Goal: Task Accomplishment & Management: Use online tool/utility

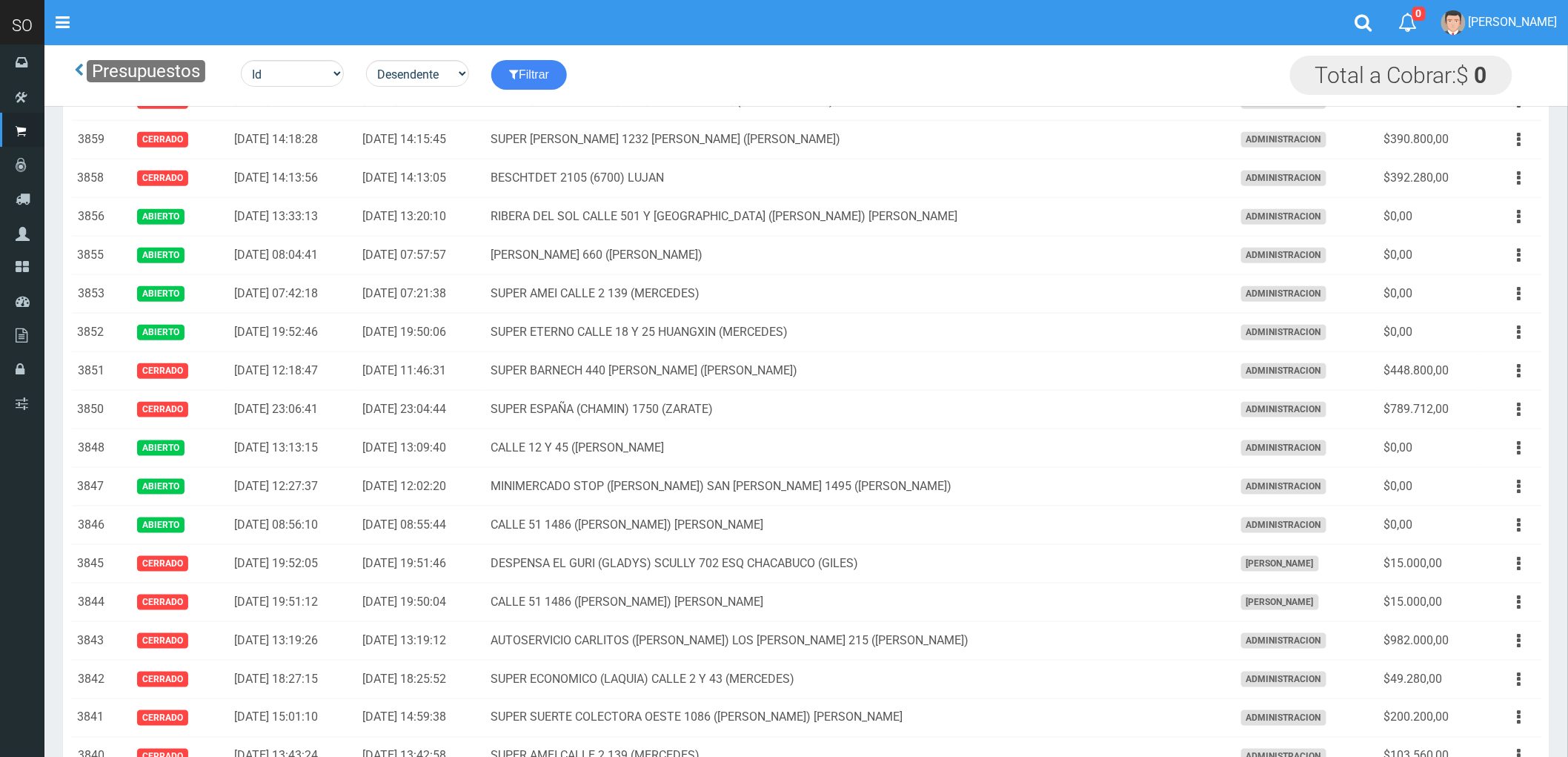
scroll to position [494, 0]
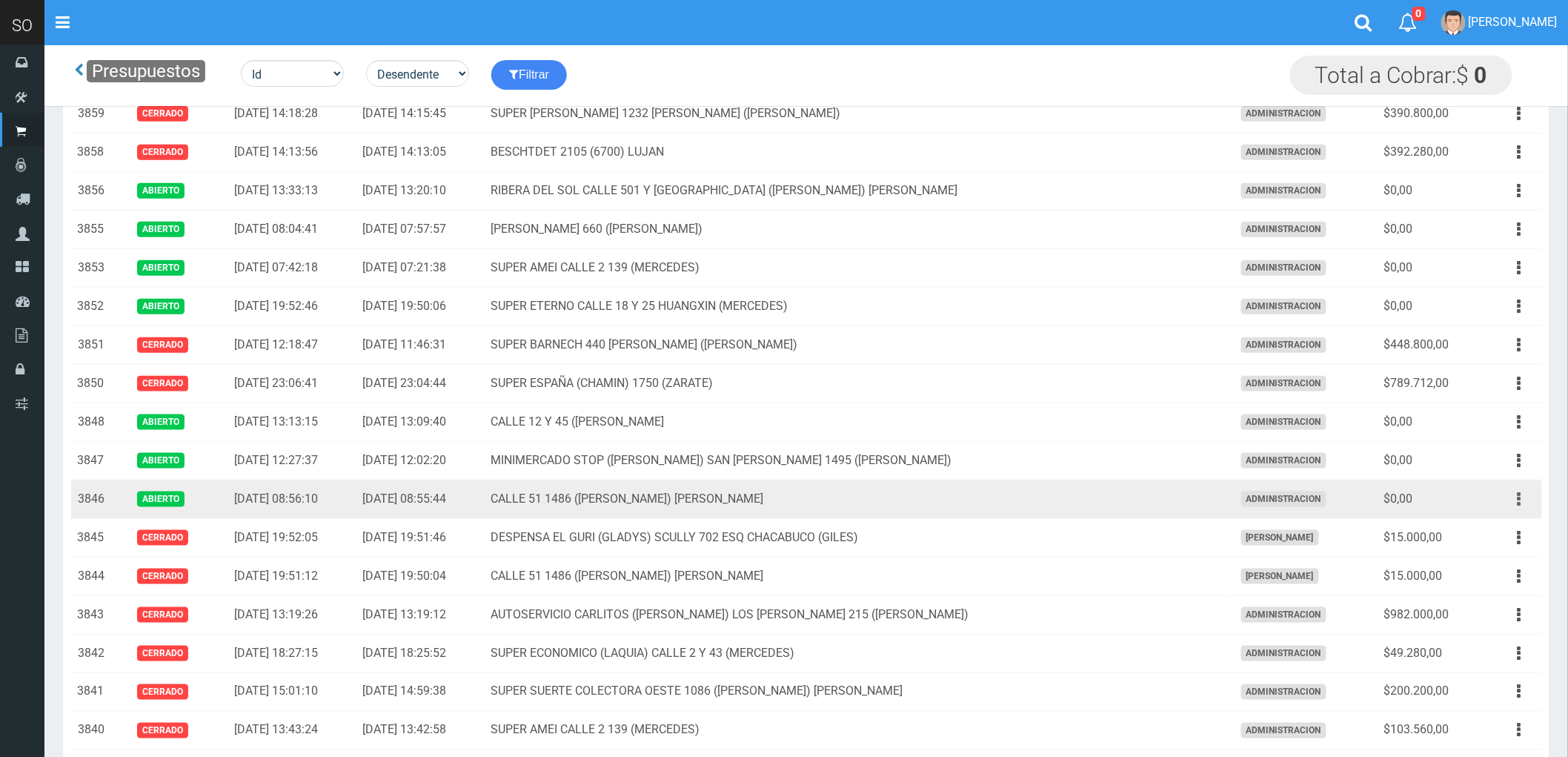
click at [1516, 501] on button "button" at bounding box center [1519, 500] width 33 height 26
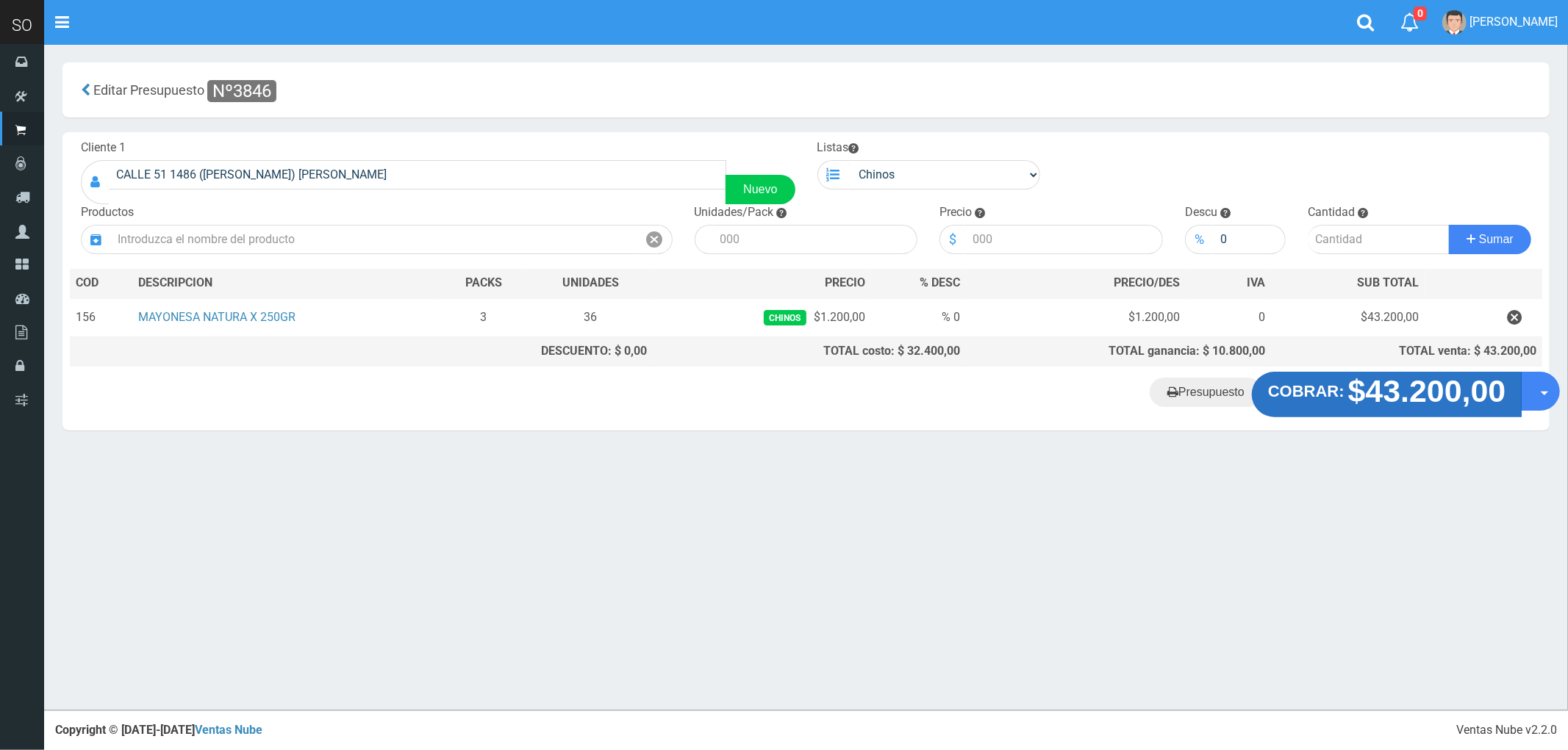
click at [1354, 394] on strong "$43.200,00" at bounding box center [1427, 391] width 158 height 34
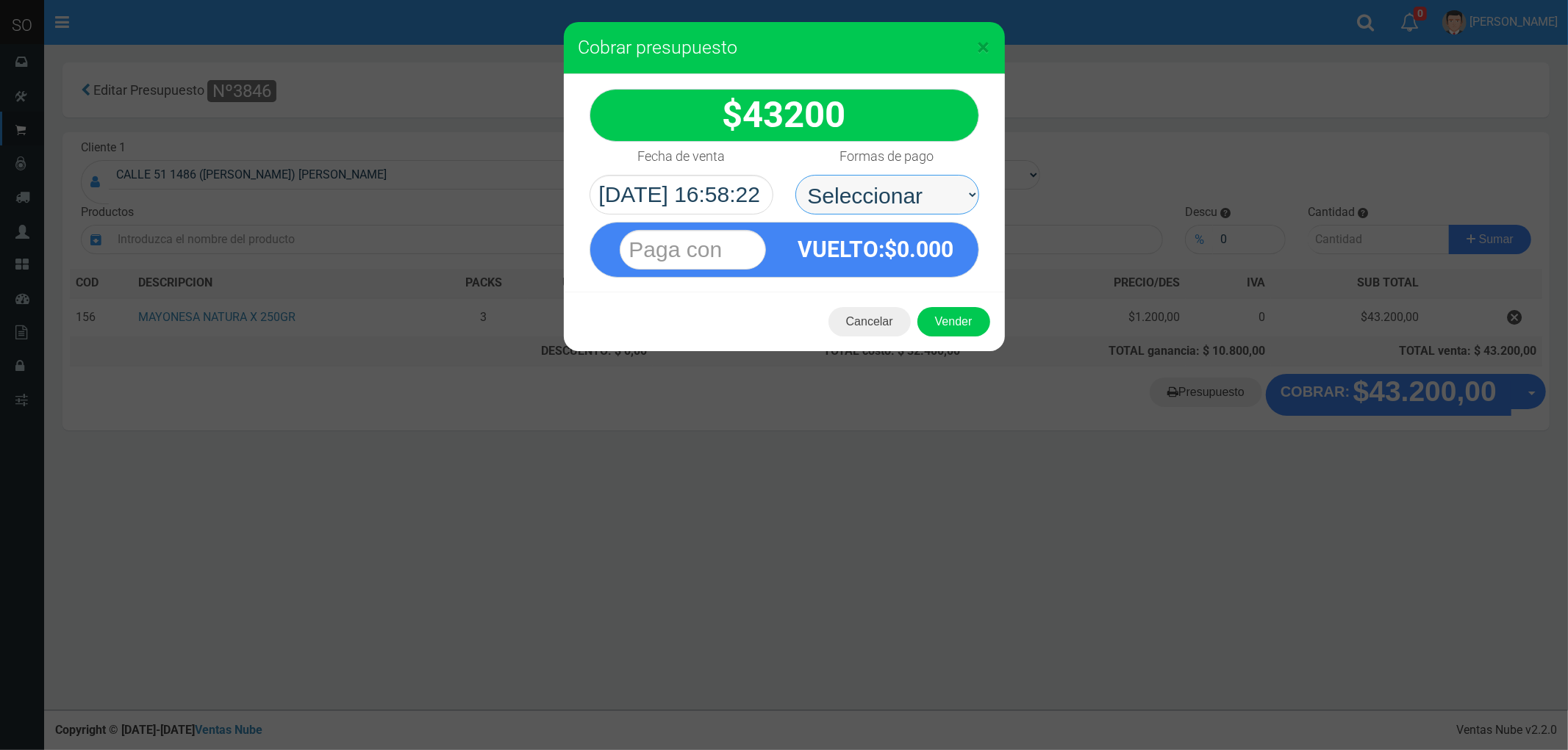
drag, startPoint x: 869, startPoint y: 181, endPoint x: 869, endPoint y: 191, distance: 10.0
click at [869, 181] on select "Seleccionar Efectivo Tarjeta de Crédito Depósito Débito" at bounding box center [887, 195] width 184 height 40
click at [655, 444] on div "× Cobrar presupuesto :$" at bounding box center [784, 375] width 1568 height 750
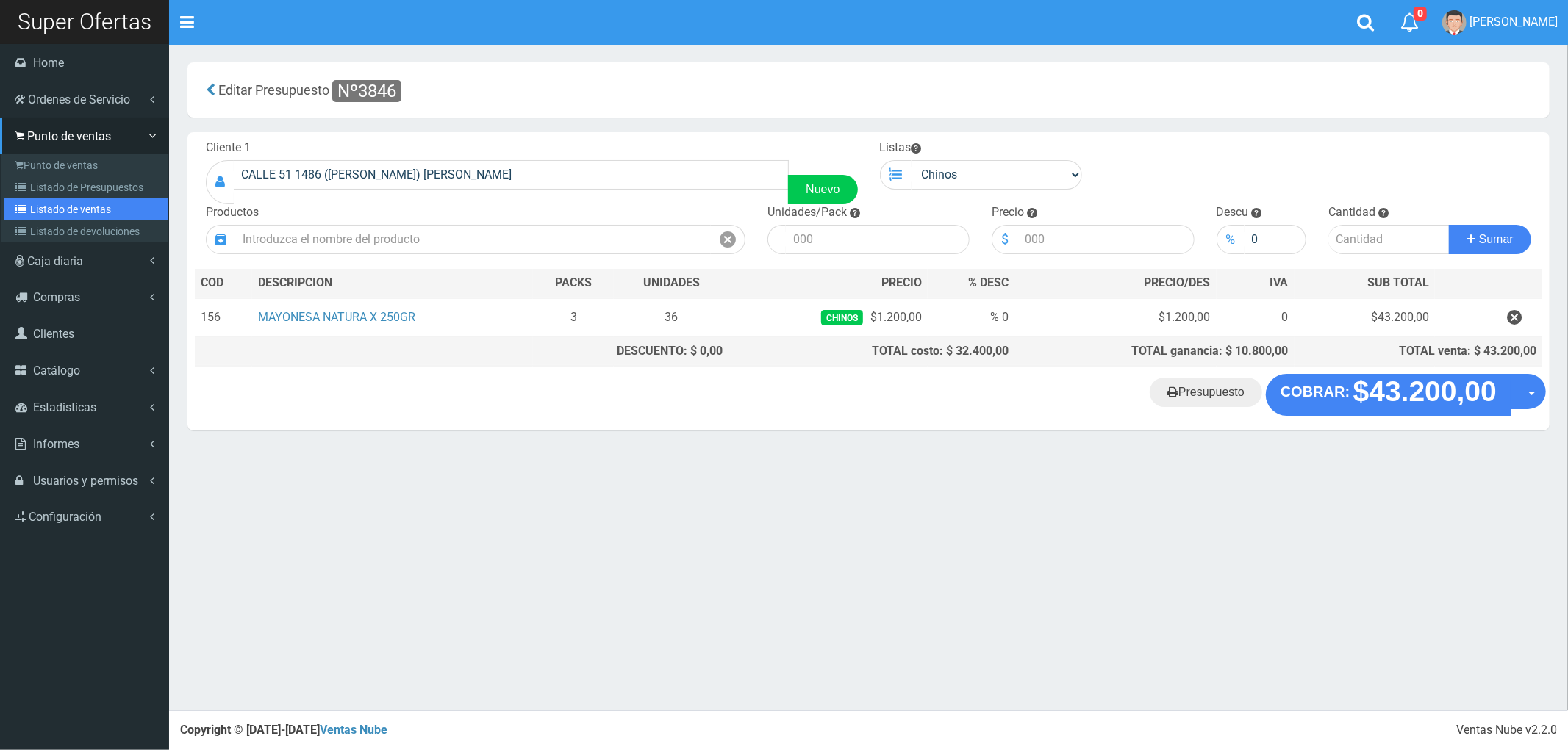
click at [89, 208] on link "Listado de ventas" at bounding box center [86, 209] width 164 height 22
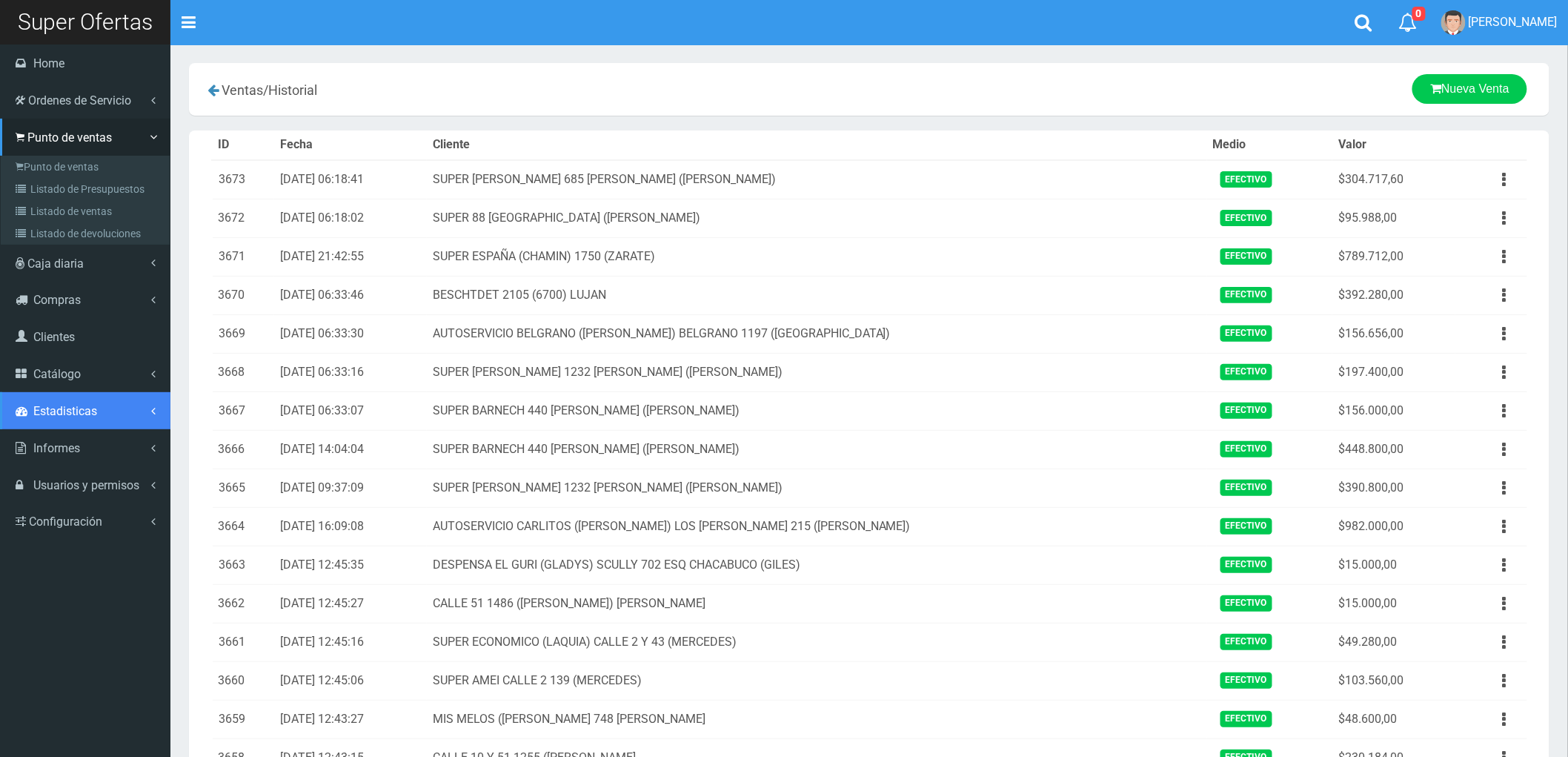
click at [65, 412] on span "Estadisticas" at bounding box center [65, 411] width 64 height 14
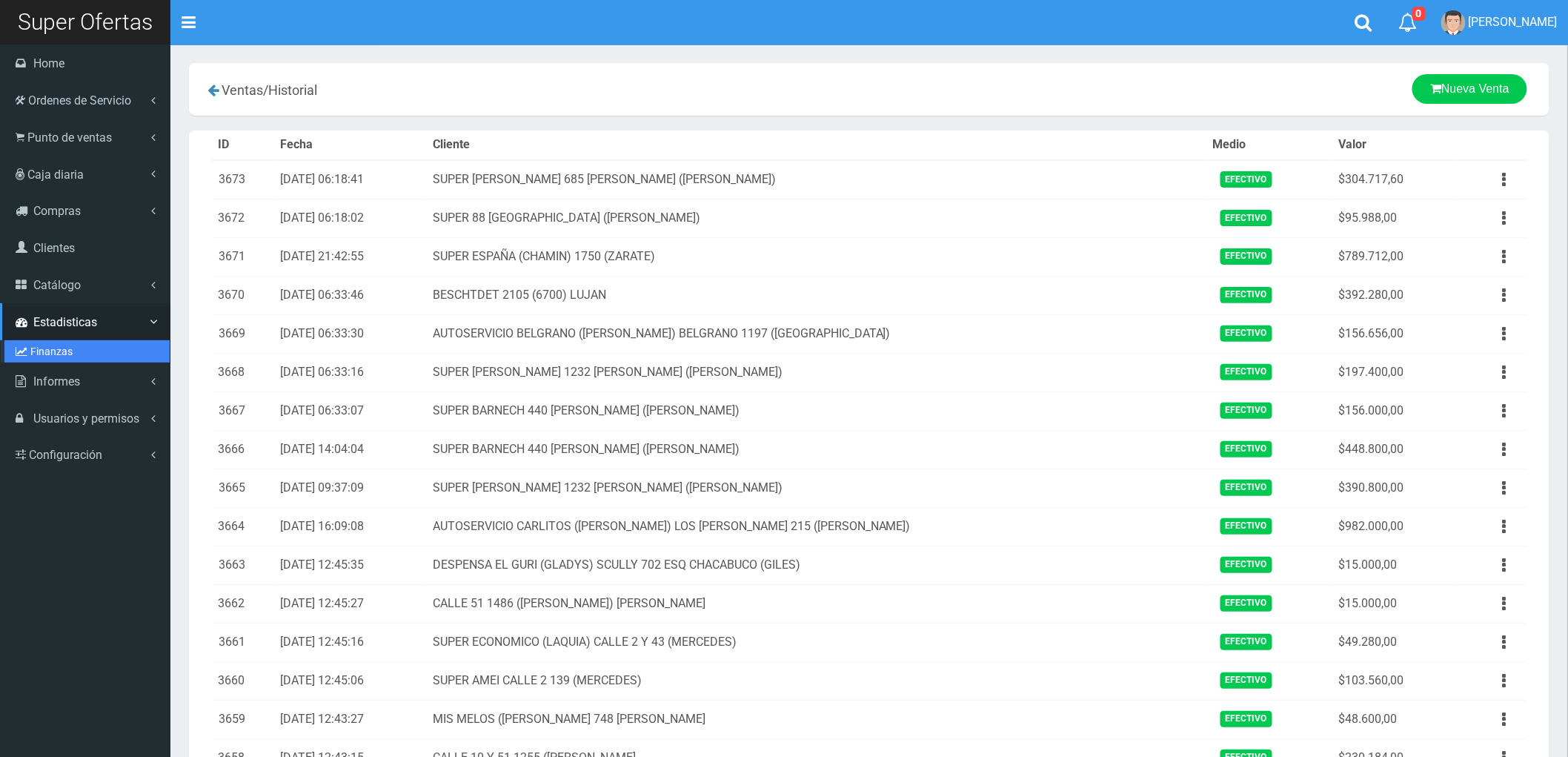
click at [35, 351] on link "Finanzas" at bounding box center [87, 351] width 165 height 22
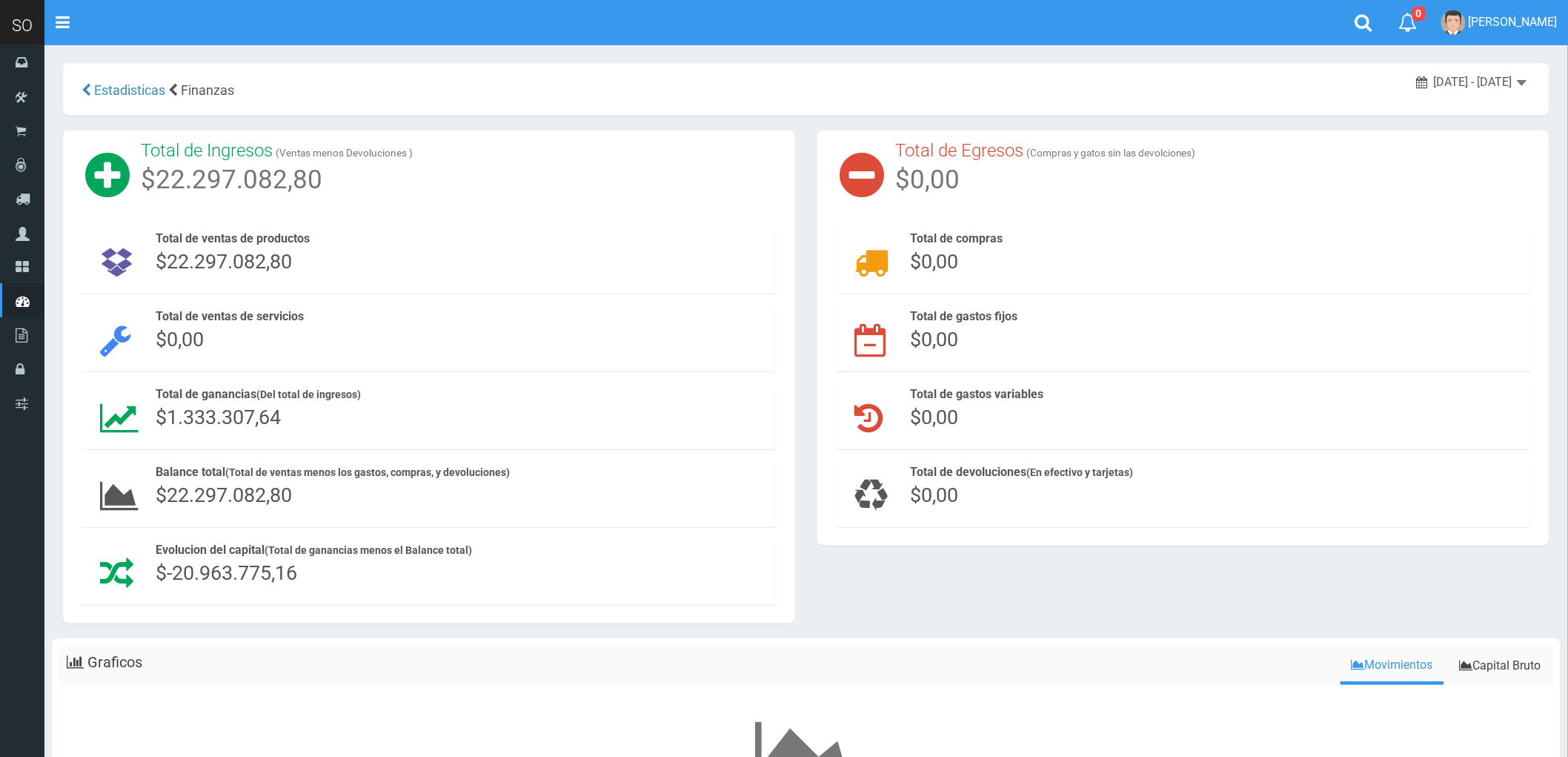
click at [1503, 84] on span "August 22, 2025 - August 28, 2025" at bounding box center [1473, 82] width 79 height 14
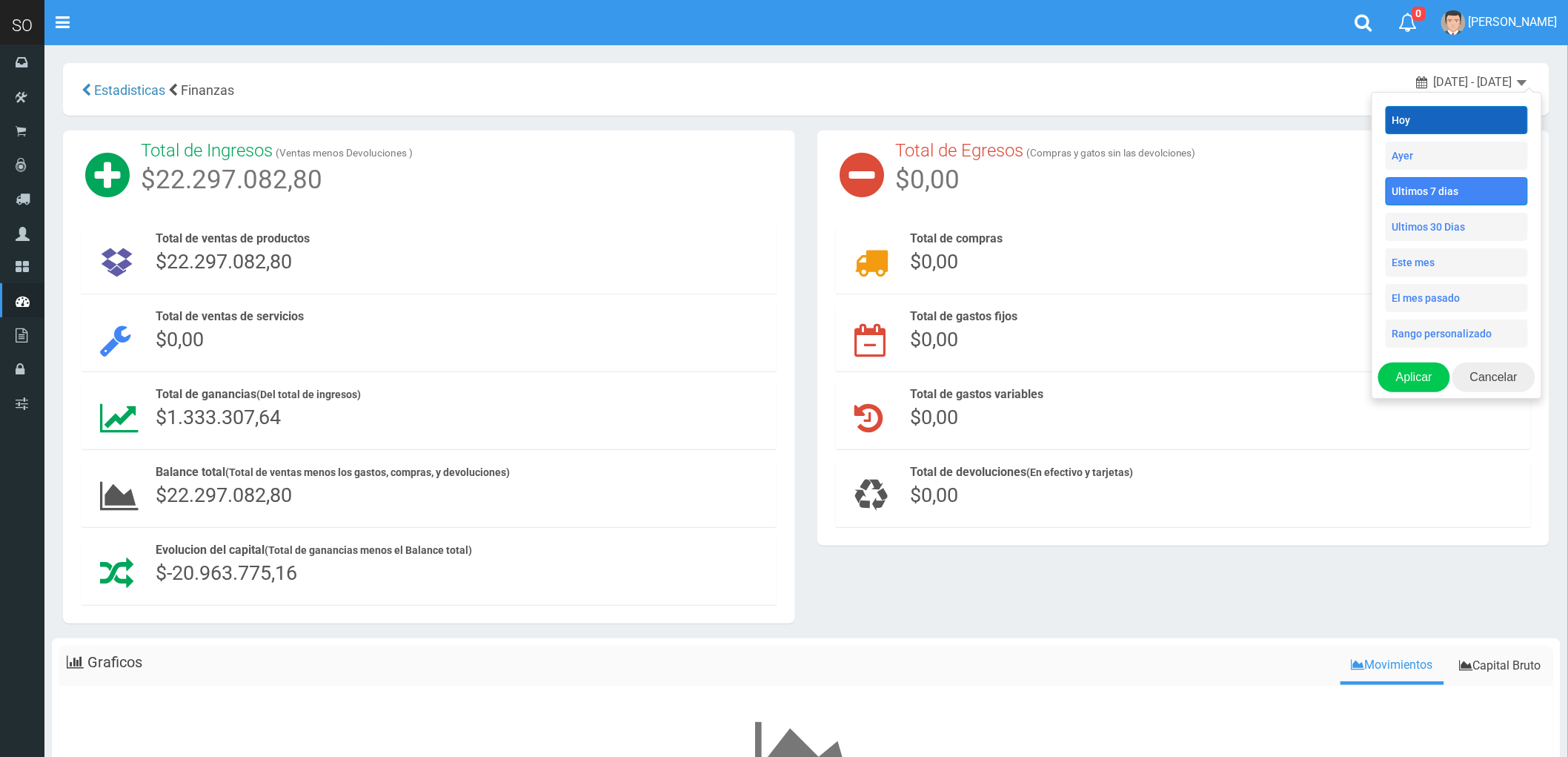
click at [1426, 122] on li "Hoy" at bounding box center [1456, 120] width 142 height 28
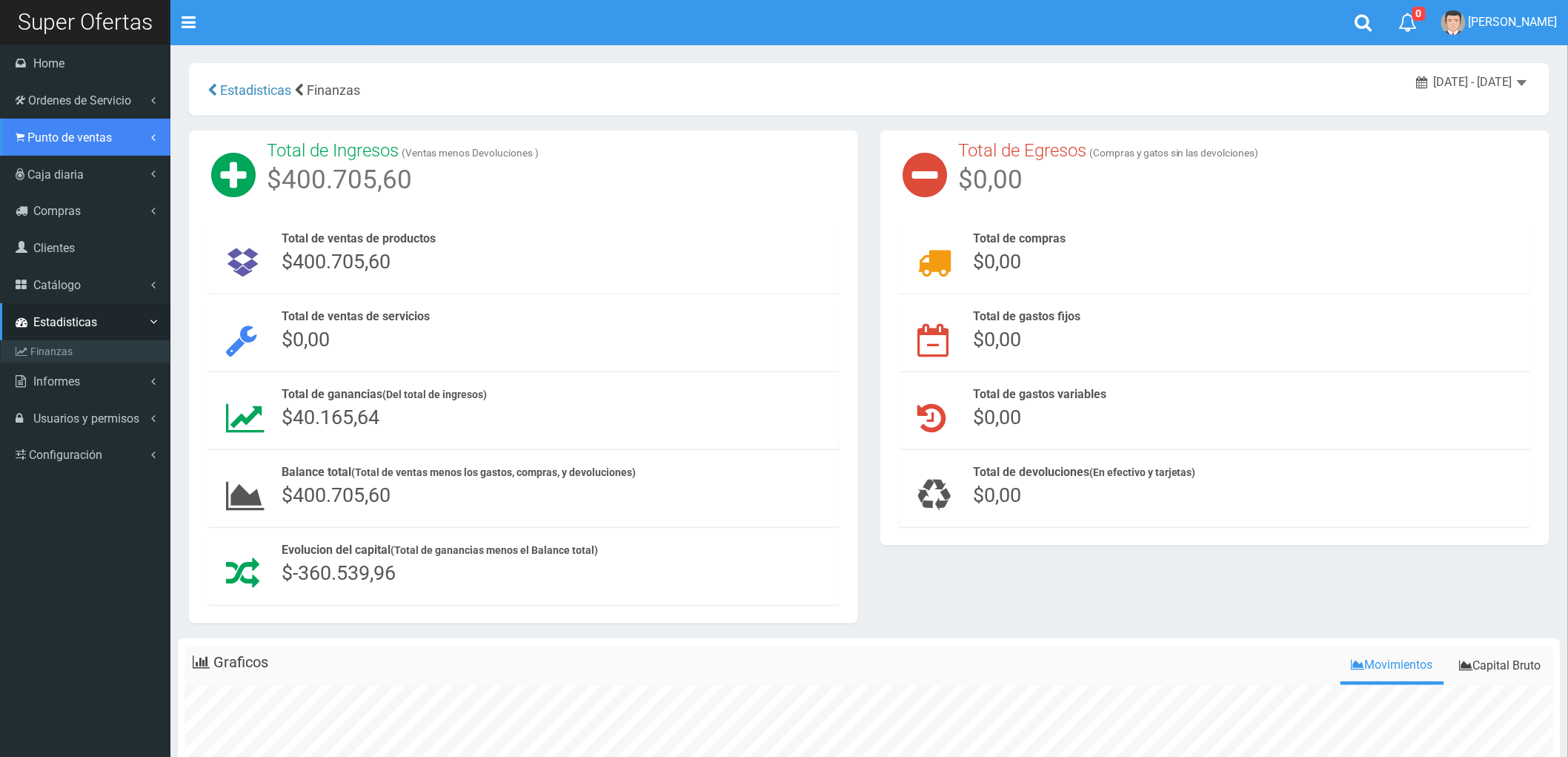
click at [72, 133] on span "Punto de ventas" at bounding box center [70, 137] width 85 height 14
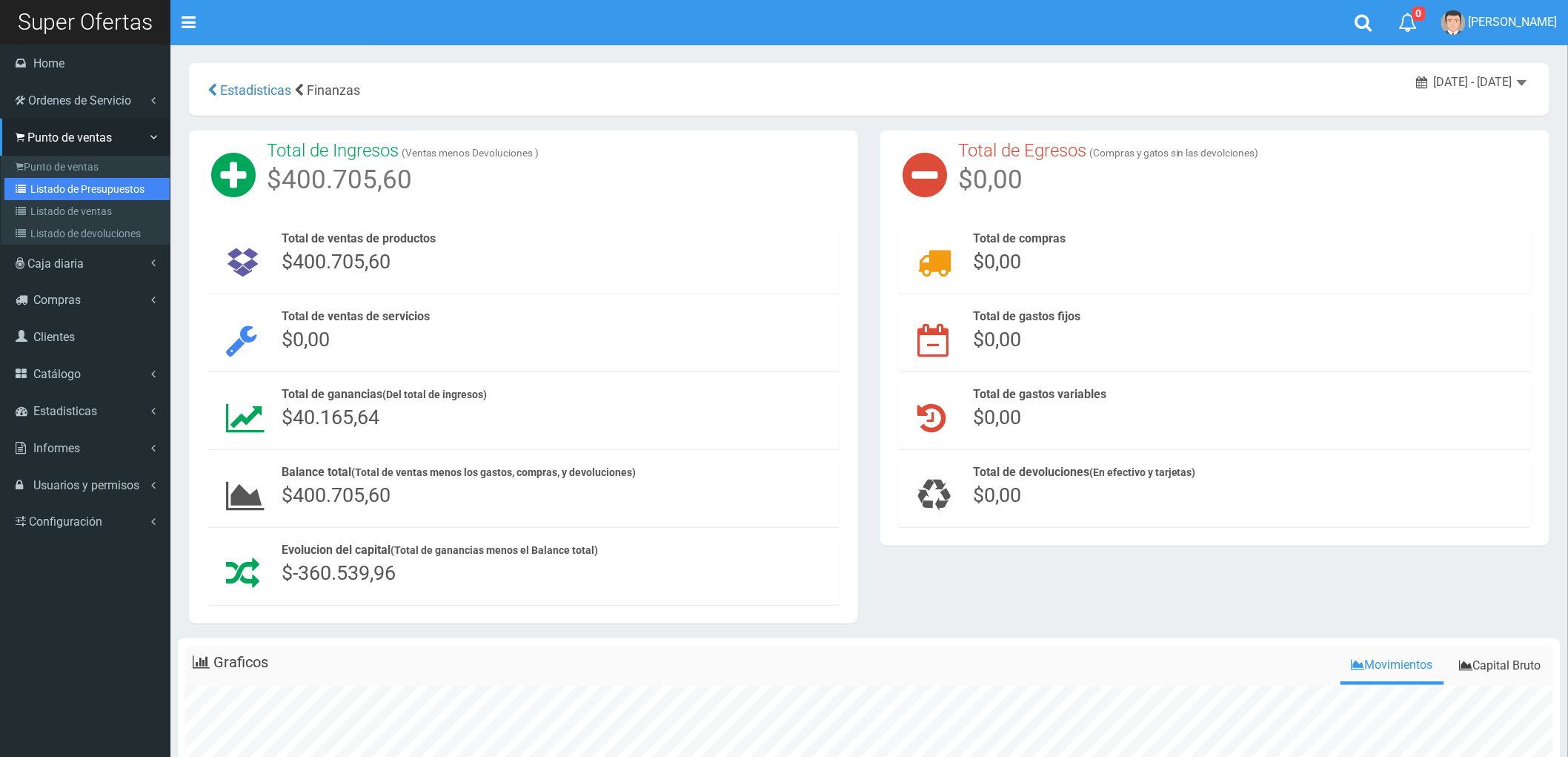
click at [69, 186] on link "Listado de Presupuestos" at bounding box center [87, 189] width 165 height 22
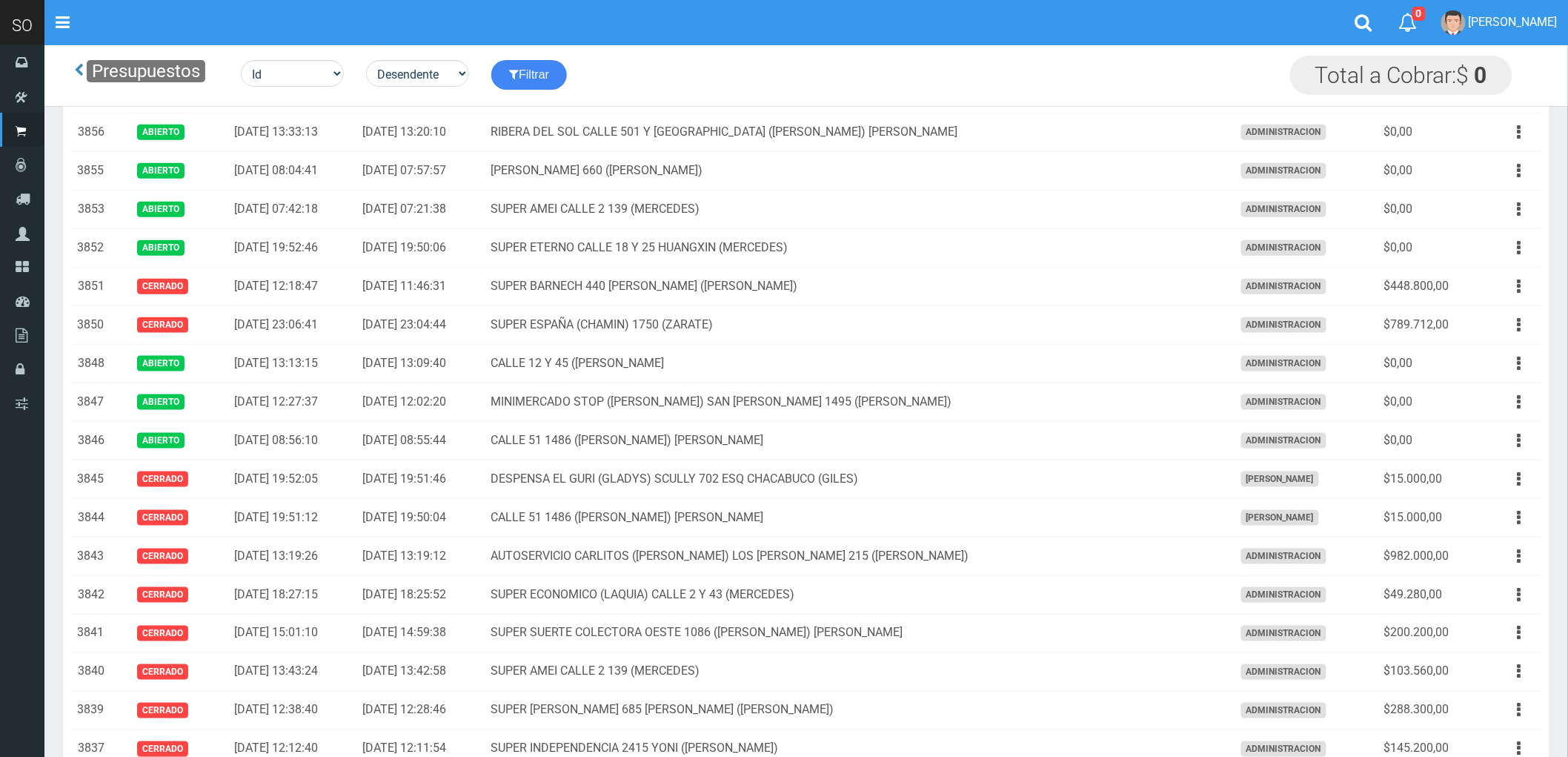
scroll to position [576, 0]
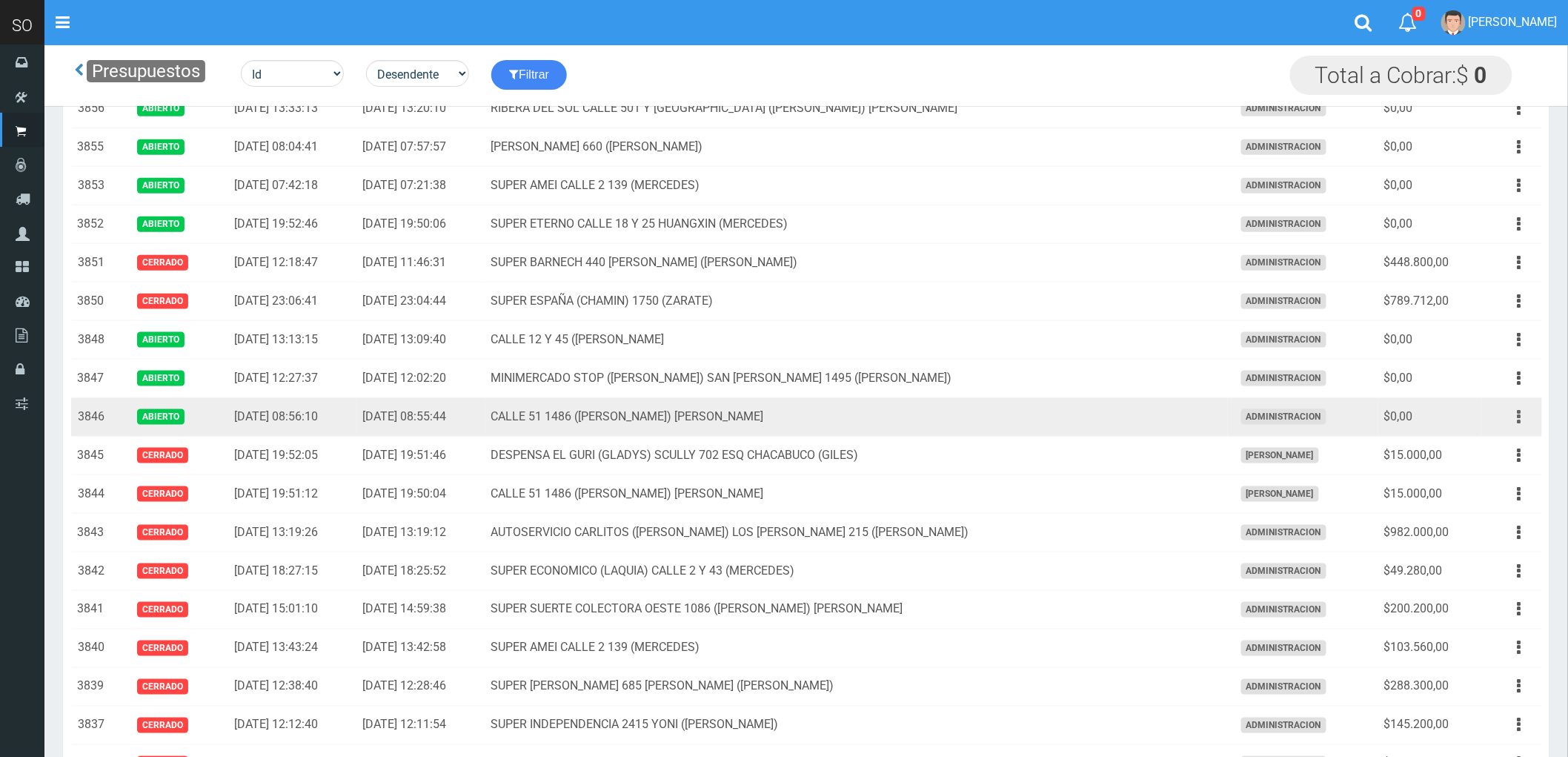
click at [1521, 419] on icon "button" at bounding box center [1520, 417] width 4 height 26
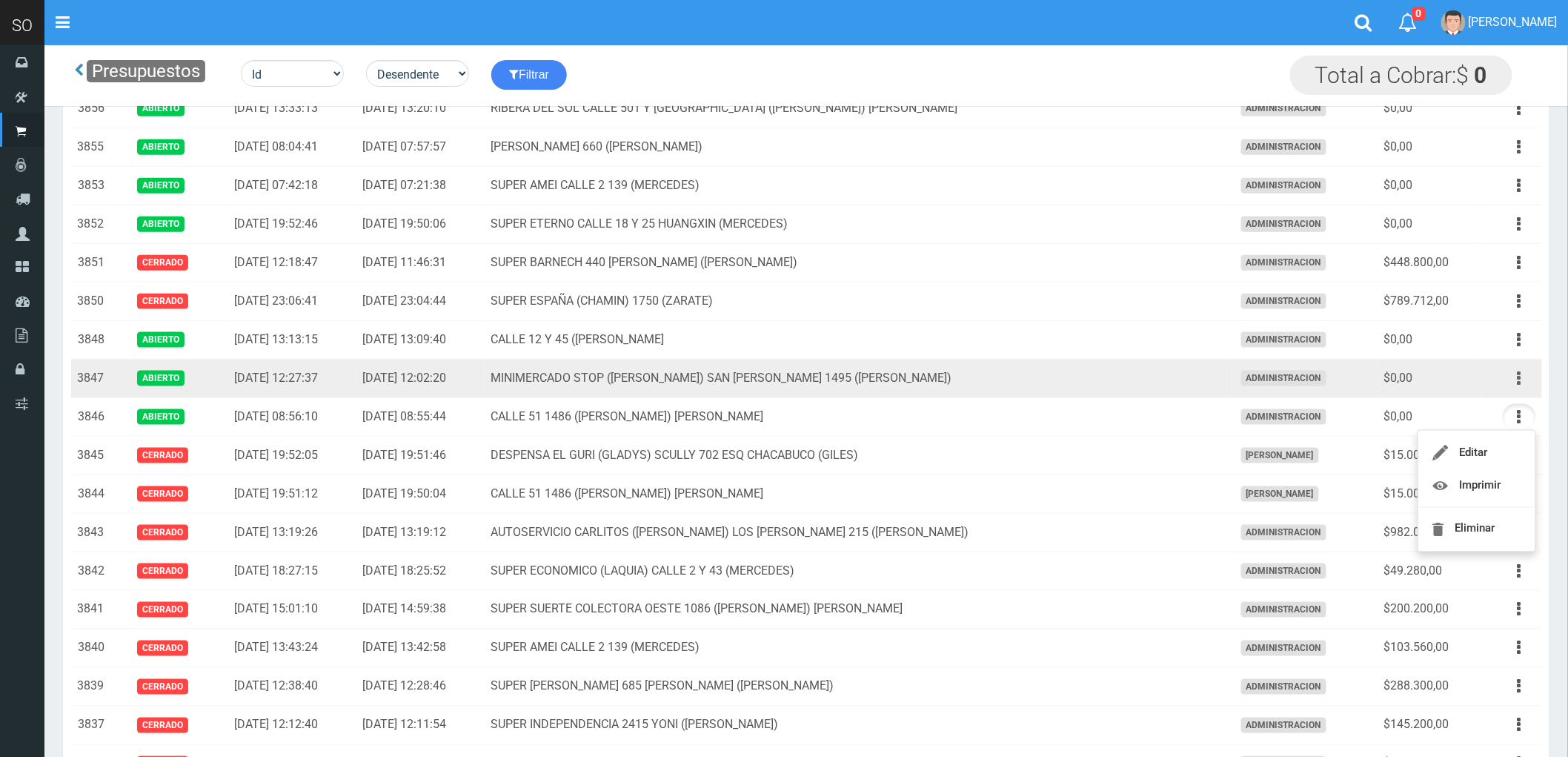
click at [1516, 380] on button "button" at bounding box center [1519, 379] width 33 height 26
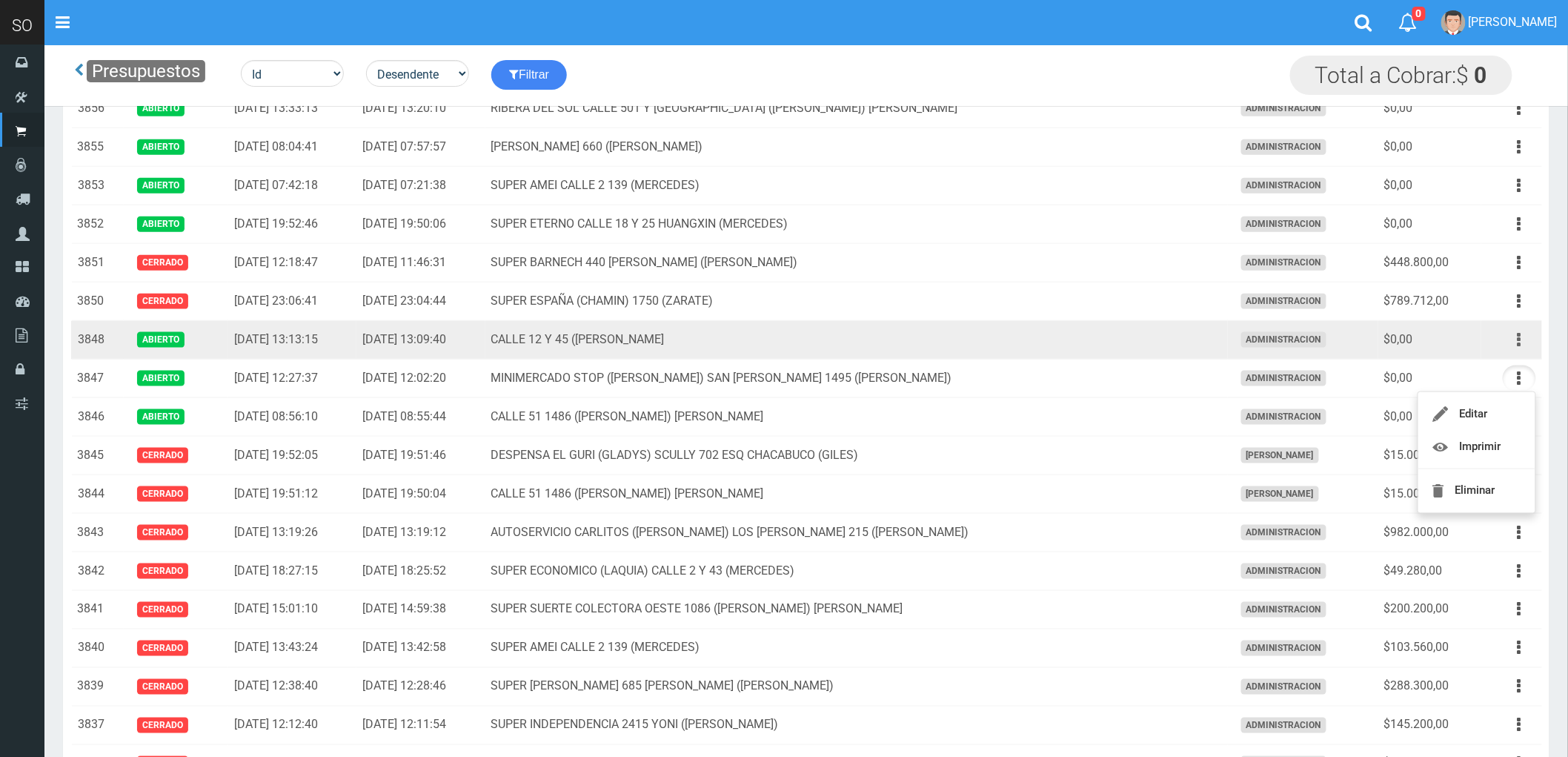
click at [1516, 338] on button "button" at bounding box center [1519, 340] width 33 height 26
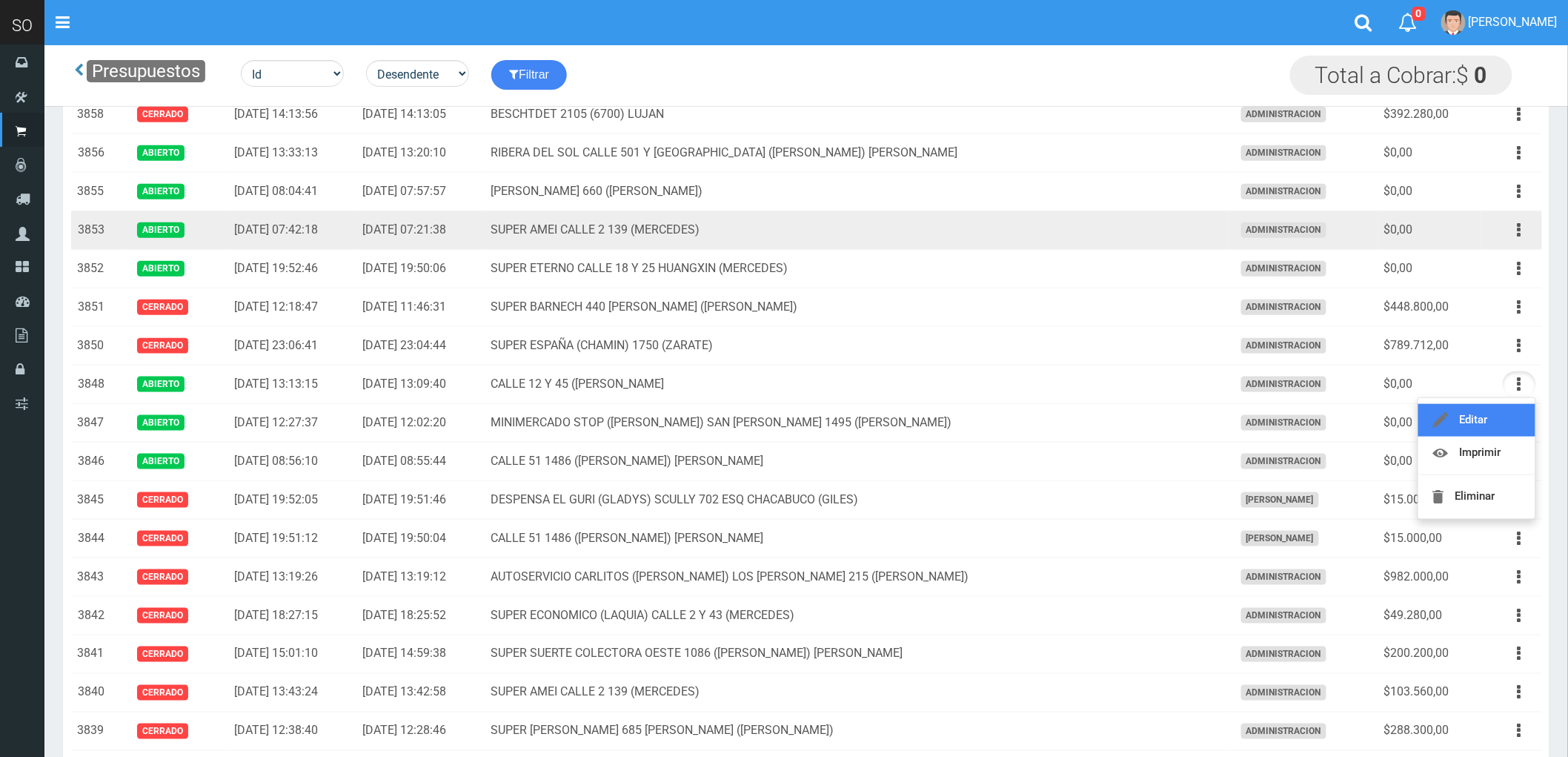
scroll to position [494, 0]
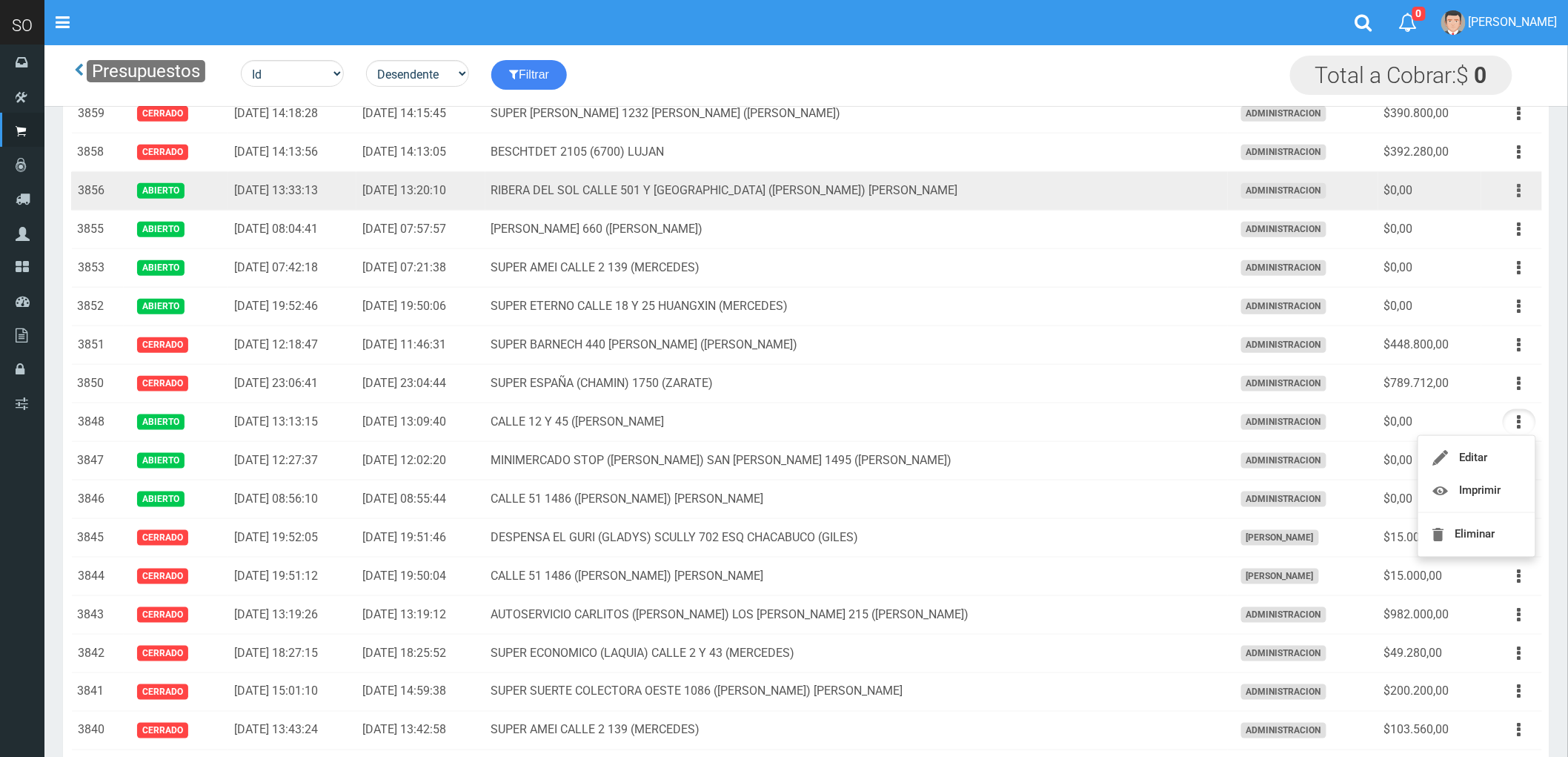
click at [1520, 190] on icon "button" at bounding box center [1520, 191] width 4 height 26
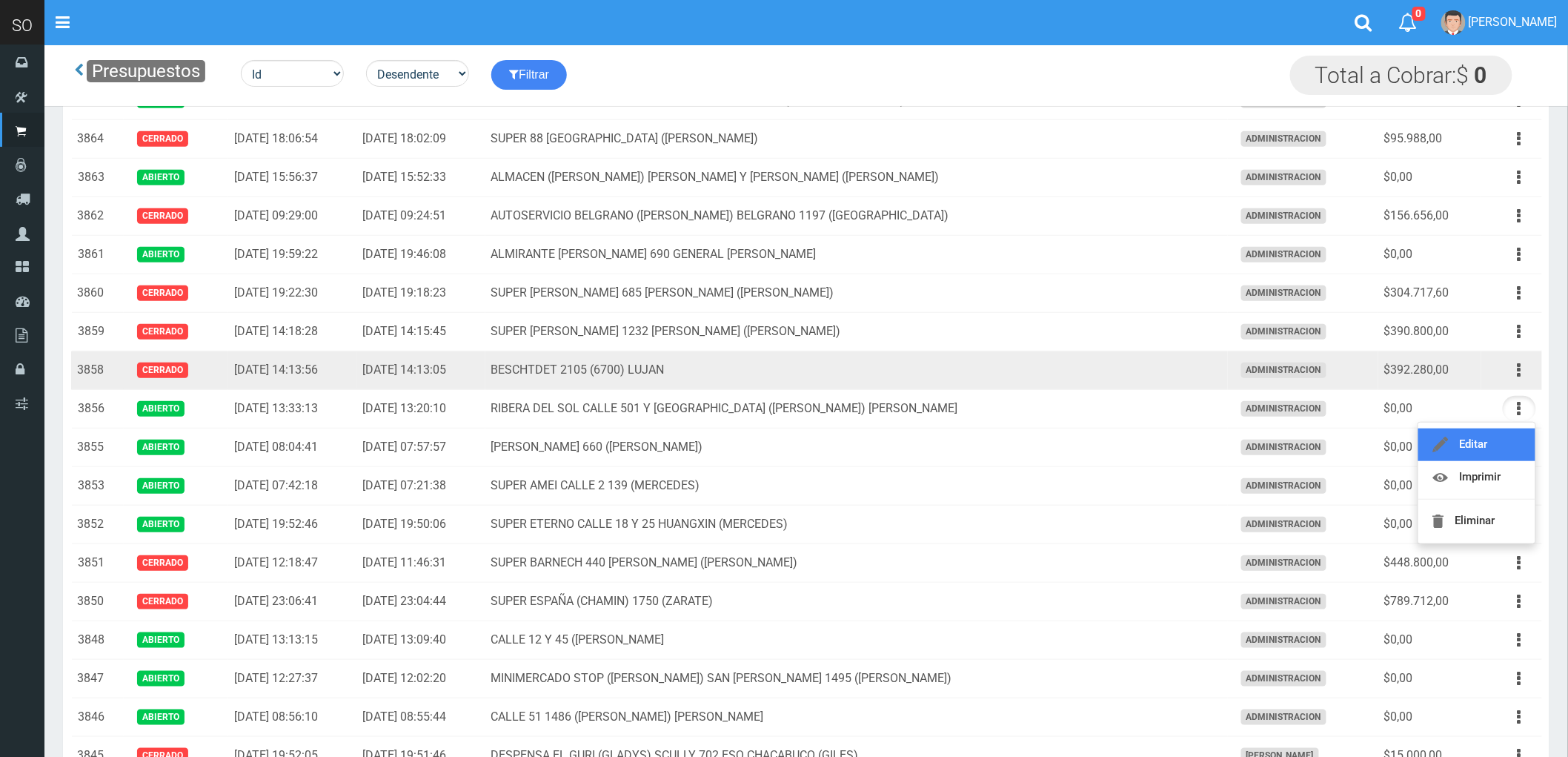
scroll to position [247, 0]
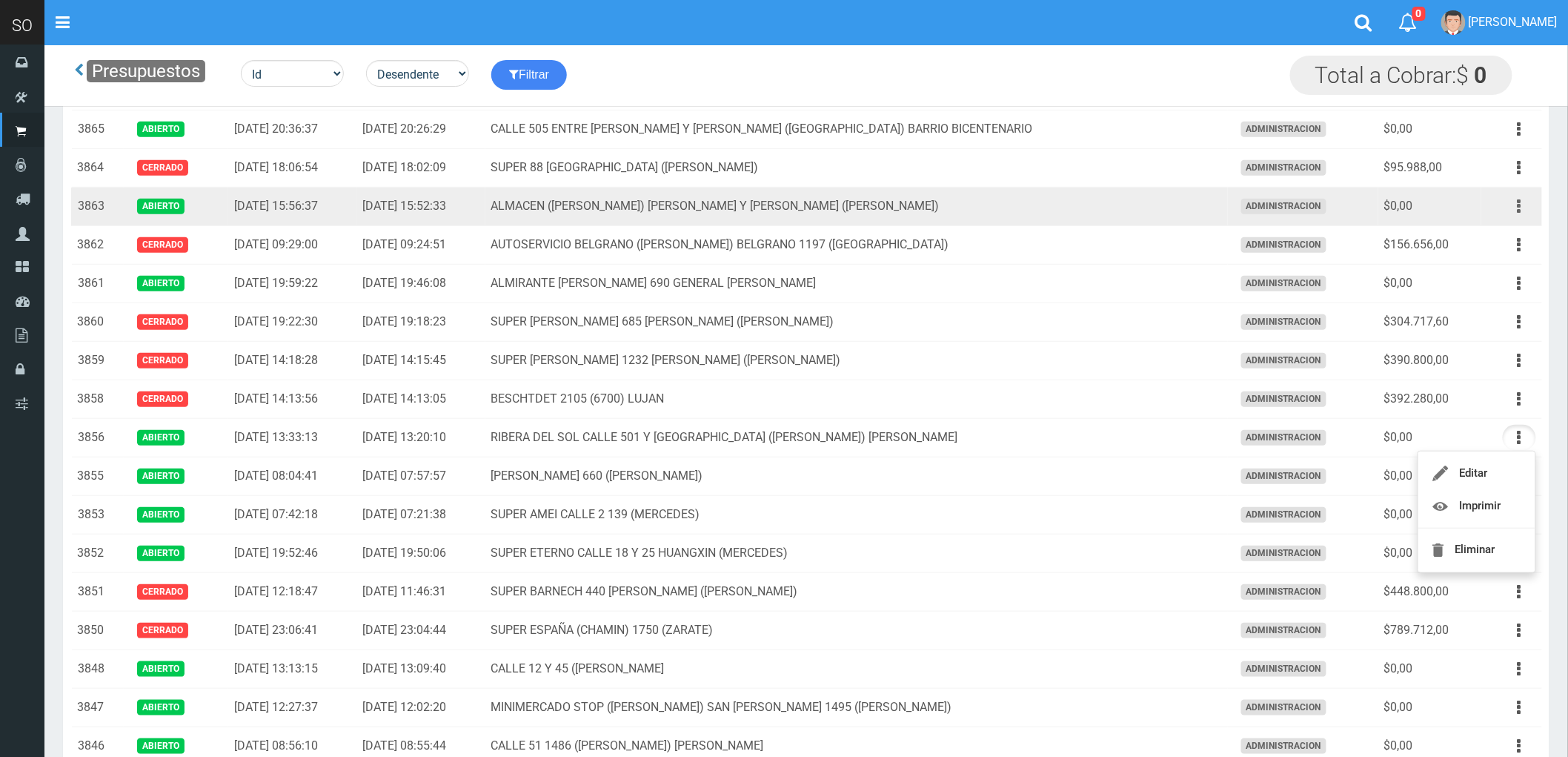
click at [1518, 204] on icon "button" at bounding box center [1520, 206] width 4 height 26
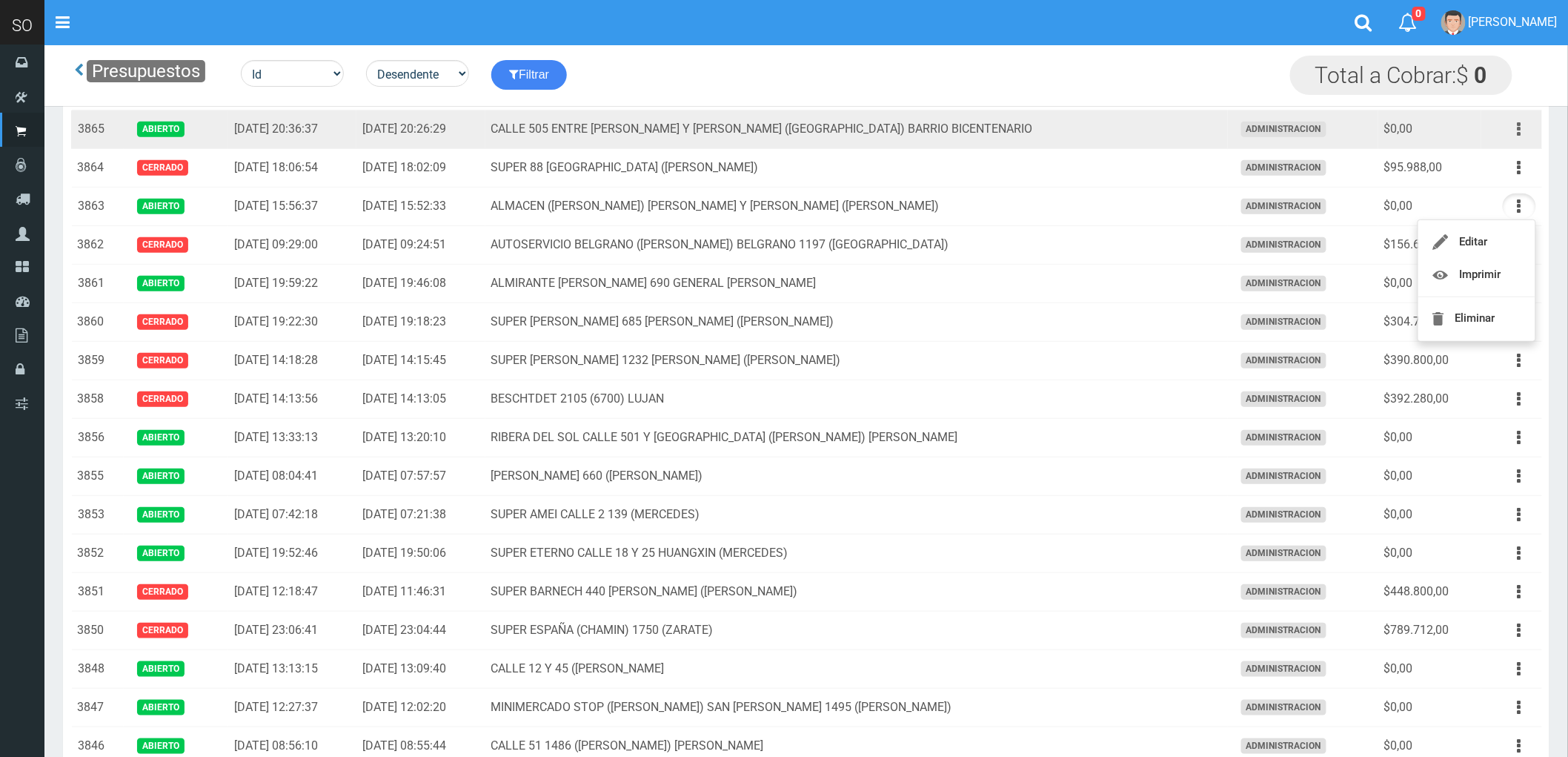
click at [1520, 129] on icon "button" at bounding box center [1520, 129] width 4 height 26
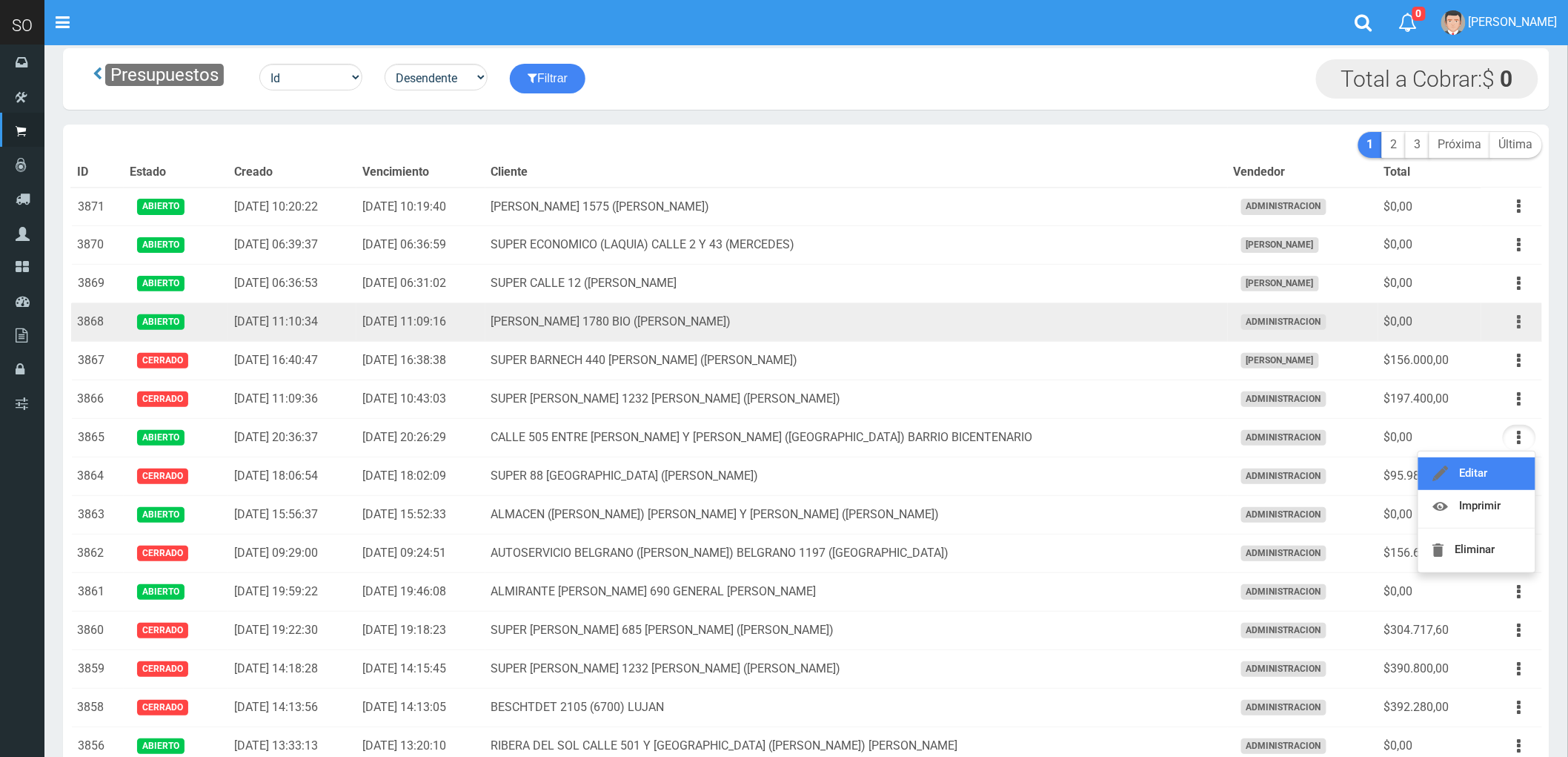
scroll to position [0, 0]
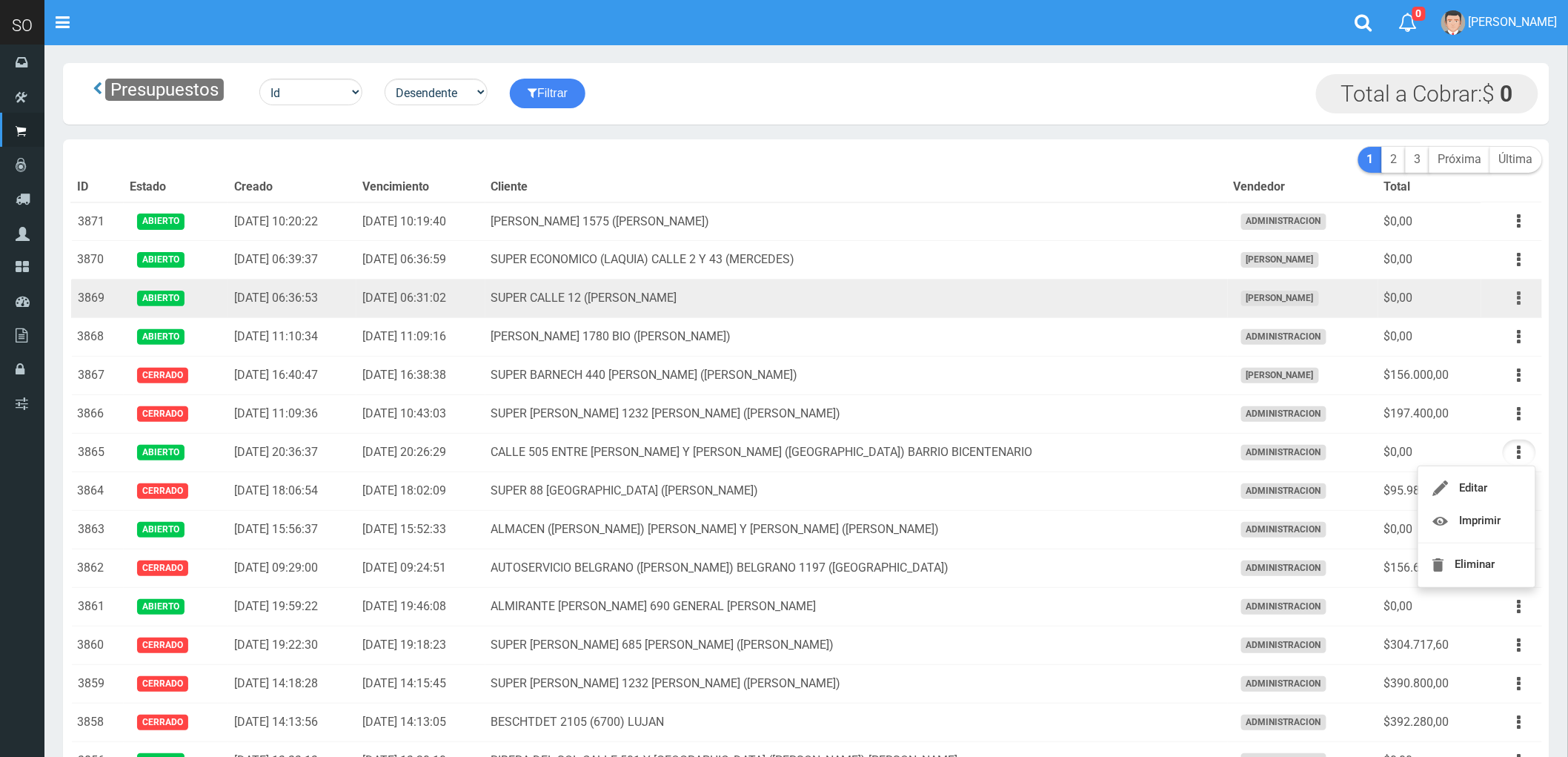
click at [1518, 297] on icon "button" at bounding box center [1520, 299] width 4 height 26
click at [1095, 306] on td "SUPER CALLE 12 (JUAN) MERCEDES" at bounding box center [857, 299] width 743 height 39
drag, startPoint x: 1518, startPoint y: 297, endPoint x: 1481, endPoint y: 329, distance: 48.9
click at [1518, 298] on icon "button" at bounding box center [1520, 299] width 4 height 26
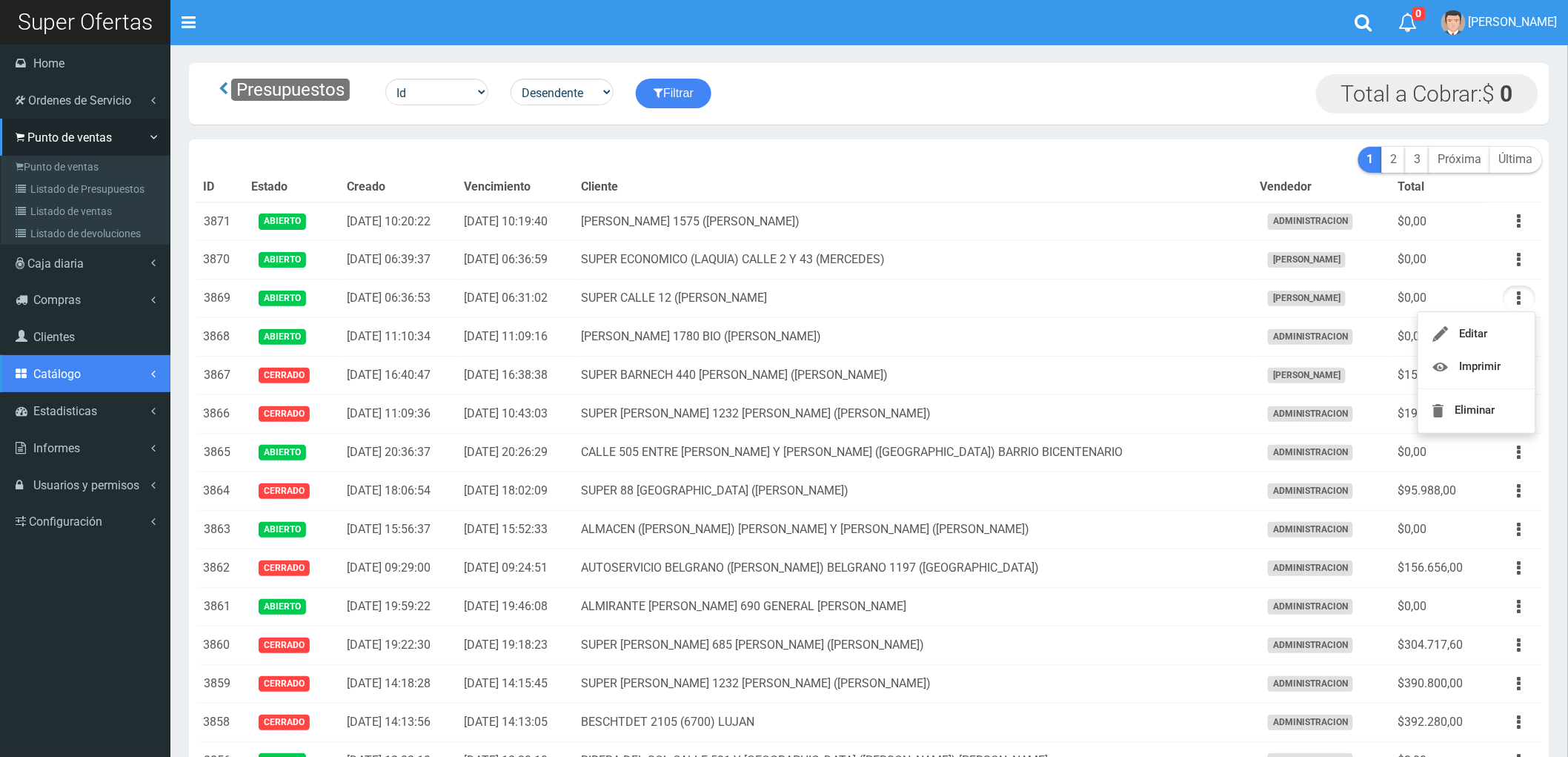
click at [42, 376] on span "Catálogo" at bounding box center [57, 374] width 48 height 14
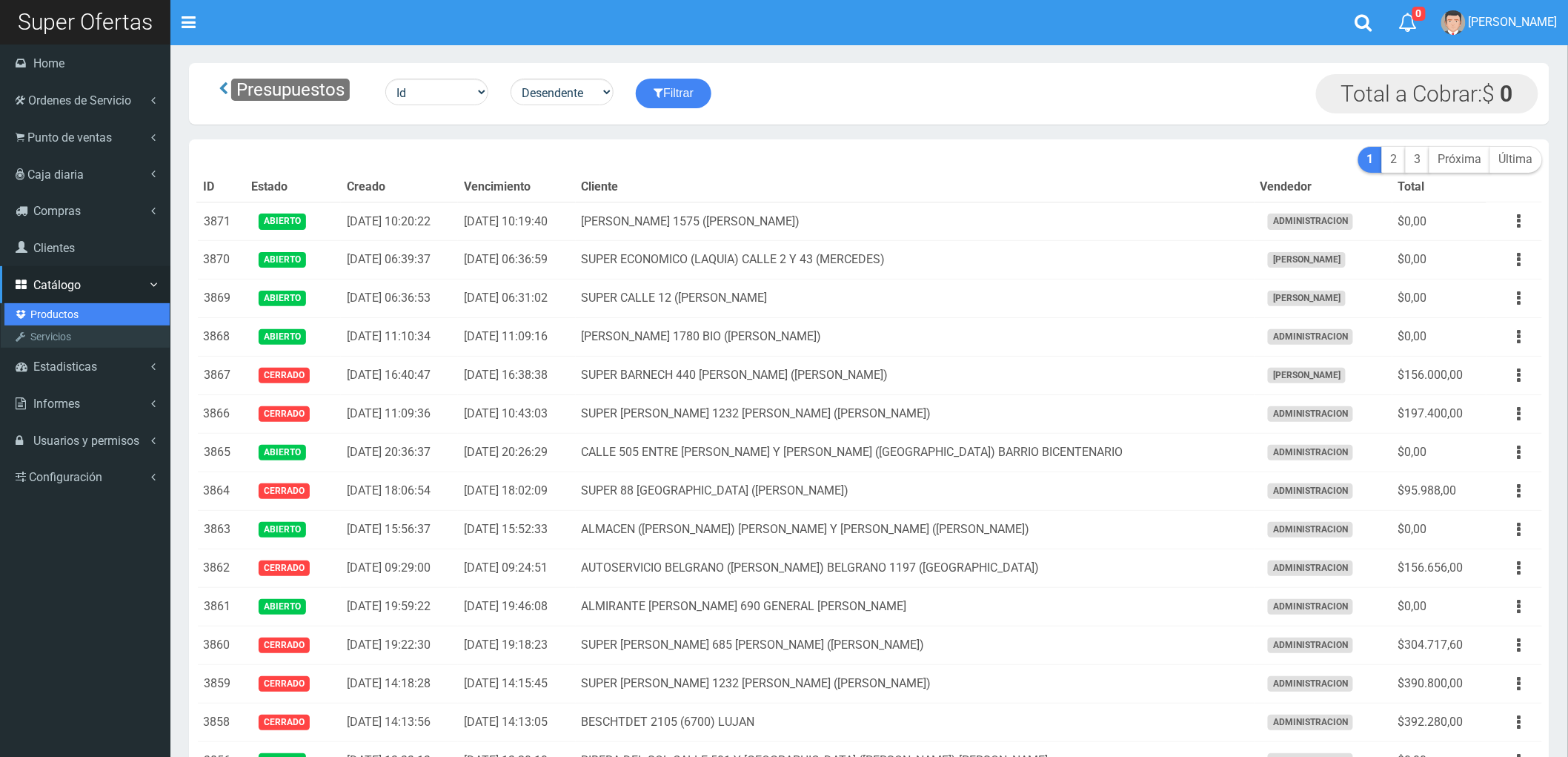
click at [38, 313] on link "Productos" at bounding box center [87, 314] width 165 height 22
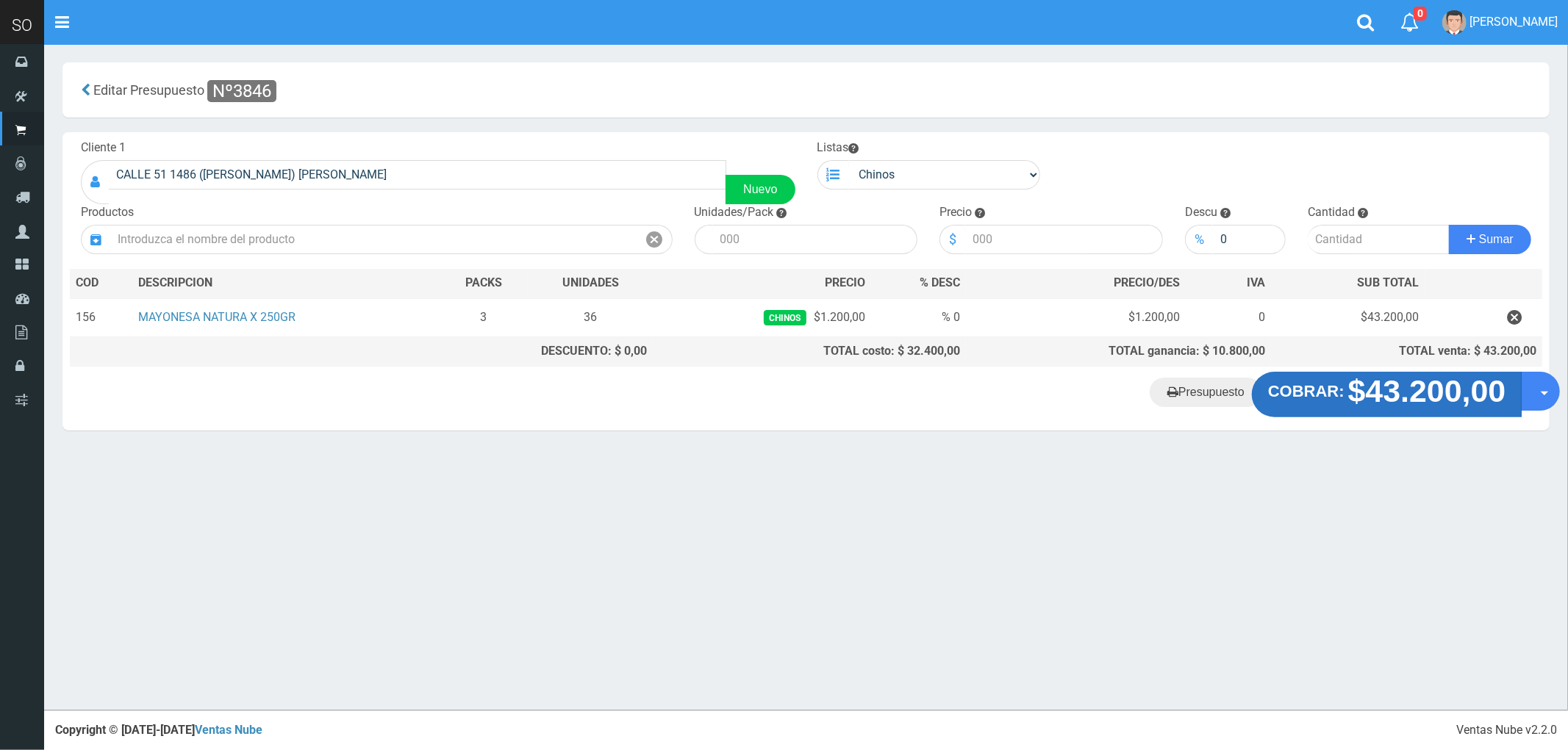
click at [1404, 406] on strong "$43.200,00" at bounding box center [1427, 391] width 158 height 34
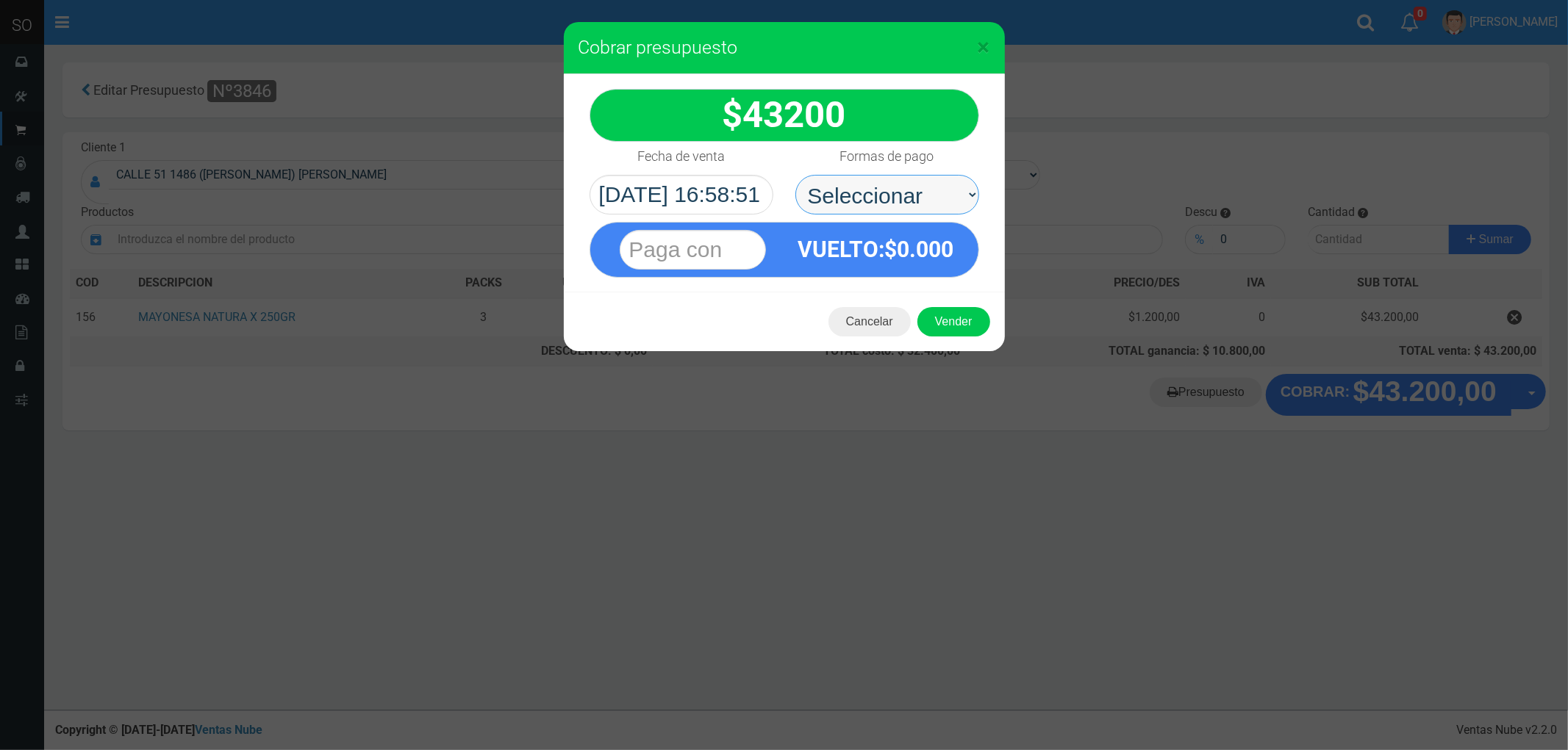
click at [857, 195] on select "Seleccionar Efectivo Tarjeta de Crédito Depósito Débito" at bounding box center [887, 195] width 184 height 40
select select "Efectivo"
click at [795, 175] on select "Seleccionar Efectivo Tarjeta de Crédito Depósito Débito" at bounding box center [887, 195] width 184 height 40
click at [951, 316] on button "Vender" at bounding box center [953, 321] width 73 height 30
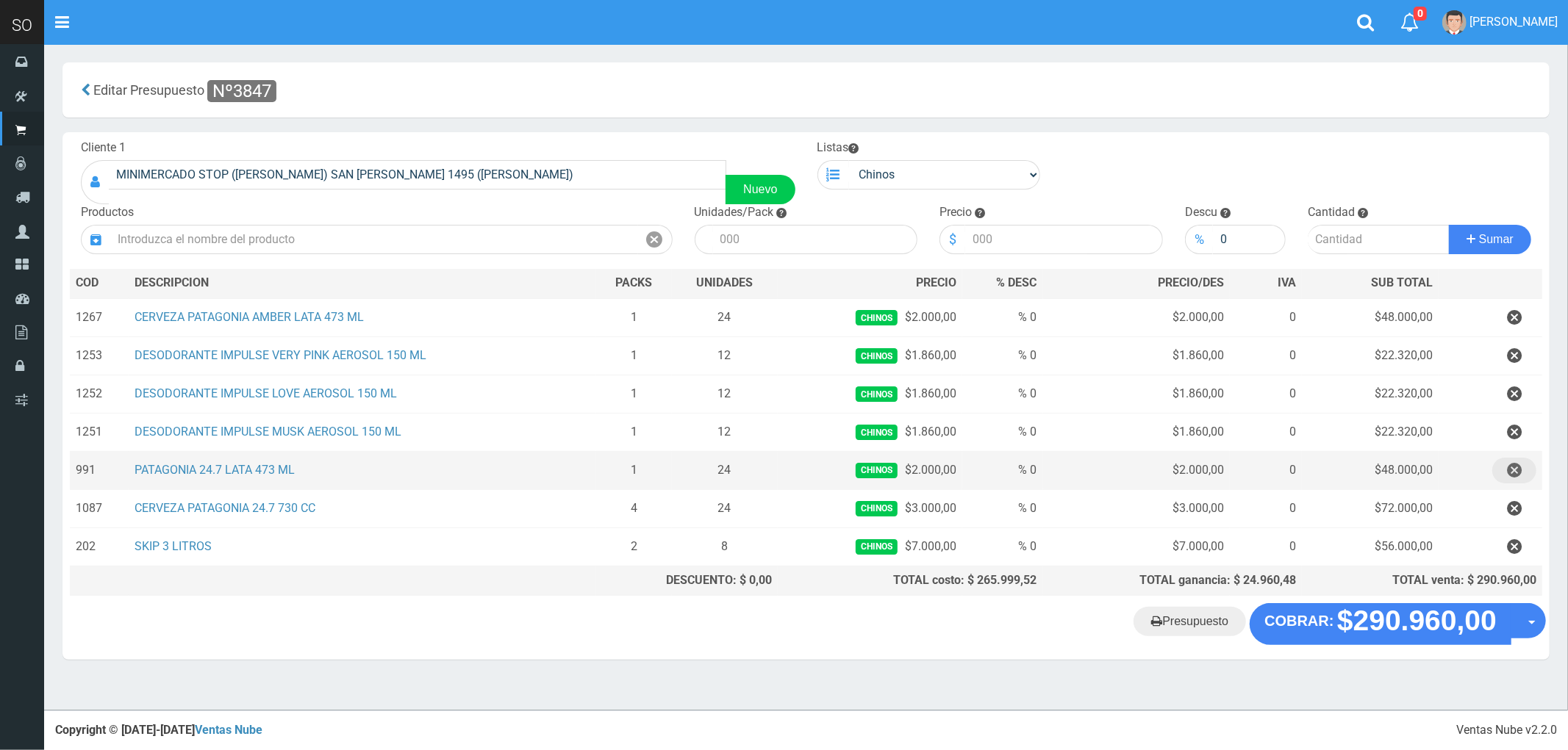
click at [1515, 467] on icon "button" at bounding box center [1514, 471] width 15 height 26
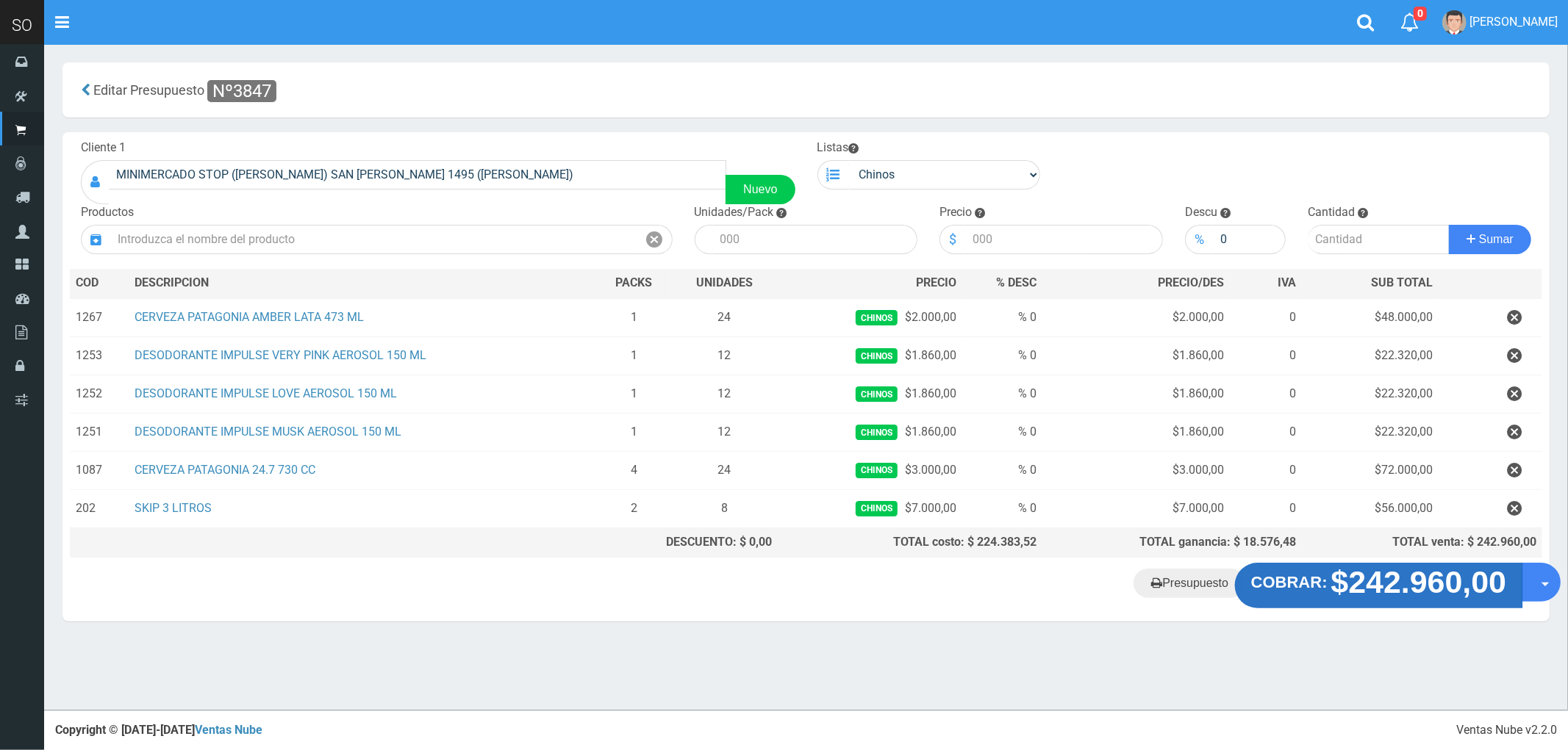
click at [1443, 595] on strong "$242.960,00" at bounding box center [1419, 581] width 176 height 34
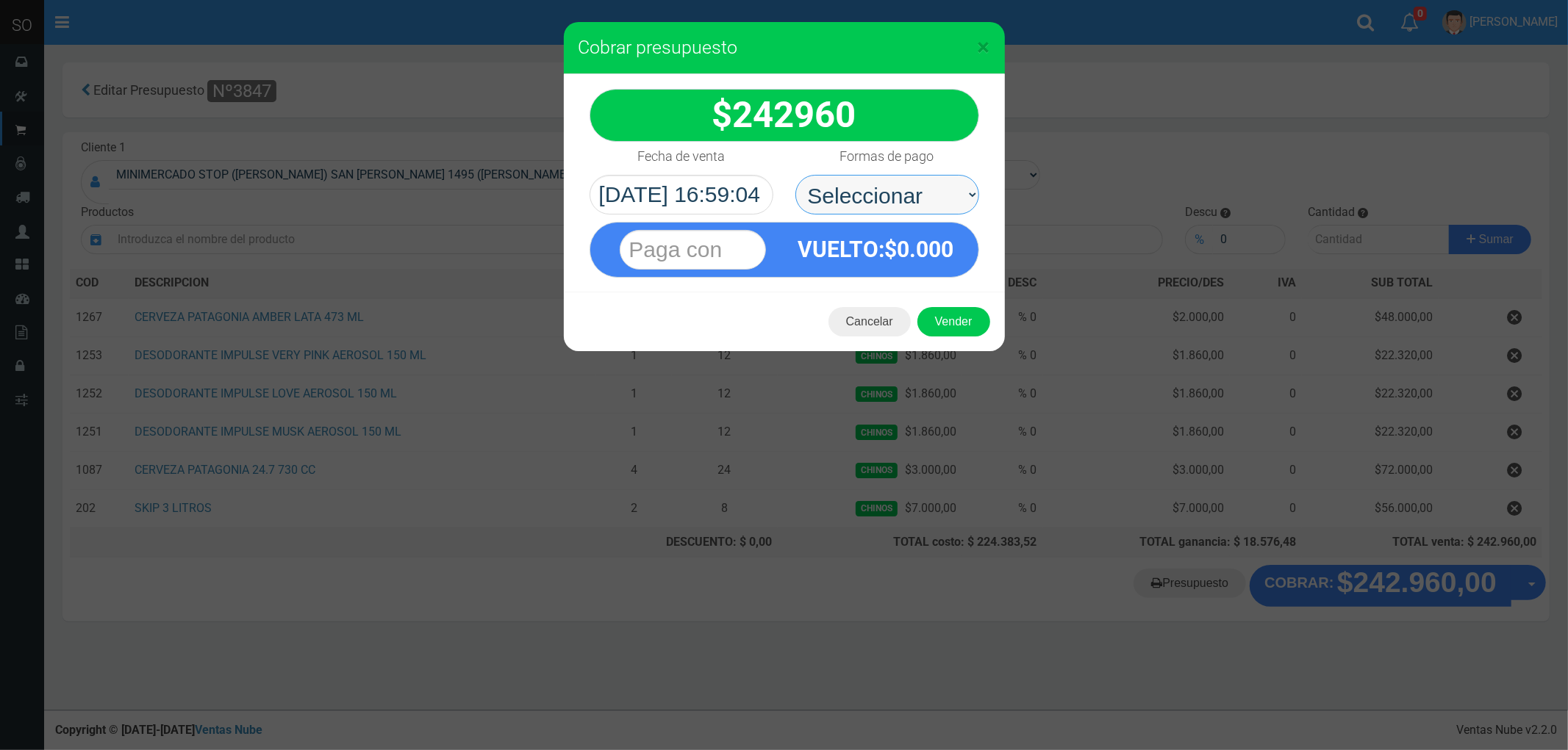
click at [859, 187] on select "Seleccionar Efectivo Tarjeta de Crédito Depósito Débito" at bounding box center [887, 195] width 184 height 40
select select "Efectivo"
click at [795, 175] on select "Seleccionar Efectivo Tarjeta de Crédito Depósito Débito" at bounding box center [887, 195] width 184 height 40
click at [957, 314] on button "Vender" at bounding box center [953, 321] width 73 height 30
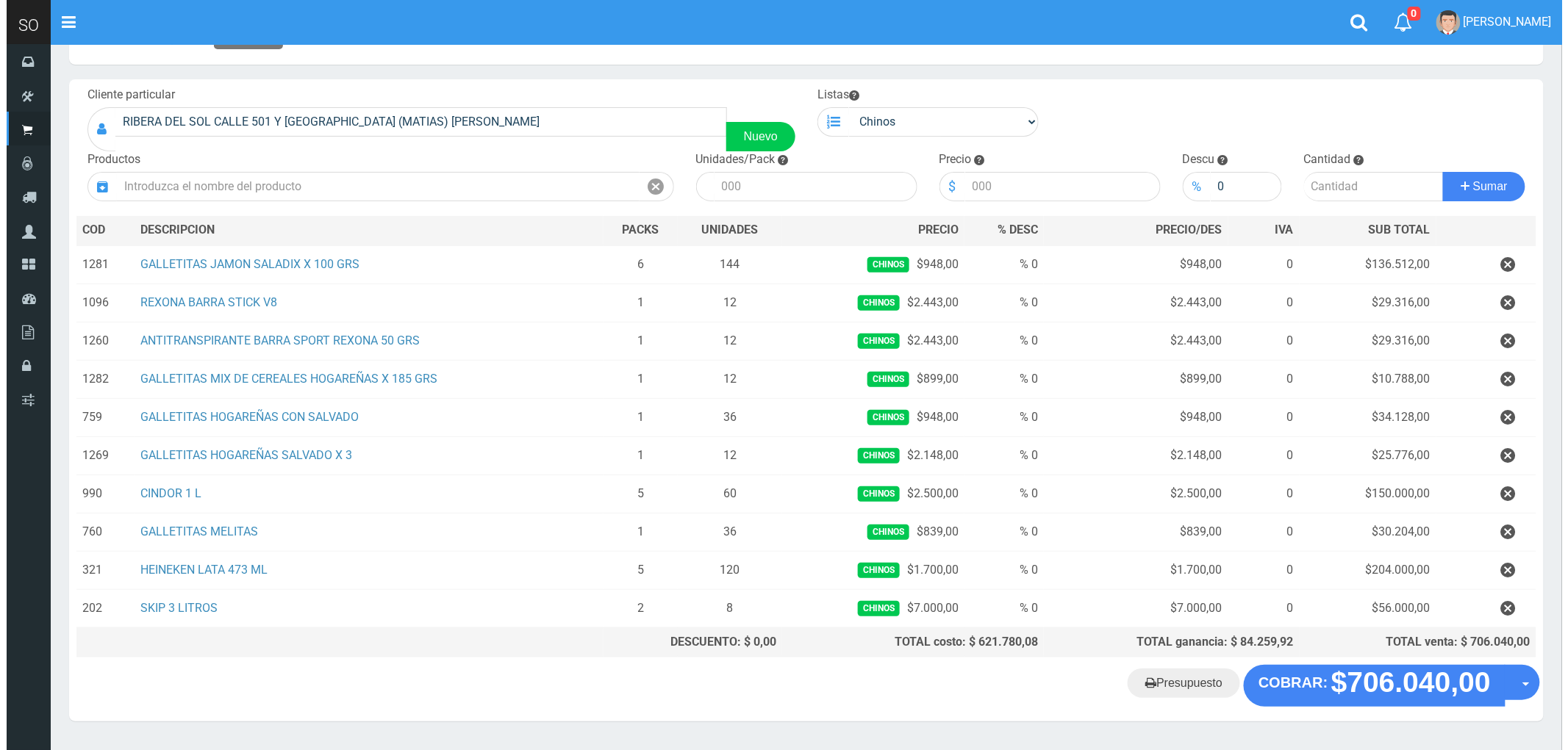
scroll to position [99, 0]
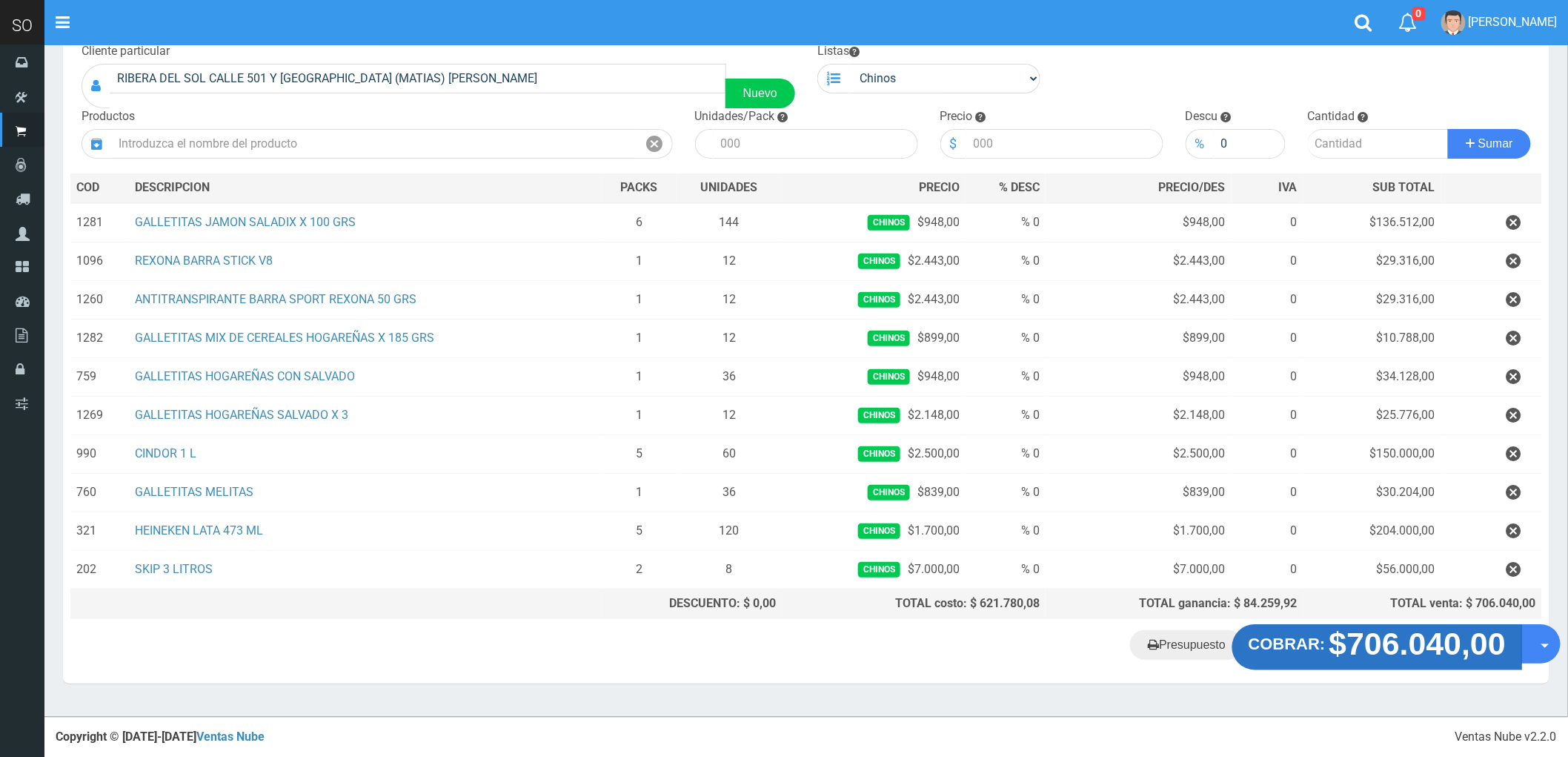
click at [1416, 645] on strong "$706.040,00" at bounding box center [1418, 644] width 177 height 35
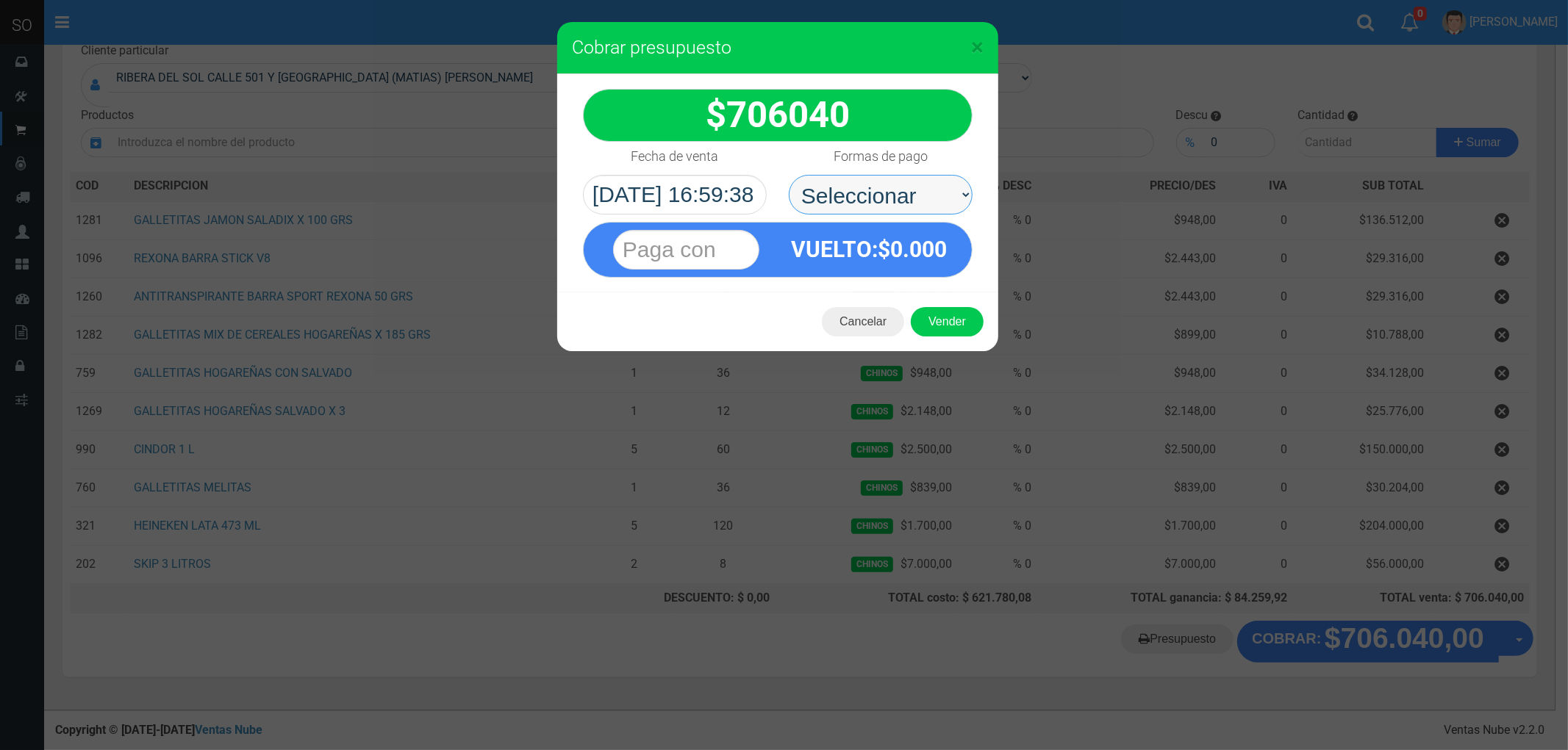
click at [853, 191] on select "Seleccionar Efectivo Tarjeta de Crédito Depósito Débito" at bounding box center [880, 195] width 184 height 40
select select "Efectivo"
click at [789, 175] on select "Seleccionar Efectivo Tarjeta de Crédito Depósito Débito" at bounding box center [880, 195] width 184 height 40
click at [956, 326] on button "Vender" at bounding box center [947, 321] width 73 height 30
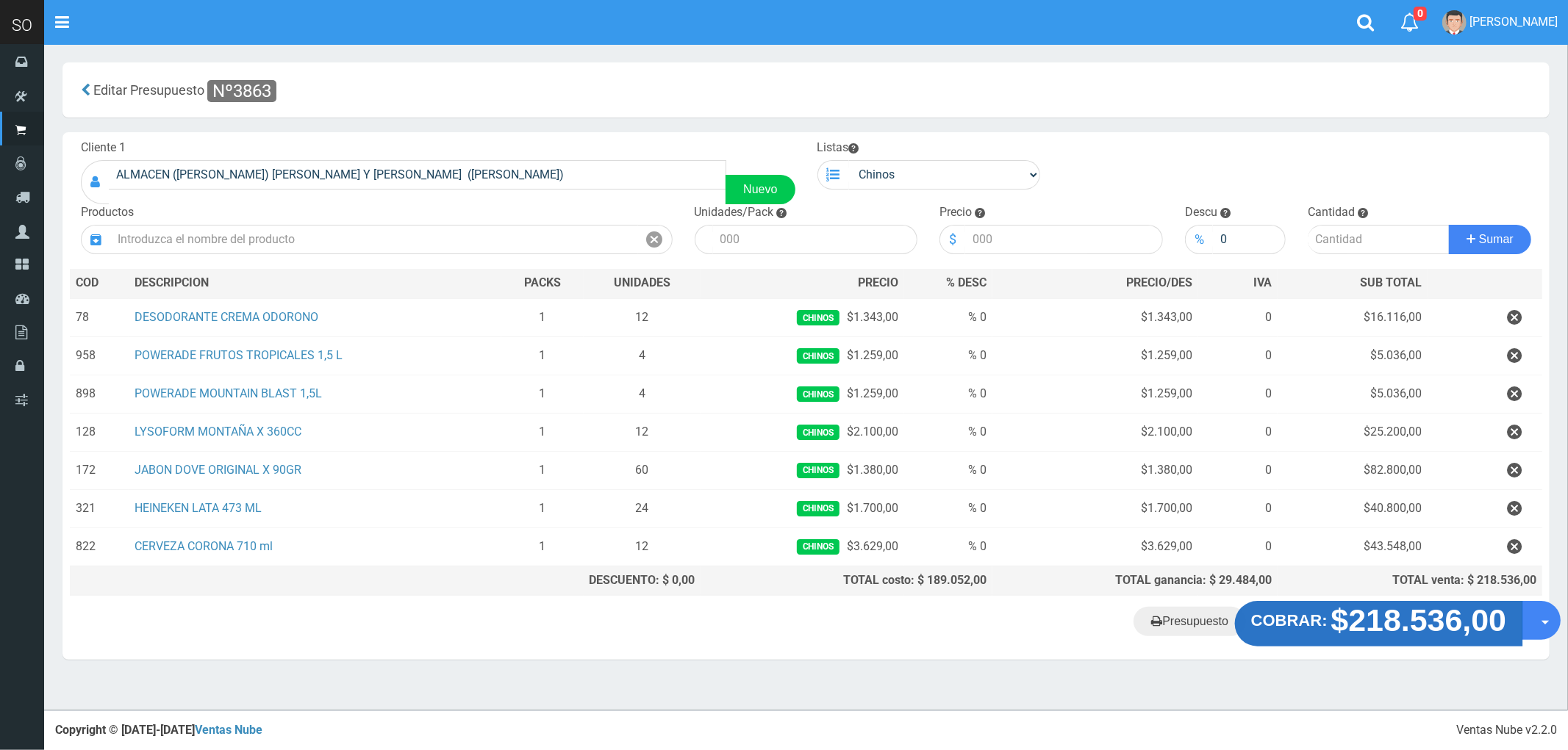
click at [1407, 622] on strong "$218.536,00" at bounding box center [1419, 620] width 176 height 34
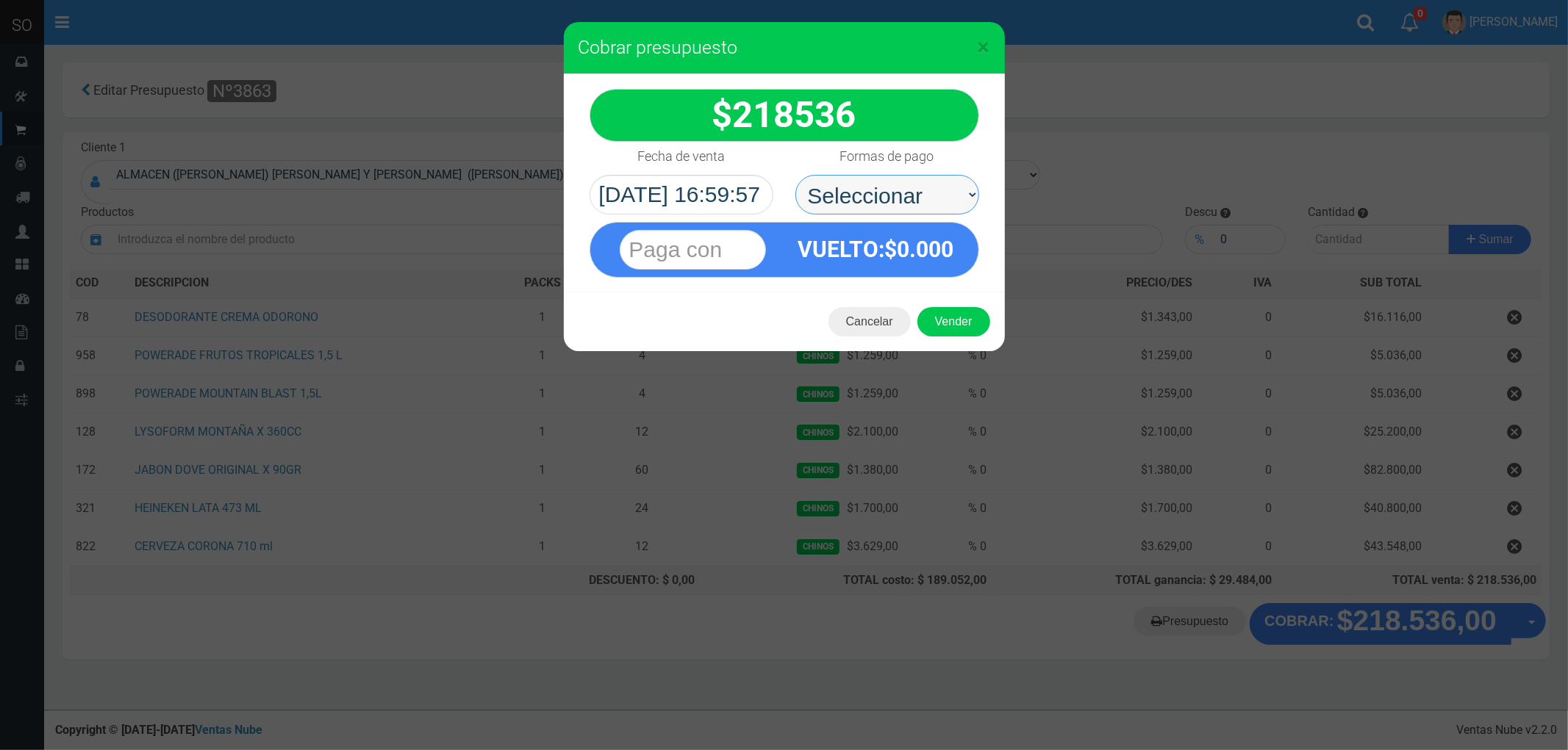
click at [863, 192] on select "Seleccionar Efectivo Tarjeta de Crédito Depósito Débito" at bounding box center [887, 195] width 184 height 40
select select "Efectivo"
click at [795, 175] on select "Seleccionar Efectivo Tarjeta de Crédito Depósito Débito" at bounding box center [887, 195] width 184 height 40
click at [946, 320] on button "Vender" at bounding box center [953, 321] width 73 height 30
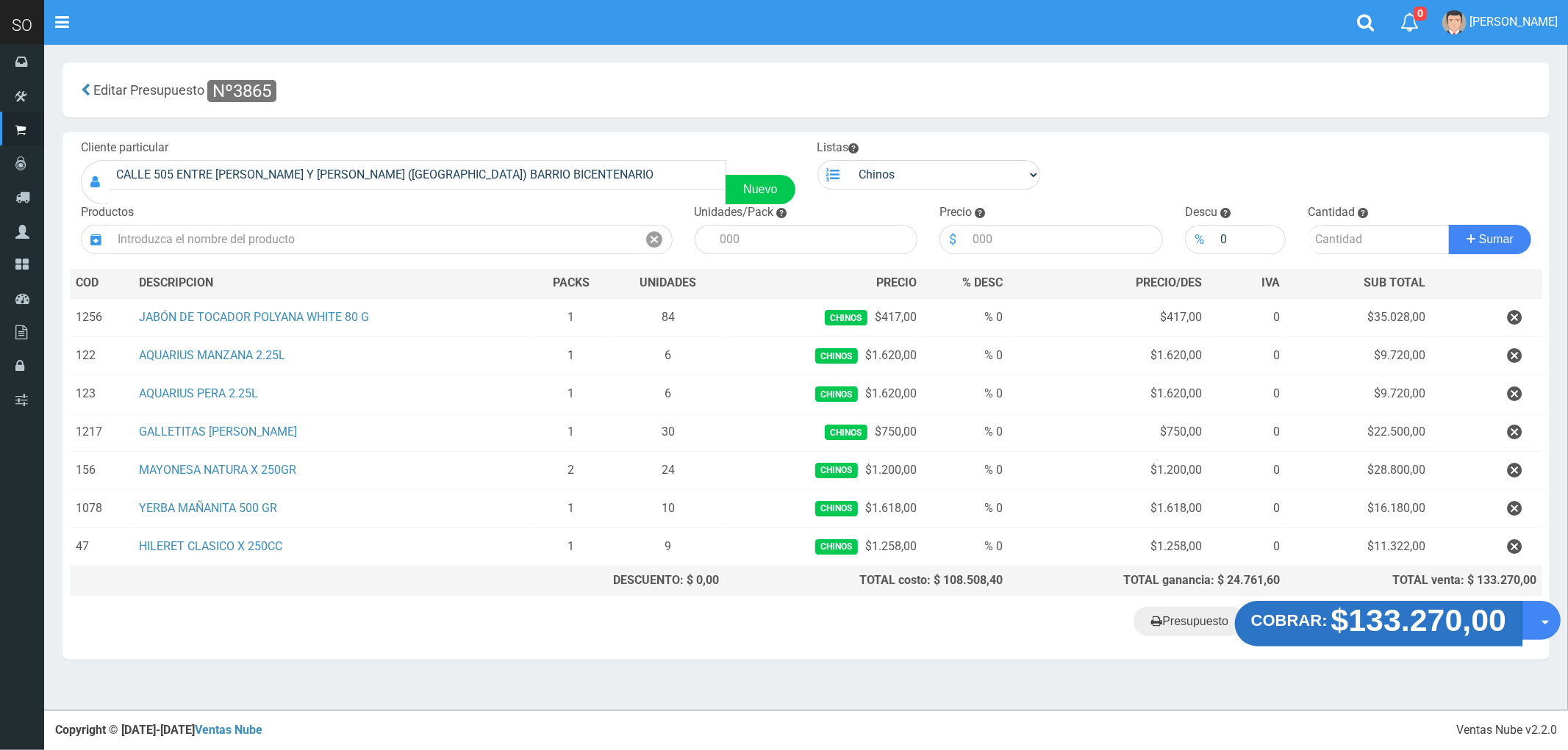
click at [1389, 622] on strong "$133.270,00" at bounding box center [1419, 620] width 176 height 34
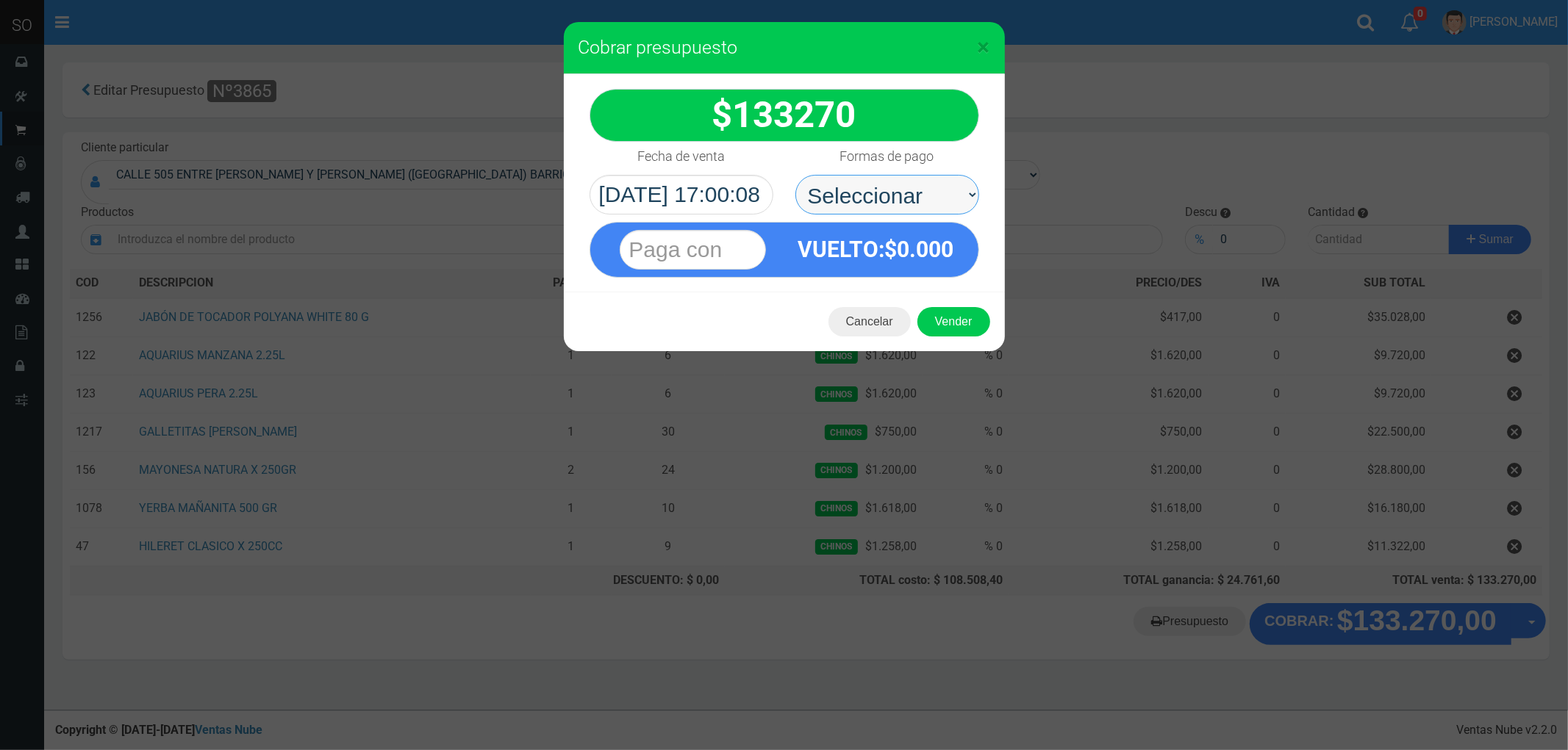
click at [863, 188] on select "Seleccionar Efectivo Tarjeta de Crédito Depósito Débito" at bounding box center [887, 195] width 184 height 40
select select "Efectivo"
click at [795, 175] on select "Seleccionar Efectivo Tarjeta de Crédito Depósito Débito" at bounding box center [887, 195] width 184 height 40
click at [957, 326] on button "Vender" at bounding box center [953, 321] width 73 height 30
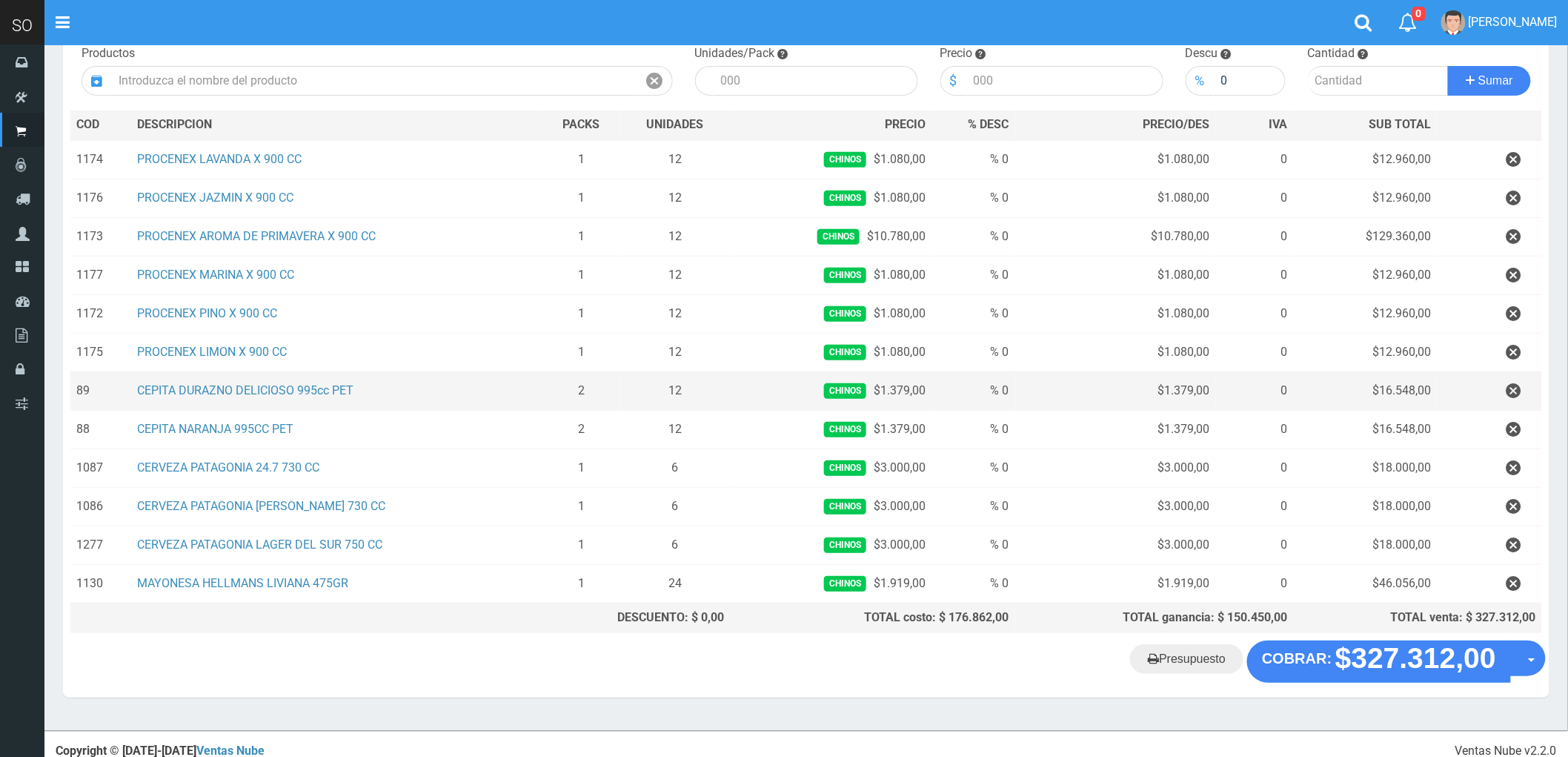
scroll to position [165, 0]
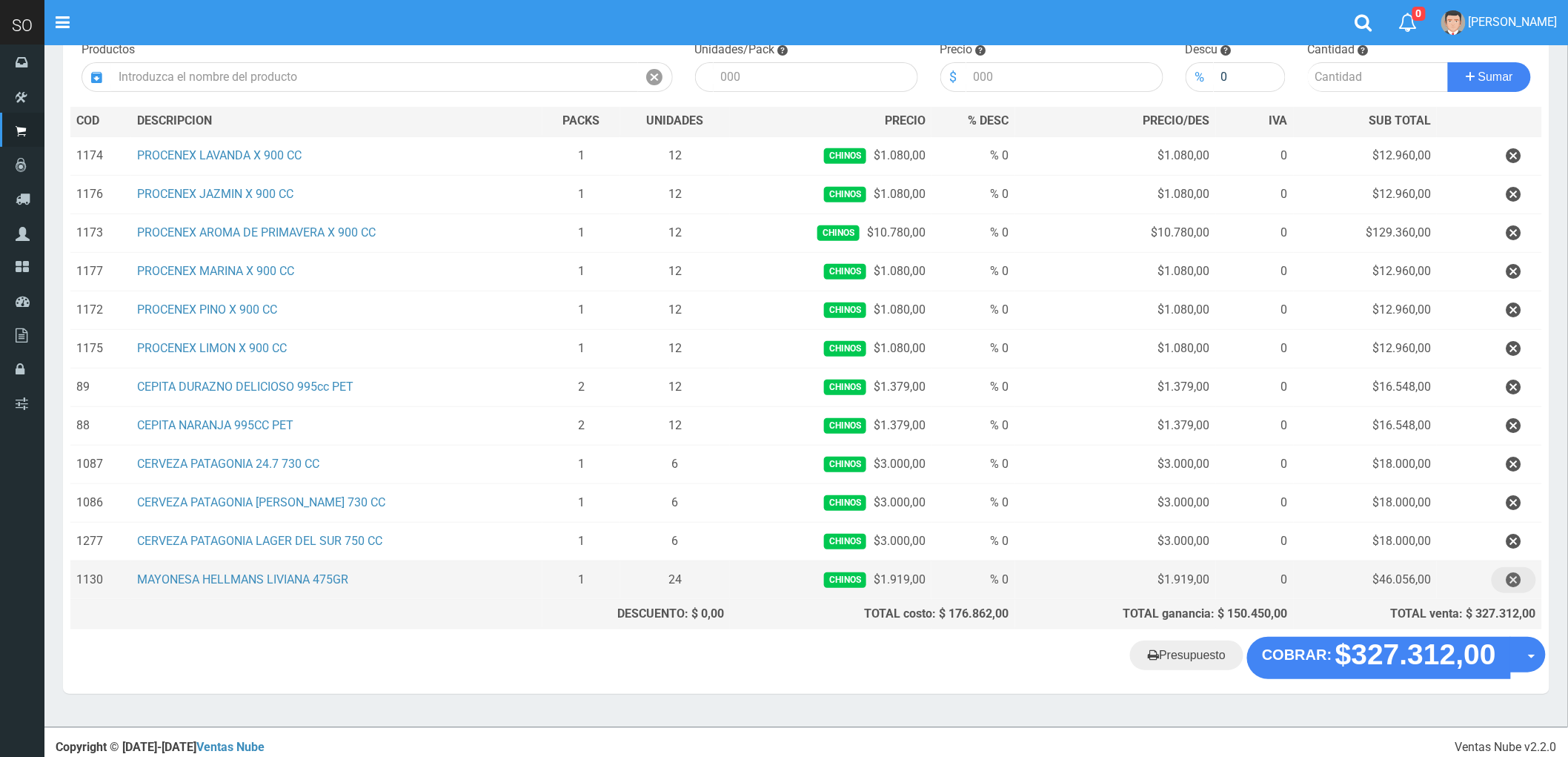
click at [1515, 581] on icon "button" at bounding box center [1513, 581] width 15 height 26
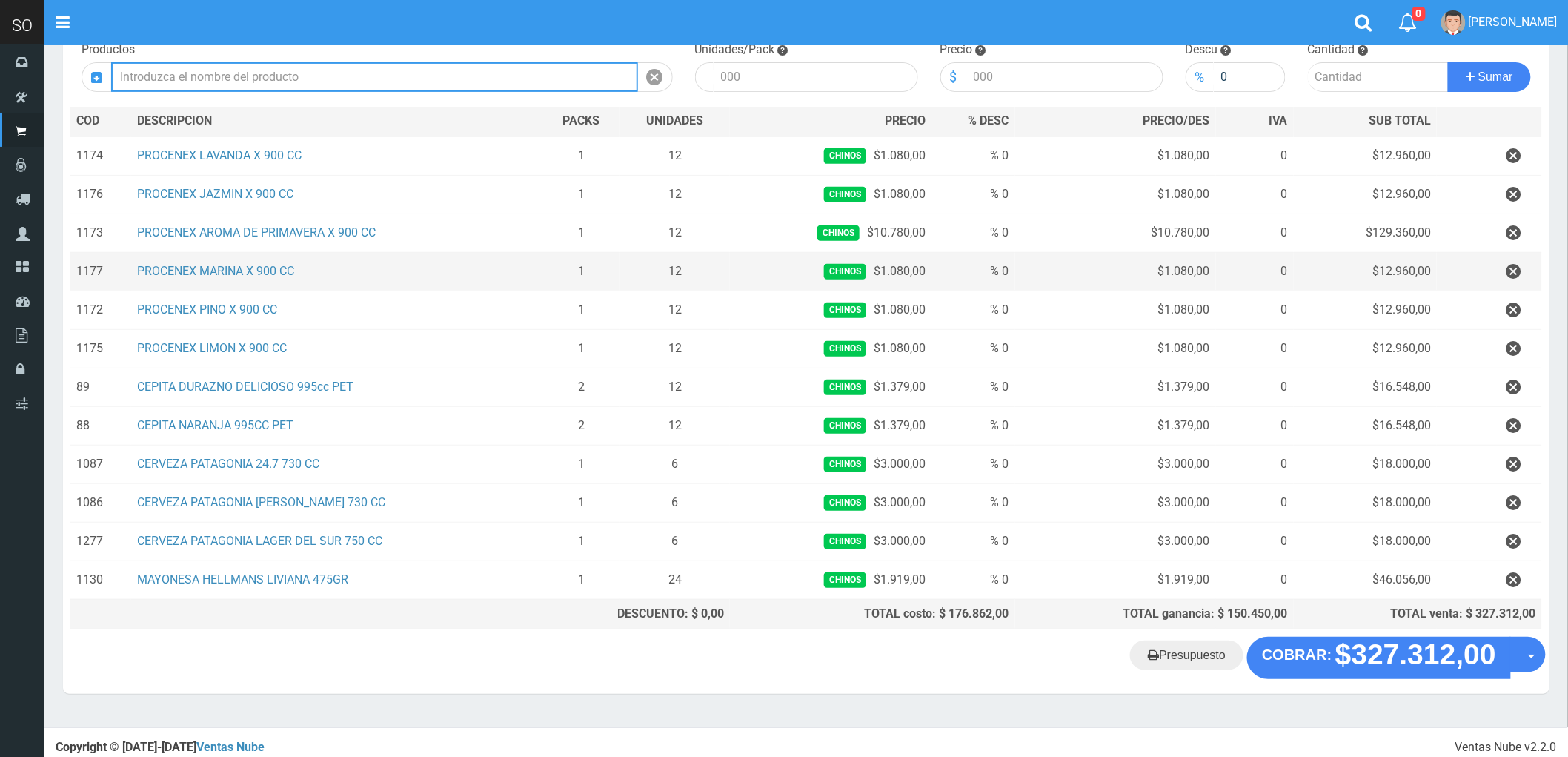
scroll to position [139, 0]
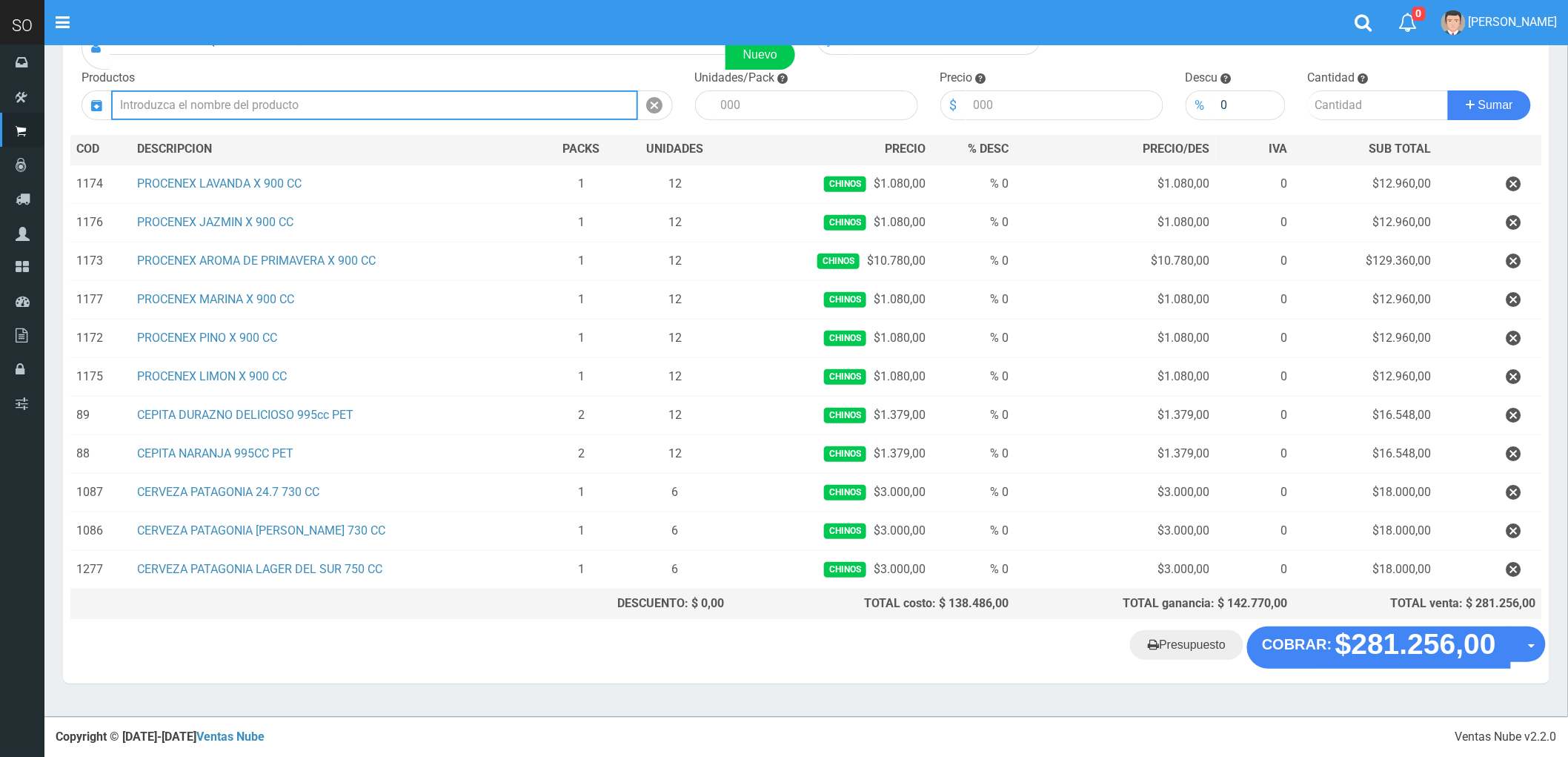
click at [262, 106] on input "text" at bounding box center [374, 105] width 527 height 30
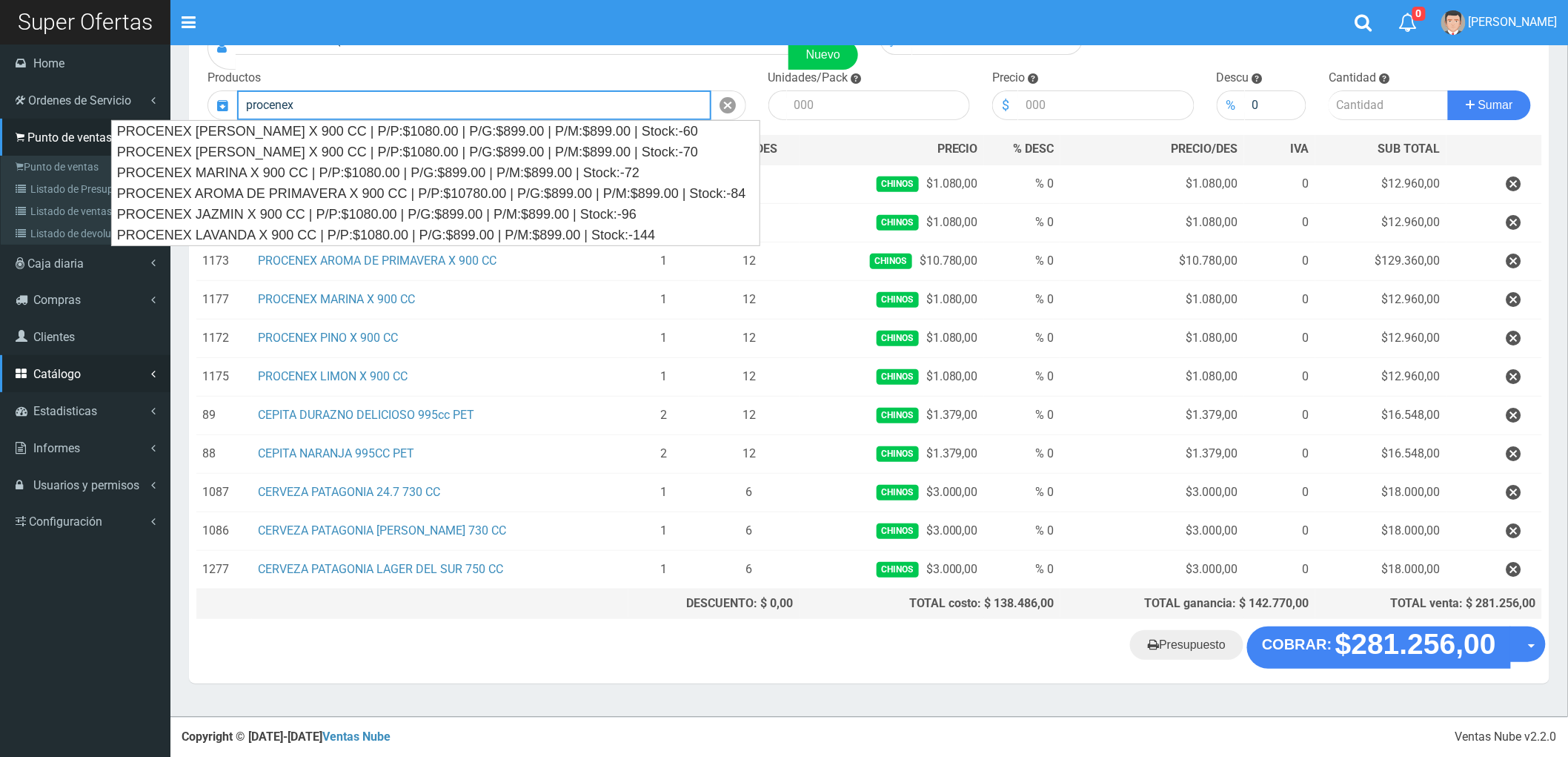
type input "procenex"
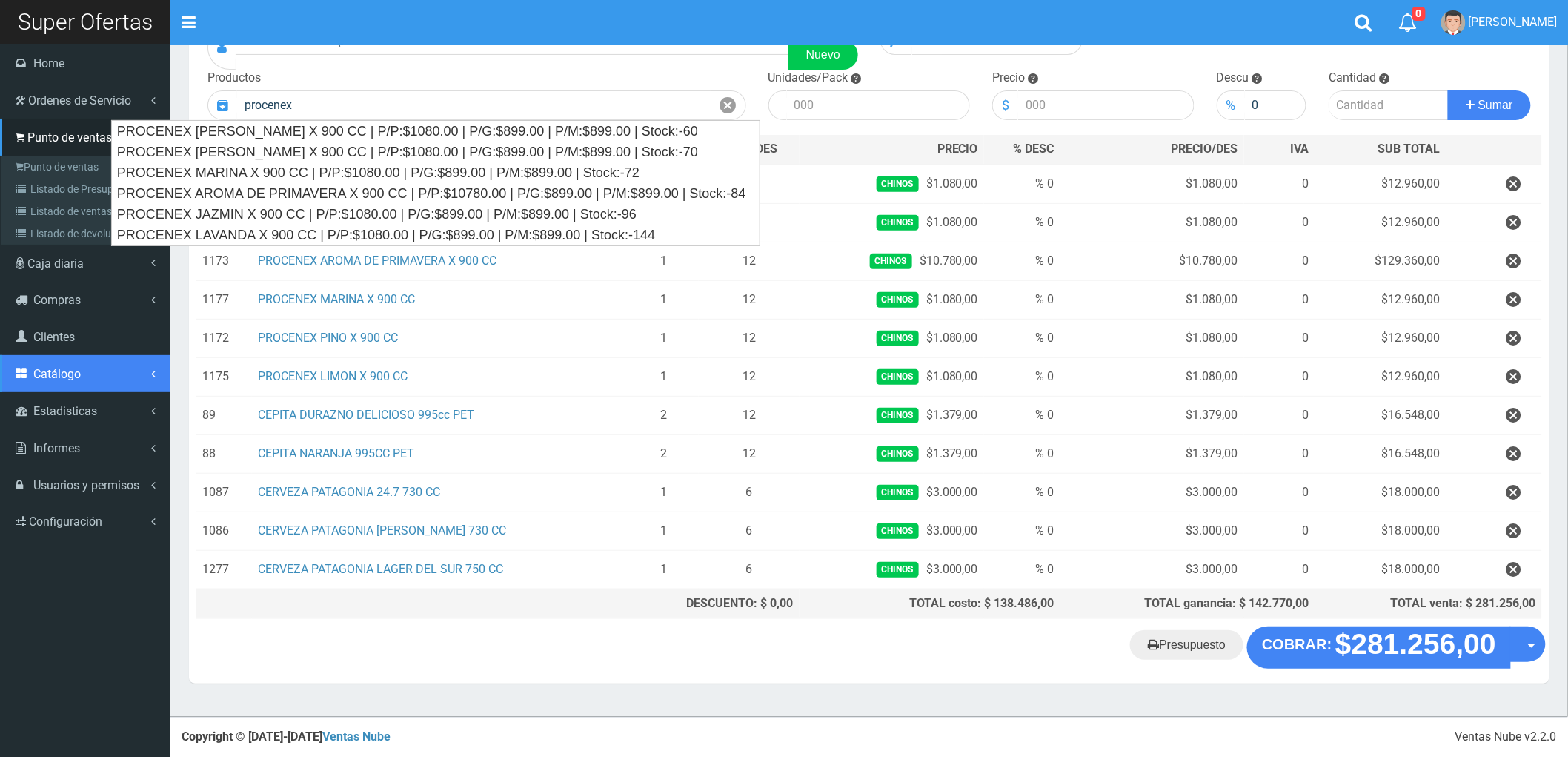
click at [62, 368] on span "Catálogo" at bounding box center [57, 374] width 48 height 14
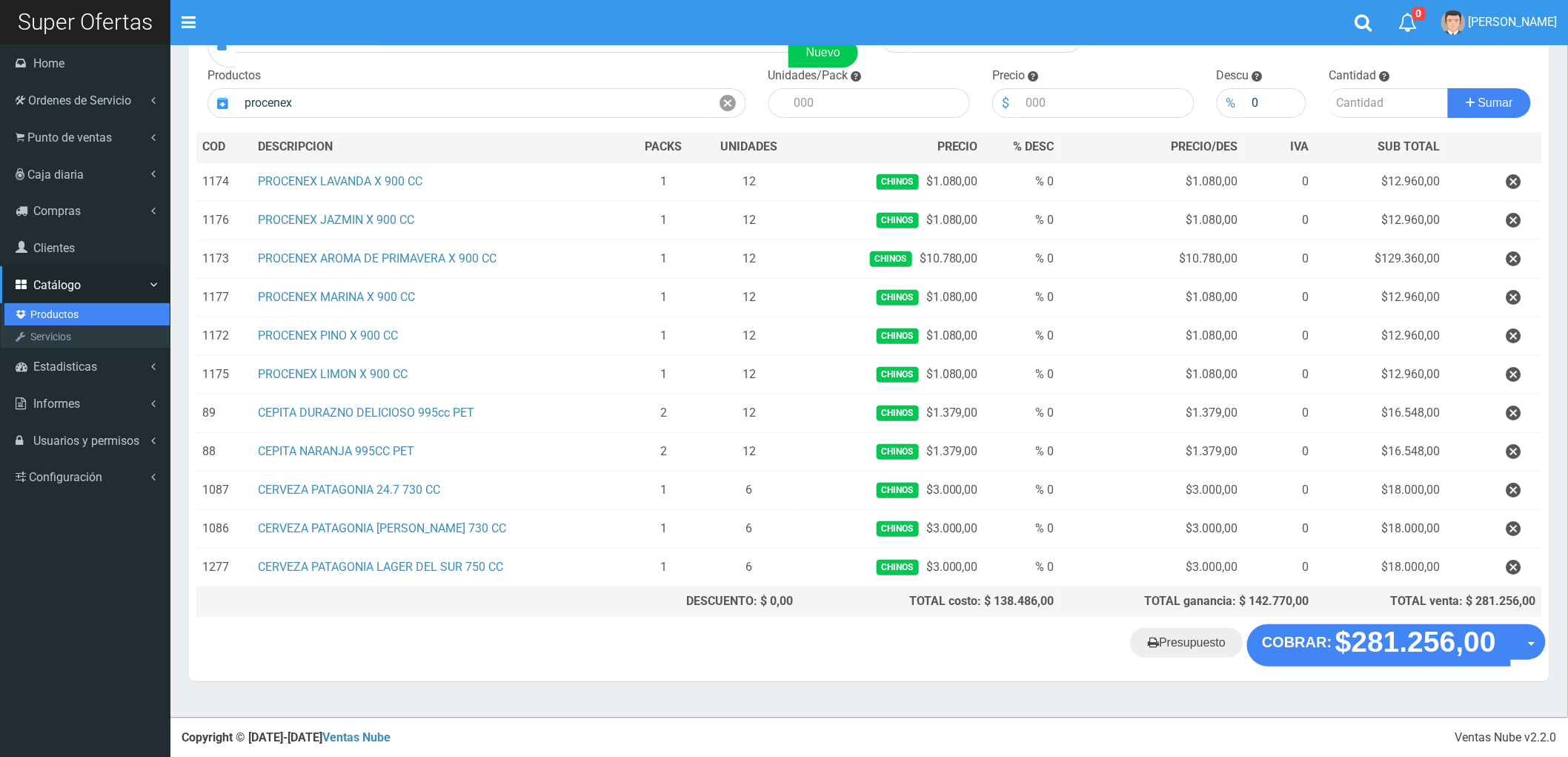
click at [56, 310] on link "Productos" at bounding box center [87, 314] width 165 height 22
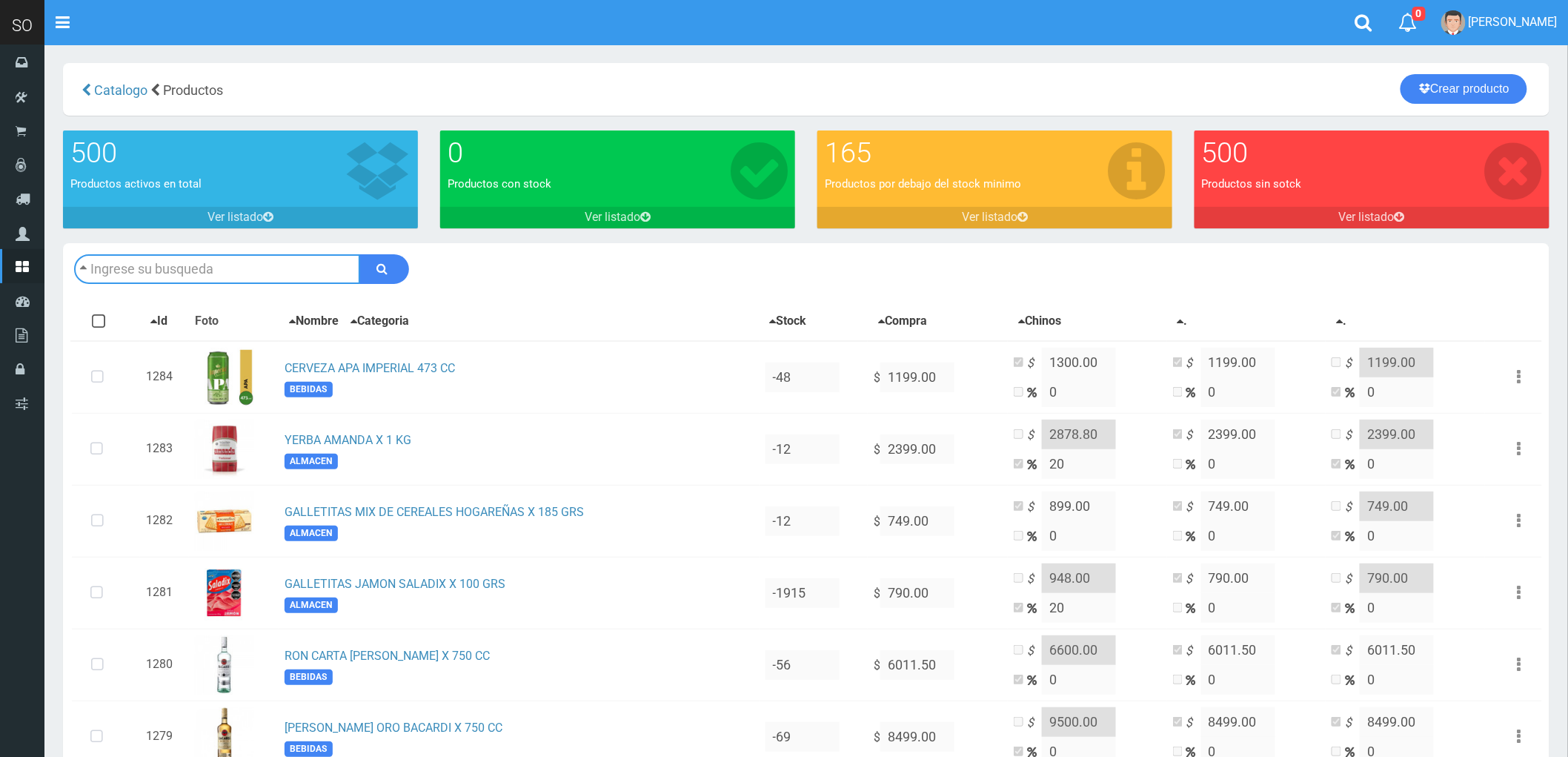
click at [167, 267] on input "text" at bounding box center [217, 269] width 286 height 30
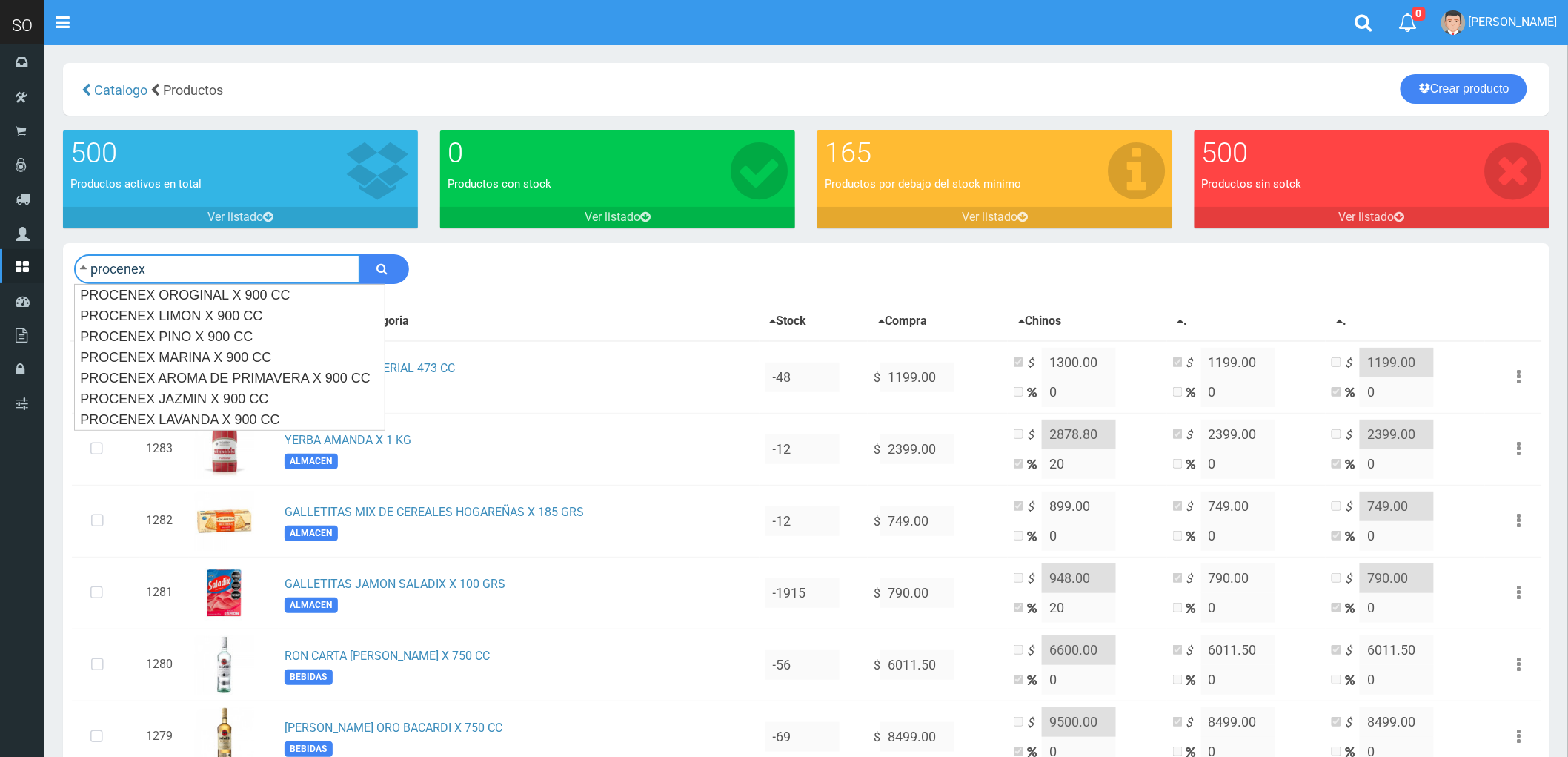
type input "procenex"
click at [359, 254] on button "submit" at bounding box center [384, 269] width 50 height 30
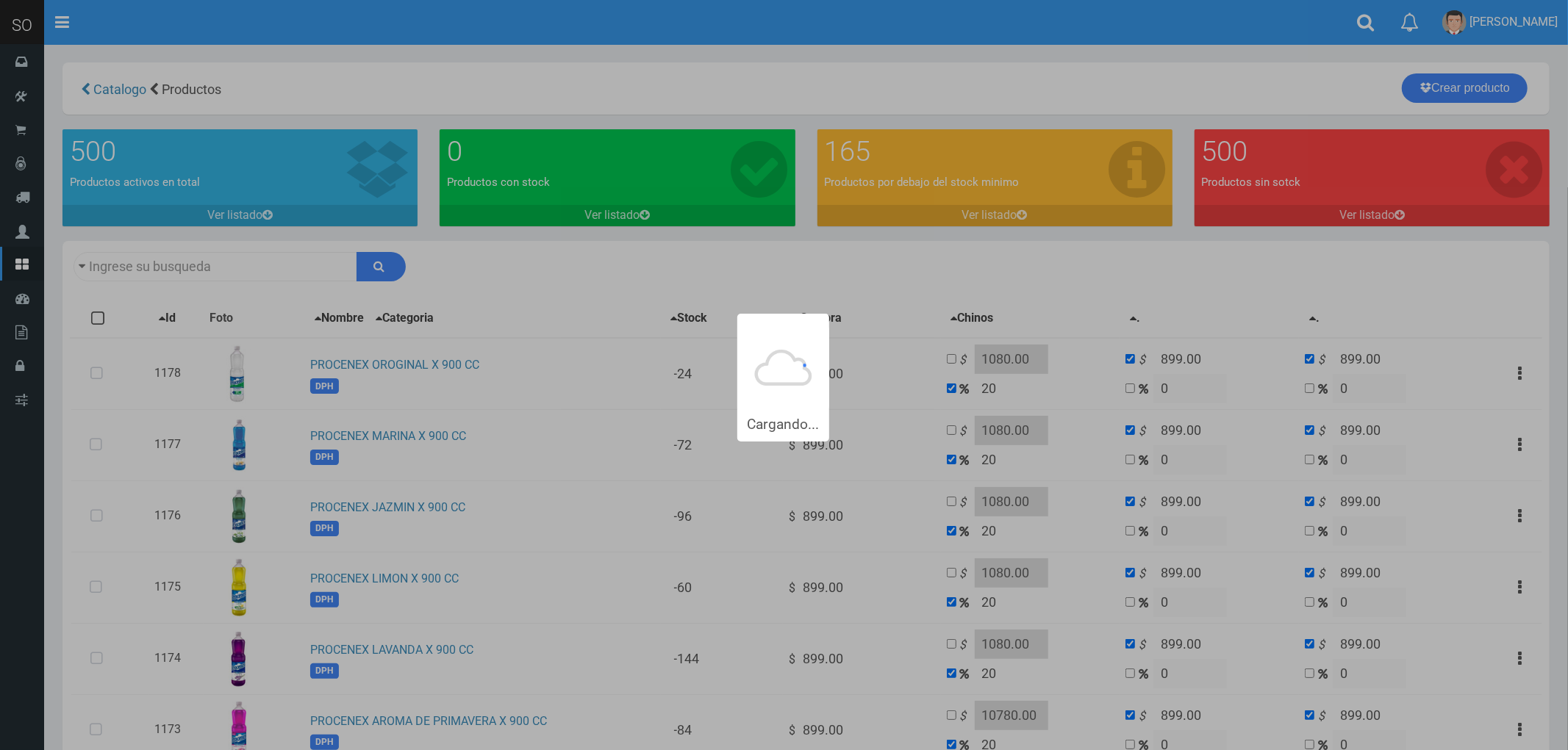
type input "procenex"
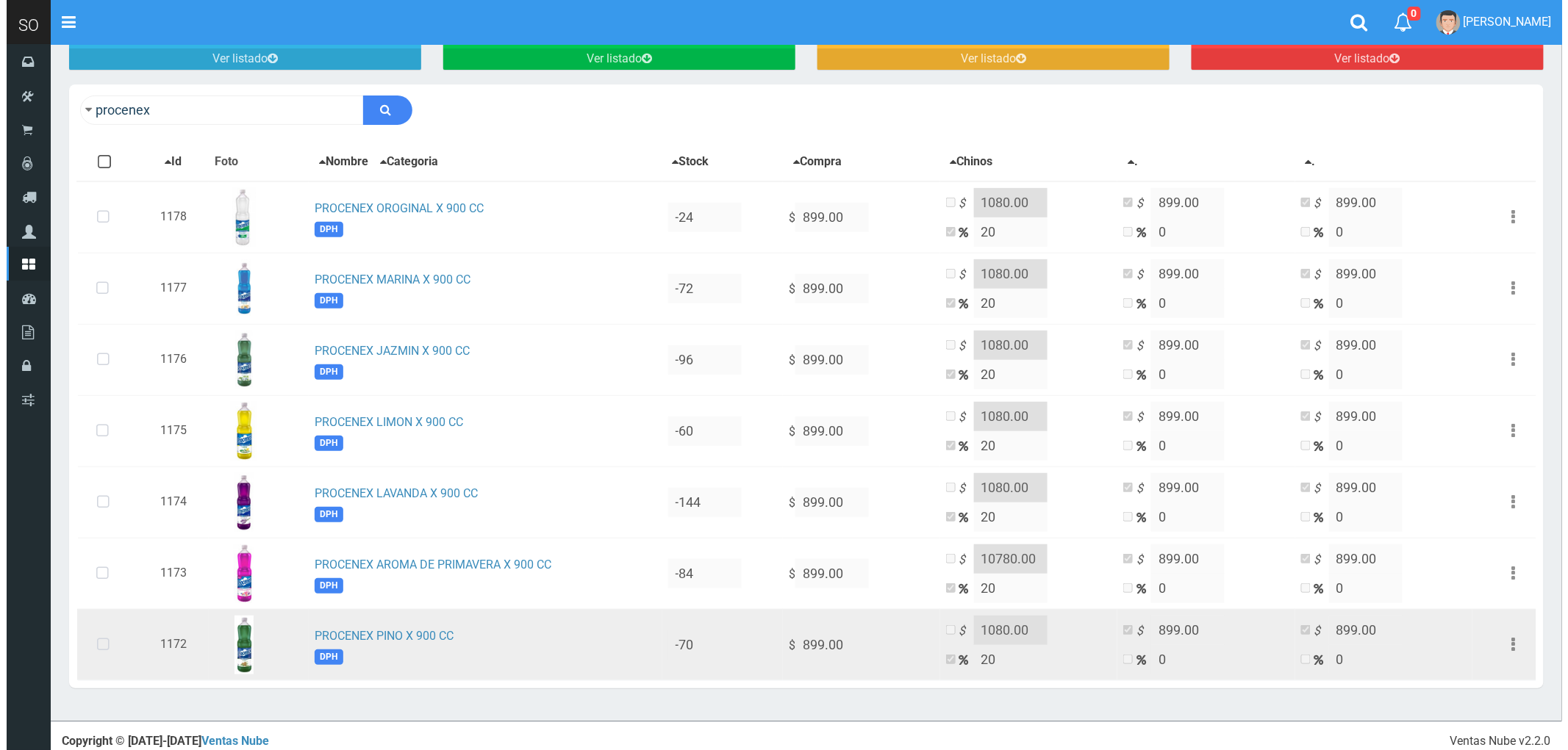
scroll to position [167, 0]
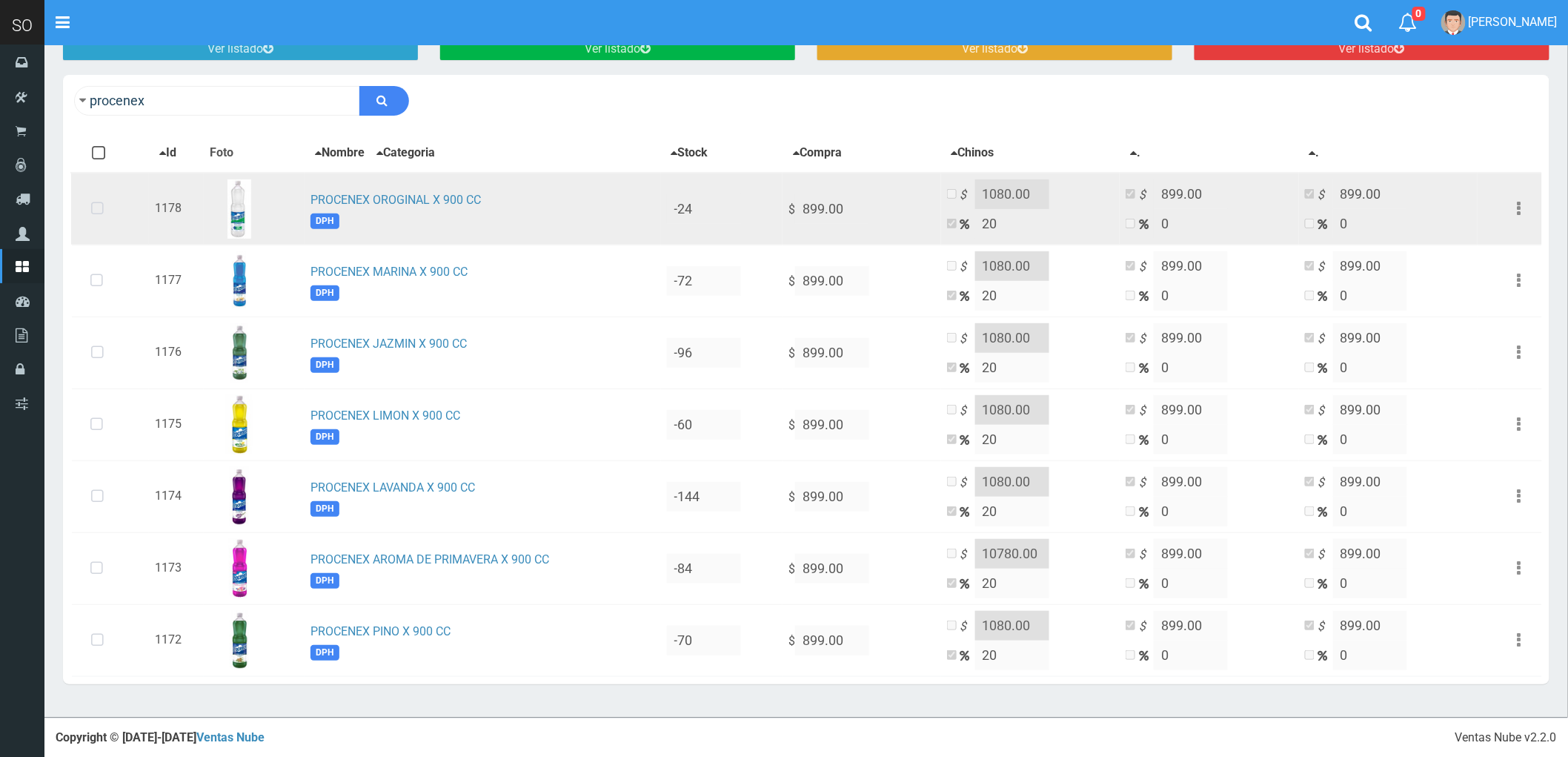
click at [102, 205] on icon at bounding box center [97, 209] width 39 height 49
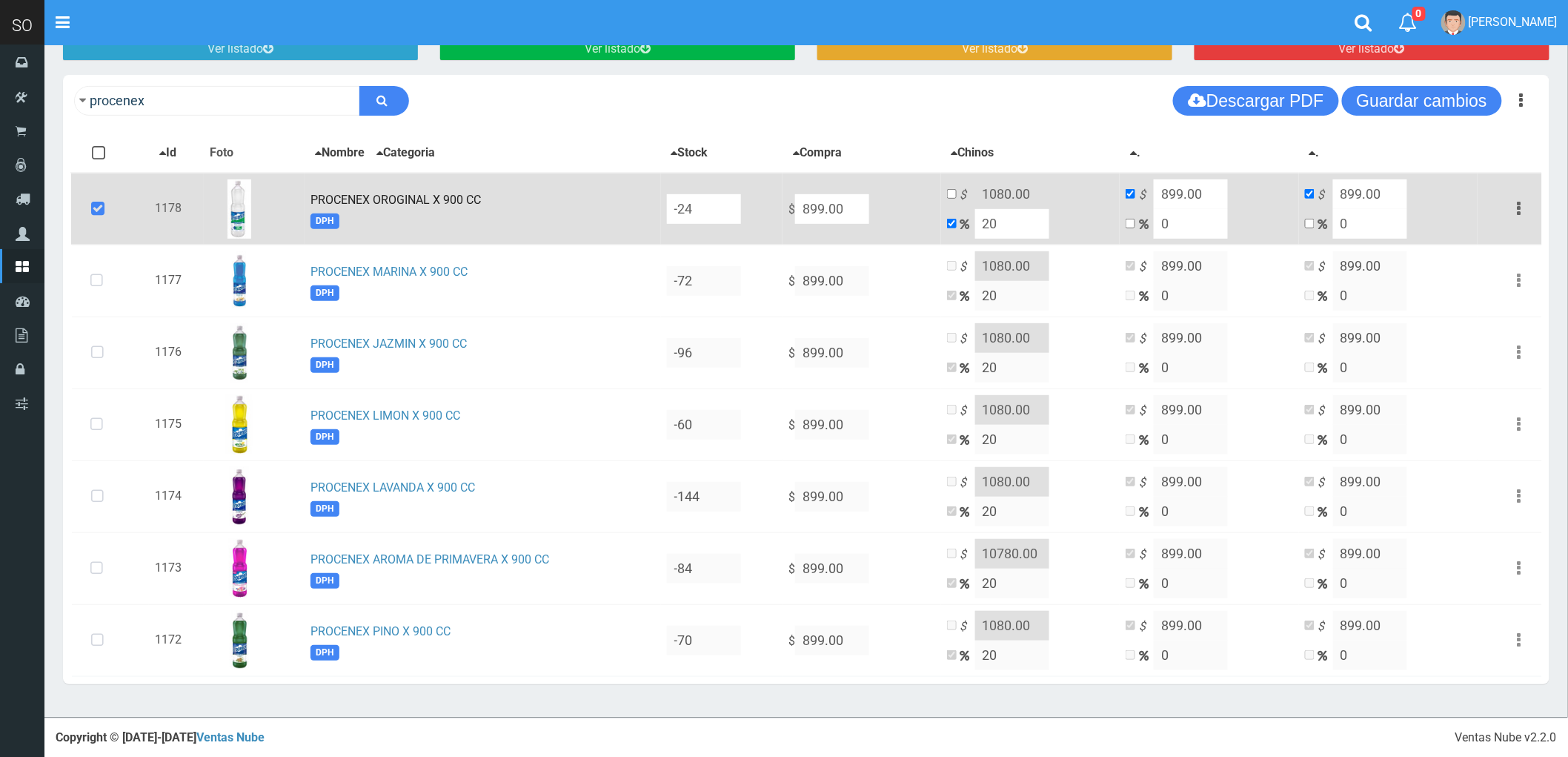
click at [1518, 206] on icon "button" at bounding box center [1520, 209] width 4 height 26
click at [1472, 279] on link "Eliminar" at bounding box center [1477, 288] width 117 height 32
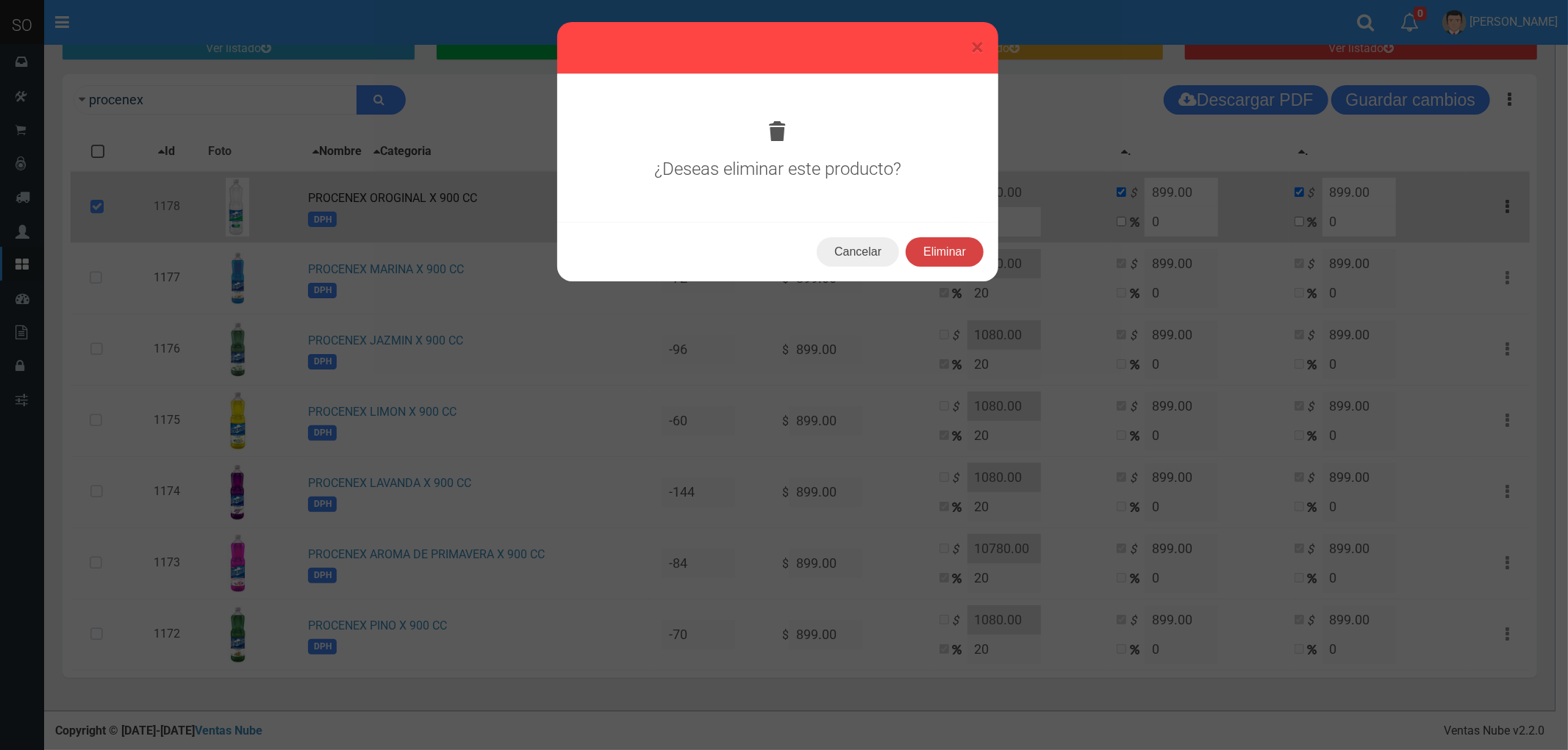
click at [952, 246] on button "Eliminar" at bounding box center [944, 252] width 78 height 30
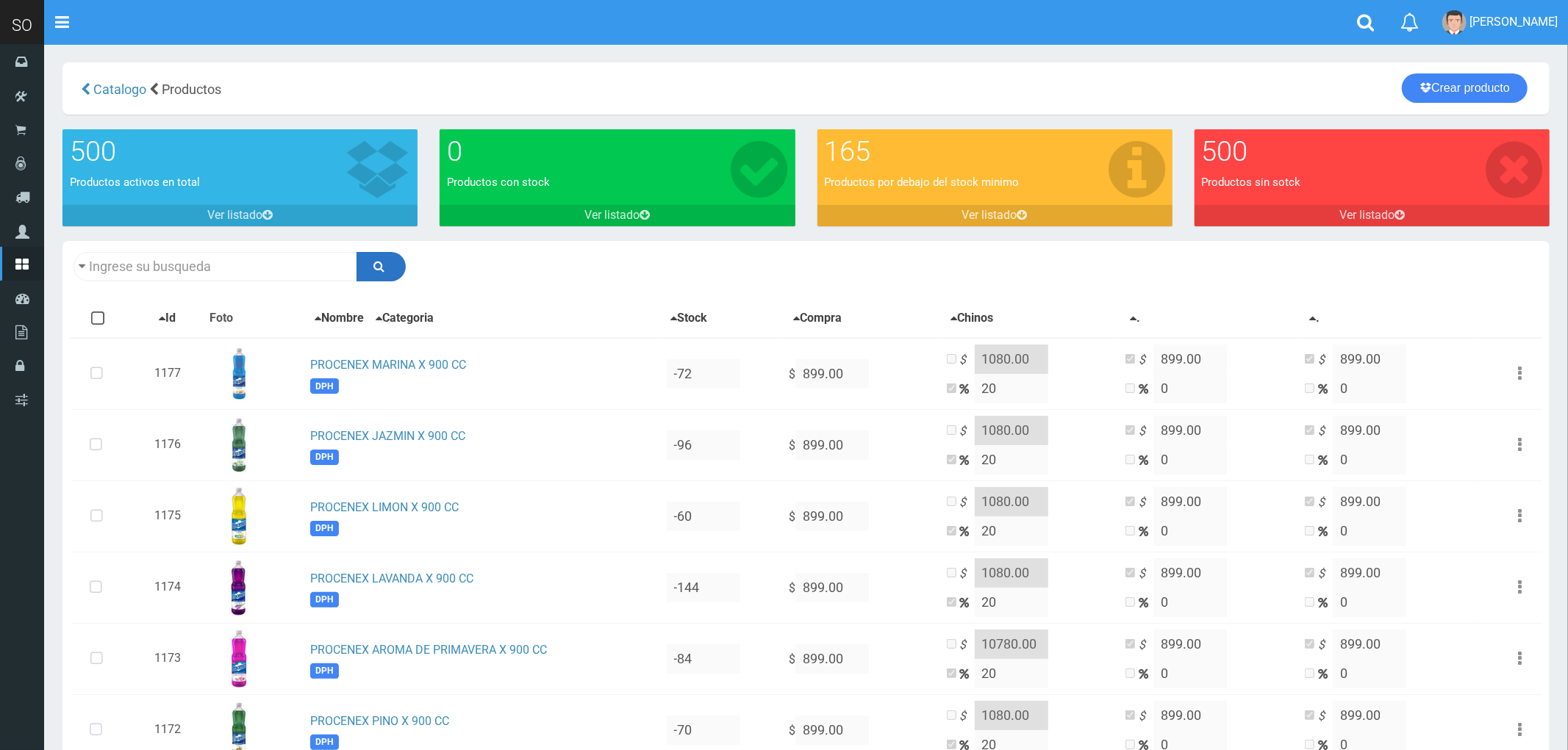
type input "procenex"
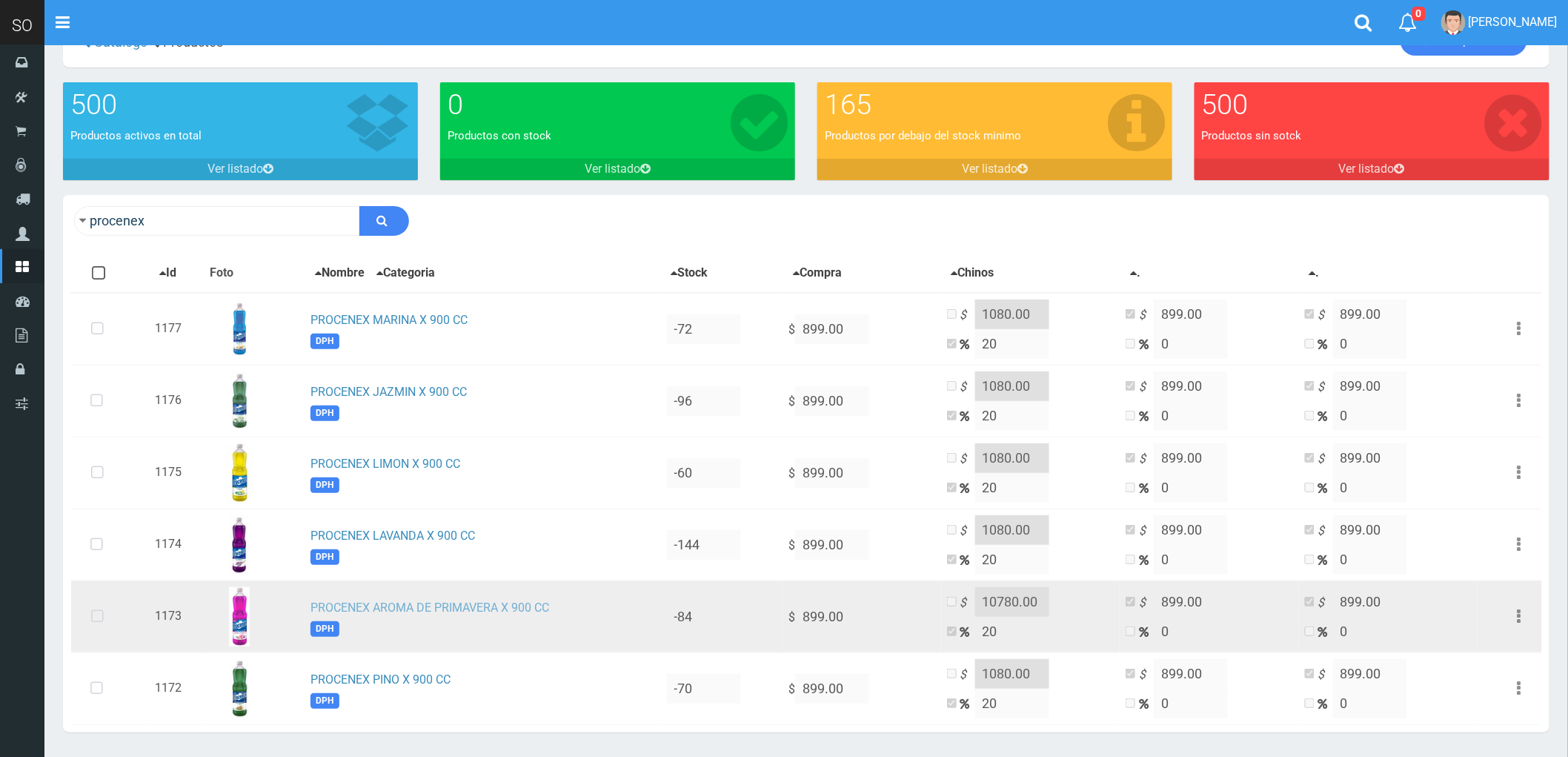
scroll to position [96, 0]
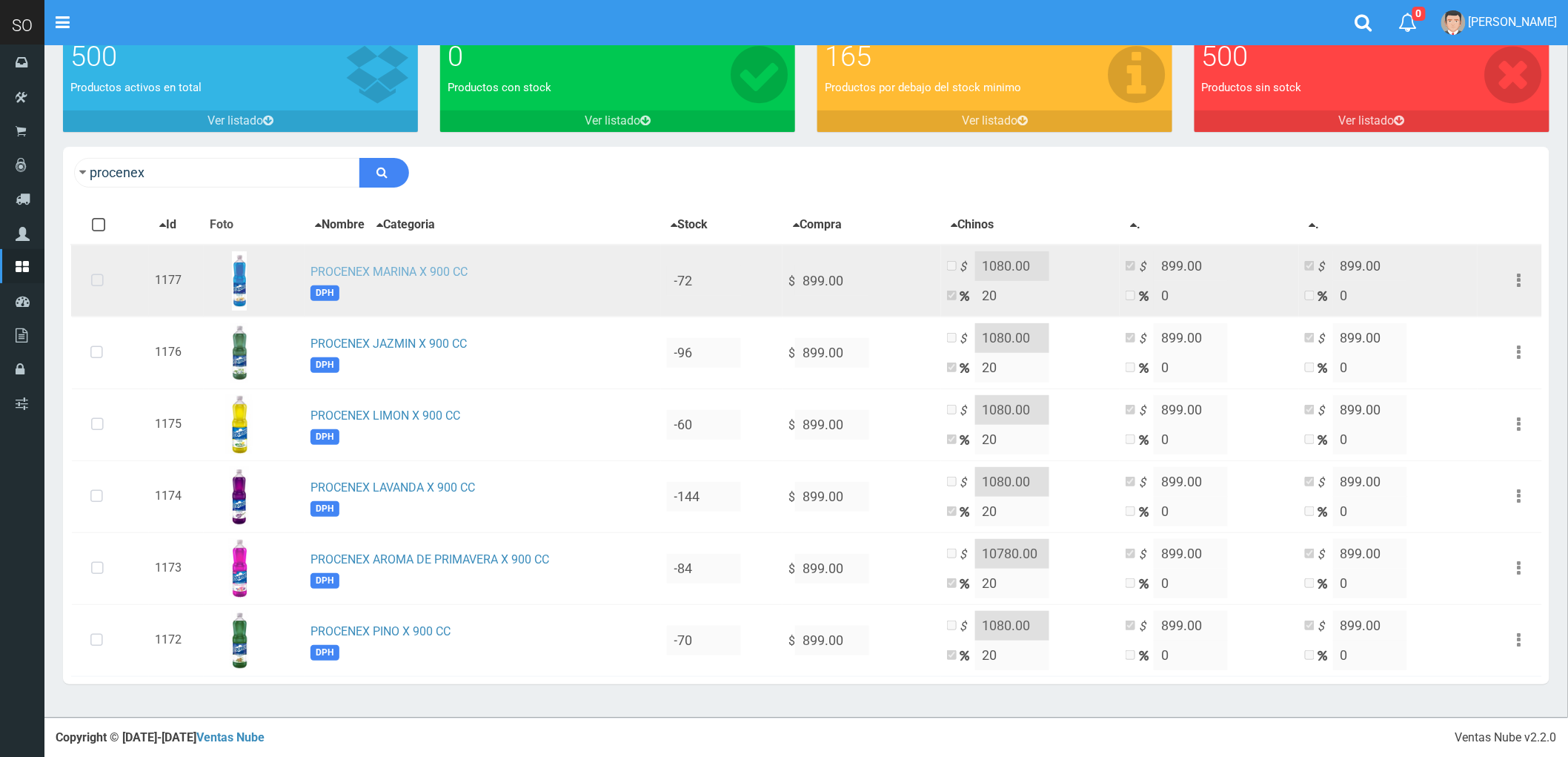
click at [378, 265] on link "PROCENEX MARINA X 900 CC" at bounding box center [389, 272] width 157 height 14
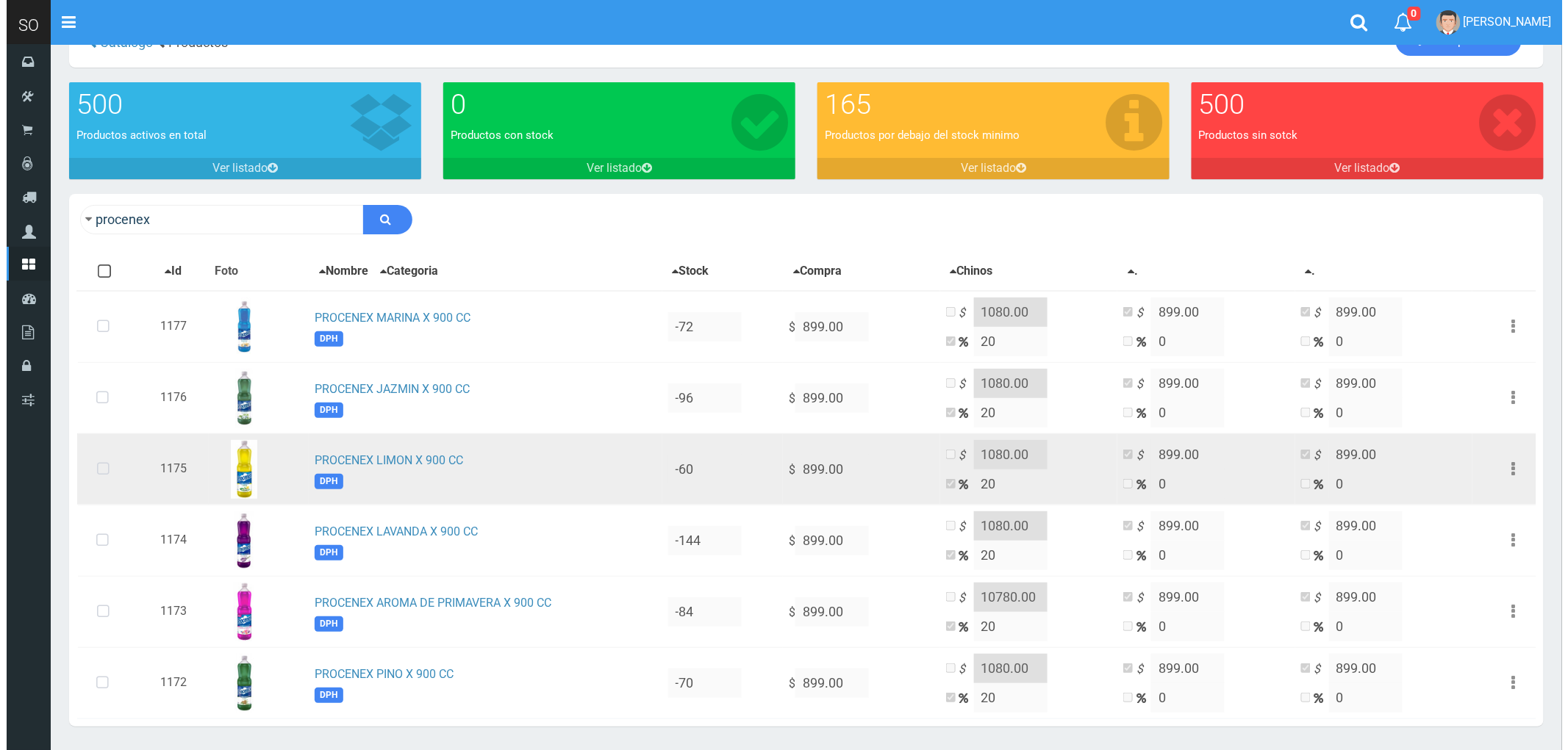
scroll to position [0, 0]
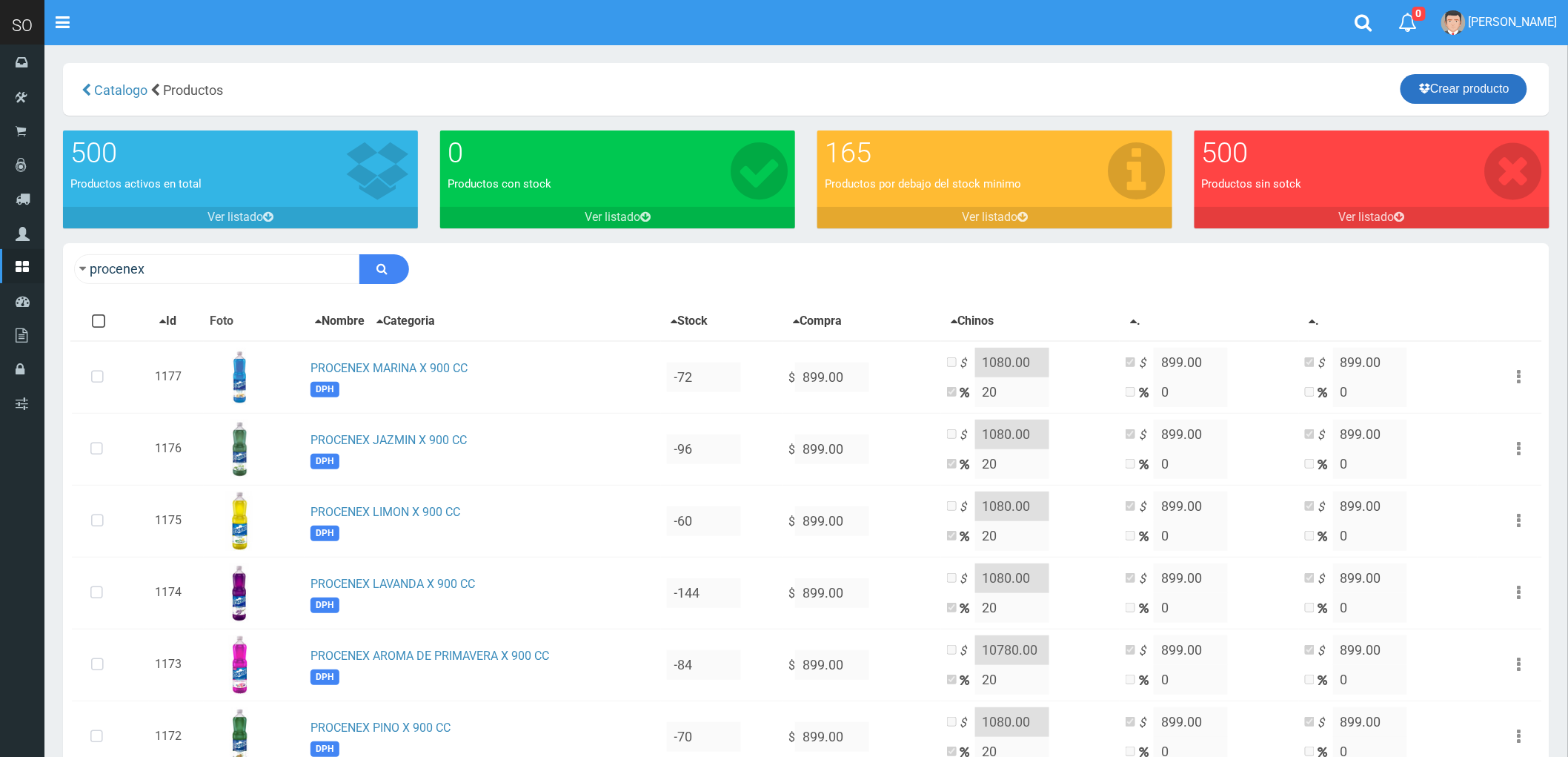
click at [1471, 79] on link "Crear producto" at bounding box center [1464, 89] width 127 height 30
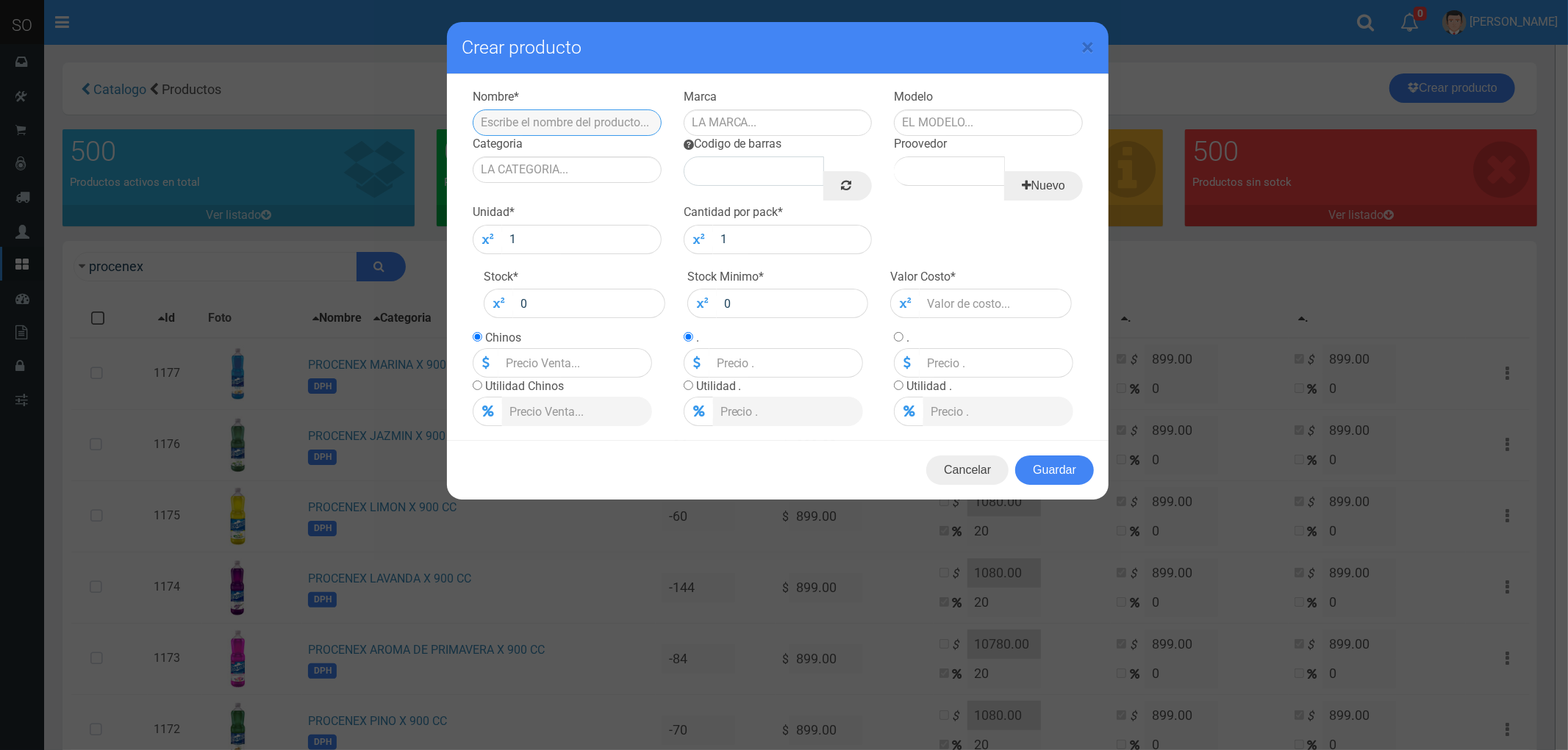
click at [546, 116] on input "text" at bounding box center [566, 122] width 189 height 27
type input "p"
type input "PROCENEX JARDIN DE FLORES"
click at [724, 121] on input "text" at bounding box center [777, 122] width 189 height 27
type input "PROCENEX"
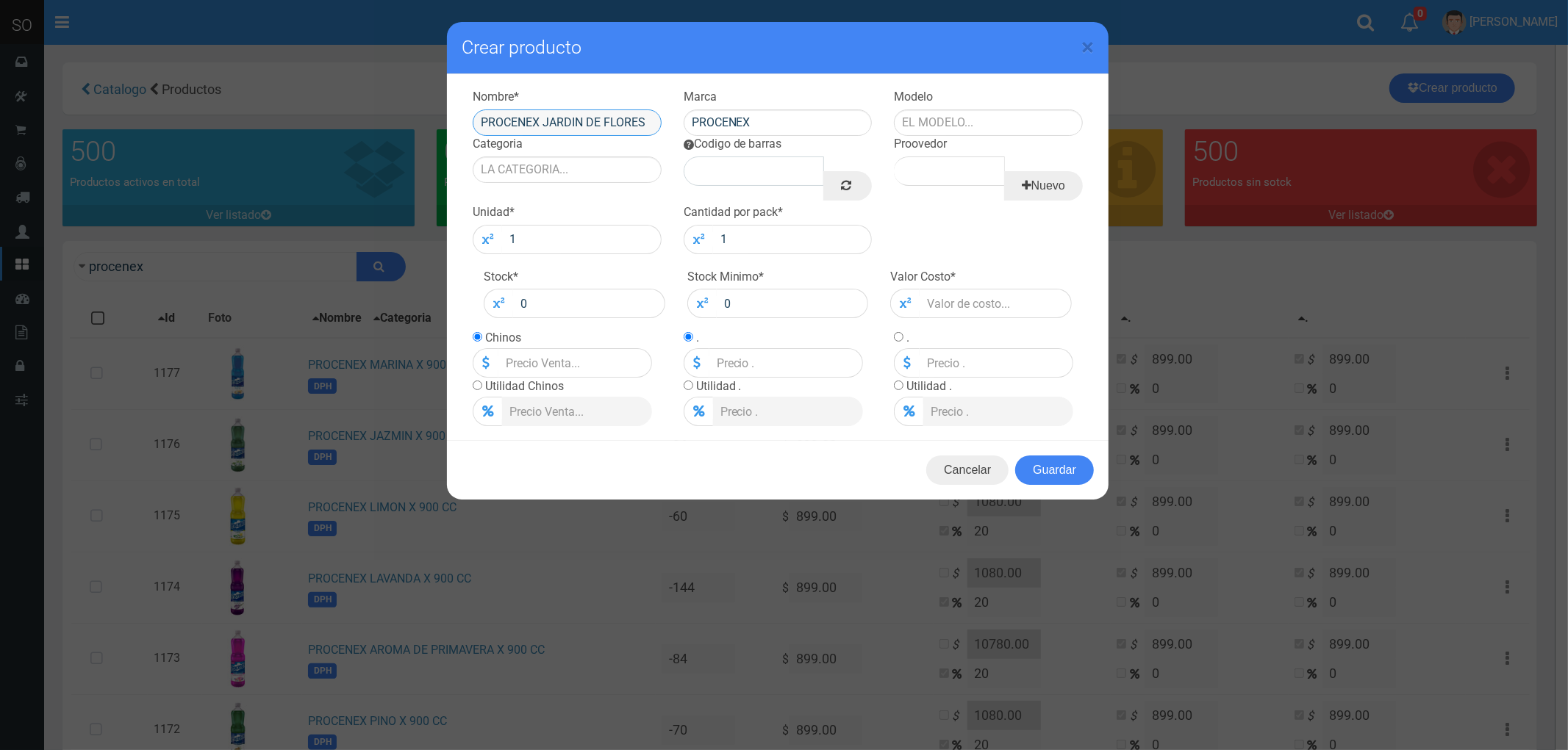
click at [650, 117] on input "PROCENEX JARDIN DE FLORES" at bounding box center [566, 122] width 189 height 27
type input "PROCENEX JARDIN DE FLORES X 900CC"
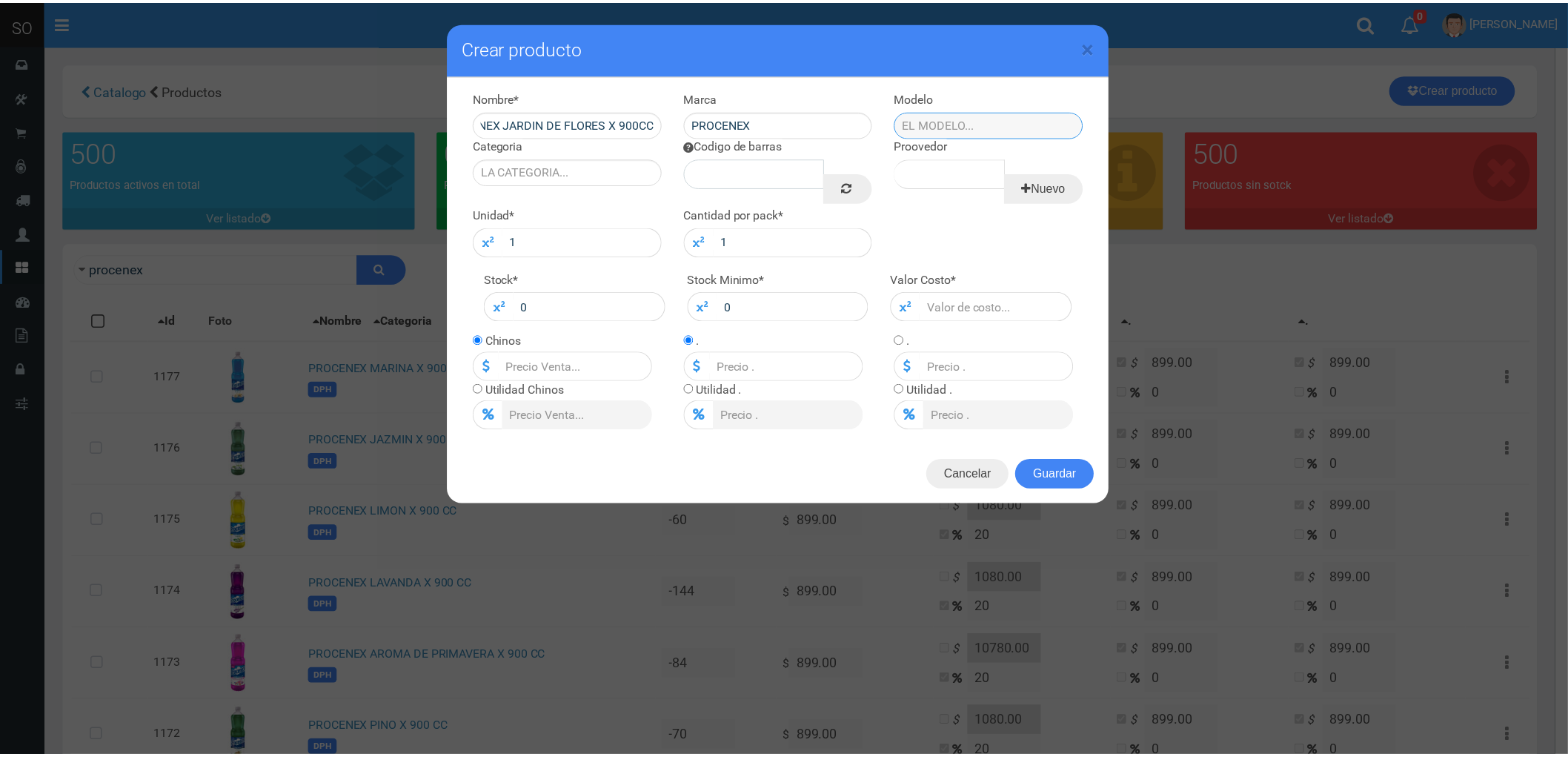
scroll to position [0, 0]
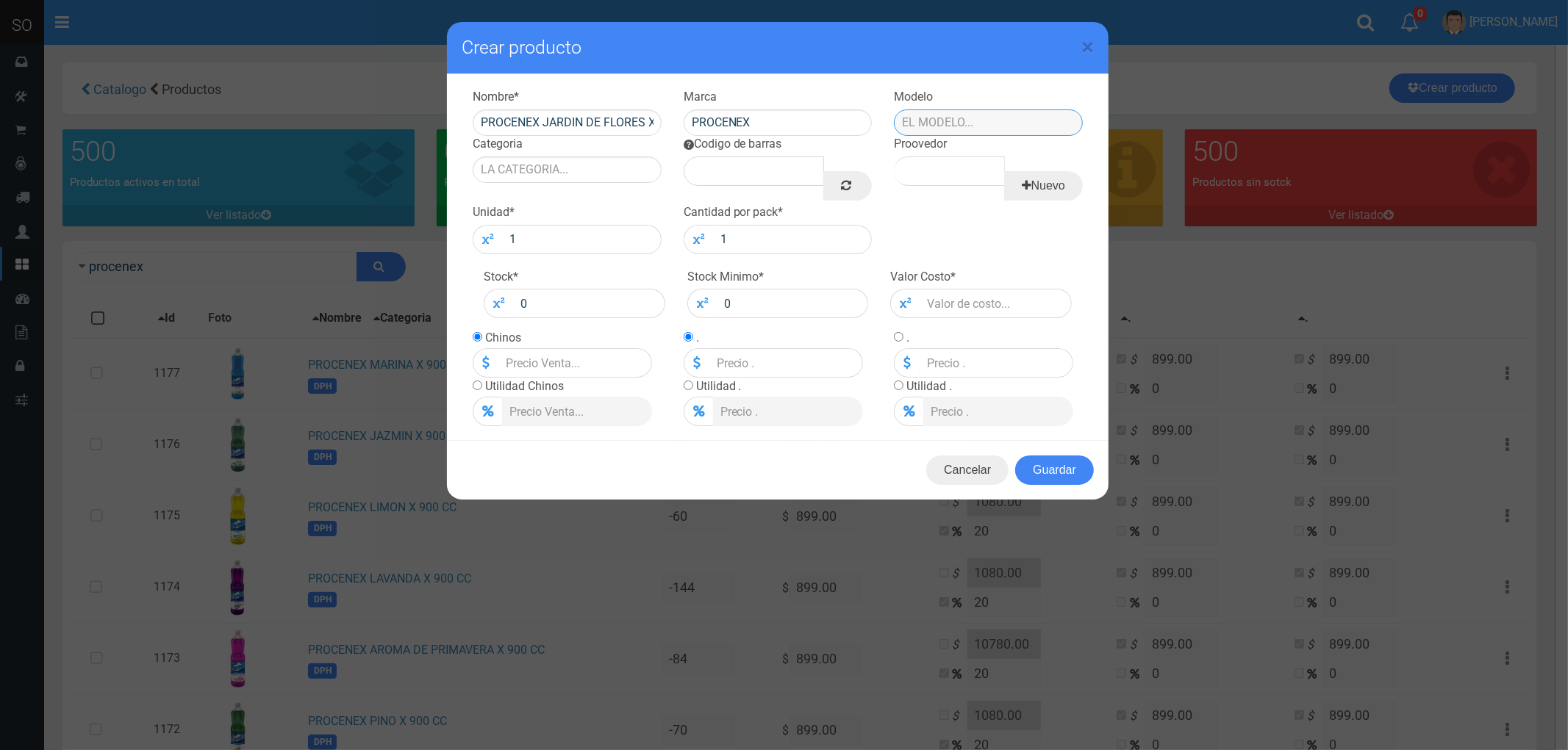
click at [963, 116] on input "text" at bounding box center [988, 122] width 189 height 27
click at [963, 117] on input "CAJA" at bounding box center [988, 122] width 189 height 27
click at [928, 152] on div "CAJA" at bounding box center [988, 146] width 189 height 22
type input "CAJA"
click at [525, 163] on input "Categoria" at bounding box center [566, 169] width 189 height 27
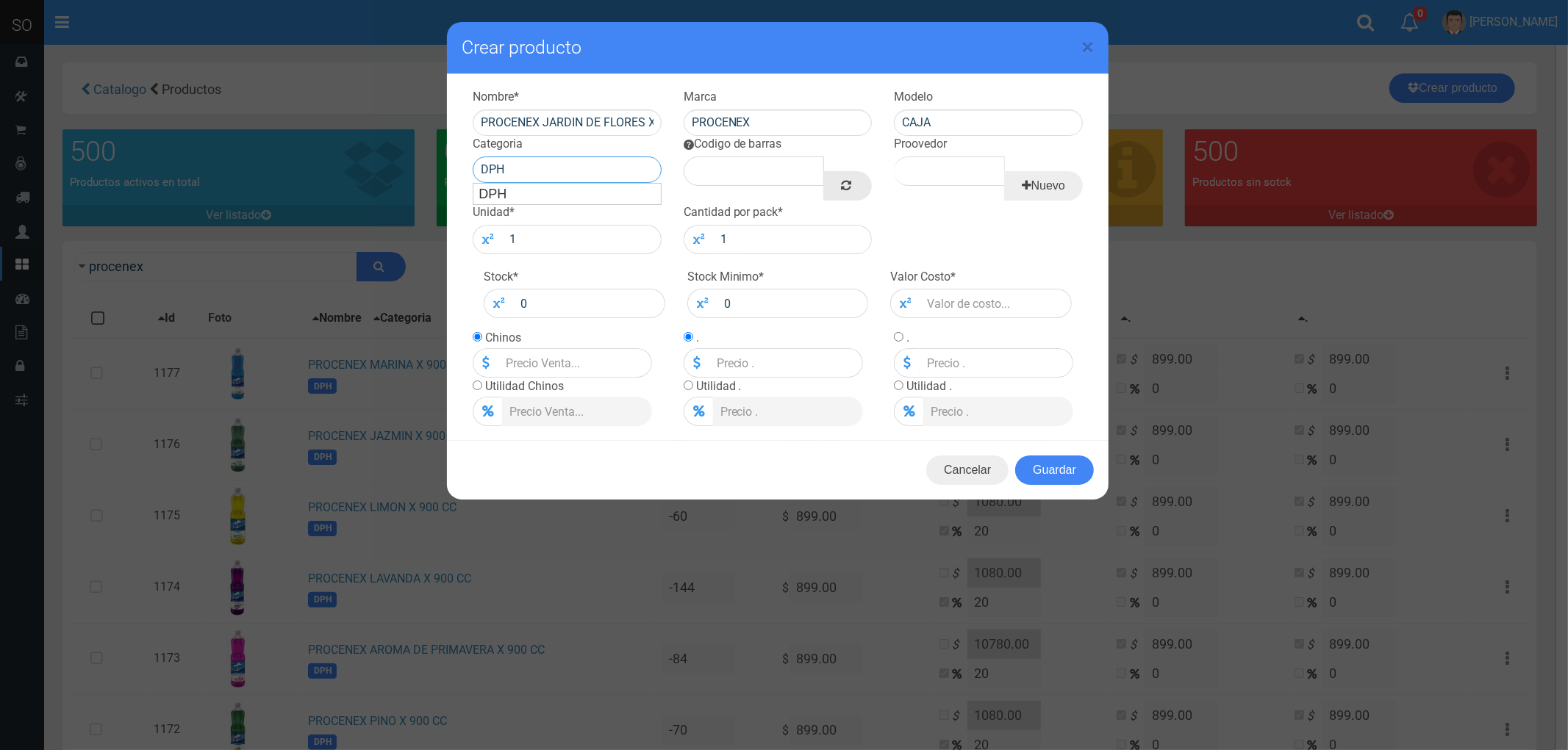
type input "DPH"
click at [843, 188] on icon at bounding box center [845, 185] width 10 height 21
click at [937, 164] on input "Proovedor" at bounding box center [949, 171] width 110 height 30
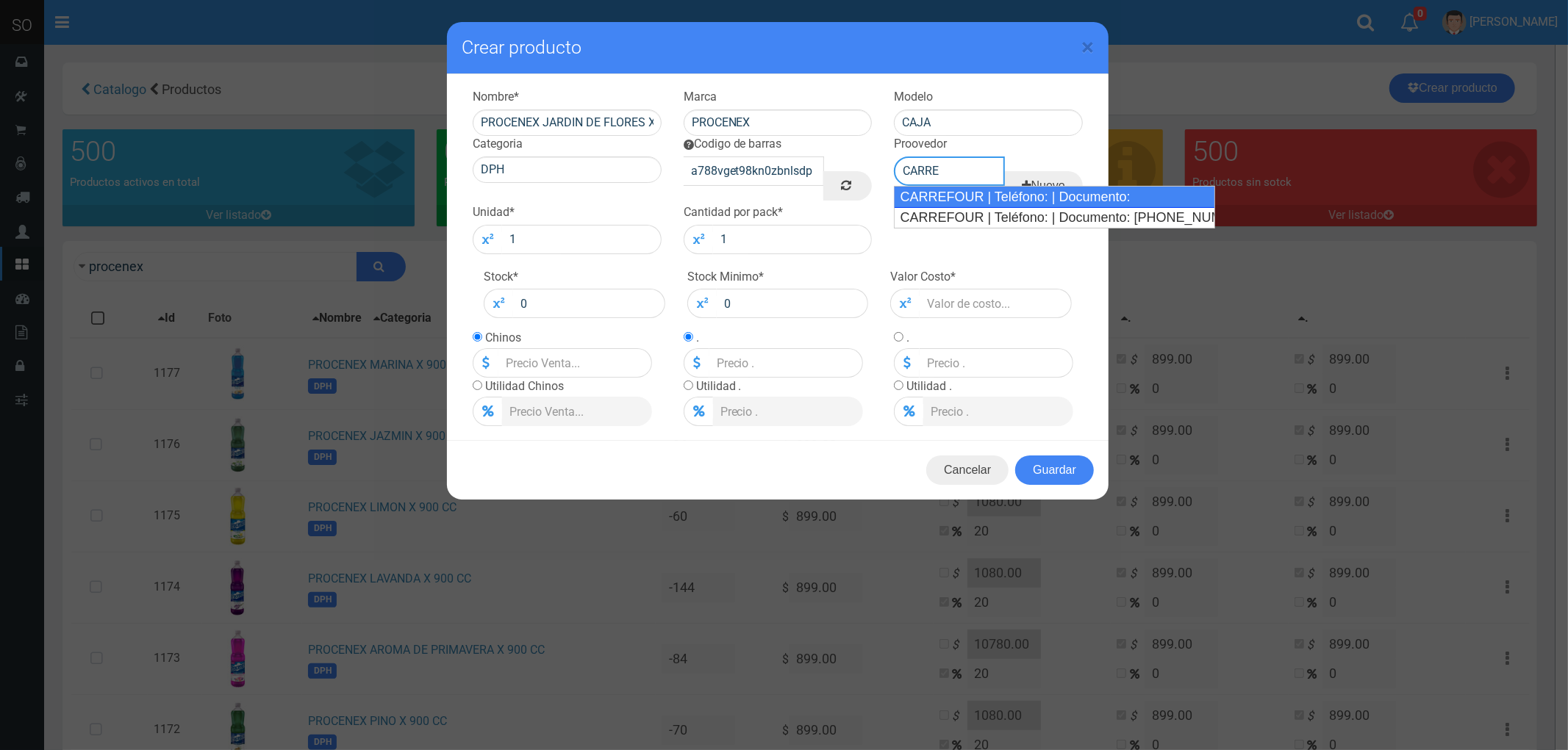
click at [953, 196] on div "CARREFOUR | Teléfono: | Documento:" at bounding box center [1054, 197] width 321 height 22
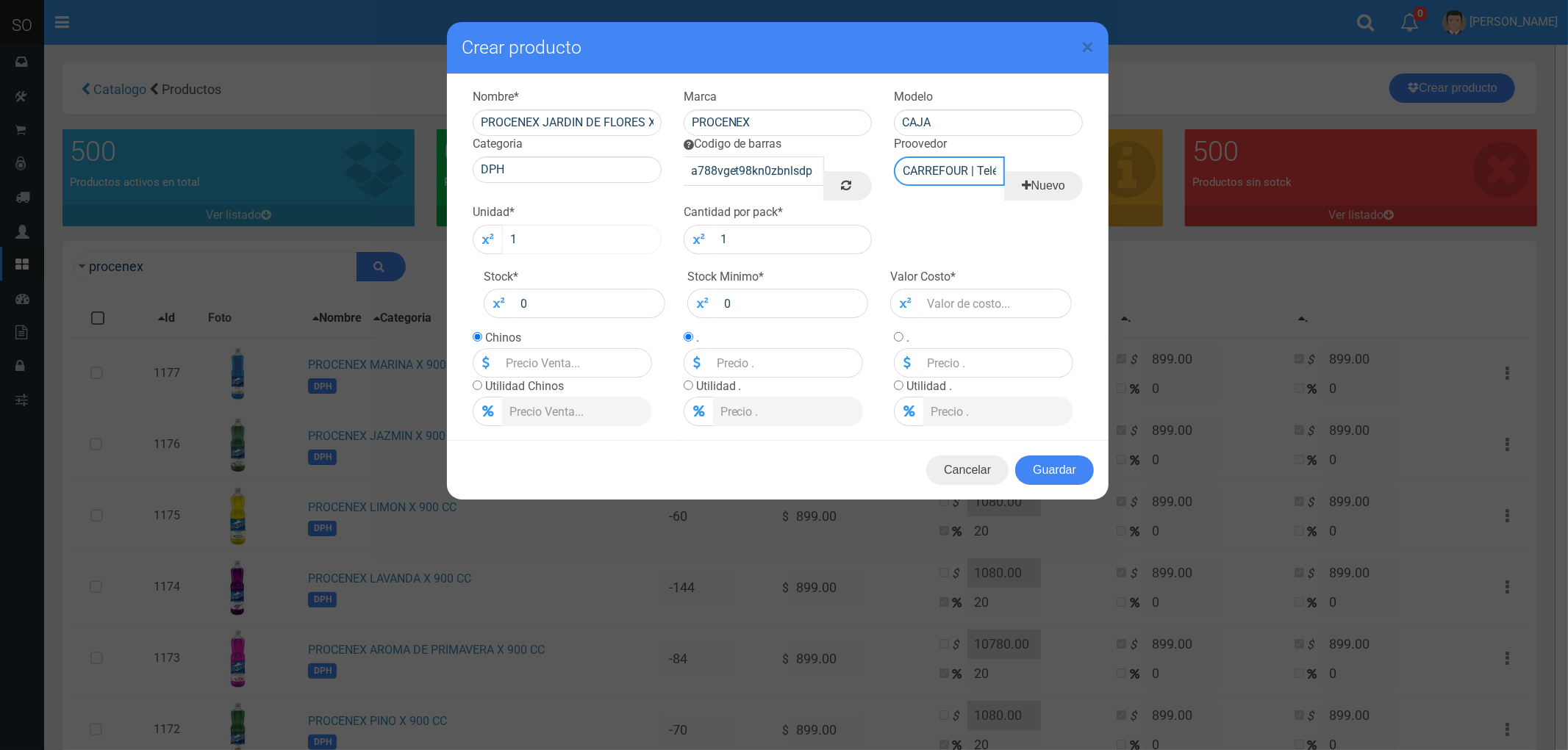
type input "CARREFOUR | Teléfono: | Documento:"
click at [483, 243] on div "1" at bounding box center [566, 240] width 189 height 30
type input "12"
click at [956, 304] on input "number" at bounding box center [995, 303] width 152 height 30
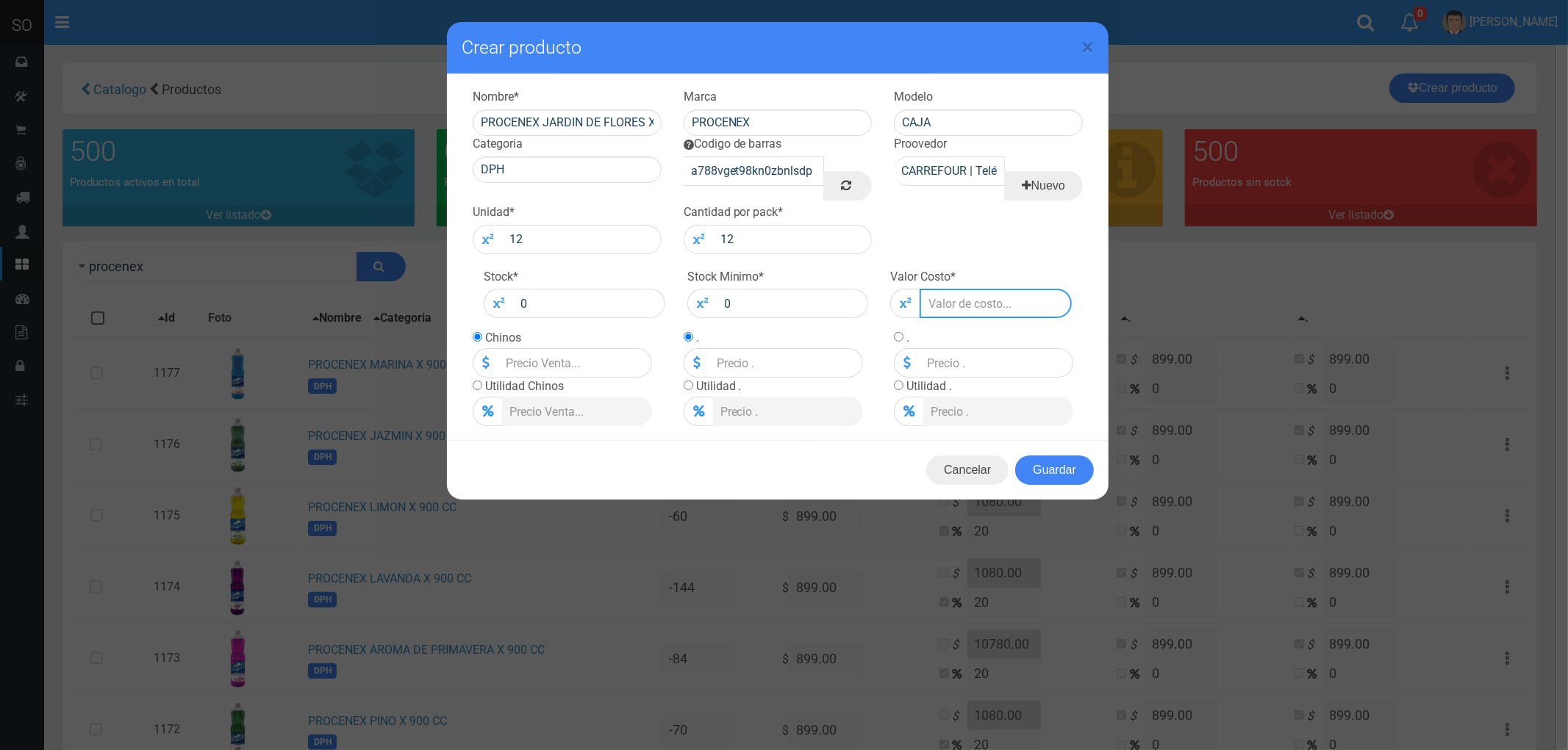
type input "8"
type input "849"
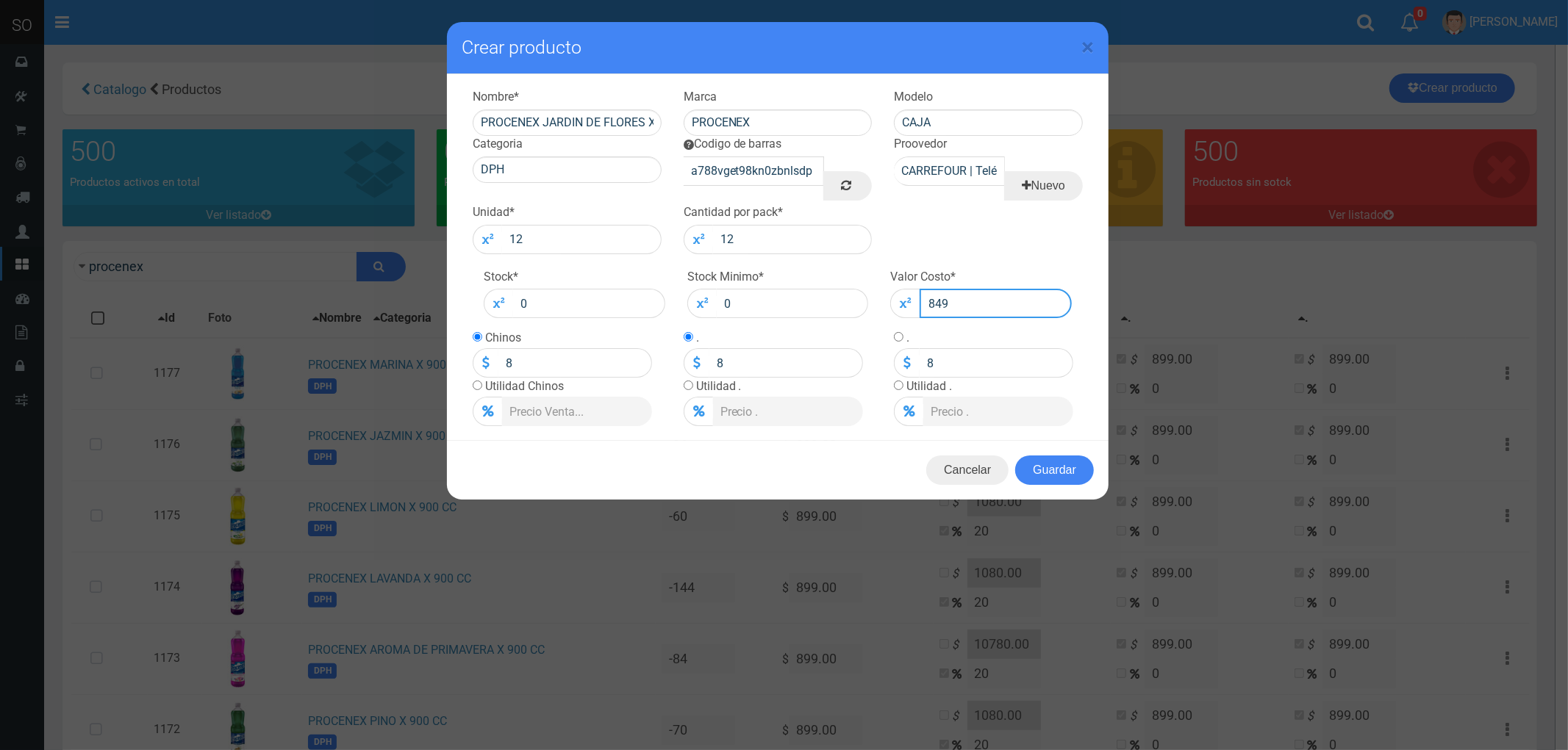
type input "849"
drag, startPoint x: 549, startPoint y: 361, endPoint x: 486, endPoint y: 349, distance: 64.1
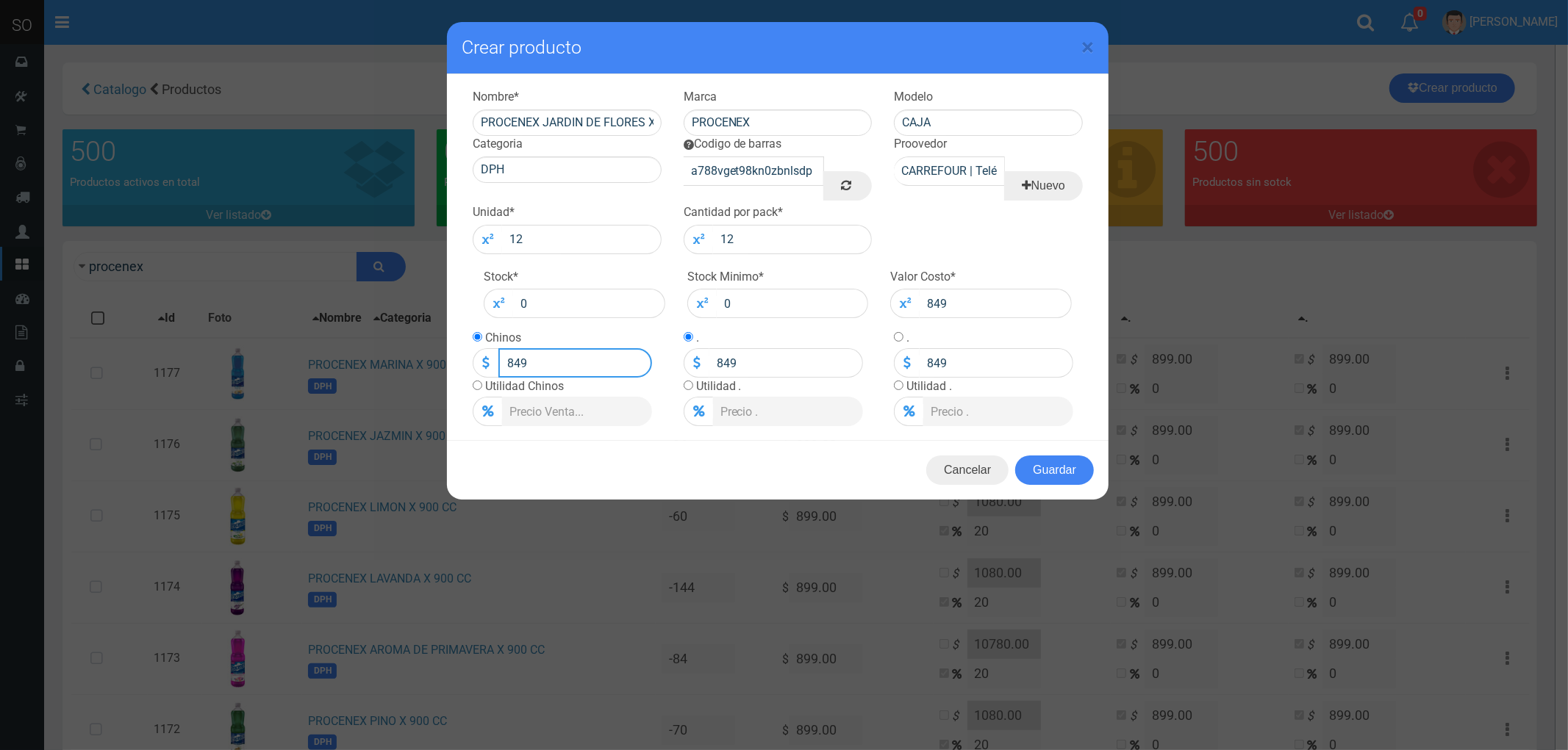
click at [486, 349] on div "849" at bounding box center [562, 362] width 179 height 30
drag, startPoint x: 534, startPoint y: 360, endPoint x: 476, endPoint y: 356, distance: 58.1
click at [476, 356] on div "899" at bounding box center [562, 362] width 179 height 30
type input "1080"
drag, startPoint x: 740, startPoint y: 365, endPoint x: 689, endPoint y: 367, distance: 51.0
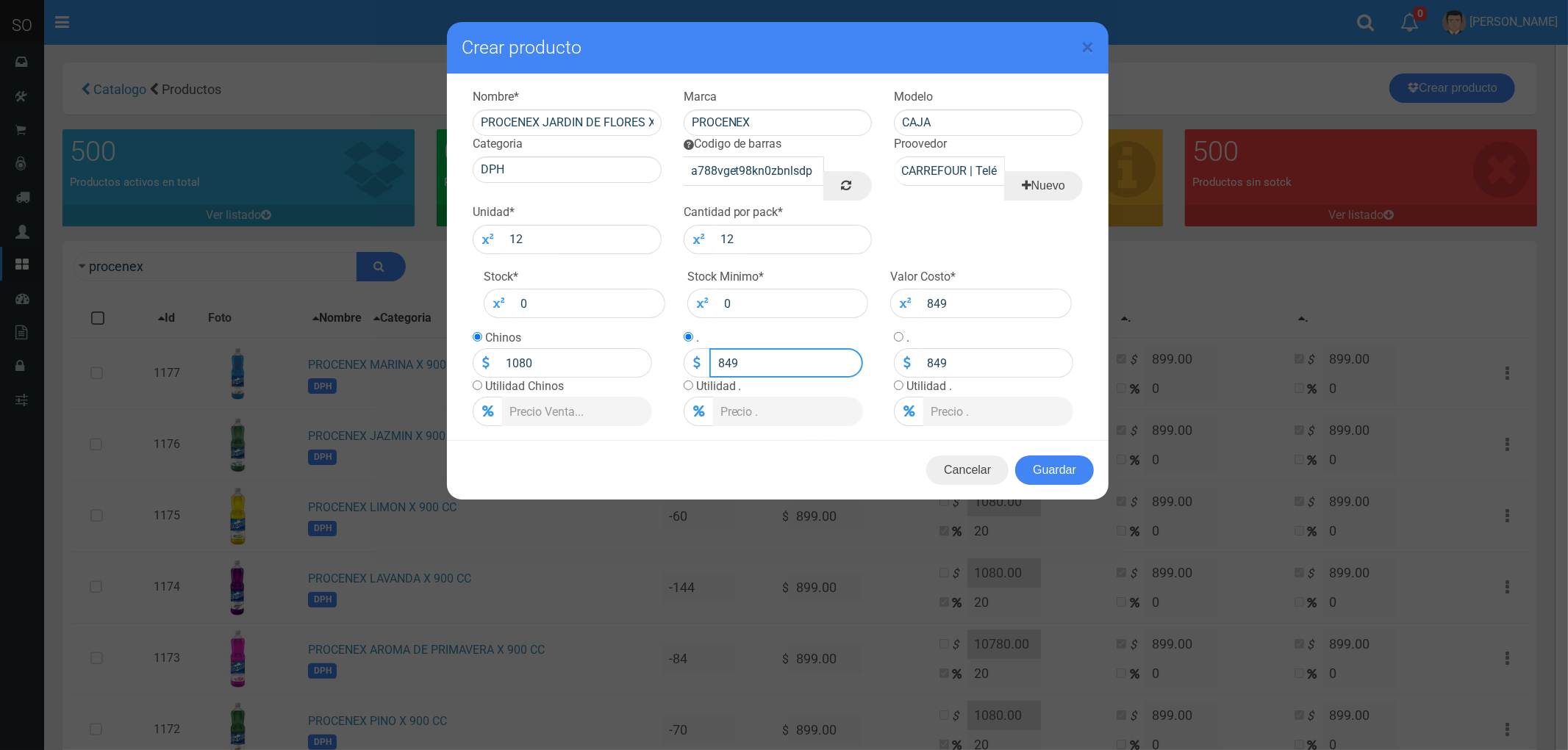
click at [652, 367] on div "849" at bounding box center [562, 362] width 179 height 30
type input "0"
drag, startPoint x: 963, startPoint y: 365, endPoint x: 914, endPoint y: 368, distance: 49.1
click at [652, 368] on div "849" at bounding box center [562, 362] width 179 height 30
type input "0"
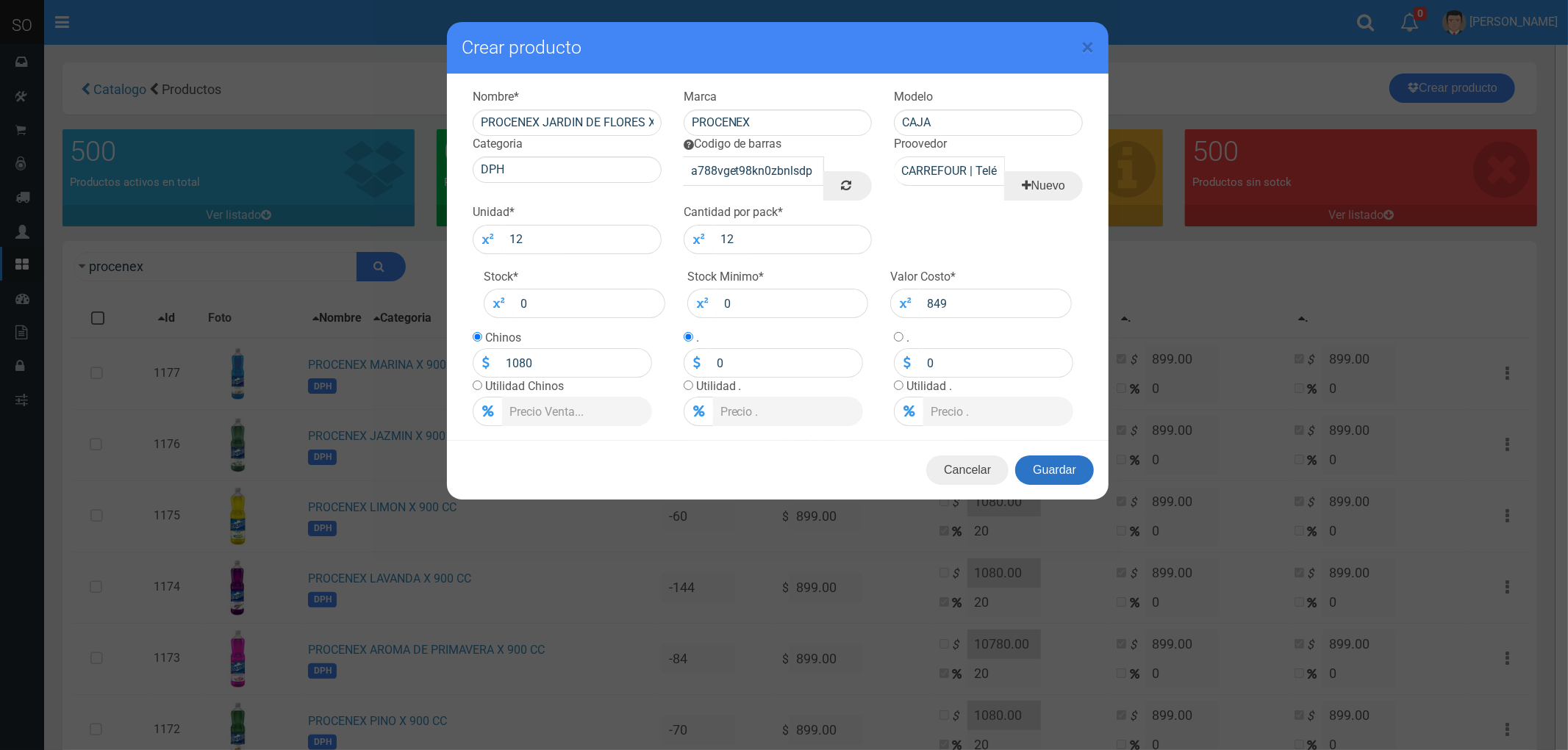
click at [1061, 470] on button "Guardar" at bounding box center [1054, 470] width 79 height 30
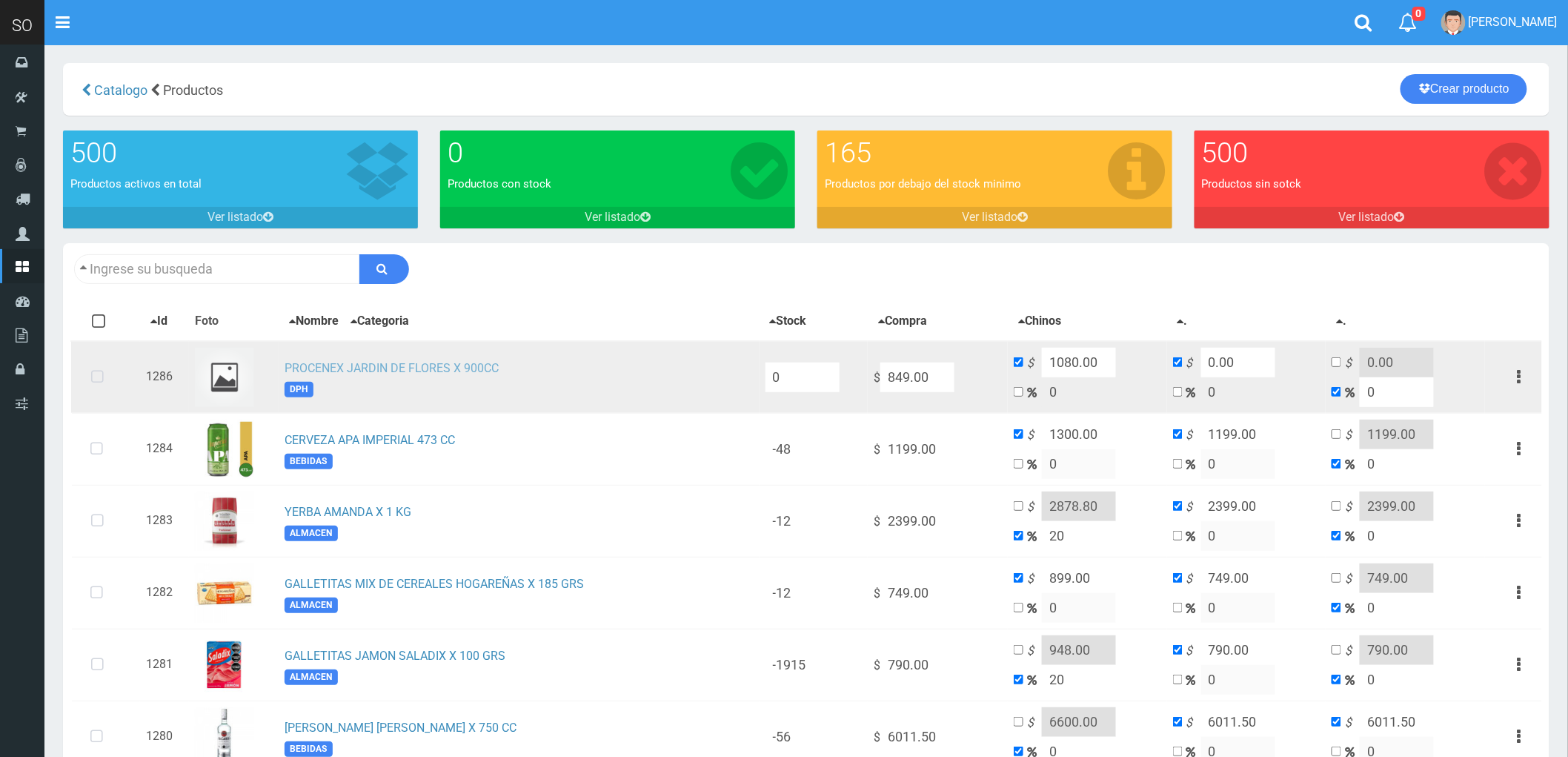
click at [364, 367] on link "PROCENEX JARDIN DE FLORES X 900CC" at bounding box center [392, 368] width 214 height 14
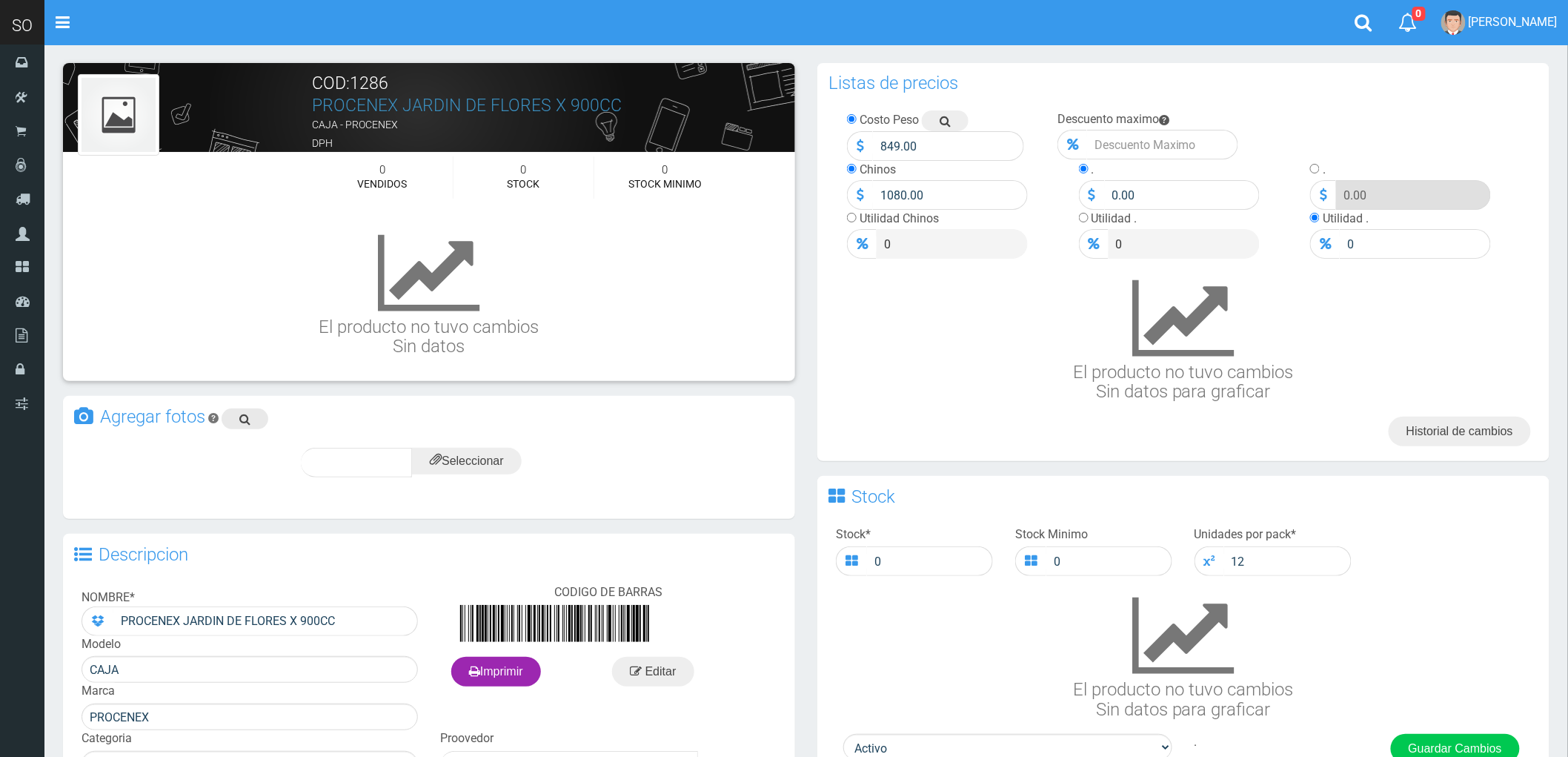
click at [245, 415] on icon at bounding box center [245, 418] width 11 height 21
click at [470, 460] on input "file" at bounding box center [466, 461] width 109 height 27
click at [502, 454] on div "subir" at bounding box center [503, 463] width 73 height 30
click at [504, 458] on span "subir" at bounding box center [503, 462] width 38 height 12
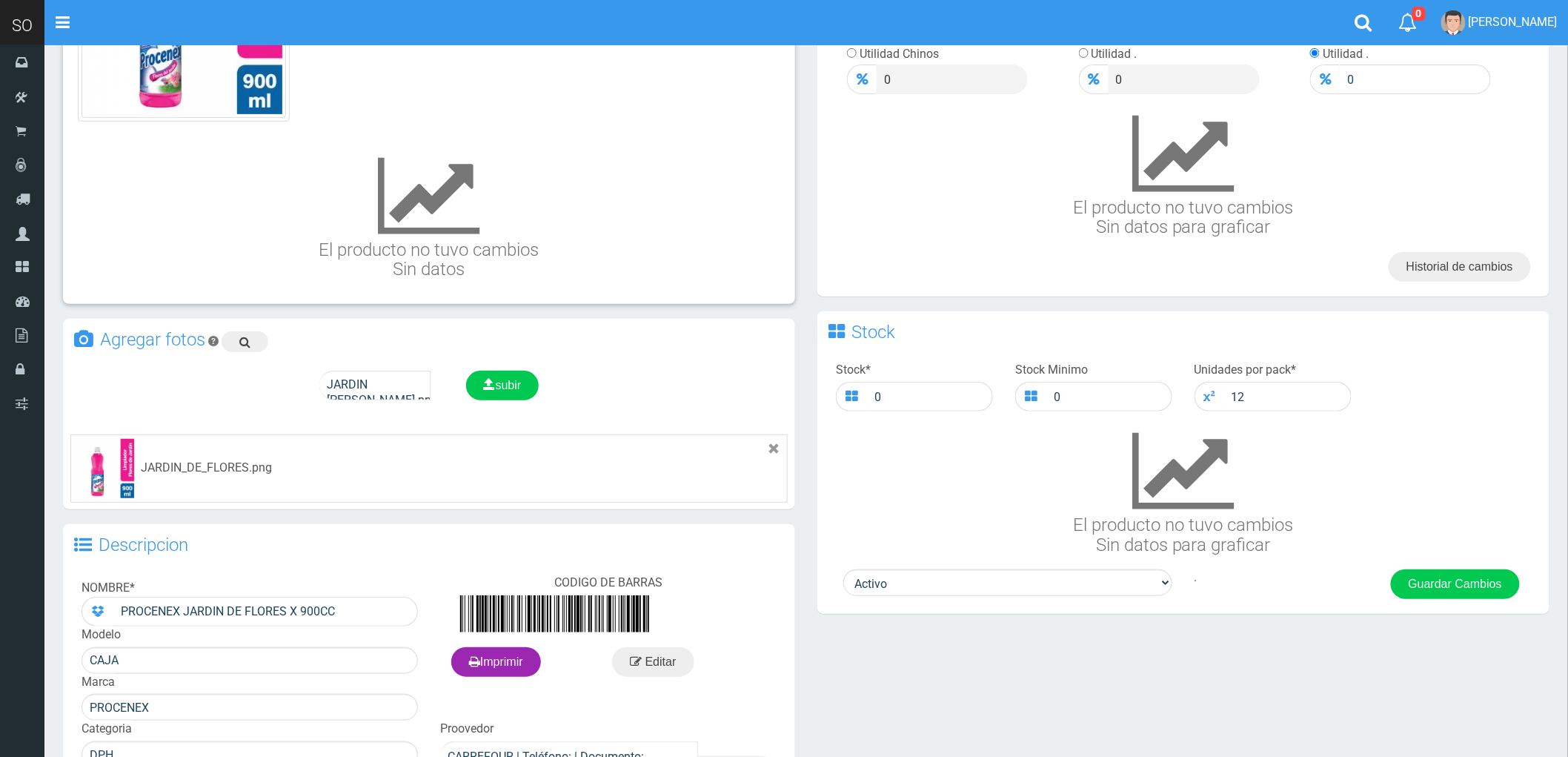
scroll to position [373, 0]
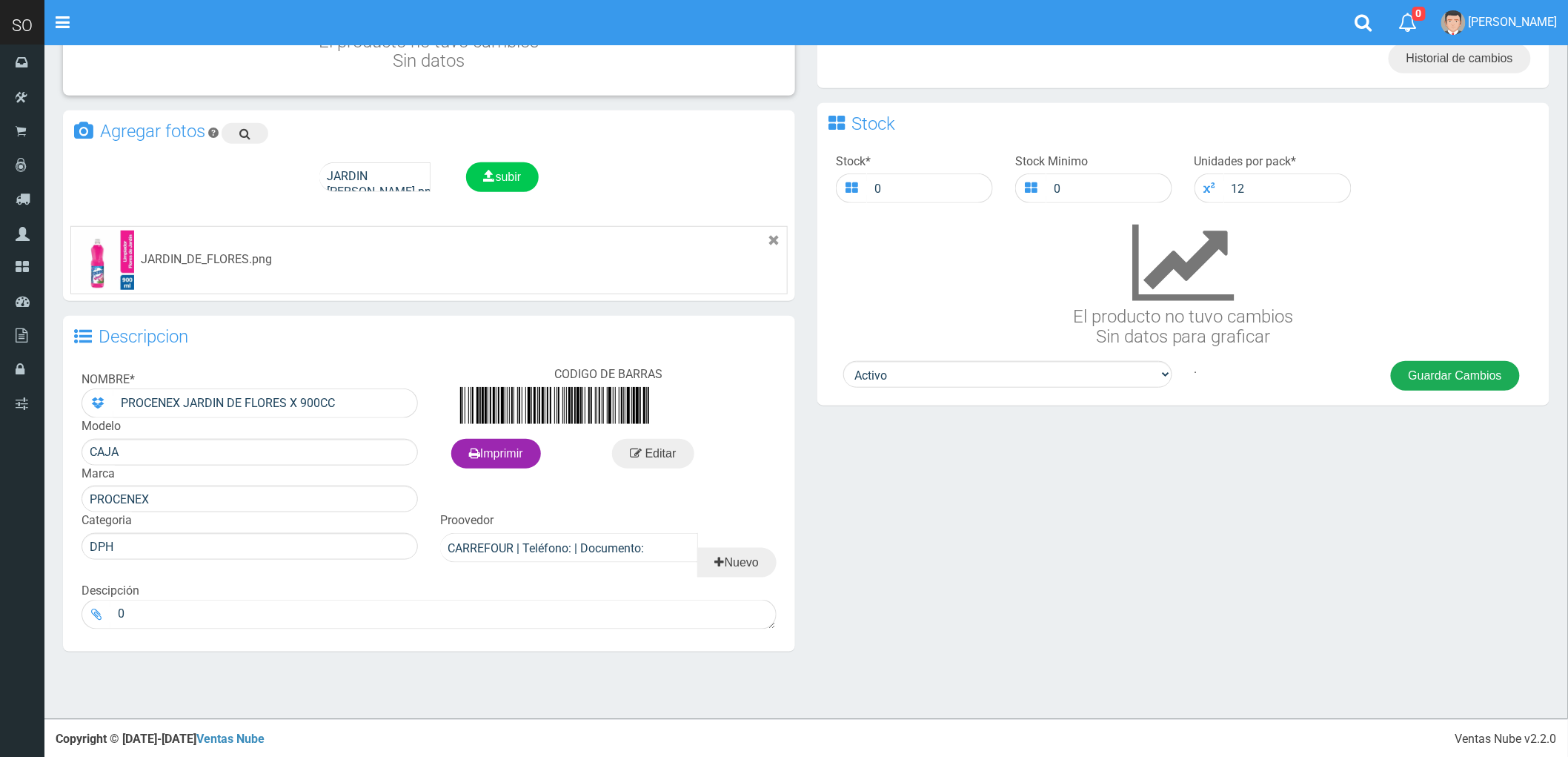
click at [1440, 378] on button "Guardar Cambios" at bounding box center [1456, 376] width 129 height 30
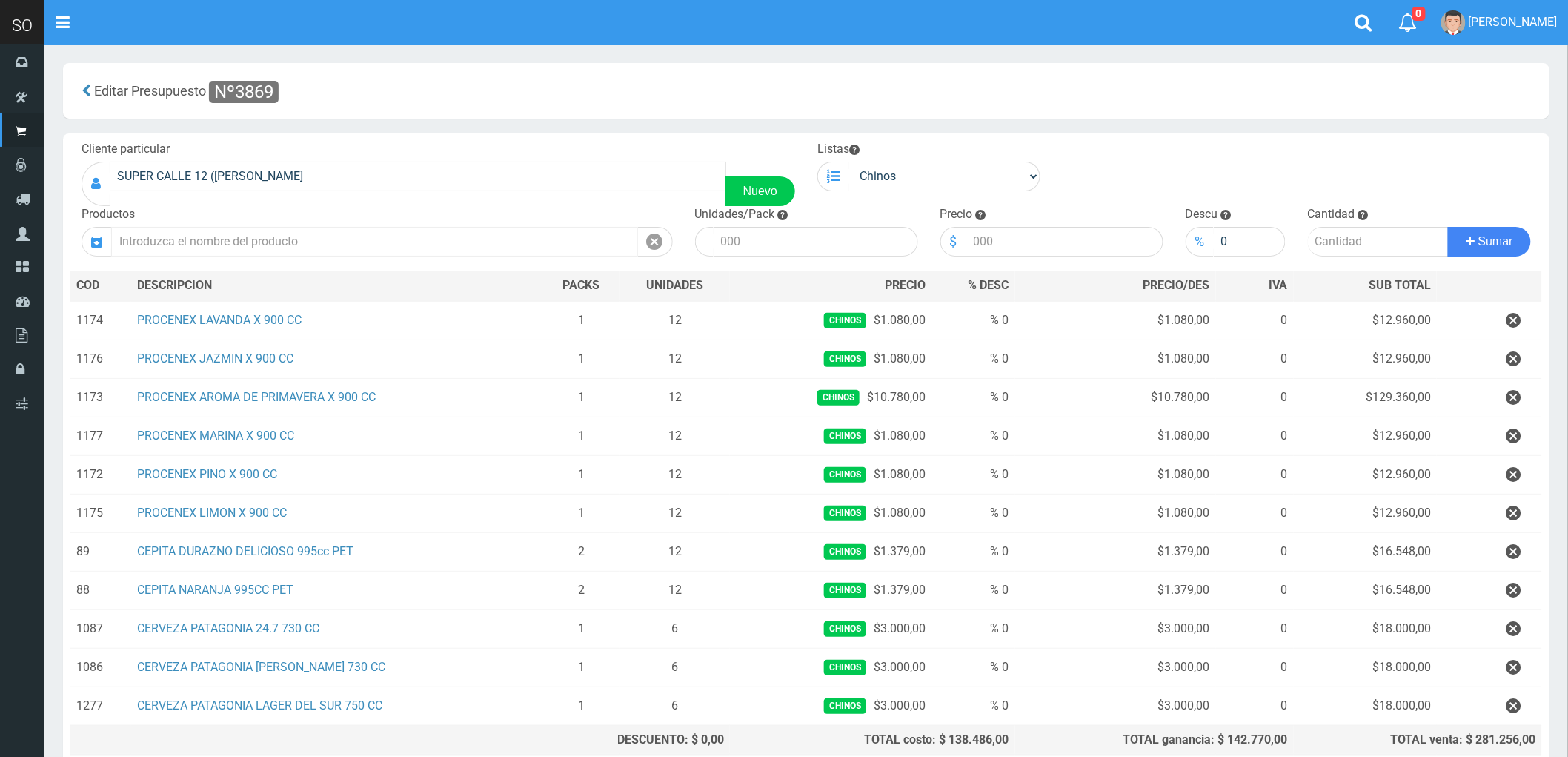
click at [204, 242] on input "text" at bounding box center [374, 242] width 527 height 30
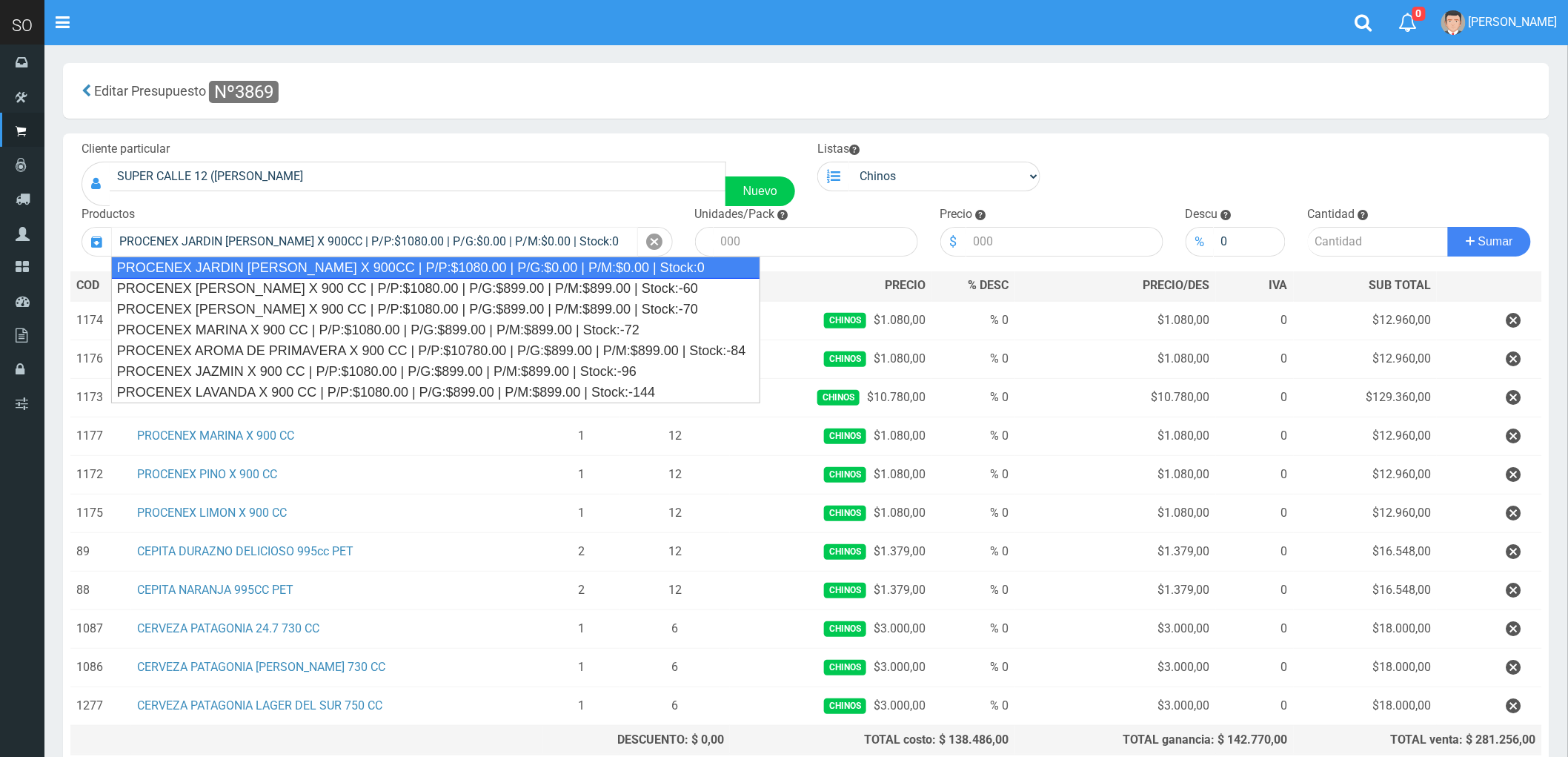
type input "PROCENEX JARDIN DE FLORES X 900CC | P/P:$1080.00 | P/G:$0.00 | P/M:$0.00 | Stoc…"
type input "12"
type input "1080.00"
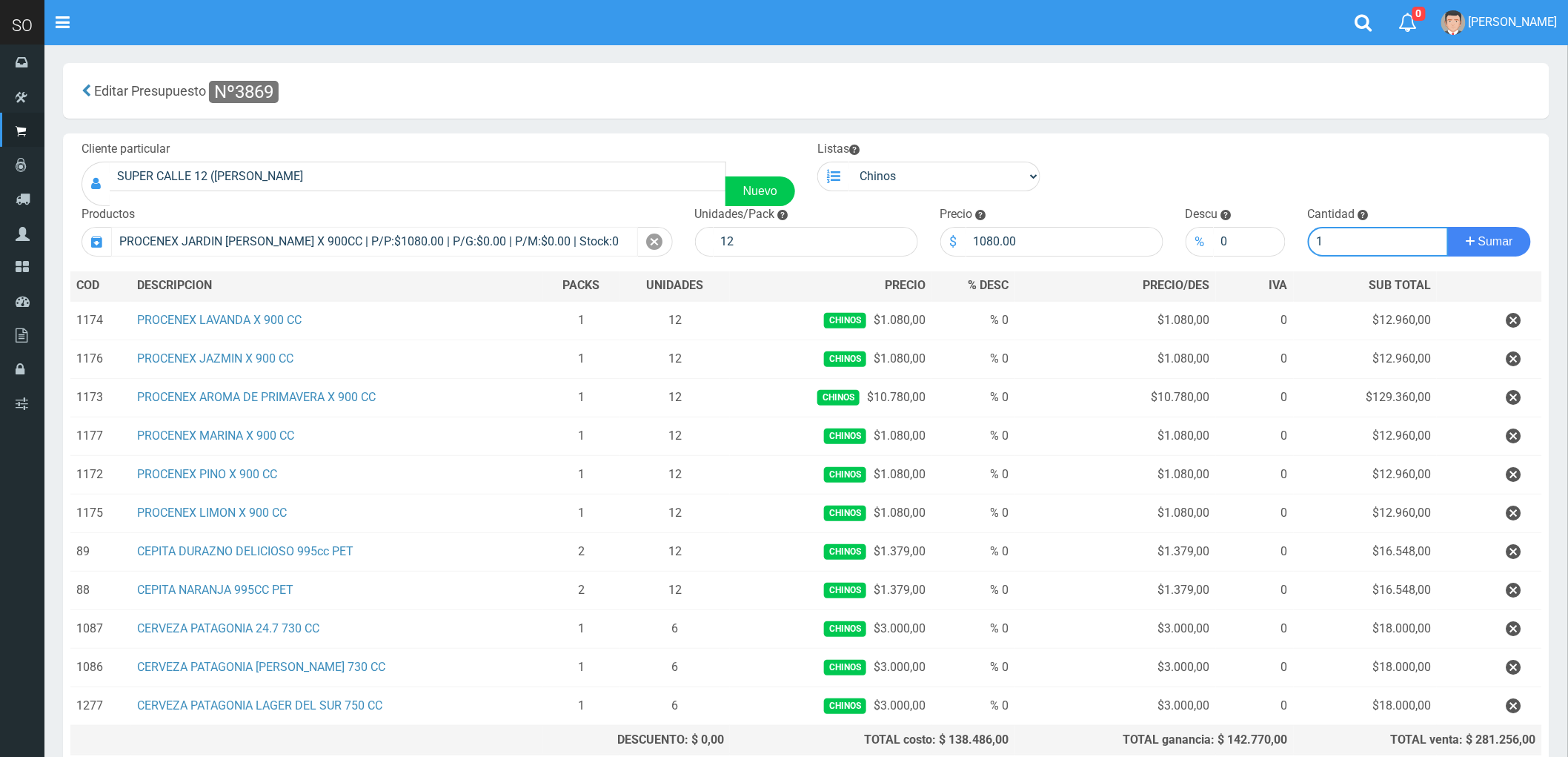
type input "1"
click at [1448, 227] on button "Sumar" at bounding box center [1489, 242] width 83 height 30
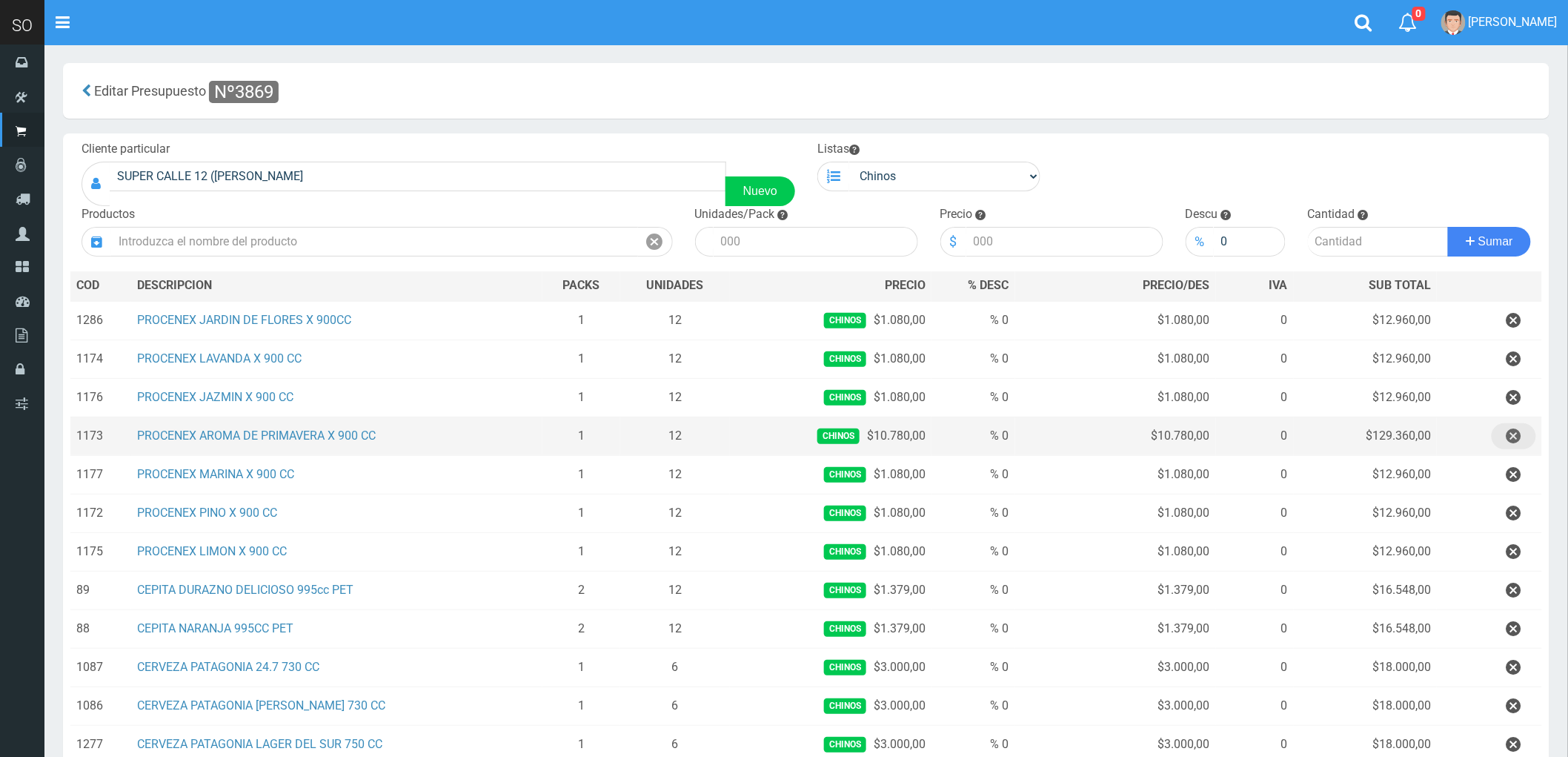
click at [1513, 437] on icon "button" at bounding box center [1513, 437] width 15 height 26
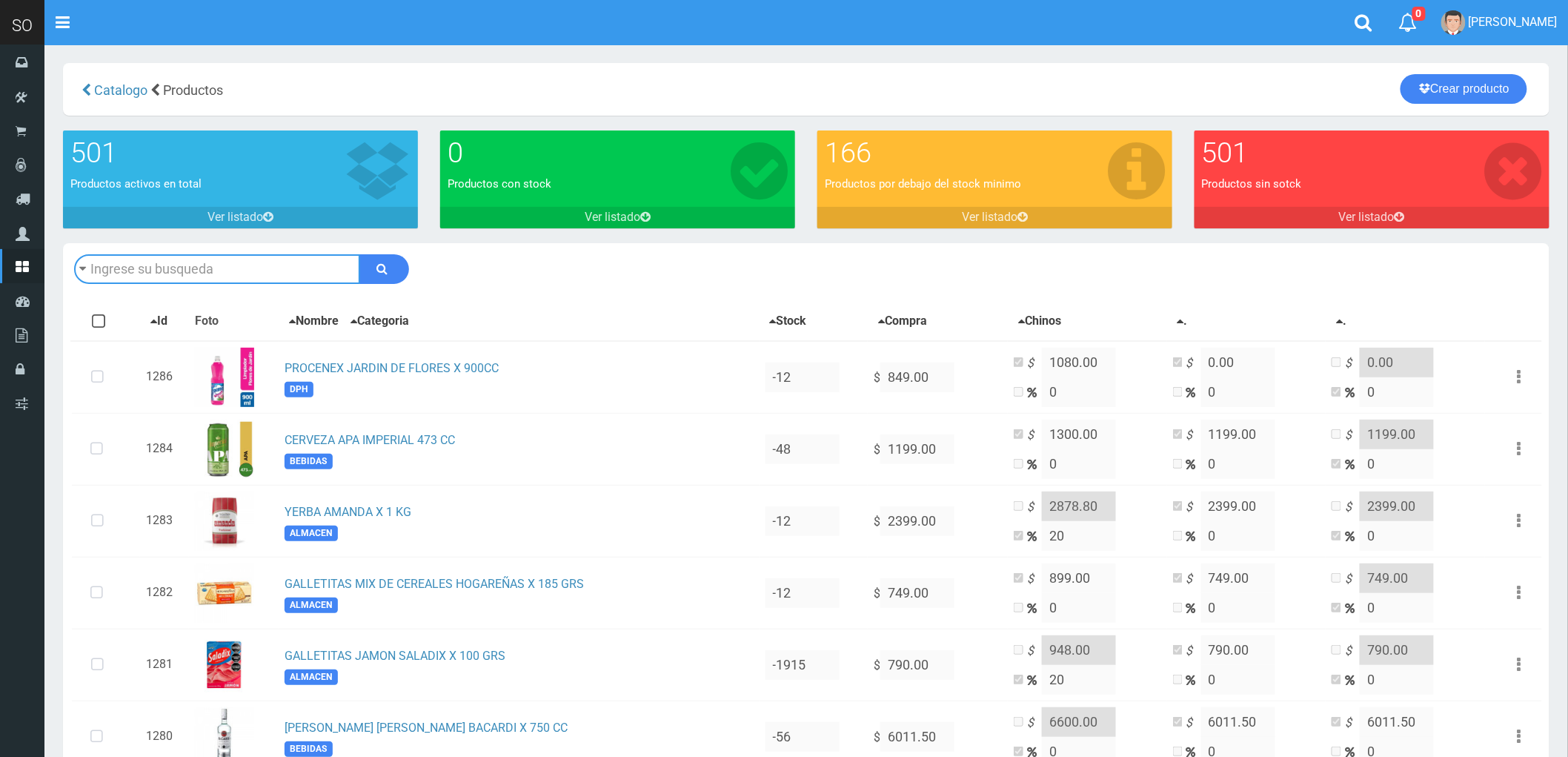
click at [186, 265] on input "text" at bounding box center [217, 269] width 286 height 30
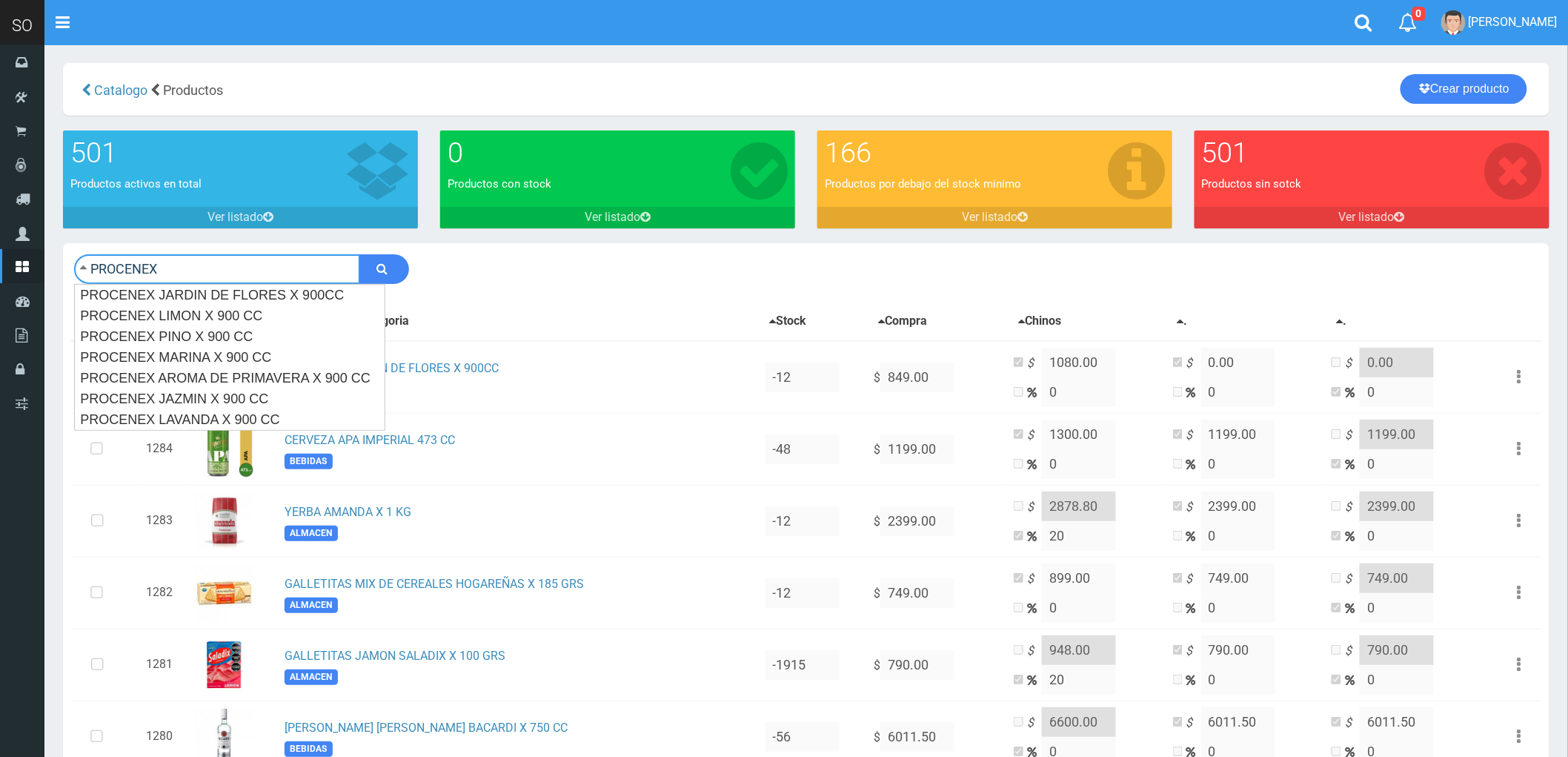
type input "PROCENEX"
click at [359, 254] on button "submit" at bounding box center [384, 269] width 50 height 30
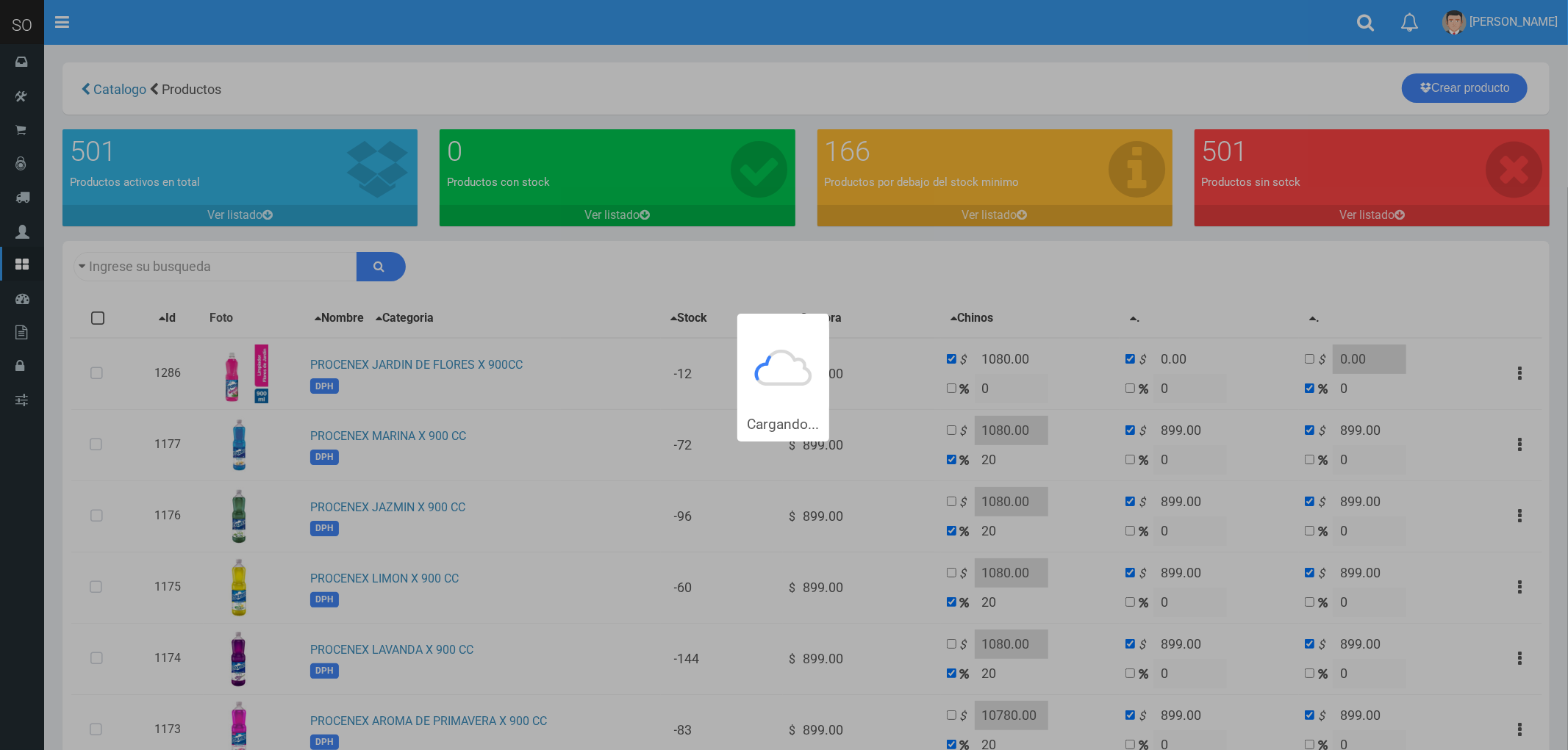
type input "PROCENEX"
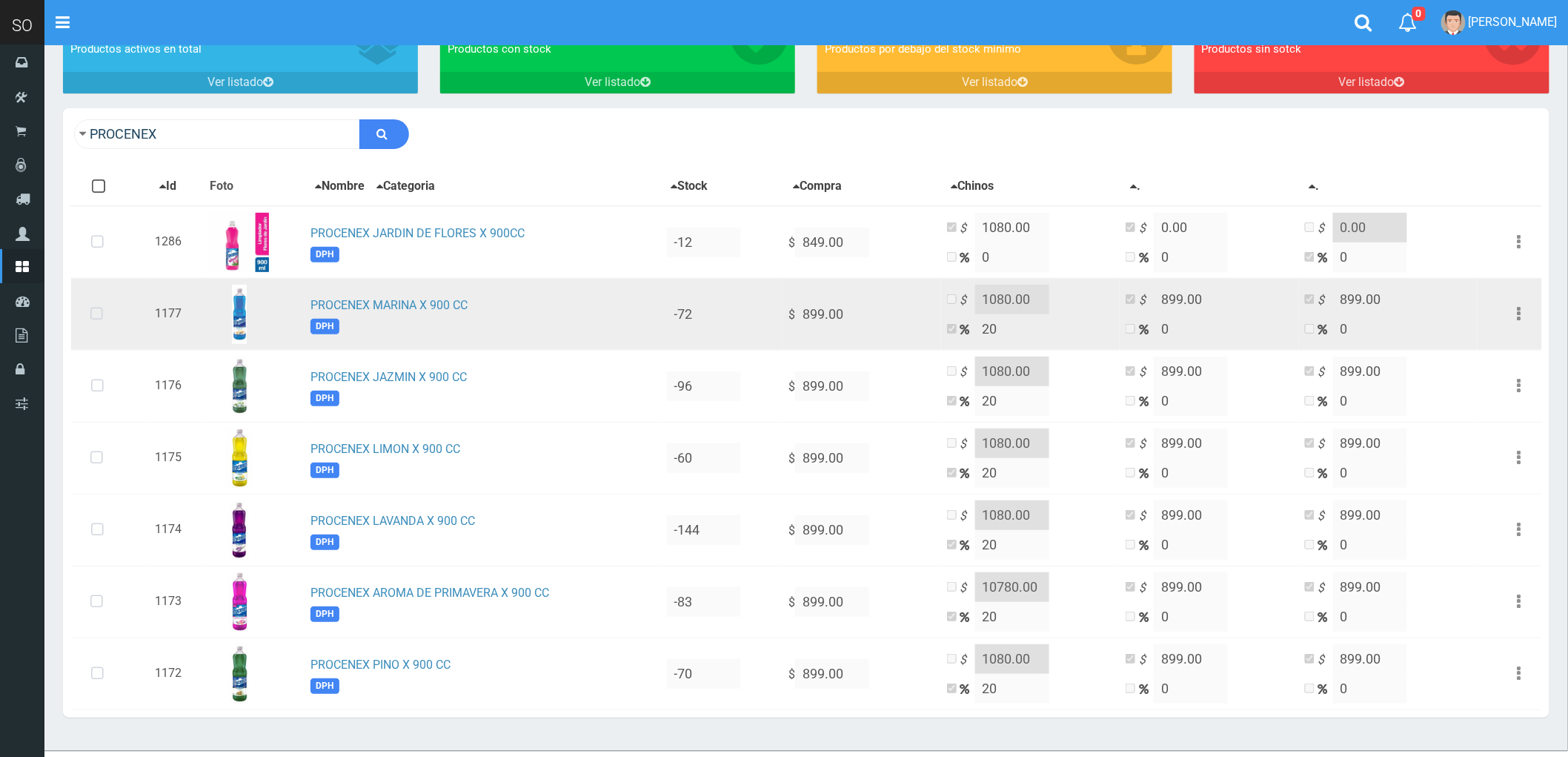
scroll to position [165, 0]
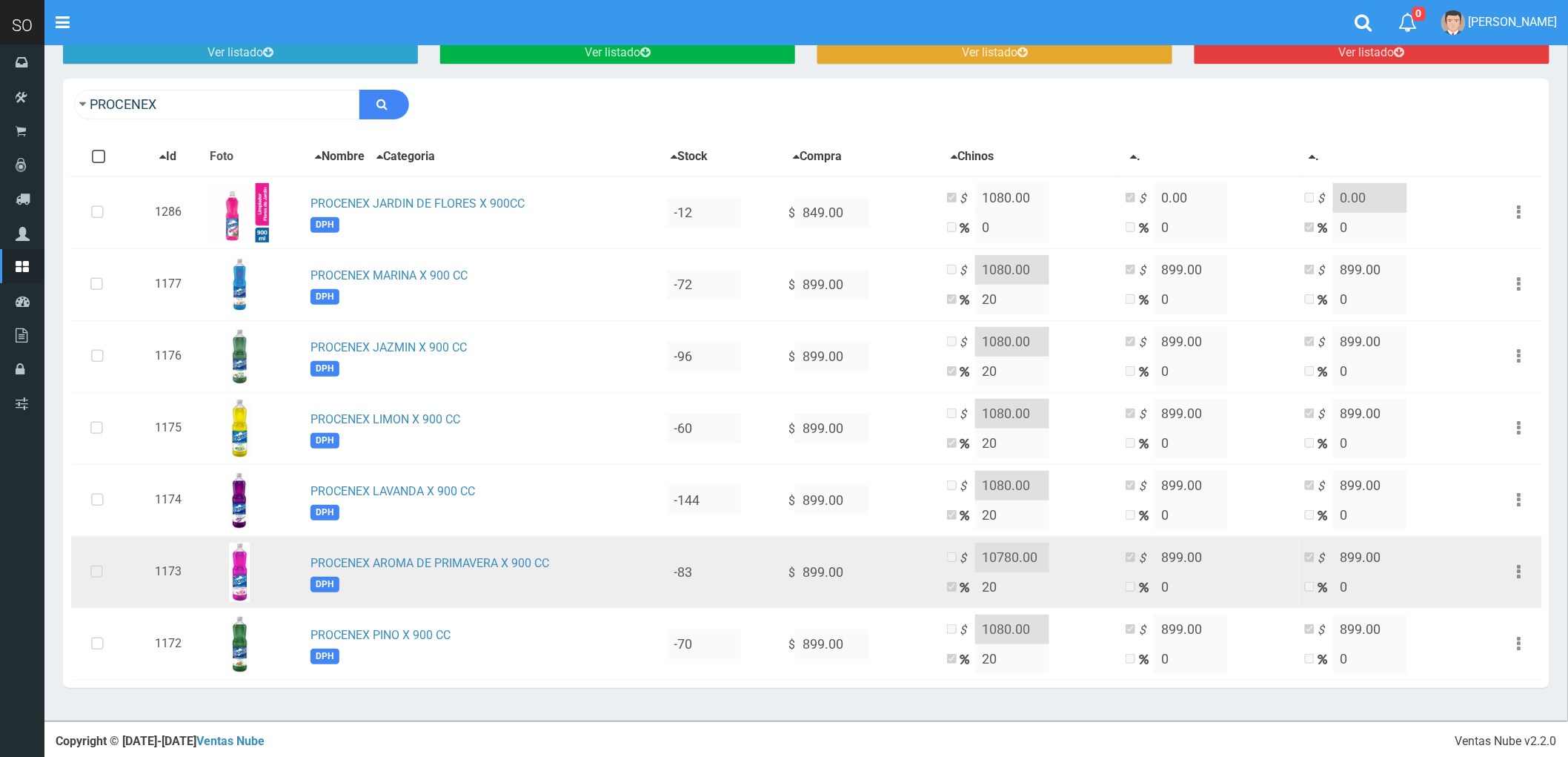
click at [102, 571] on icon at bounding box center [96, 572] width 39 height 49
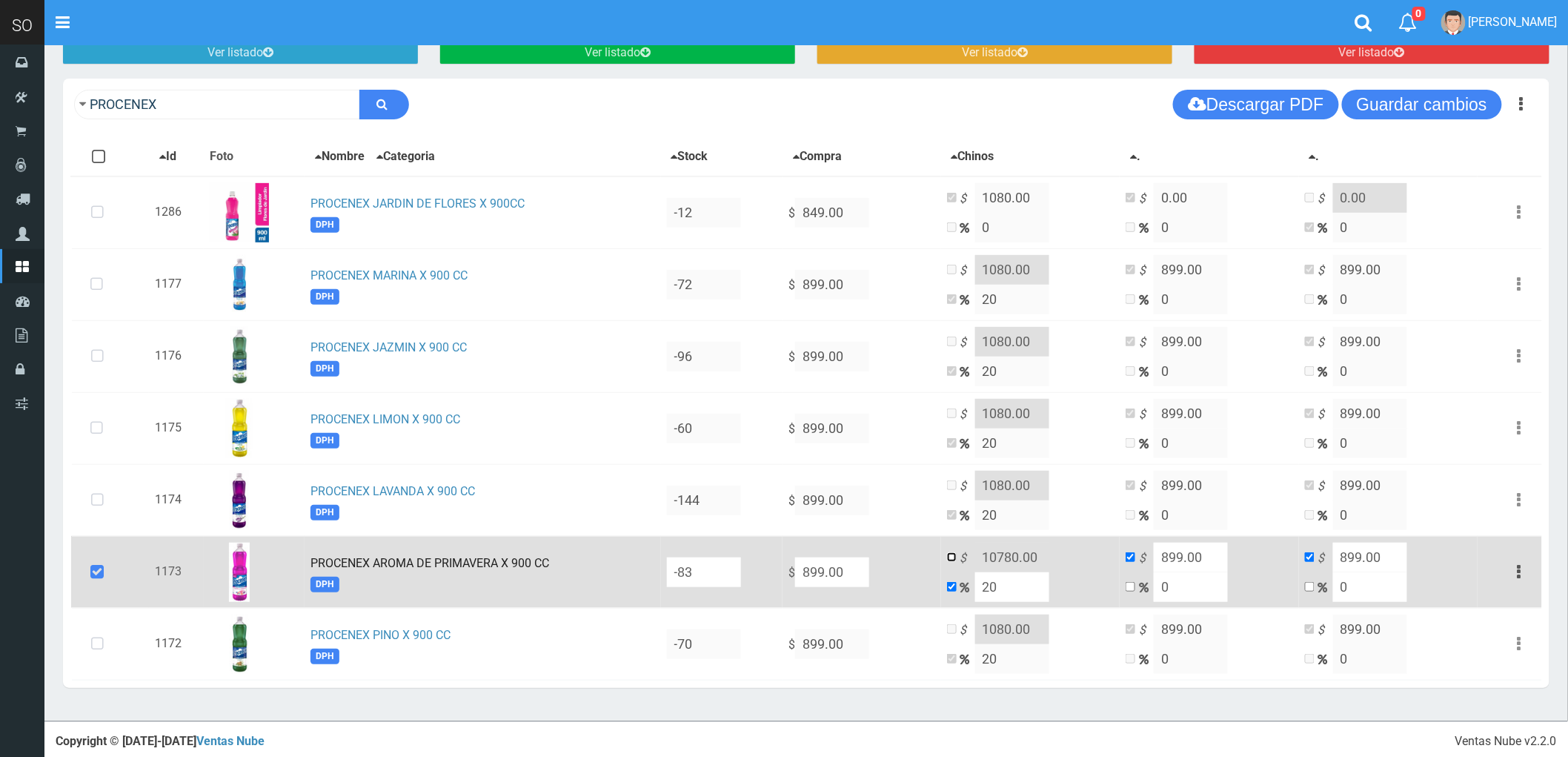
click at [957, 556] on input "checkbox" at bounding box center [951, 557] width 10 height 10
checkbox input "true"
checkbox input "false"
drag, startPoint x: 1078, startPoint y: 562, endPoint x: 1005, endPoint y: 561, distance: 73.0
click at [1005, 561] on td "$ 10780.00 20" at bounding box center [1031, 571] width 179 height 72
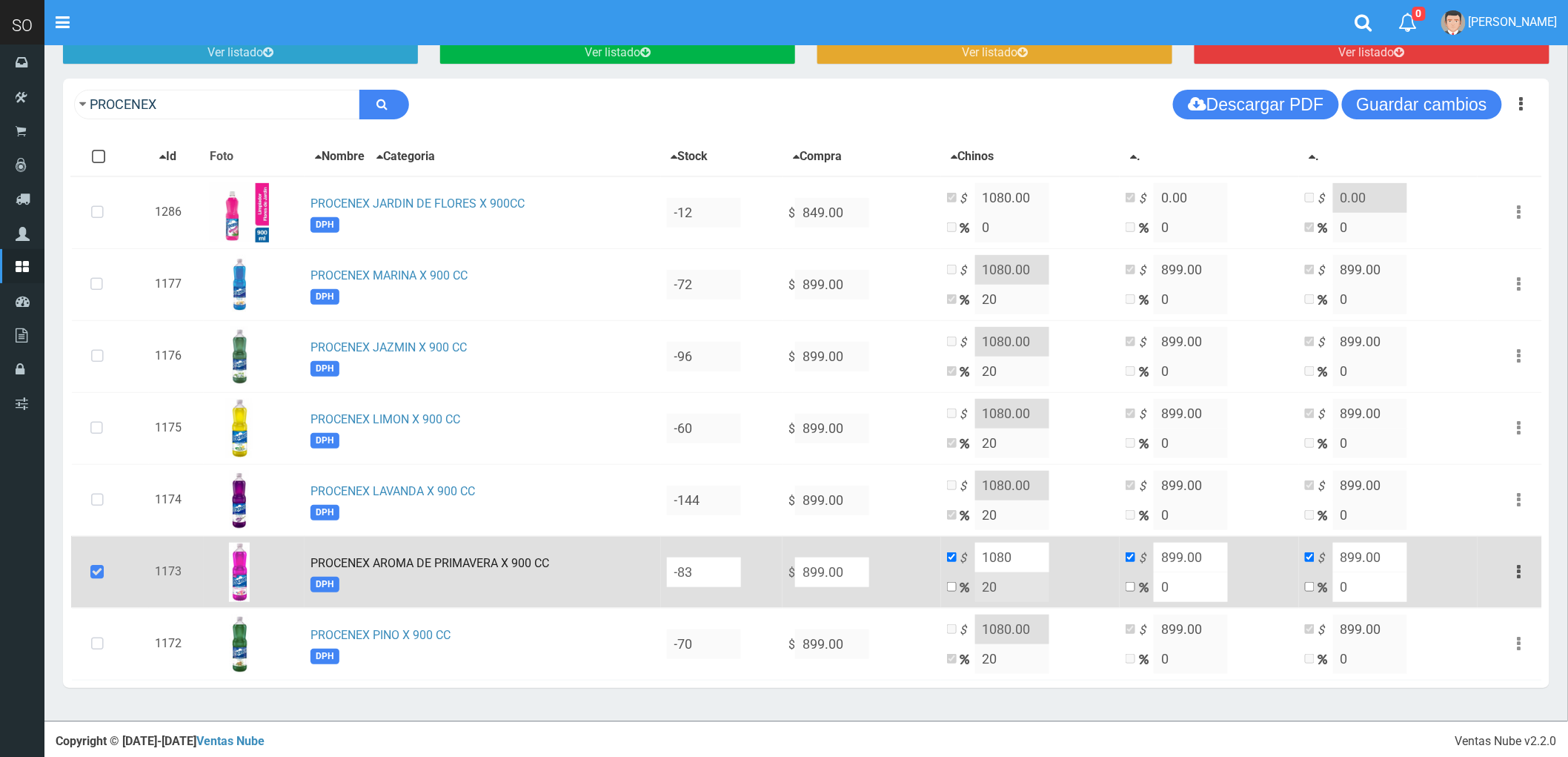
type input "1080"
drag, startPoint x: 1238, startPoint y: 566, endPoint x: 1179, endPoint y: 568, distance: 59.0
click at [1179, 568] on td "$ 899.00 0" at bounding box center [1209, 571] width 179 height 72
type input "0"
drag, startPoint x: 1394, startPoint y: 552, endPoint x: 1338, endPoint y: 557, distance: 56.2
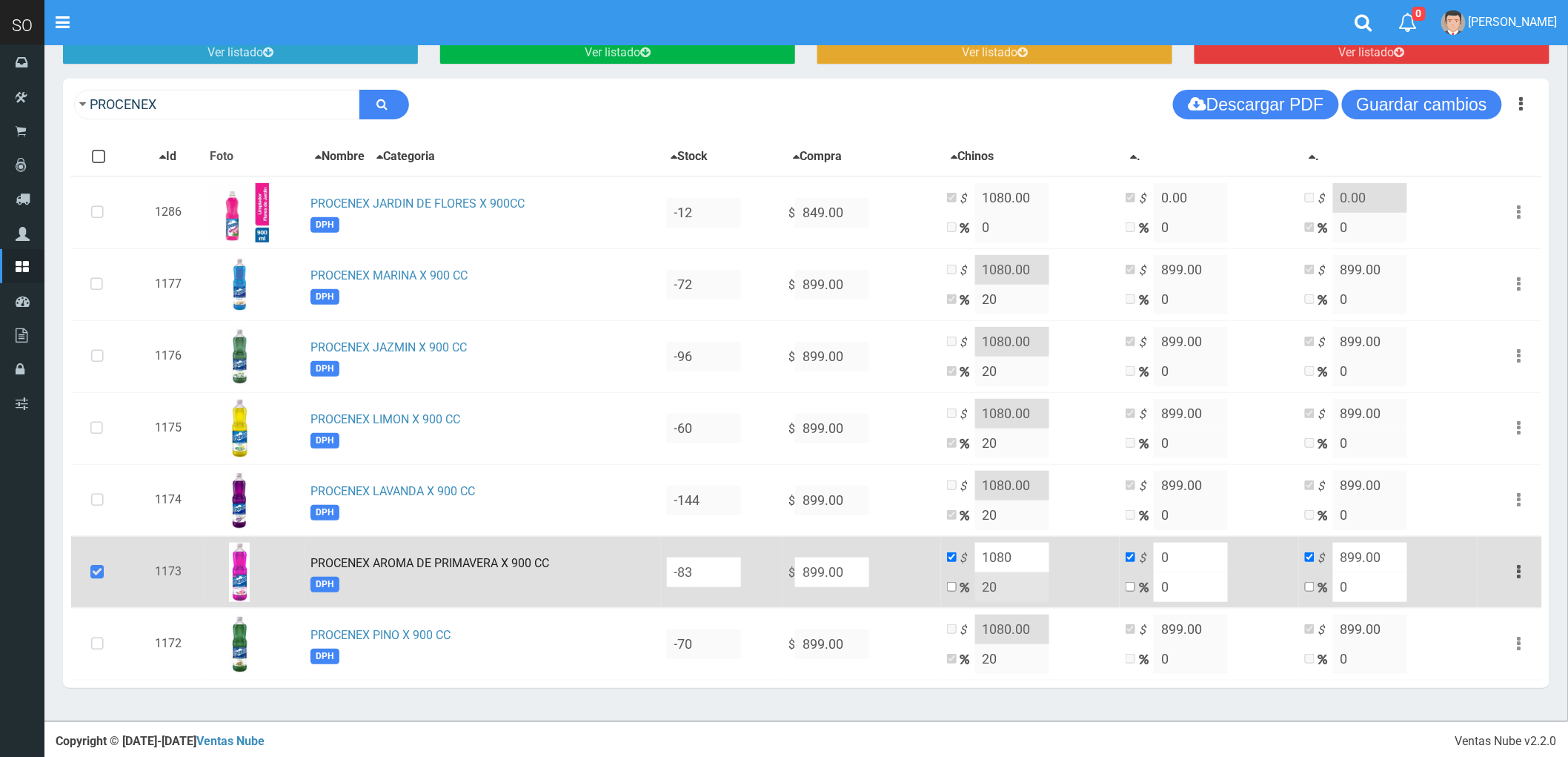
click at [1338, 557] on td "$ 899.00 0" at bounding box center [1389, 571] width 179 height 72
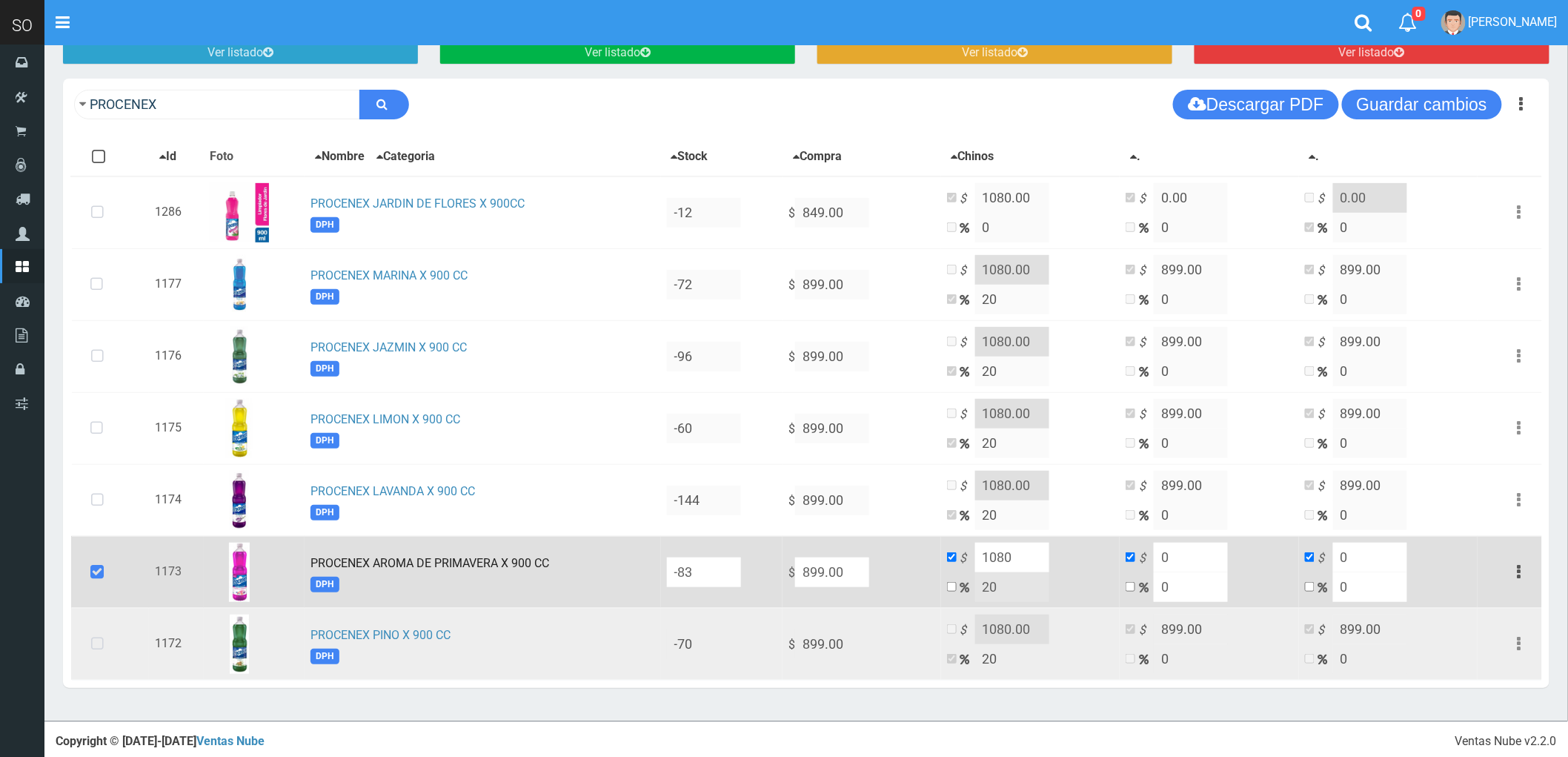
type input "0"
click at [99, 638] on icon at bounding box center [97, 645] width 39 height 49
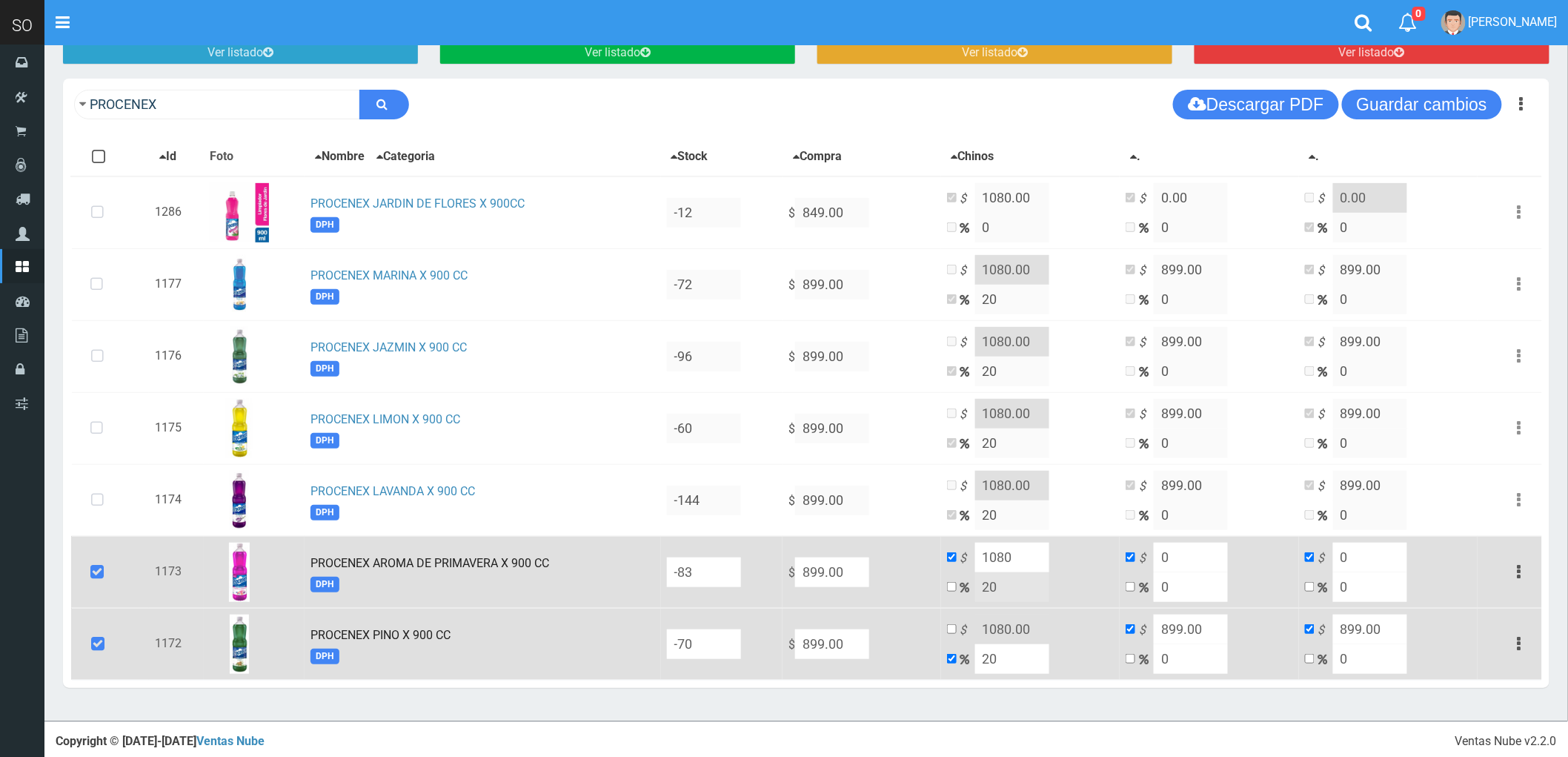
drag, startPoint x: 1231, startPoint y: 626, endPoint x: 1184, endPoint y: 624, distance: 47.0
click at [1184, 624] on input "899.00" at bounding box center [1191, 629] width 74 height 30
type input "0"
drag, startPoint x: 1403, startPoint y: 627, endPoint x: 1362, endPoint y: 633, distance: 41.4
click at [1362, 633] on input "899.00" at bounding box center [1370, 629] width 74 height 30
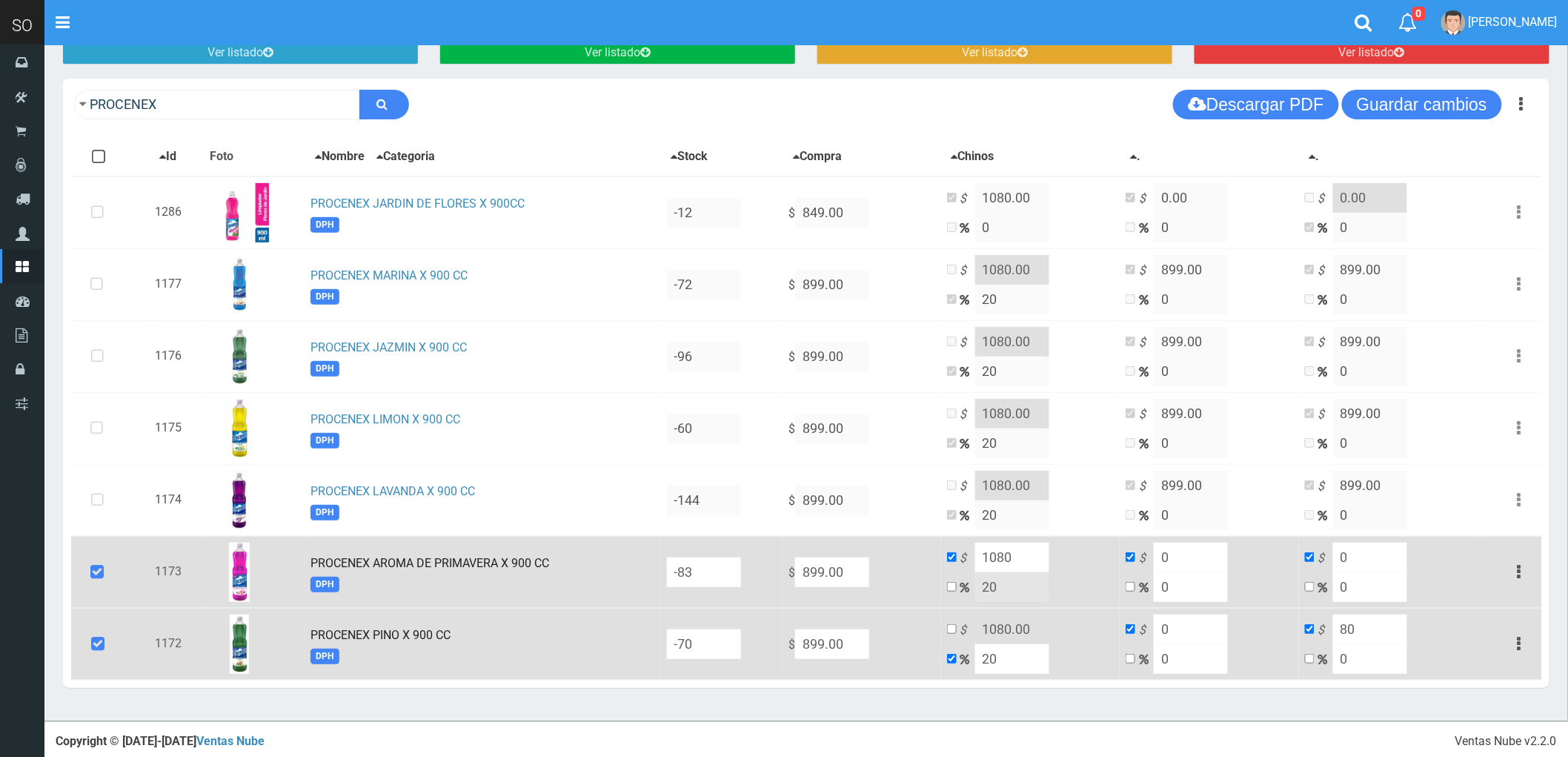
type input "8"
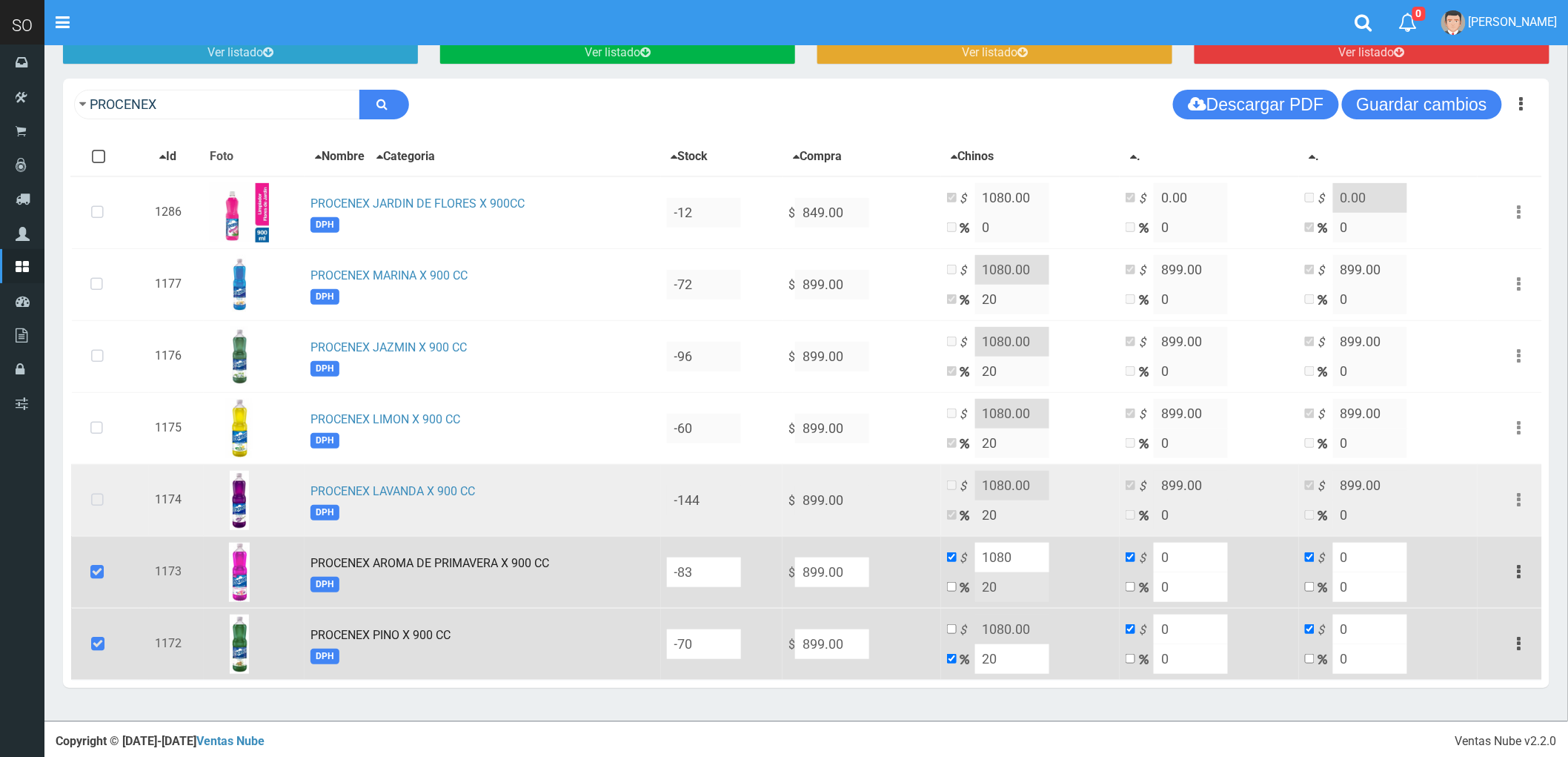
type input "0"
click at [101, 494] on icon at bounding box center [97, 501] width 39 height 49
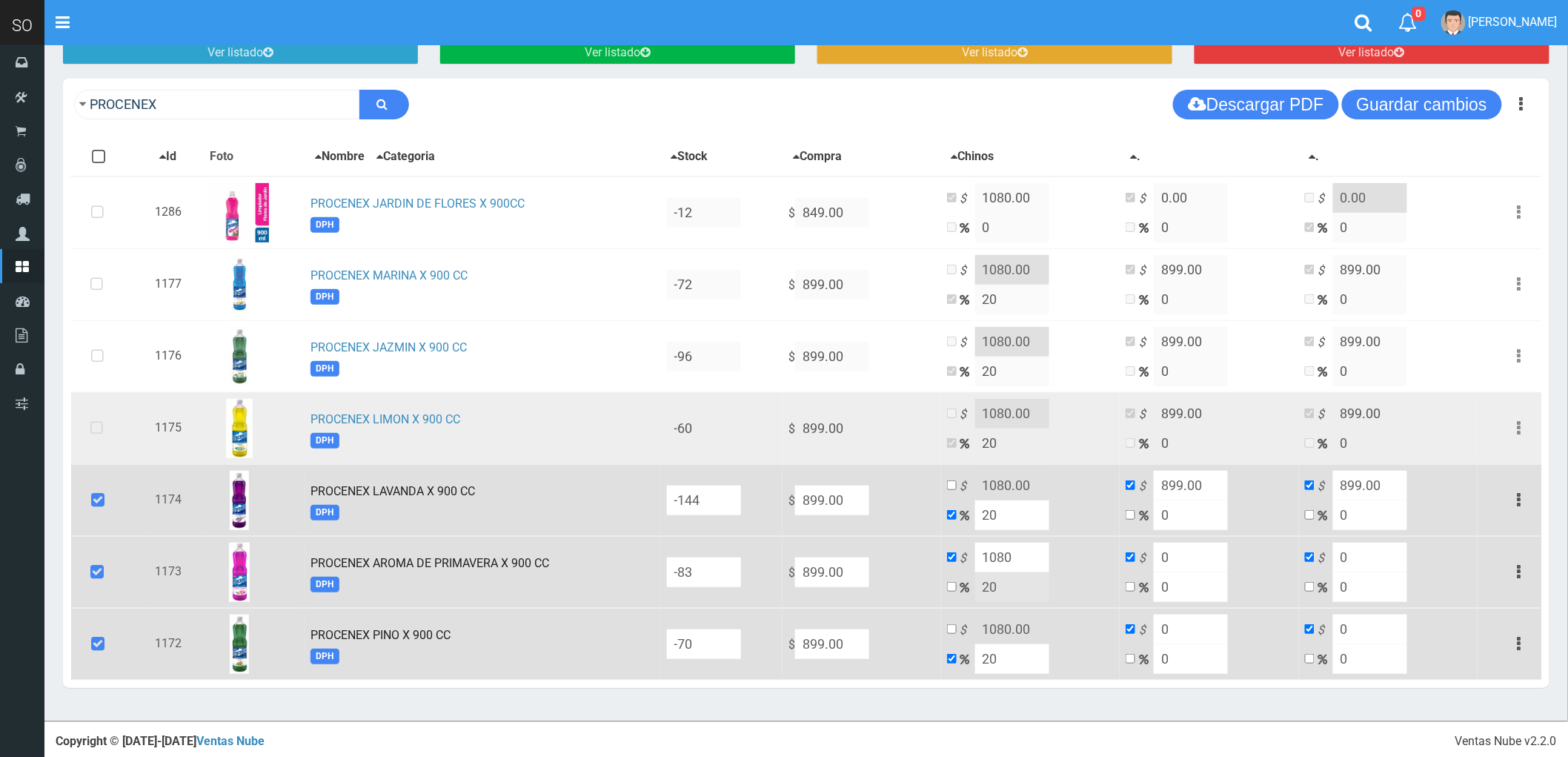
click at [104, 417] on icon at bounding box center [96, 429] width 39 height 49
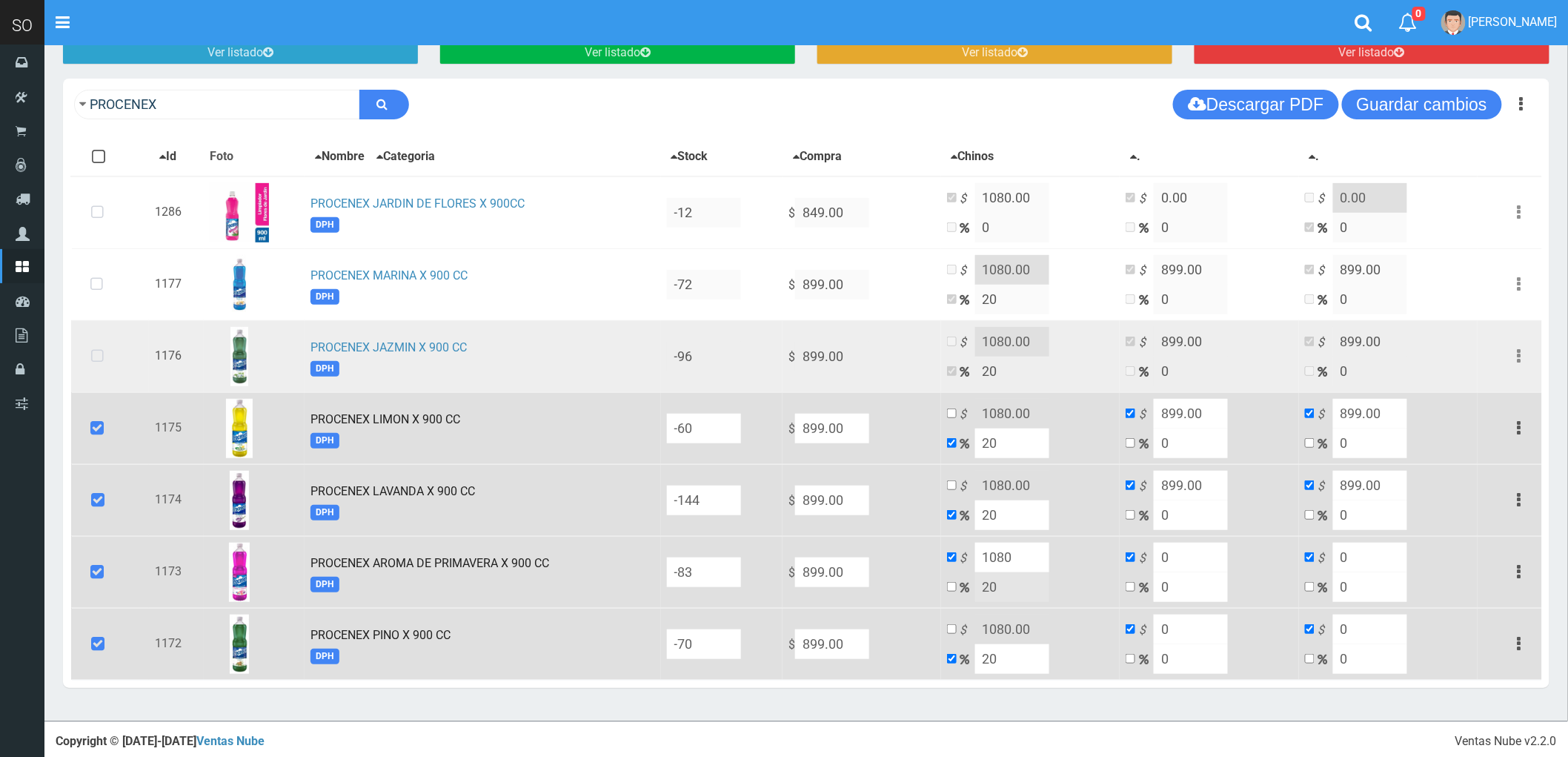
click at [92, 344] on icon at bounding box center [97, 357] width 39 height 49
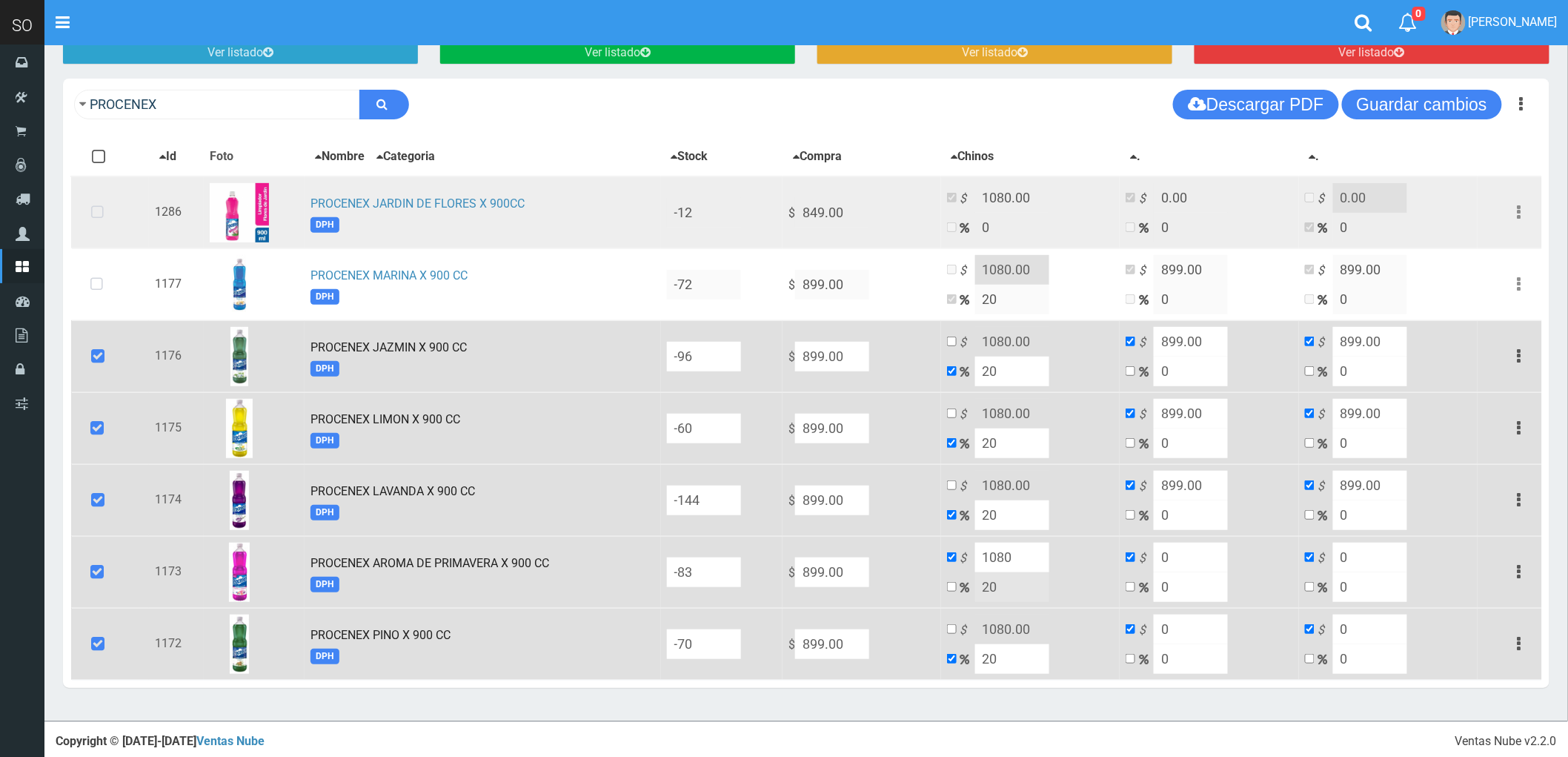
drag, startPoint x: 102, startPoint y: 276, endPoint x: 109, endPoint y: 204, distance: 72.3
click at [106, 266] on icon at bounding box center [96, 285] width 39 height 49
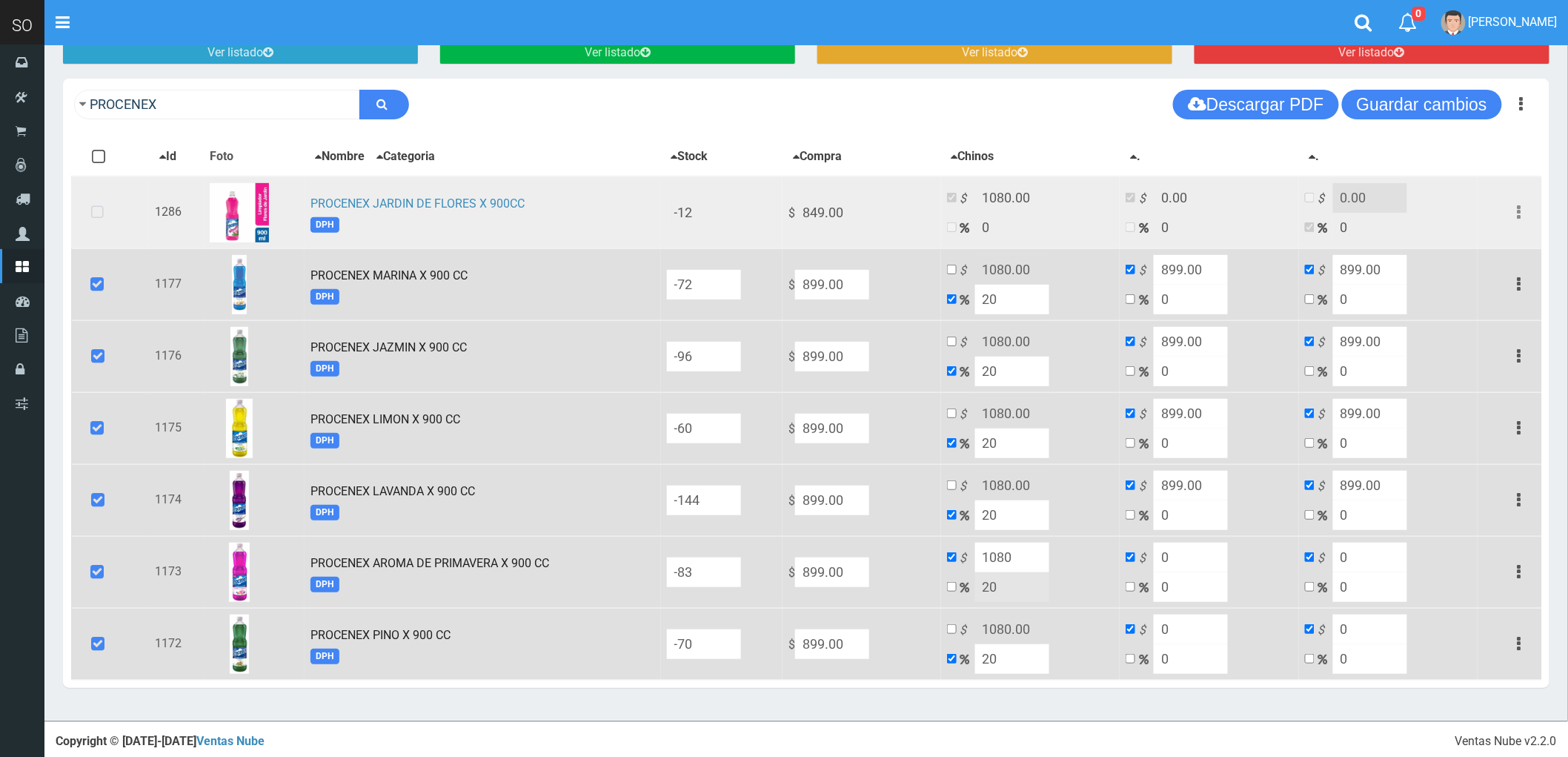
click at [92, 204] on icon at bounding box center [97, 213] width 39 height 49
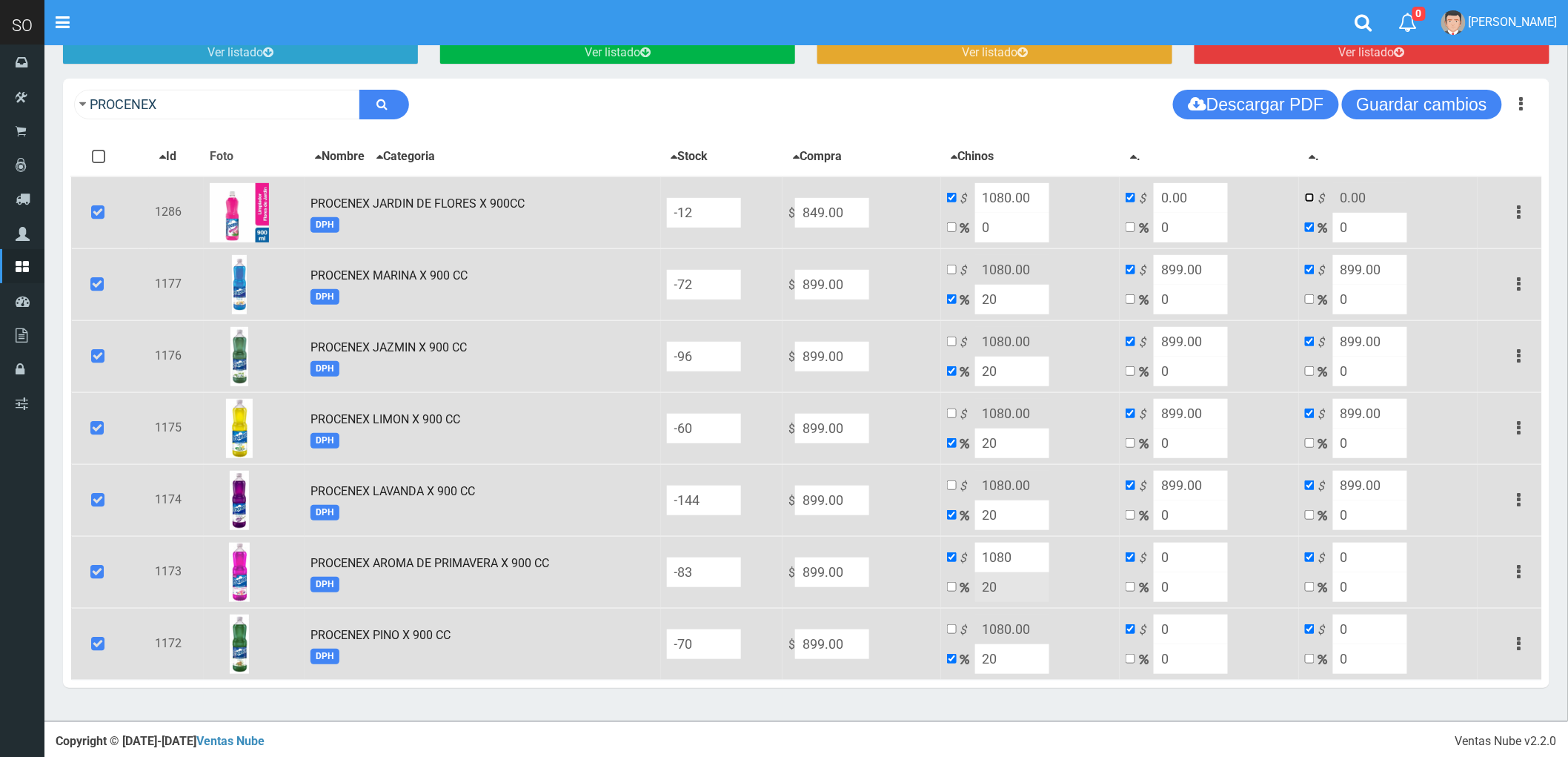
click at [1315, 193] on input "checkbox" at bounding box center [1309, 197] width 10 height 10
checkbox input "true"
checkbox input "false"
click at [1205, 265] on input "899.00" at bounding box center [1191, 270] width 74 height 30
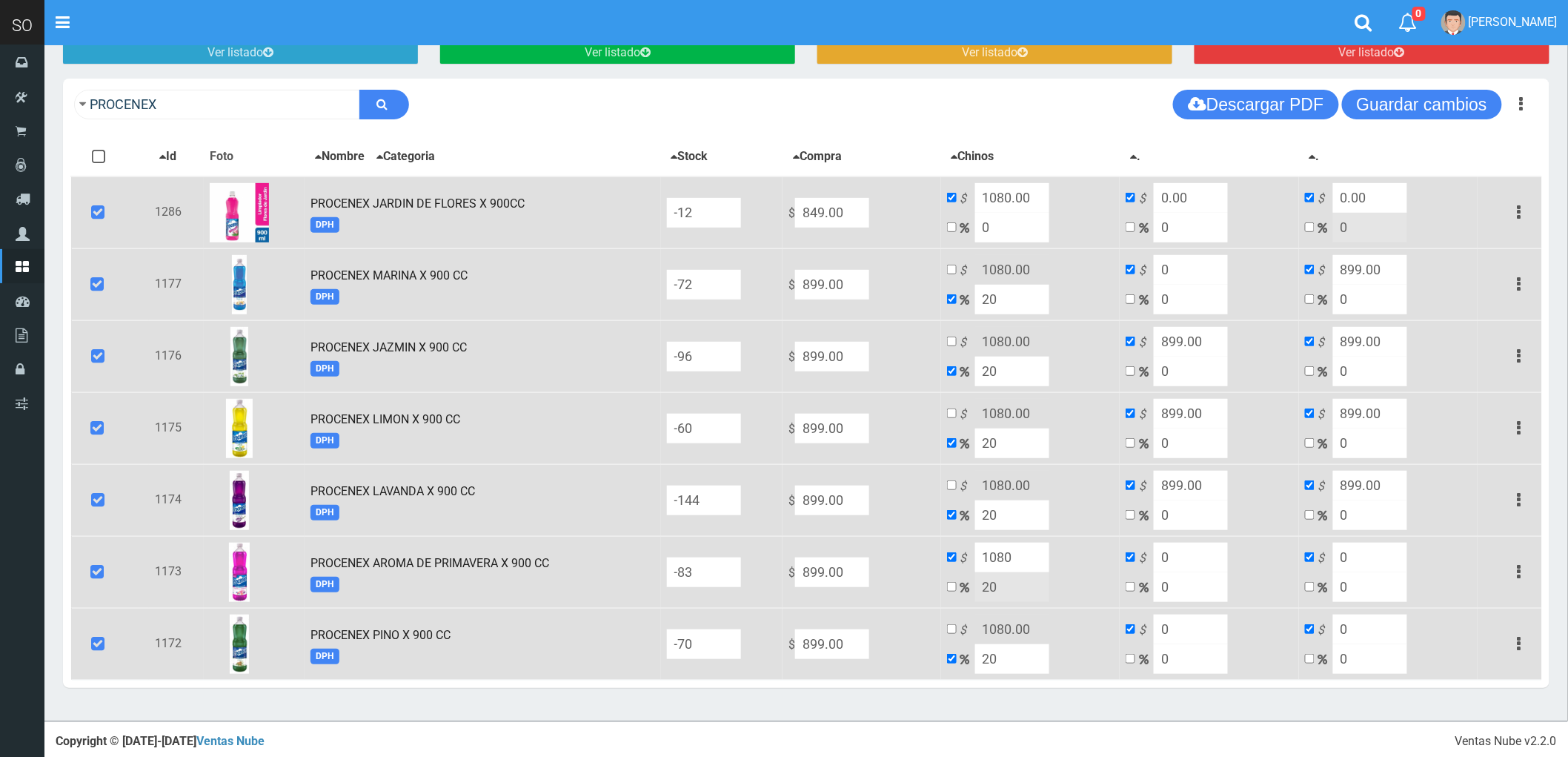
type input "0"
click at [1375, 264] on input "899.00" at bounding box center [1370, 270] width 74 height 30
type input "0"
click at [1224, 332] on input "899.00" at bounding box center [1191, 342] width 74 height 30
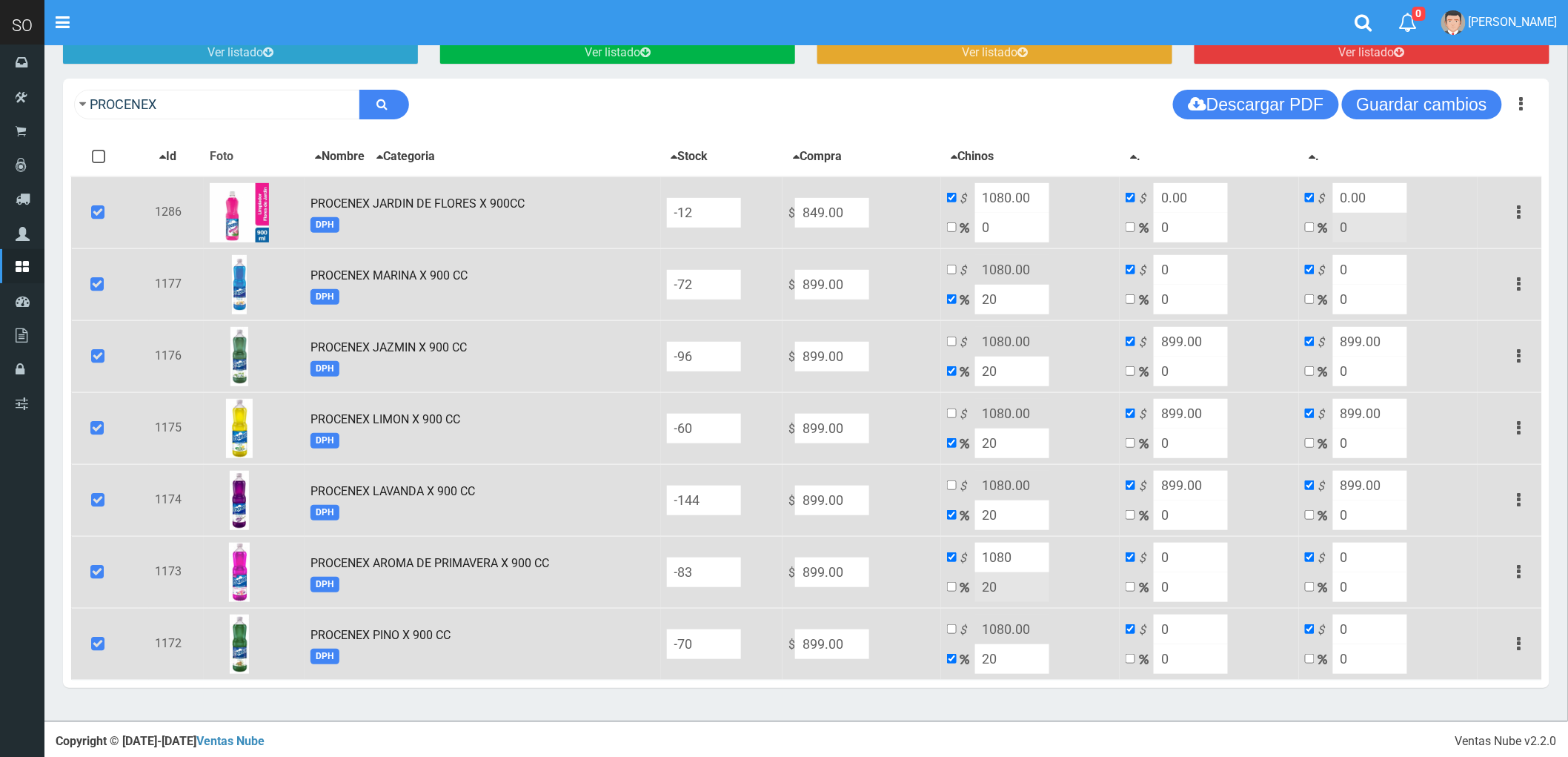
click at [1224, 332] on input "899.00" at bounding box center [1191, 342] width 74 height 30
type input "0"
click at [1383, 345] on input "899.00" at bounding box center [1370, 342] width 74 height 30
type input "0"
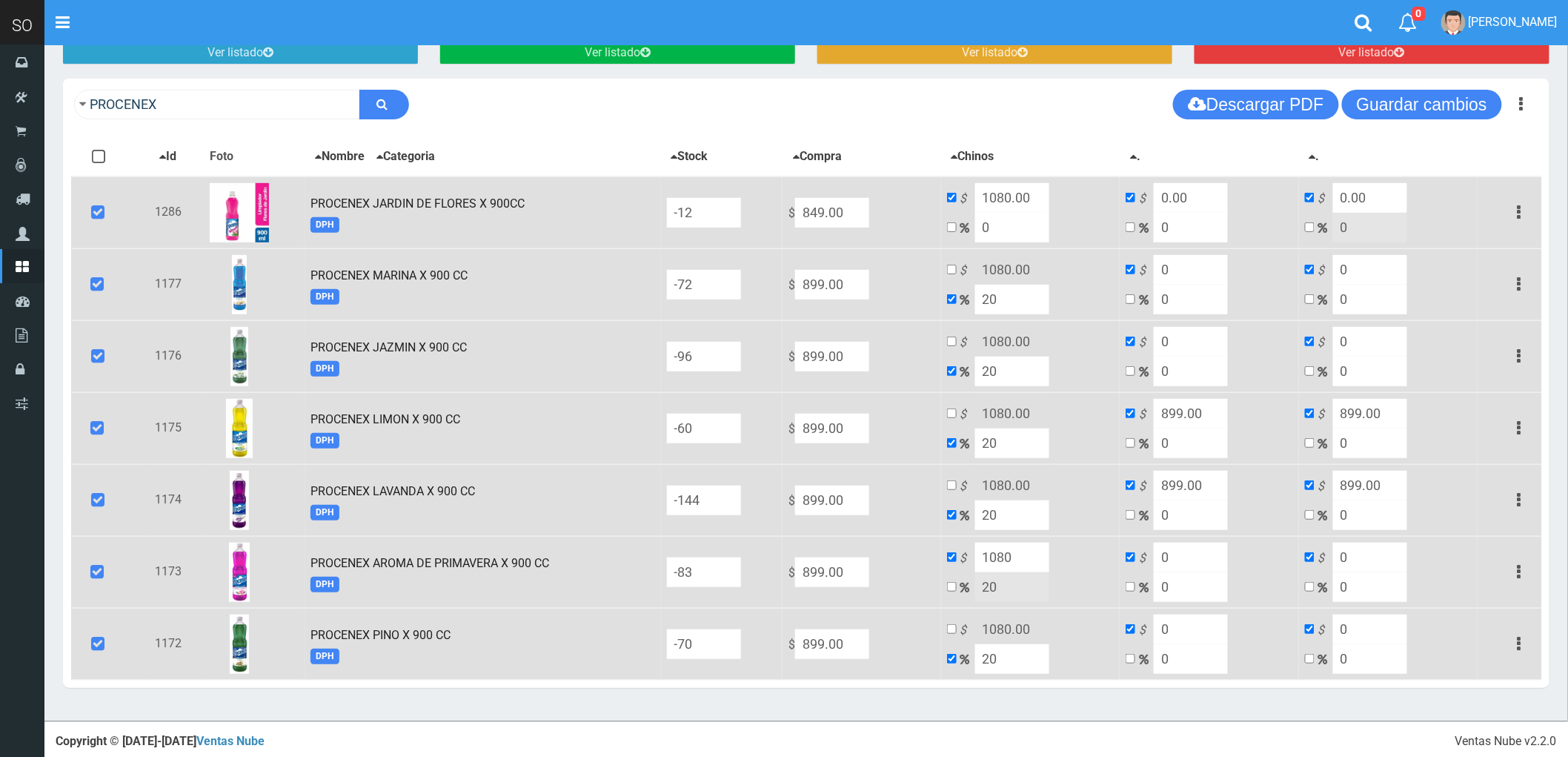
click at [1221, 402] on input "899.00" at bounding box center [1191, 414] width 74 height 30
type input "0"
click at [1375, 417] on input "899.00" at bounding box center [1370, 414] width 74 height 30
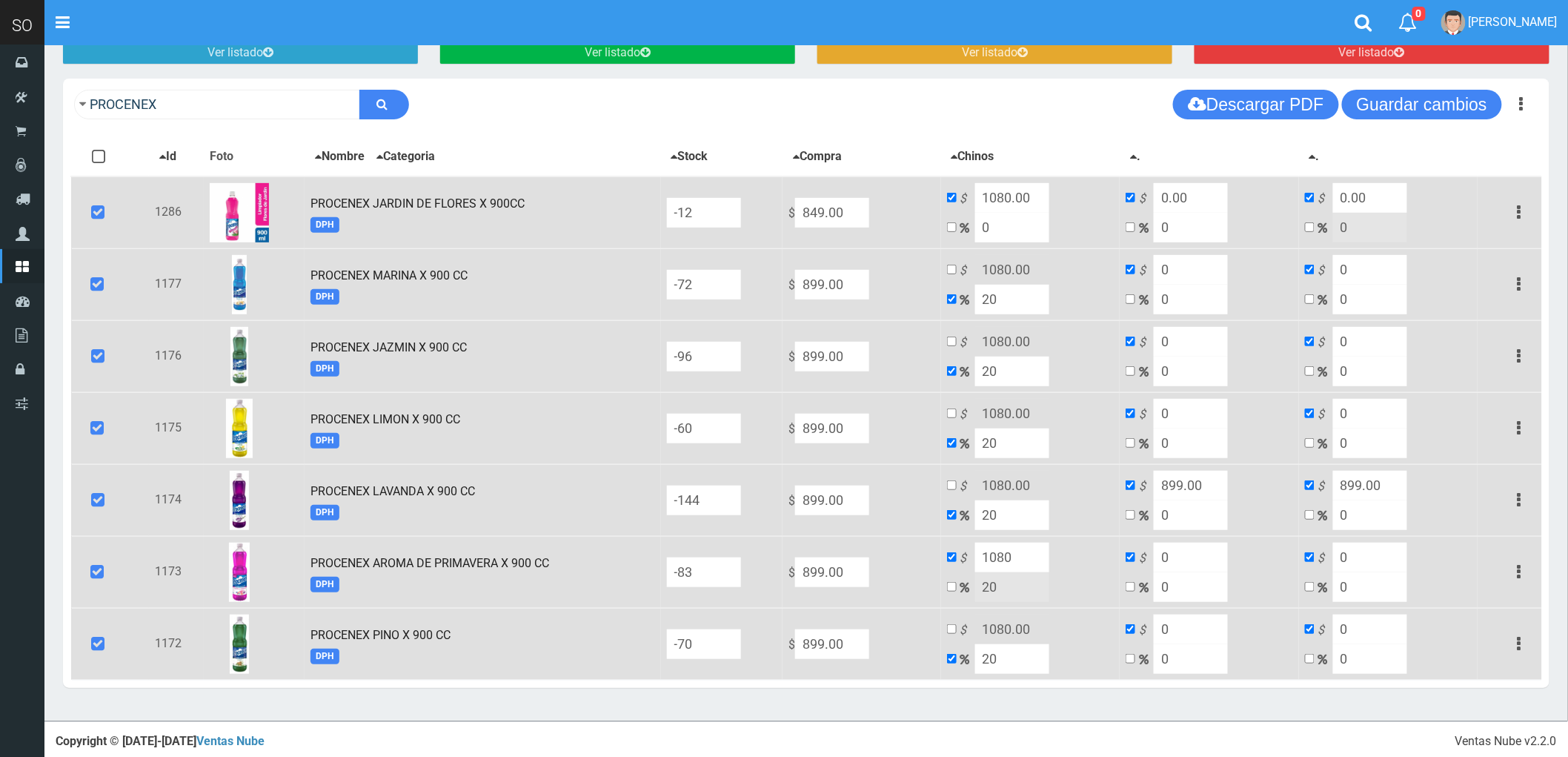
type input "0"
click at [1219, 487] on input "899.00" at bounding box center [1191, 485] width 74 height 30
type input "0"
click at [1377, 474] on input "899.00" at bounding box center [1370, 485] width 74 height 30
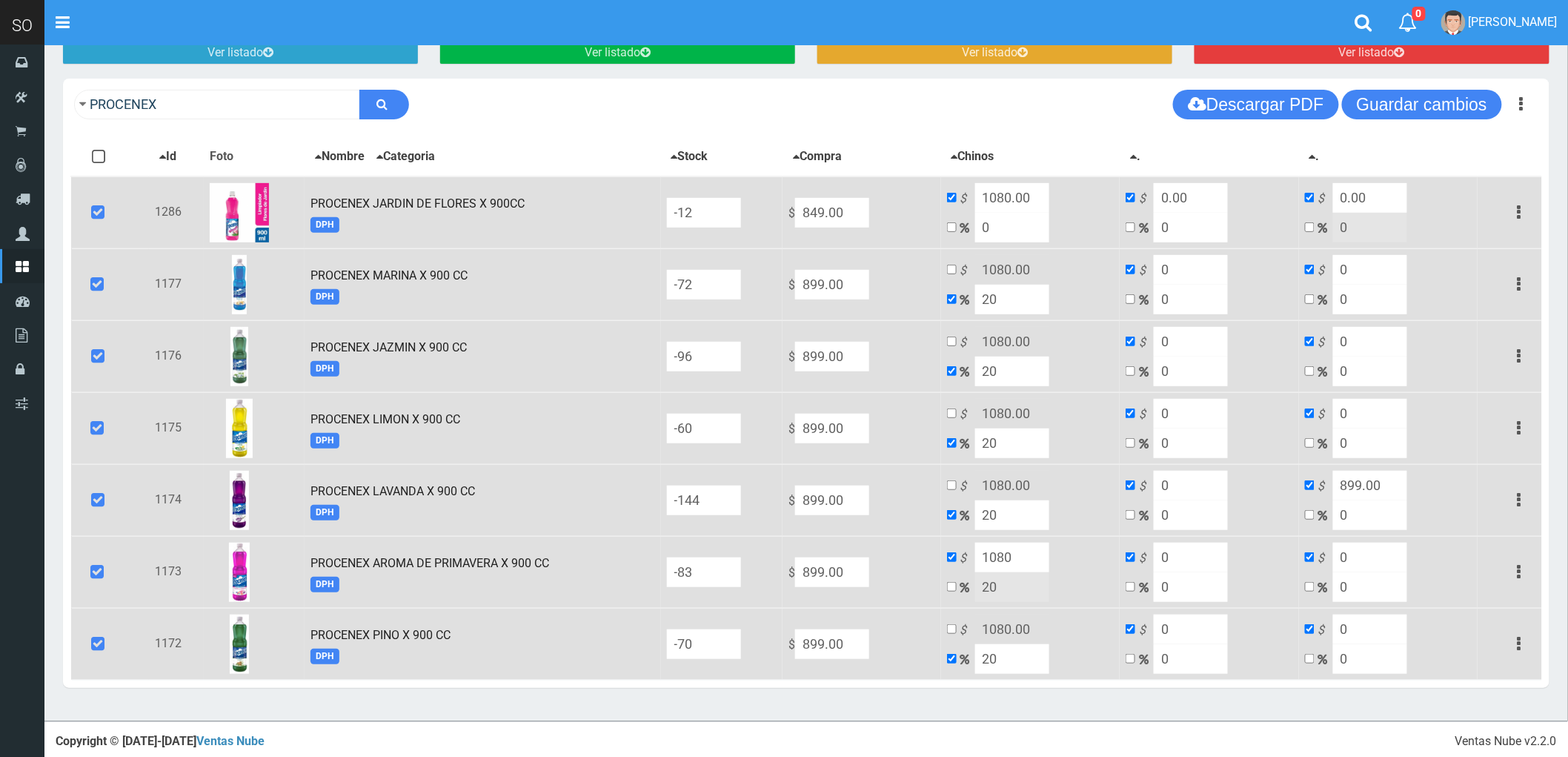
click at [1377, 474] on input "899.00" at bounding box center [1370, 485] width 74 height 30
type input "0"
click at [1423, 105] on button "Guardar cambios" at bounding box center [1423, 104] width 160 height 30
click at [869, 228] on input "899.00" at bounding box center [832, 213] width 74 height 30
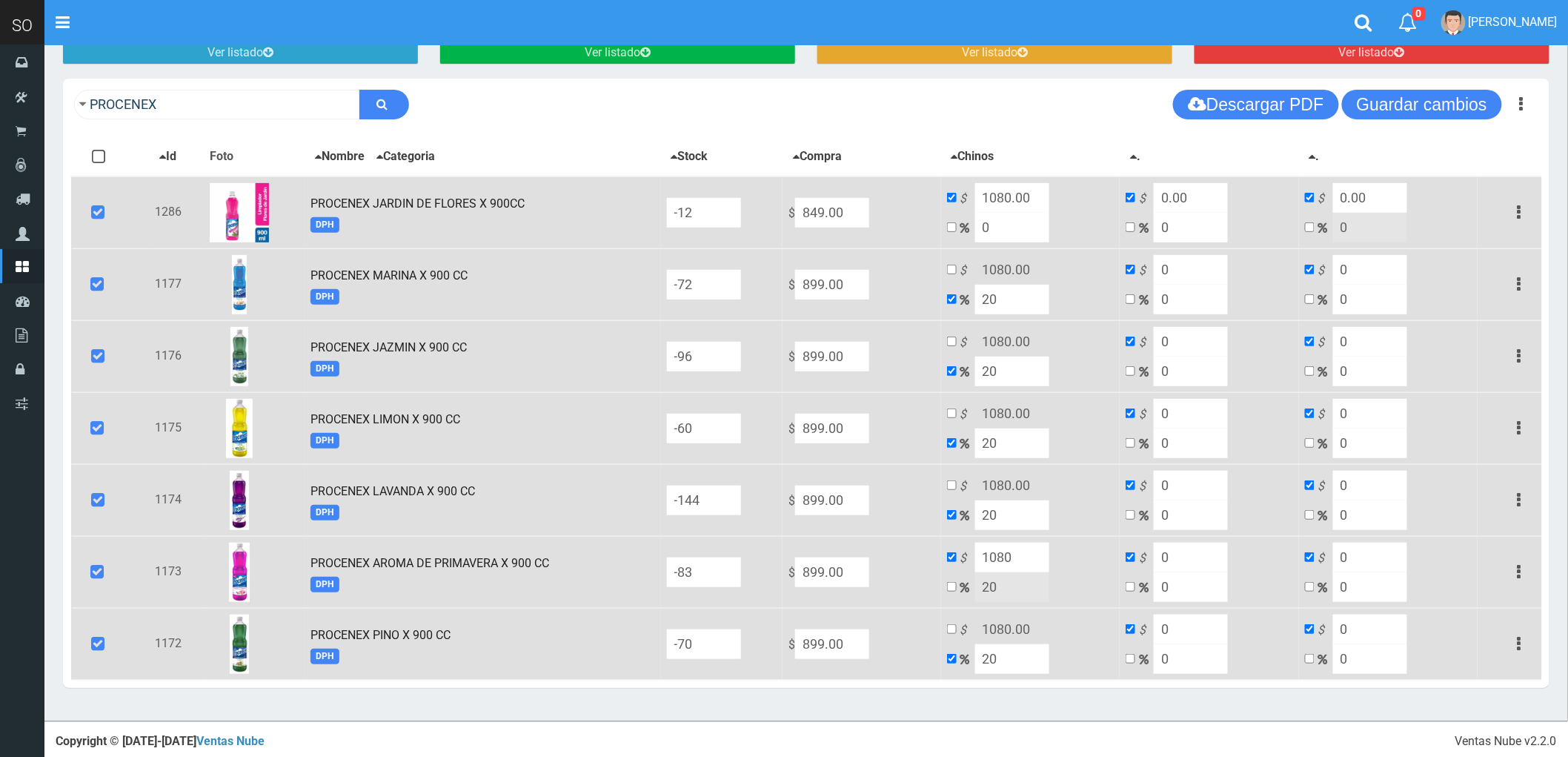
type input "8"
type input "9.6"
type input "8"
type input "849"
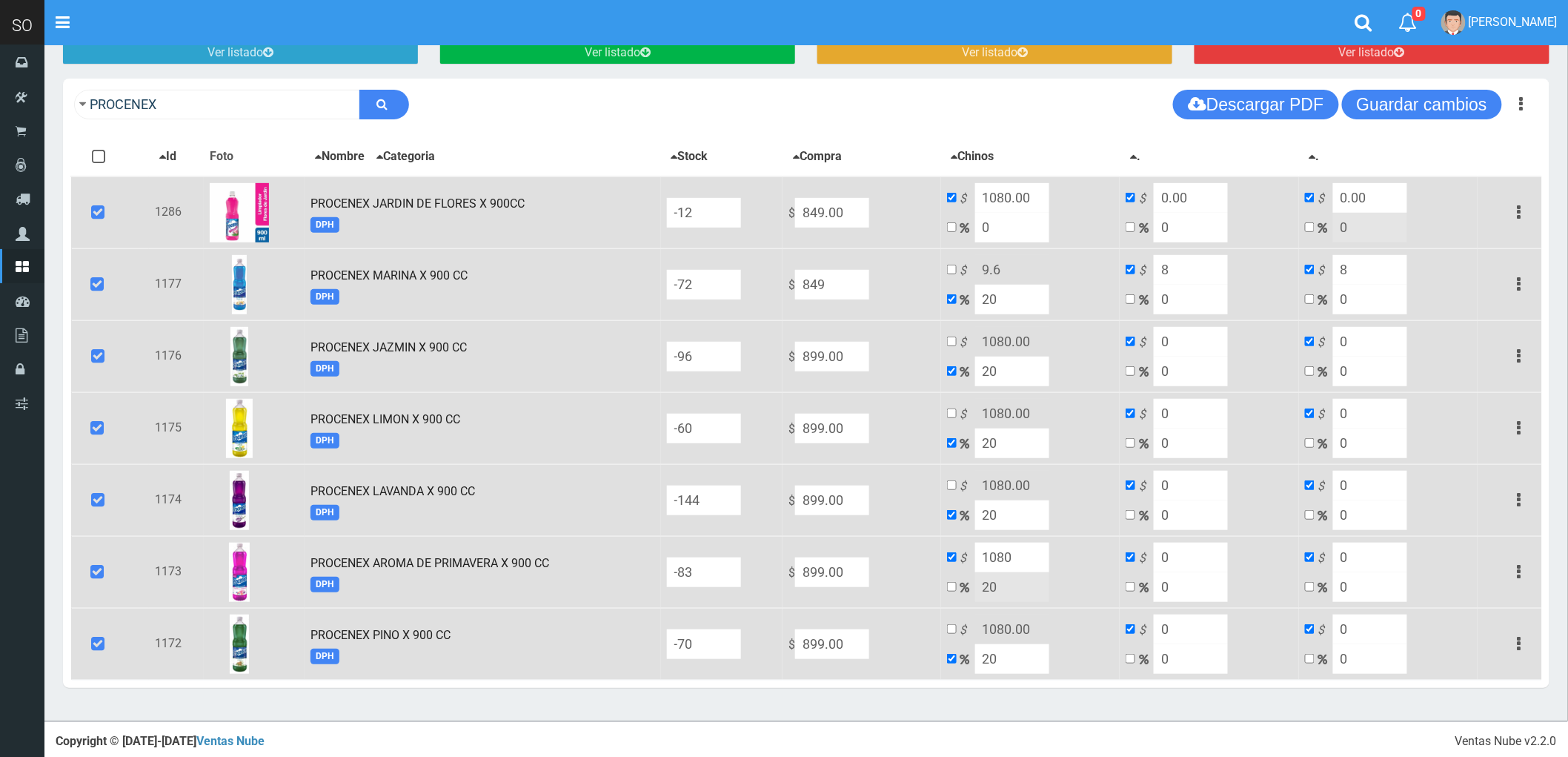
type input "1018.8"
type input "849"
click at [869, 228] on input "899.00" at bounding box center [832, 213] width 74 height 30
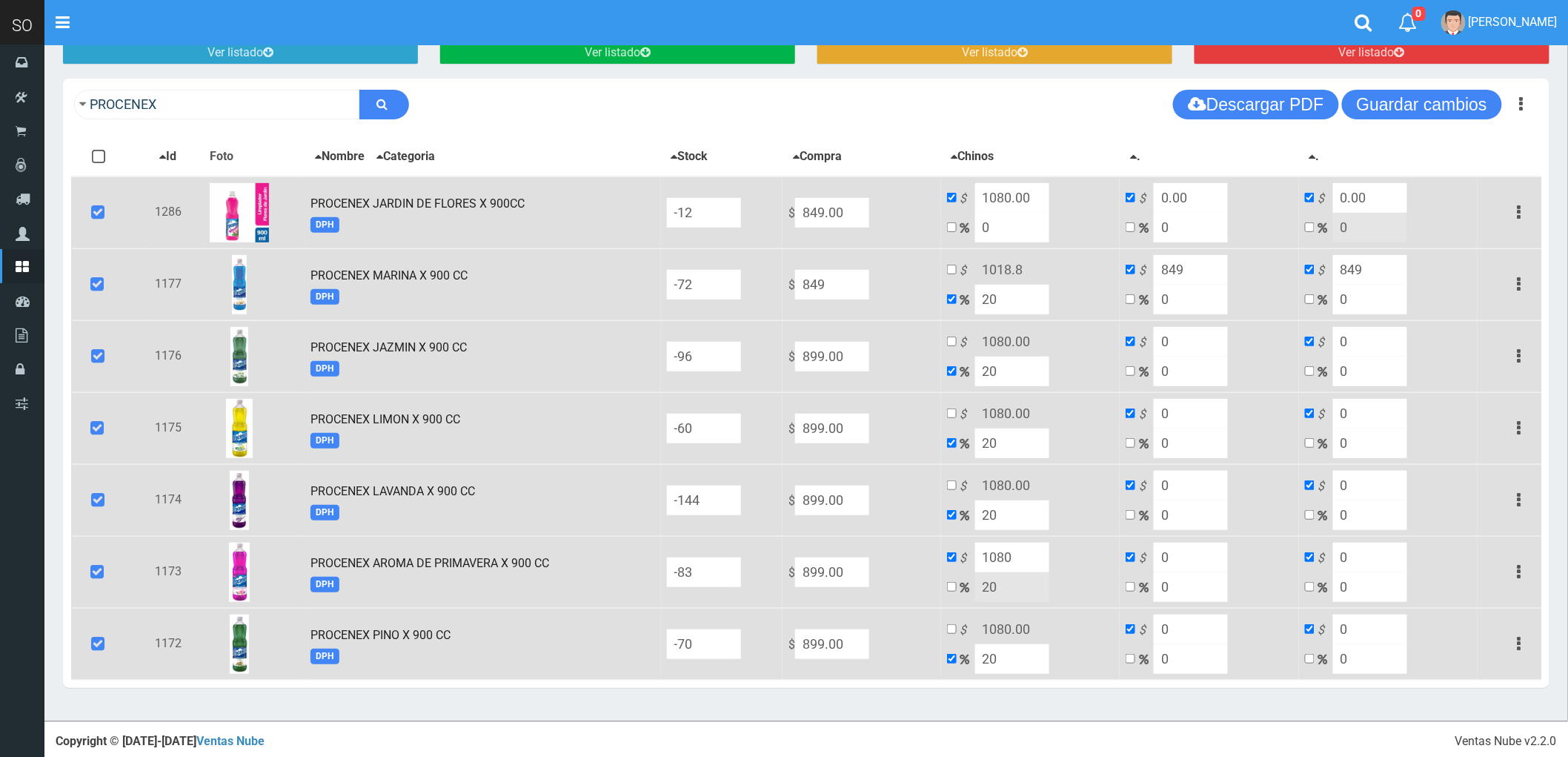
click at [869, 228] on input "899.00" at bounding box center [832, 213] width 74 height 30
type input "8"
type input "9.6"
type input "8"
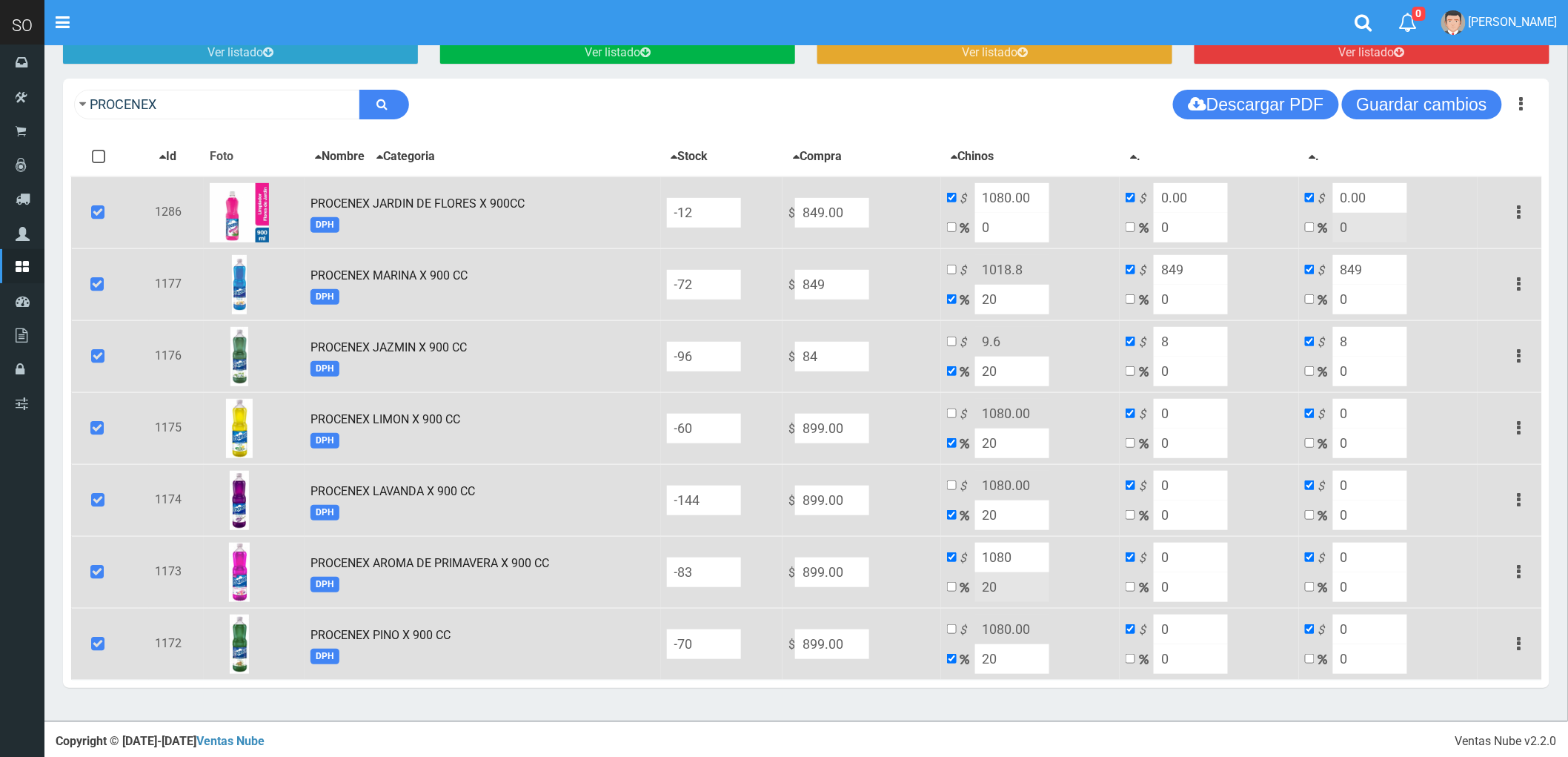
type input "849"
type input "1018.8"
type input "849"
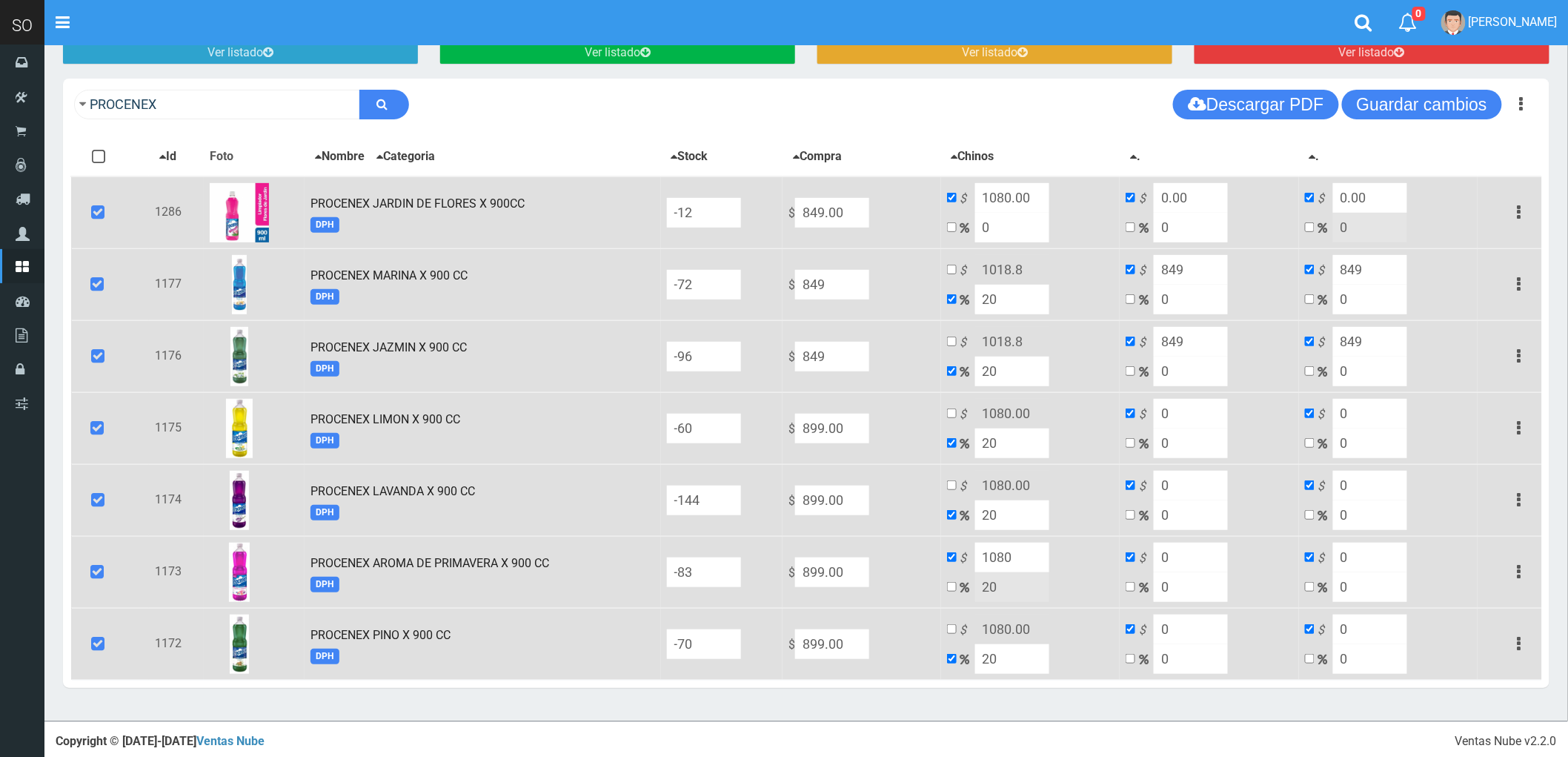
click at [869, 228] on input "899.00" at bounding box center [832, 213] width 74 height 30
type input "8"
type input "9.6"
type input "8"
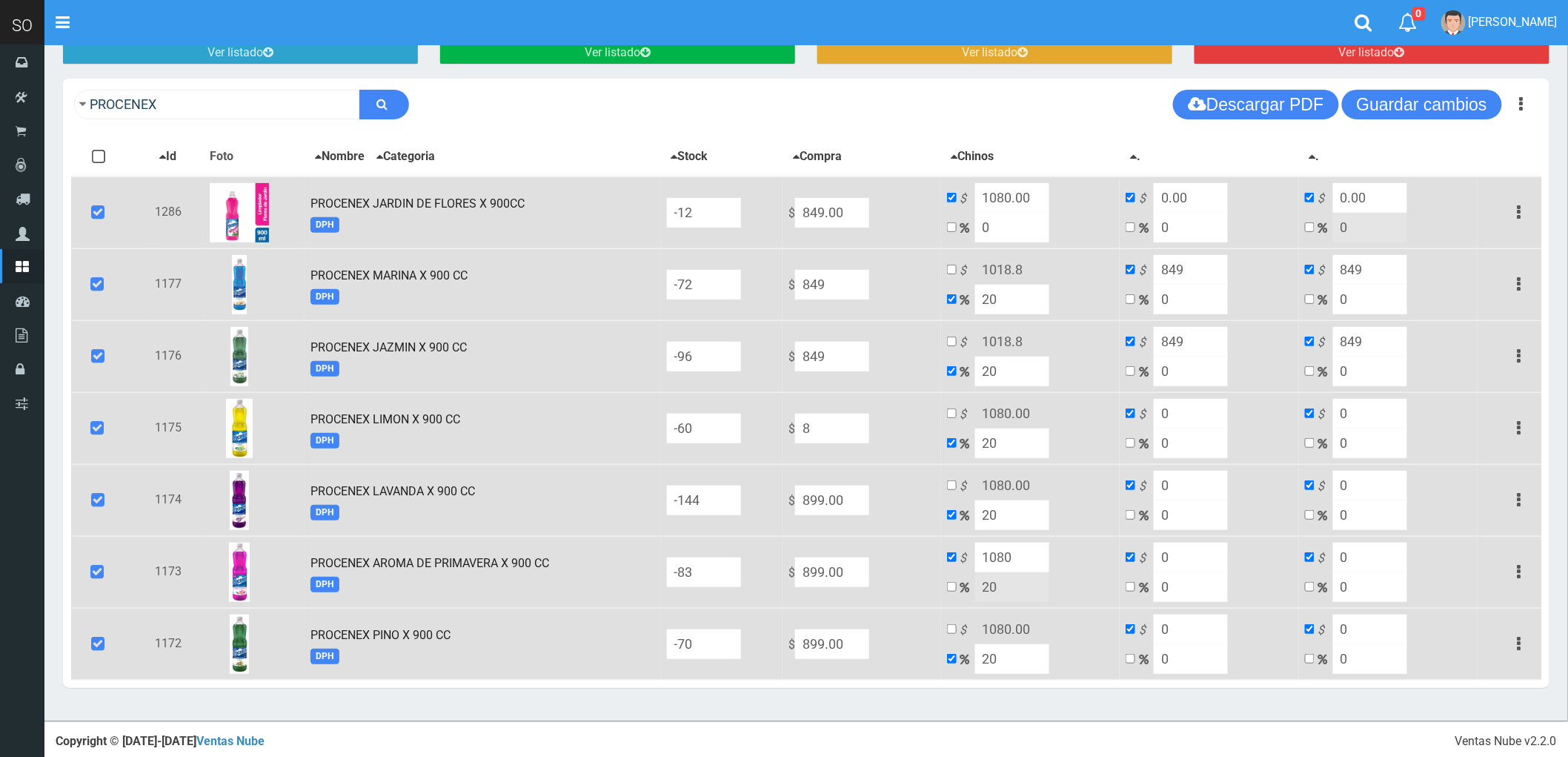
type input "8"
type input "849"
type input "1018.8"
type input "849"
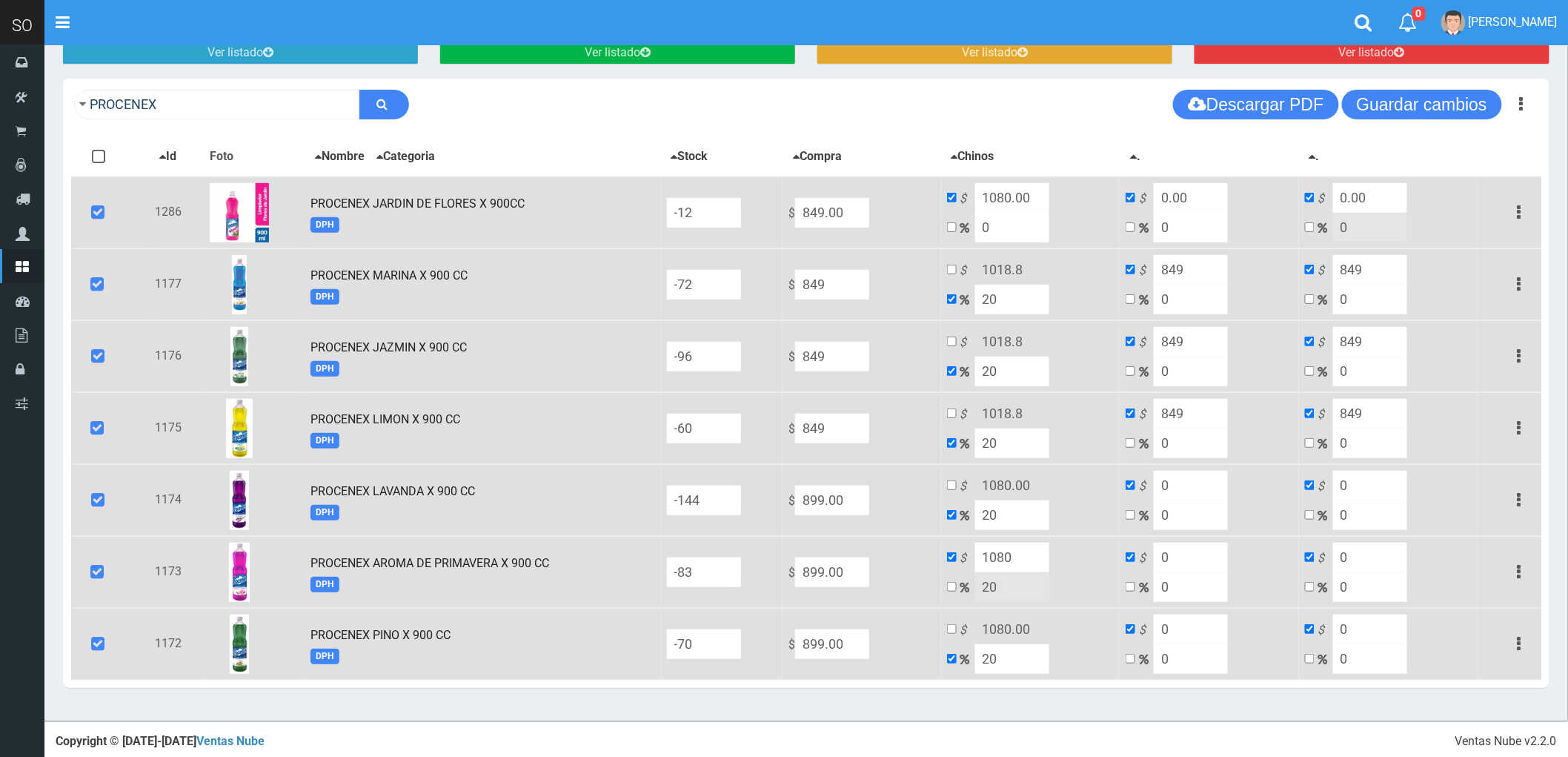
type input "849"
click at [869, 228] on input "899.00" at bounding box center [832, 213] width 74 height 30
type input "8"
type input "9.6"
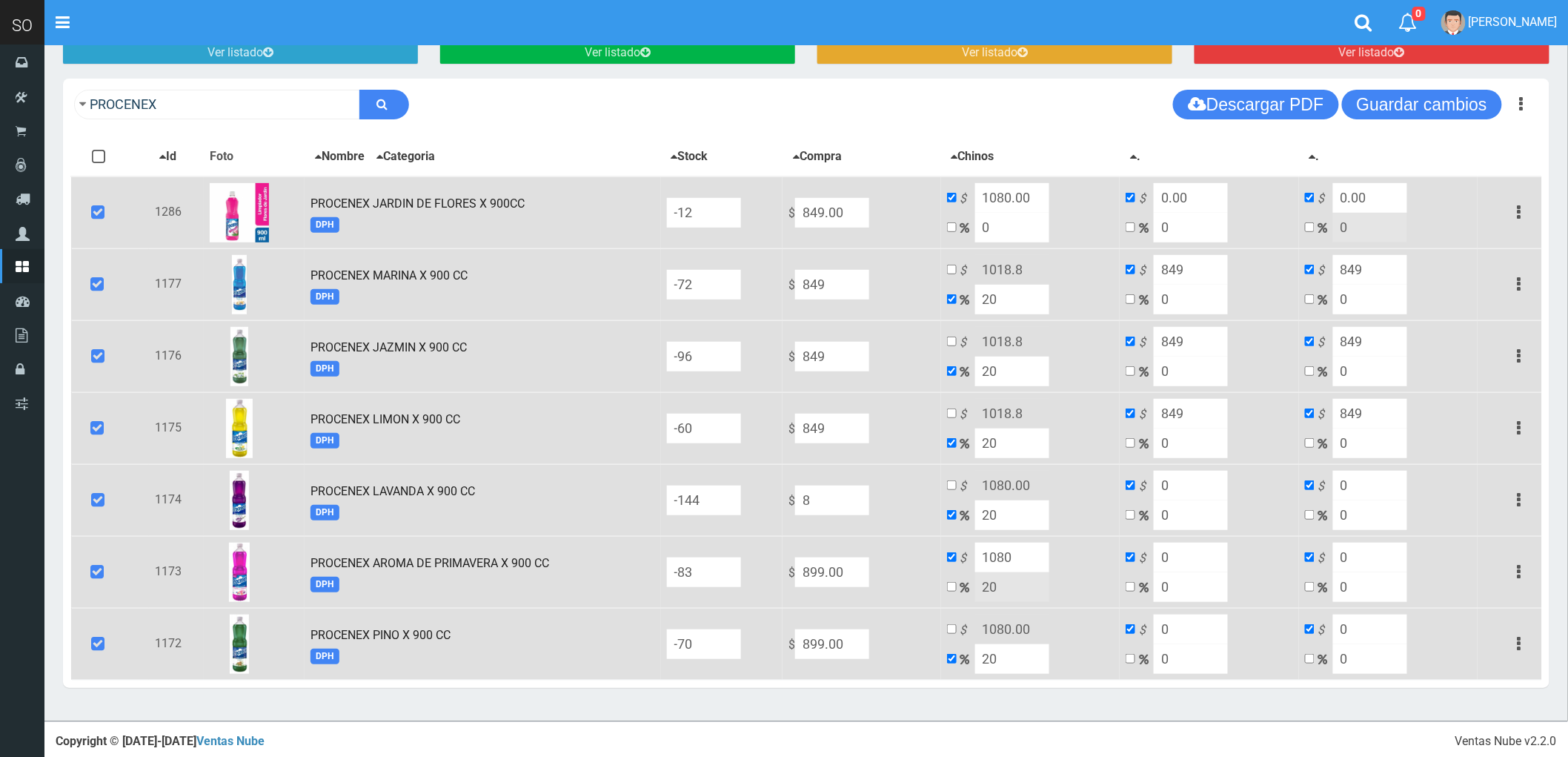
type input "8"
type input "849"
type input "1018.8"
type input "849"
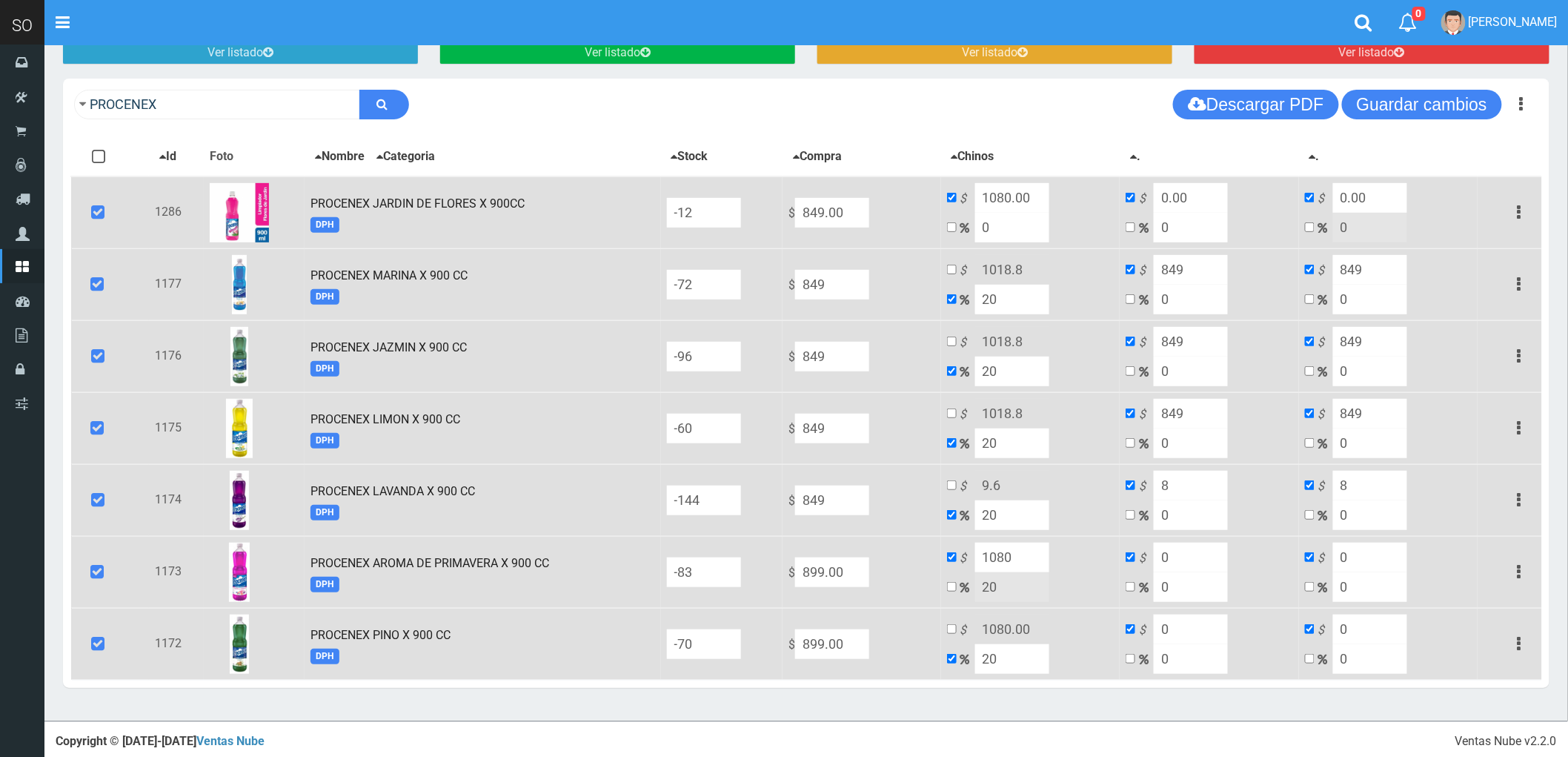
type input "849"
click at [869, 228] on input "899.00" at bounding box center [832, 213] width 74 height 30
type input "8"
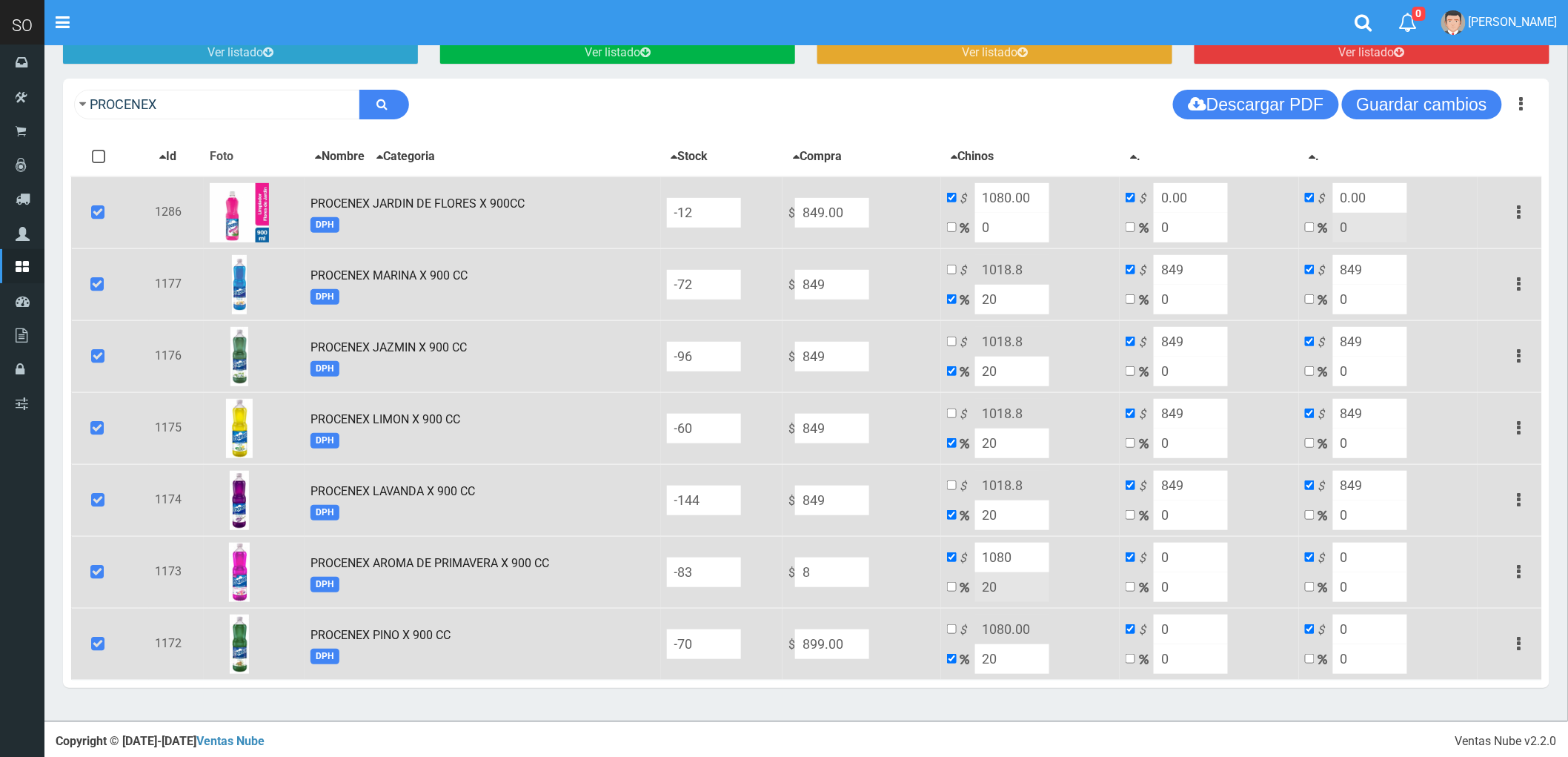
type input "9.6"
type input "8"
type input "849"
type input "1018.8"
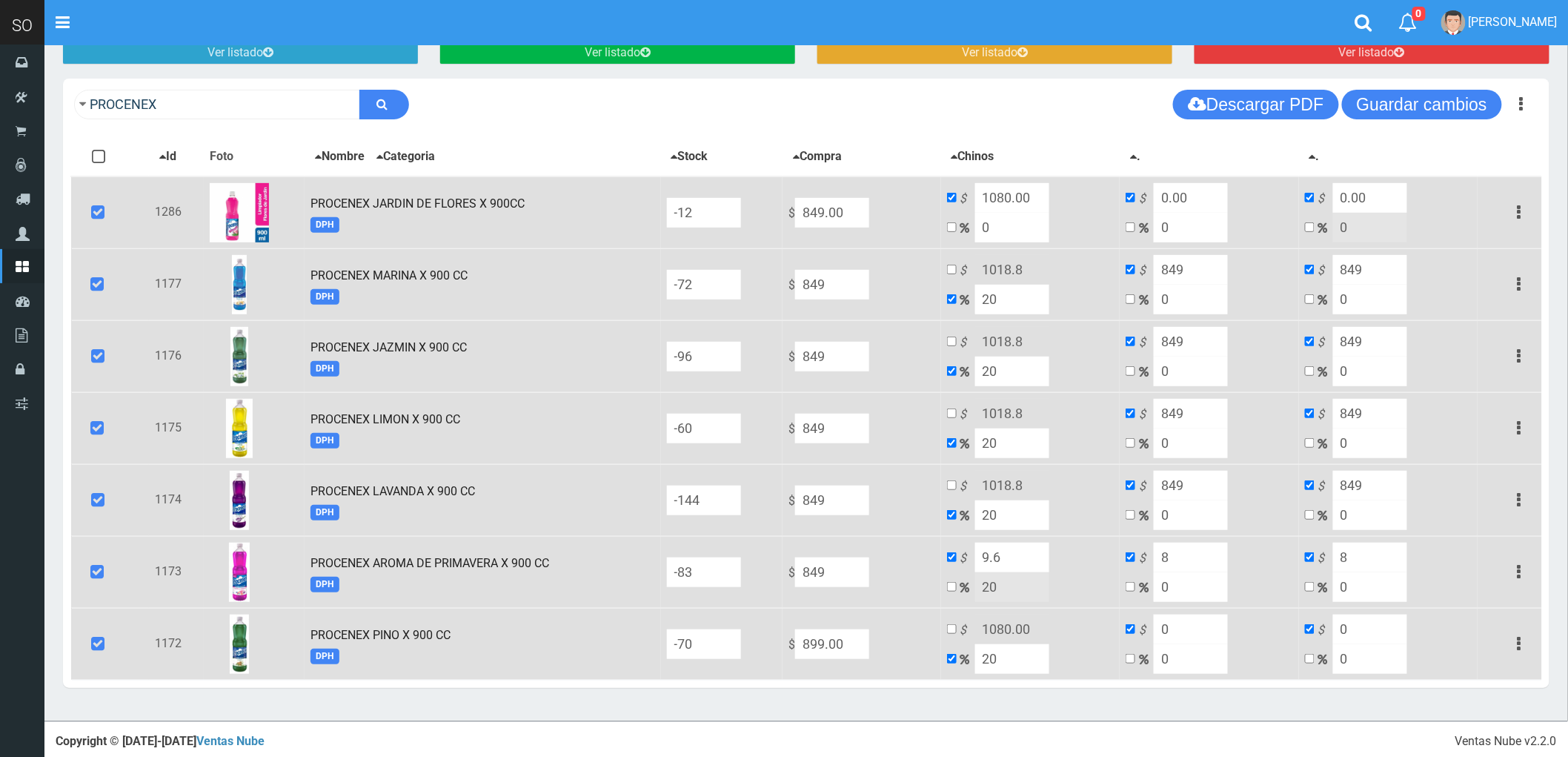
type input "849"
click at [869, 228] on input "899.00" at bounding box center [832, 213] width 74 height 30
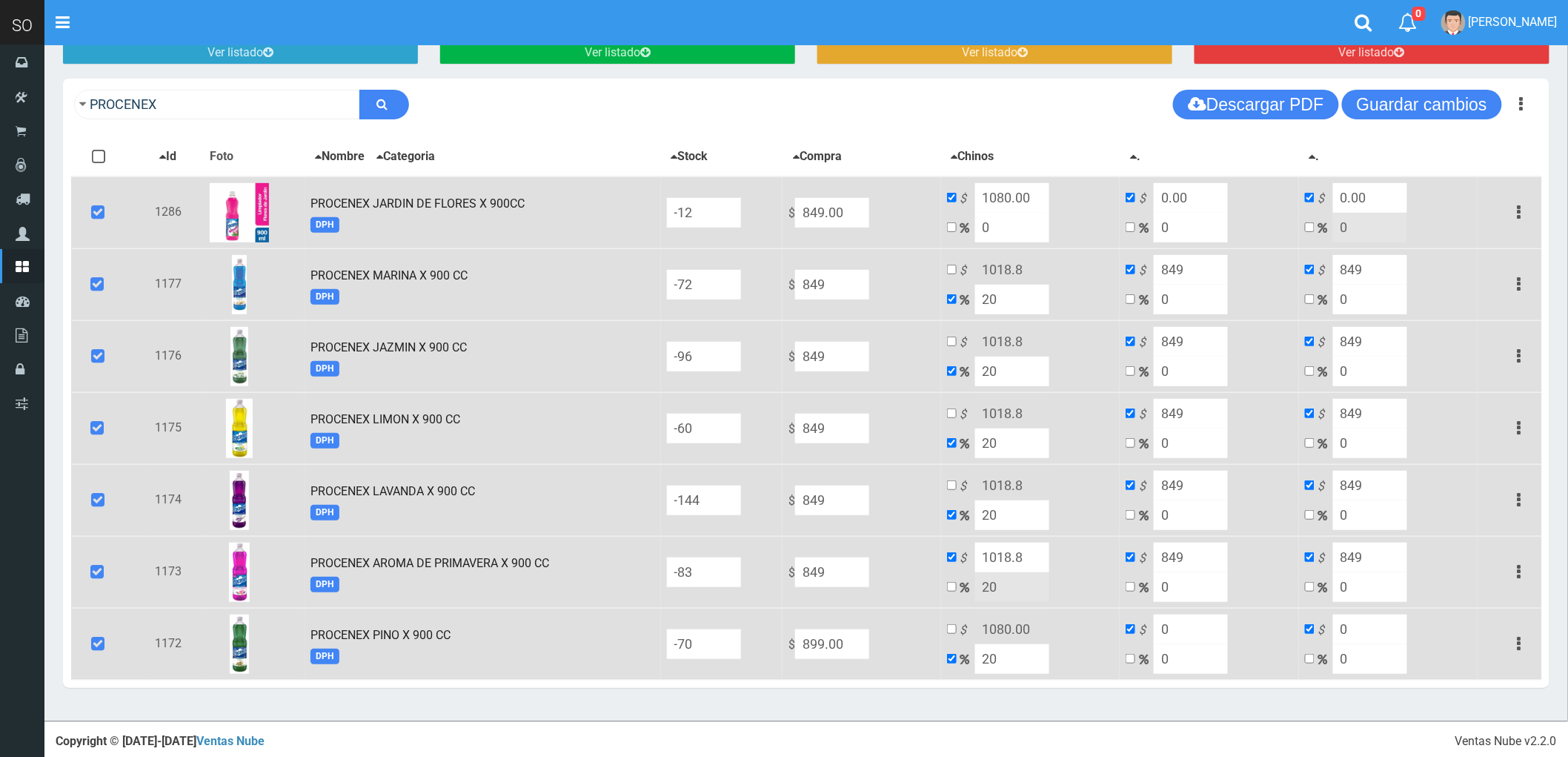
type input "8"
type input "9.6"
type input "8"
type input "849"
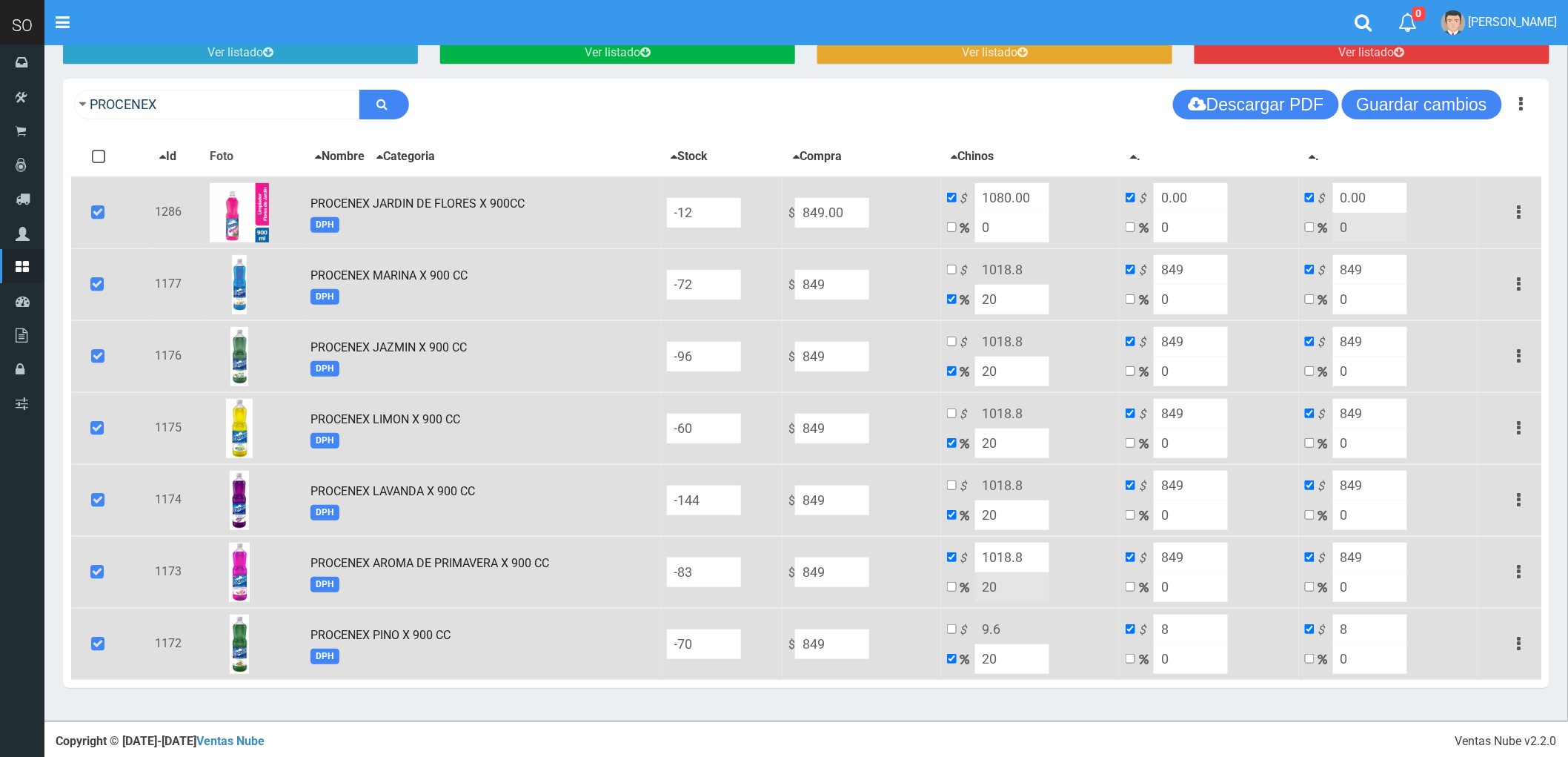
type input "1018.8"
type input "849"
click at [957, 223] on input "checkbox" at bounding box center [951, 227] width 10 height 10
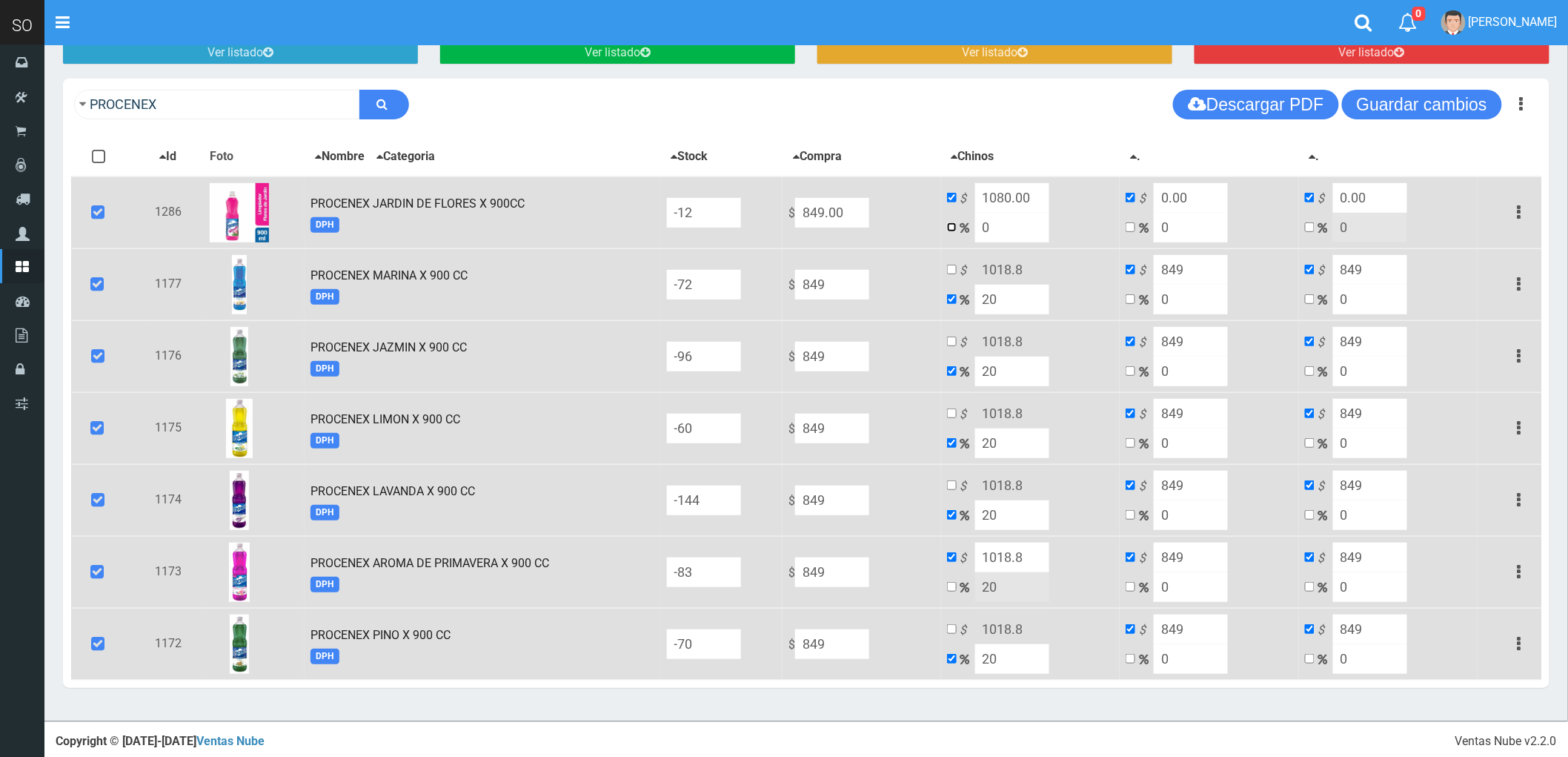
checkbox input "true"
checkbox input "false"
drag, startPoint x: 1028, startPoint y: 225, endPoint x: 1006, endPoint y: 227, distance: 22.1
click at [1006, 227] on td "$ 1080.00 0" at bounding box center [1031, 213] width 179 height 72
type input "20"
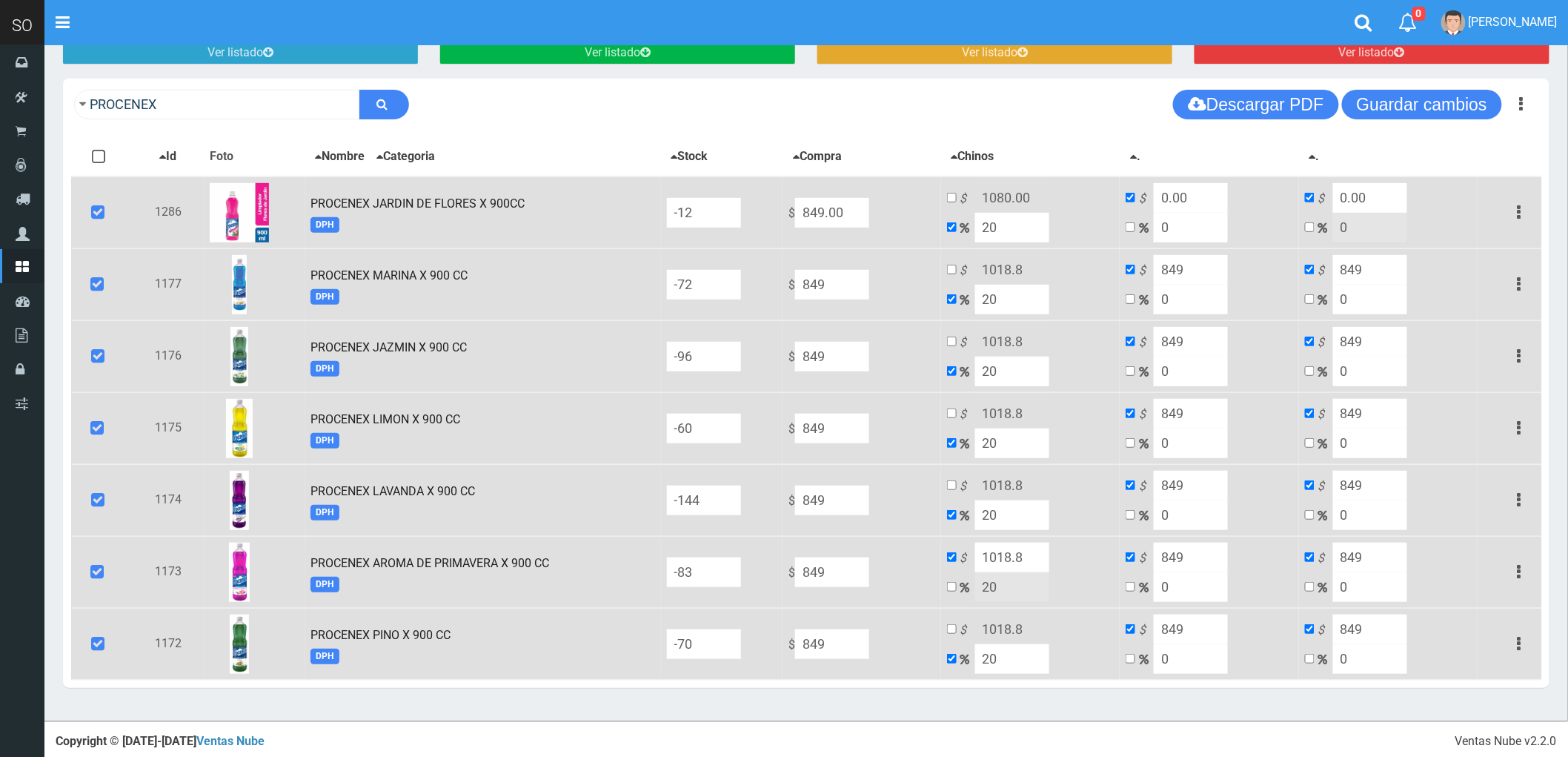
type input "1018.8"
type input "20"
click at [957, 196] on input "checkbox" at bounding box center [951, 197] width 10 height 10
checkbox input "true"
checkbox input "false"
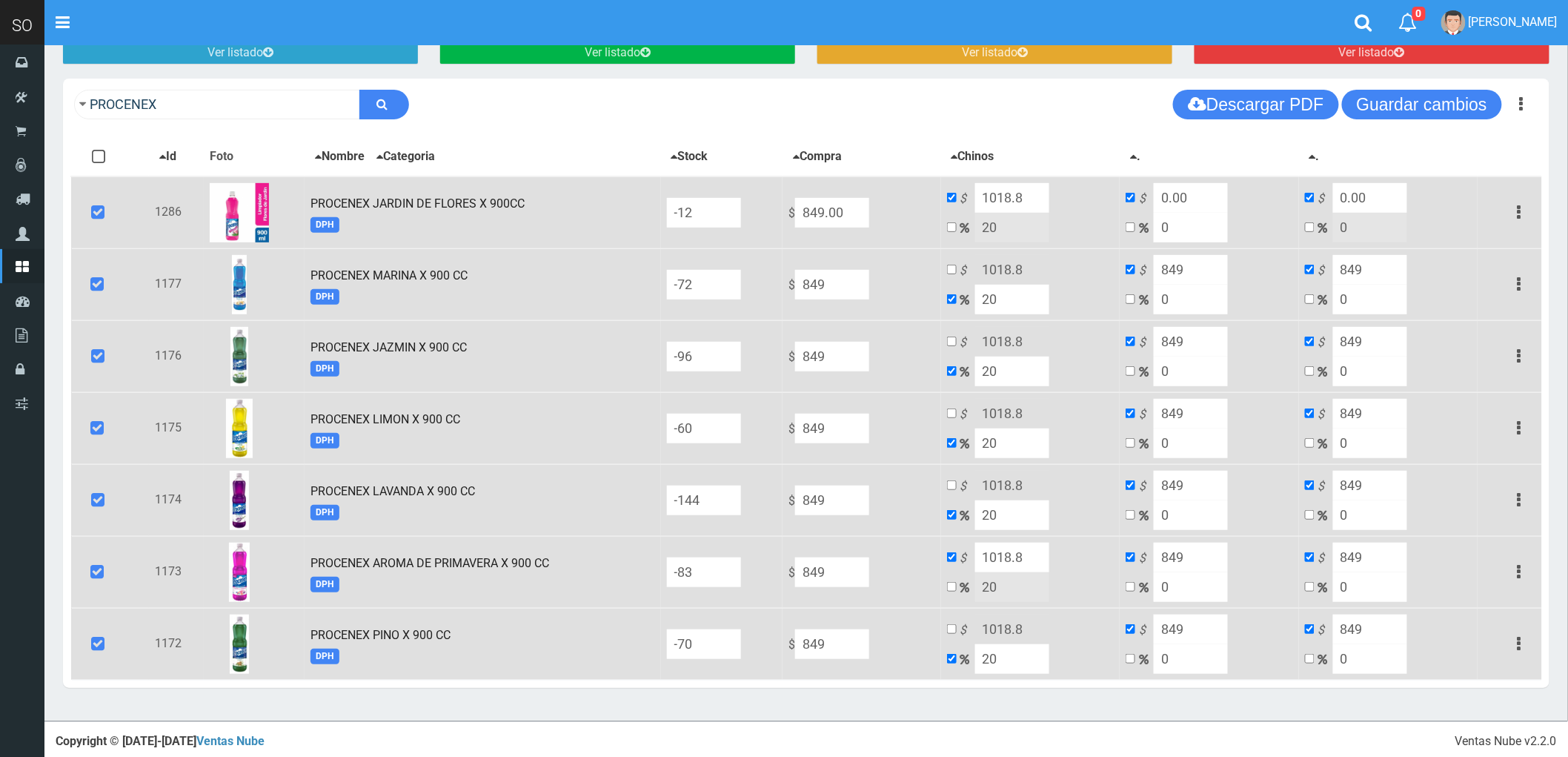
click at [1046, 199] on input "1018.8" at bounding box center [1012, 198] width 74 height 30
type input "1020"
click at [957, 265] on input "checkbox" at bounding box center [951, 270] width 10 height 10
checkbox input "true"
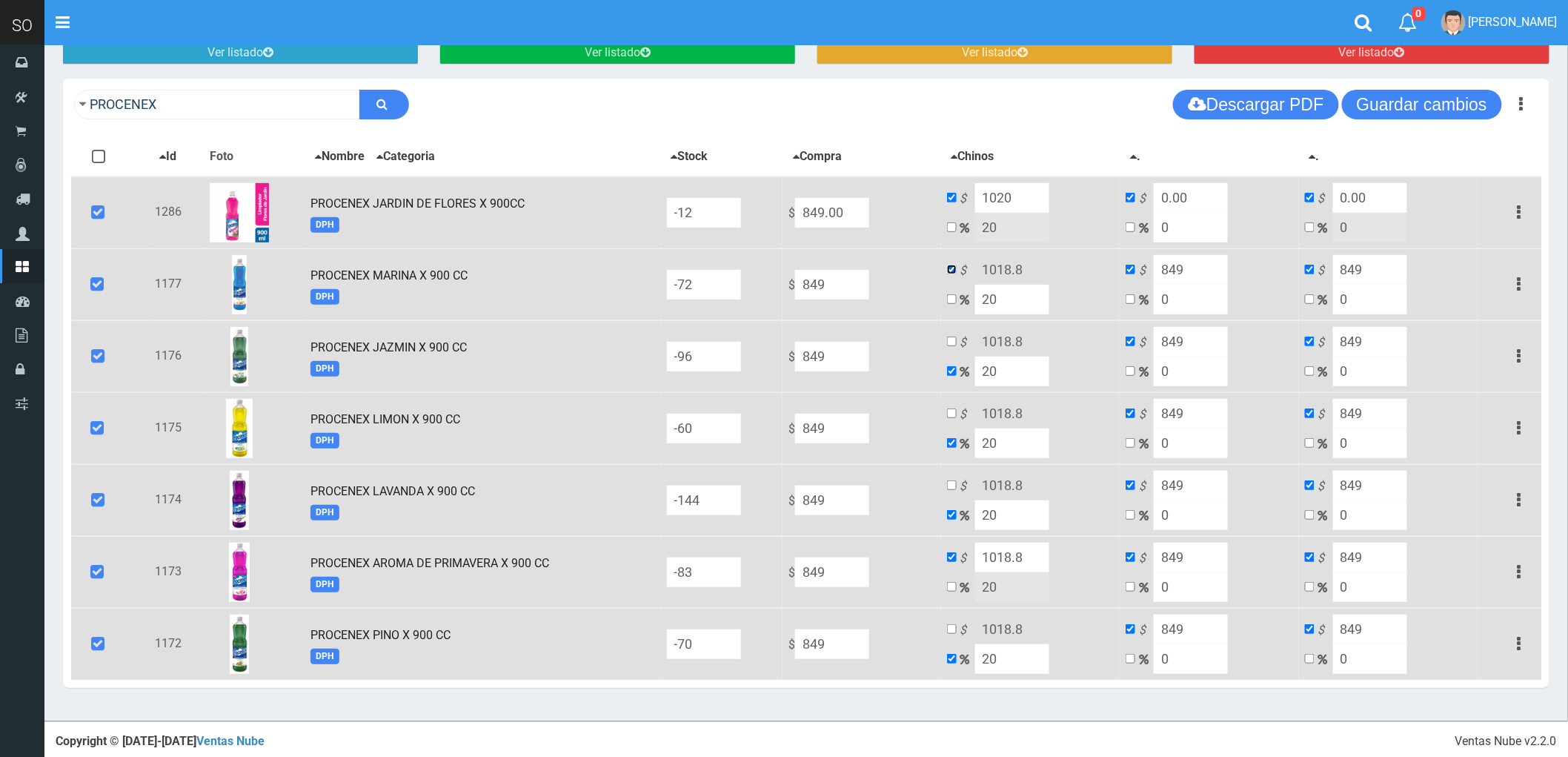
checkbox input "false"
click at [1041, 270] on input "1018.8" at bounding box center [1012, 270] width 74 height 30
type input "1020"
click at [957, 337] on input "checkbox" at bounding box center [951, 341] width 10 height 10
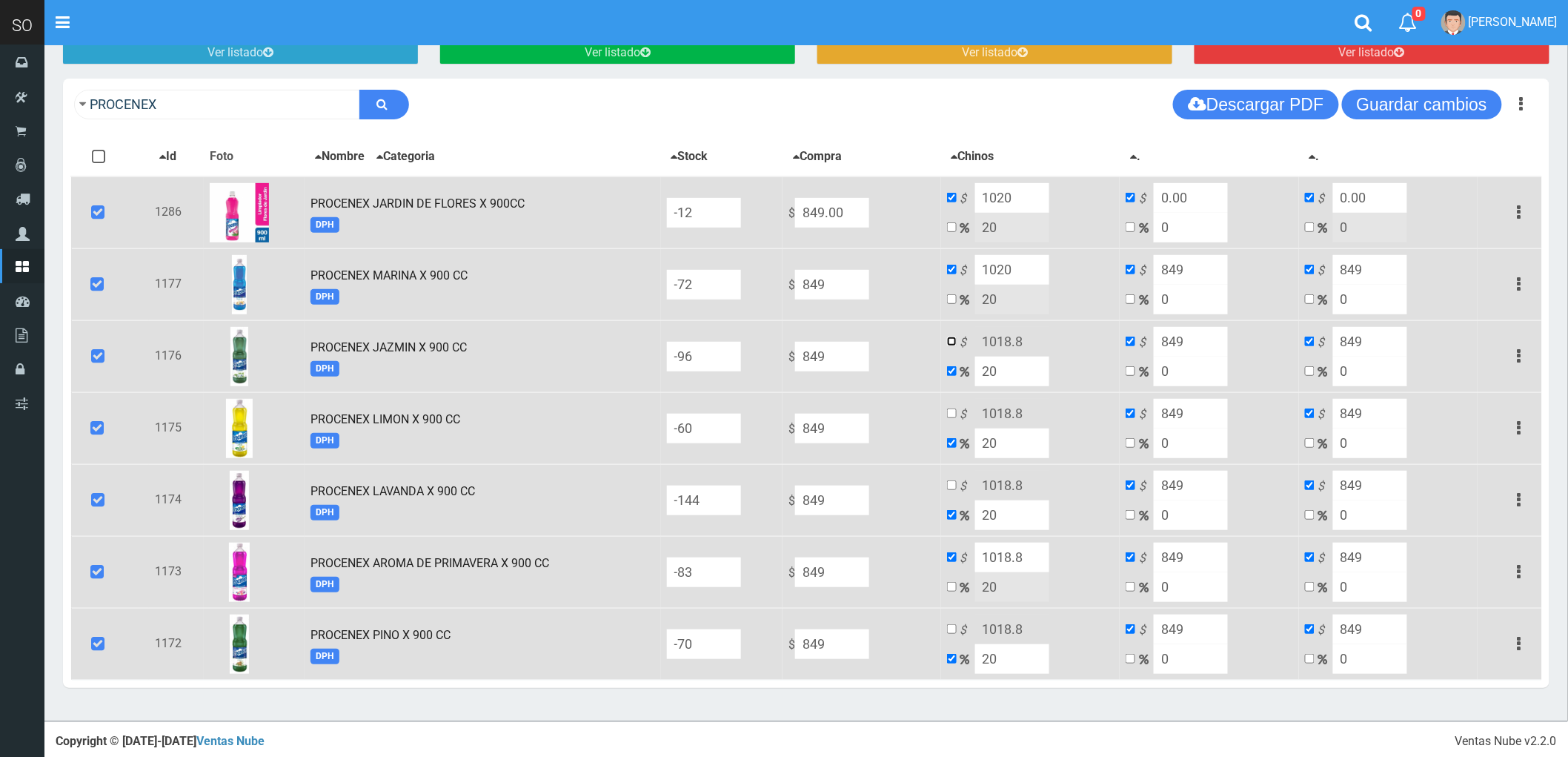
checkbox input "true"
checkbox input "false"
click at [957, 337] on input "checkbox" at bounding box center [951, 341] width 10 height 10
checkbox input "false"
checkbox input "true"
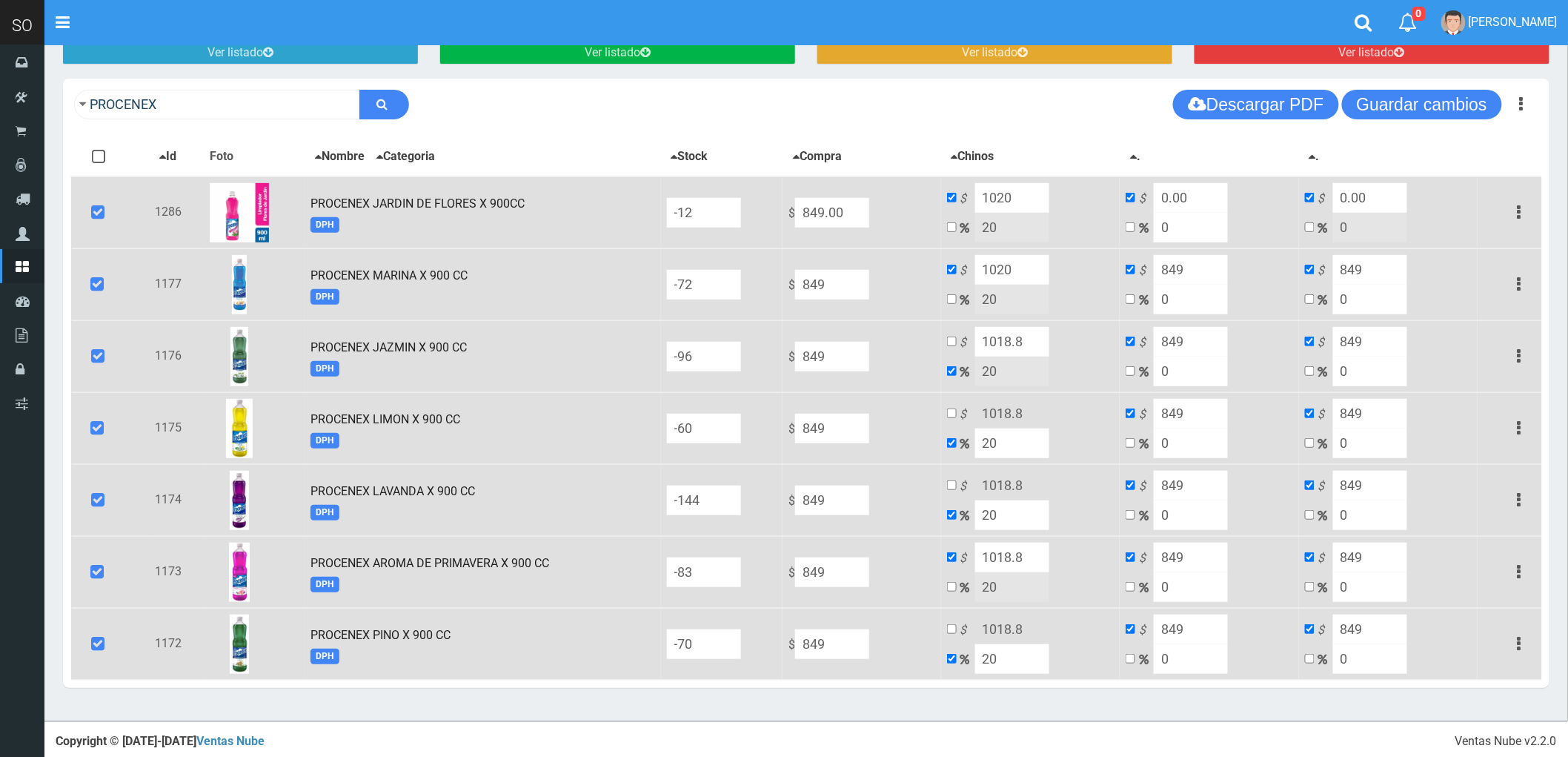
click at [1048, 343] on input "1018.8" at bounding box center [1012, 342] width 74 height 30
type input "1020"
click at [957, 409] on input "checkbox" at bounding box center [951, 413] width 10 height 10
checkbox input "true"
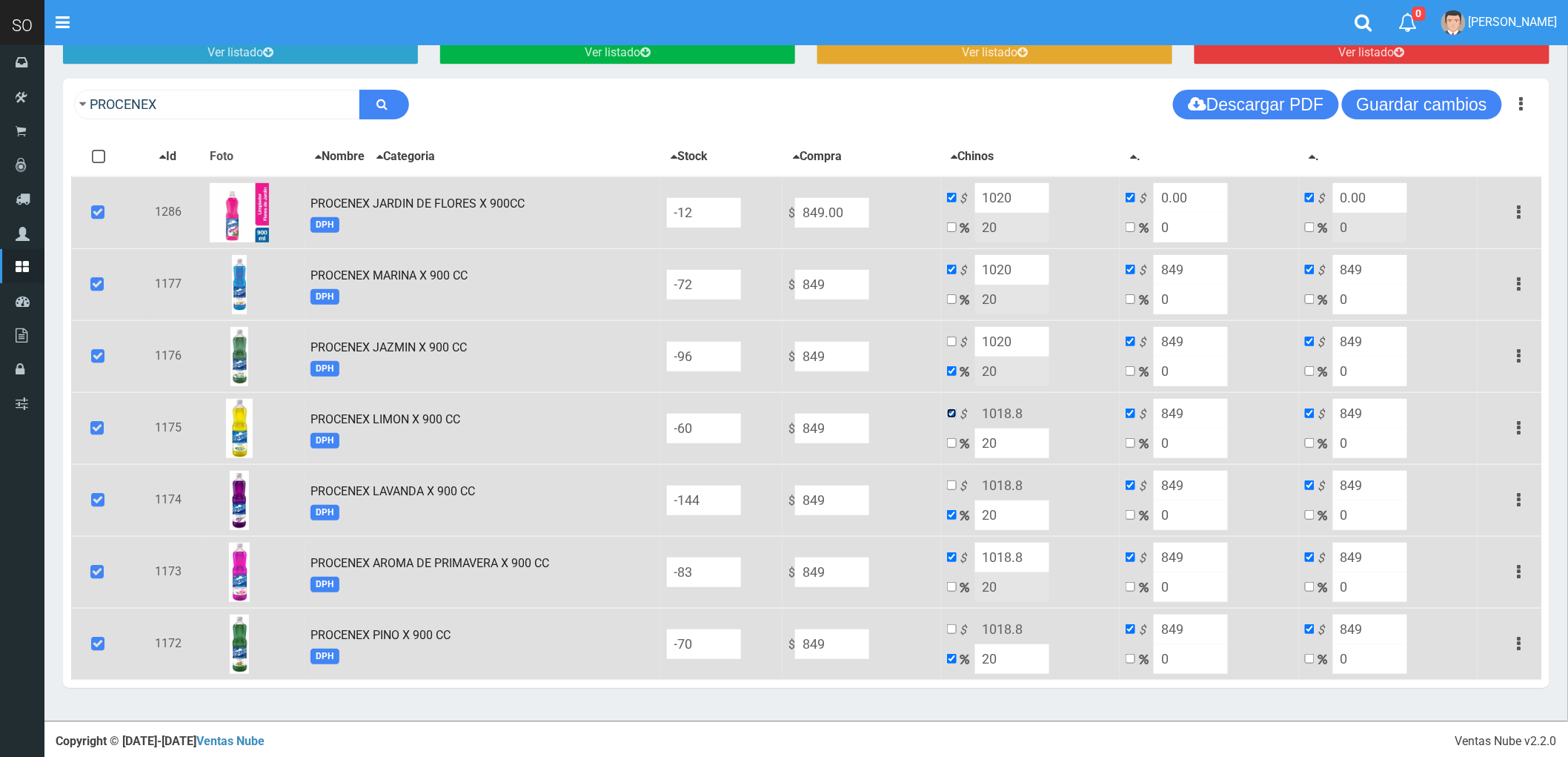
checkbox input "false"
click at [1036, 417] on input "1018.8" at bounding box center [1012, 414] width 74 height 30
type input "1020"
click at [957, 481] on input "checkbox" at bounding box center [951, 485] width 10 height 10
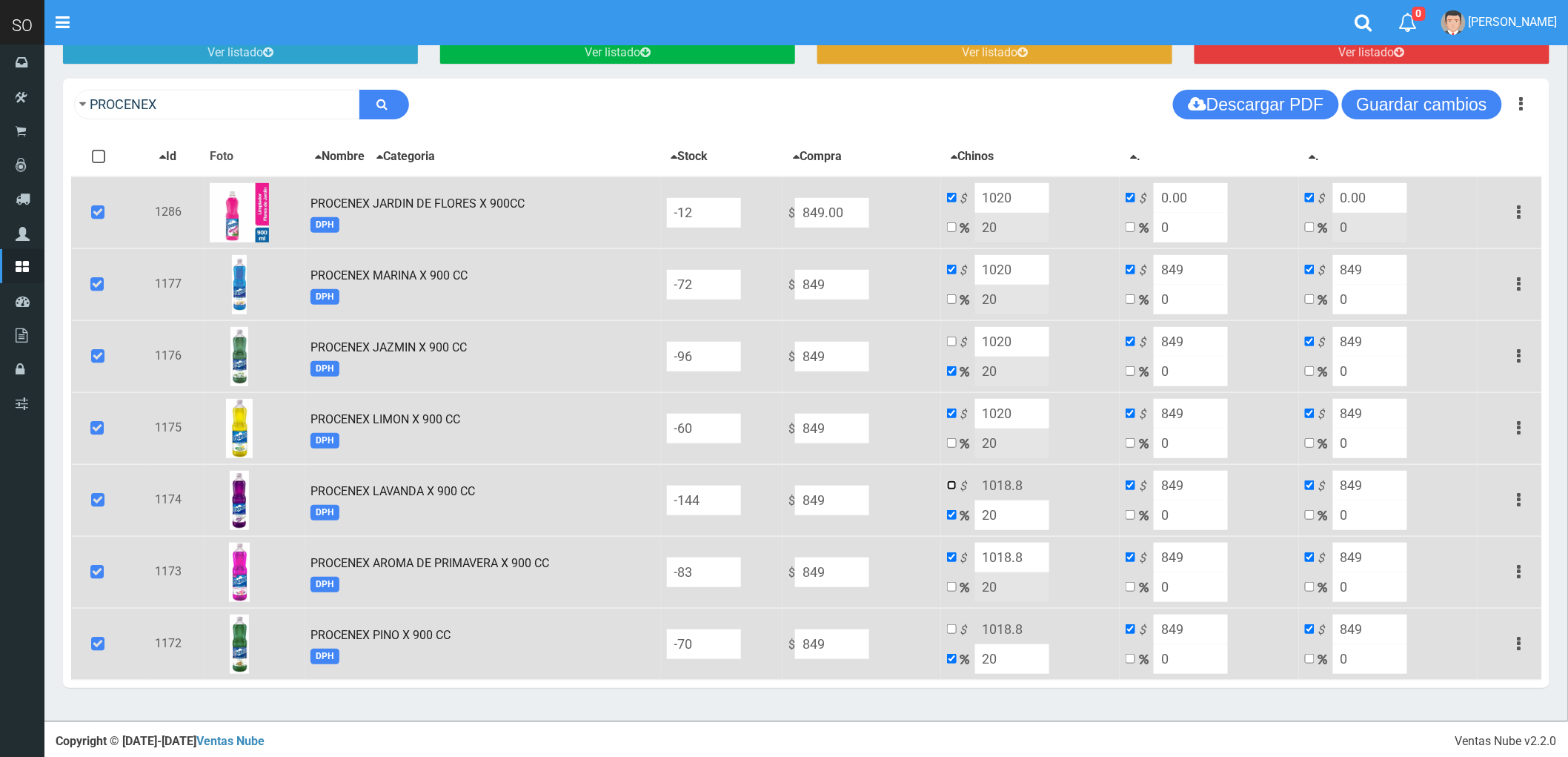
checkbox input "true"
checkbox input "false"
click at [1049, 491] on input "1018.8" at bounding box center [1012, 485] width 74 height 30
type input "1020"
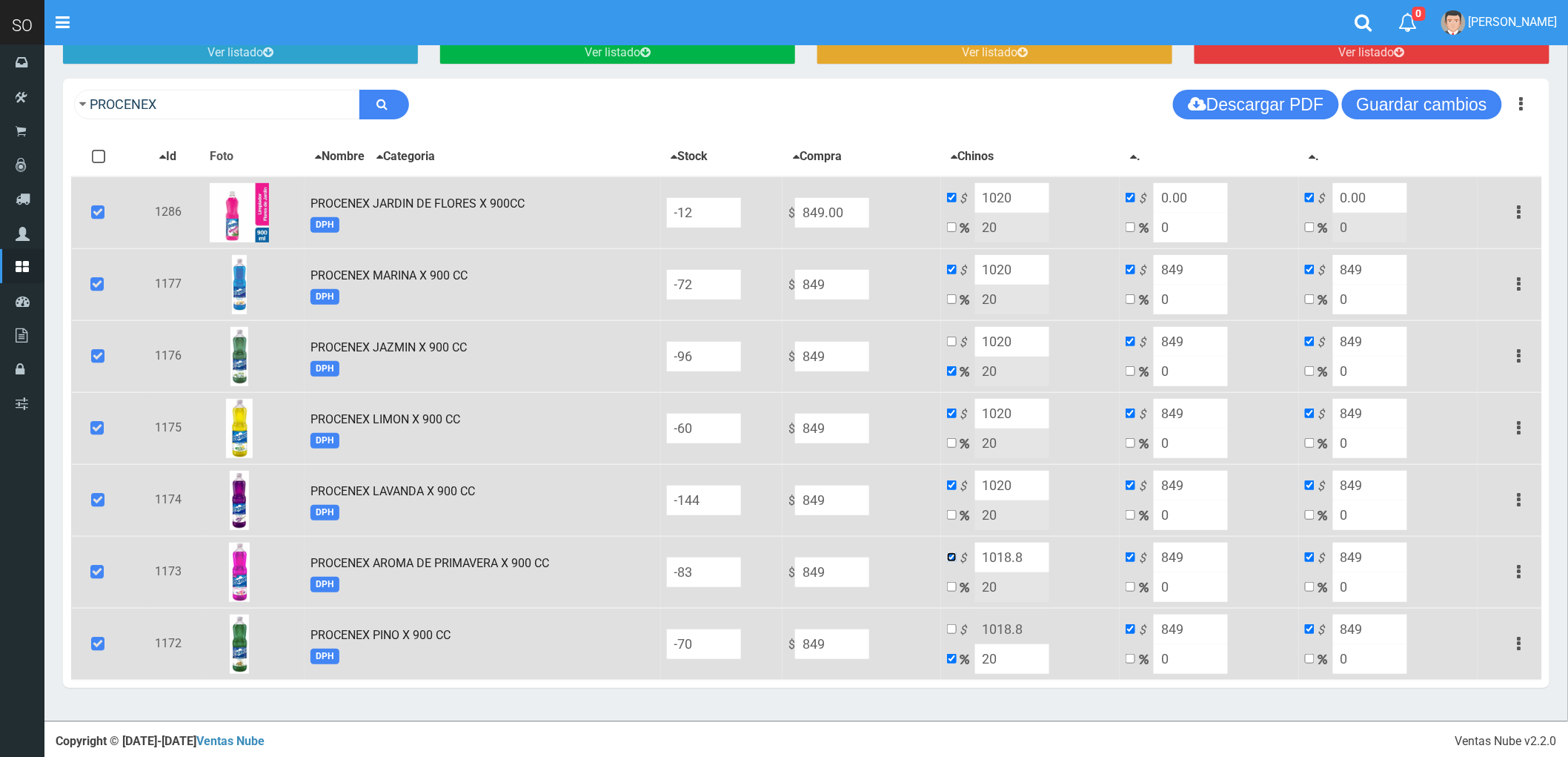
click at [957, 553] on input "checkbox" at bounding box center [951, 557] width 10 height 10
checkbox input "false"
checkbox input "true"
click at [1045, 554] on input "1018.8" at bounding box center [1012, 558] width 74 height 30
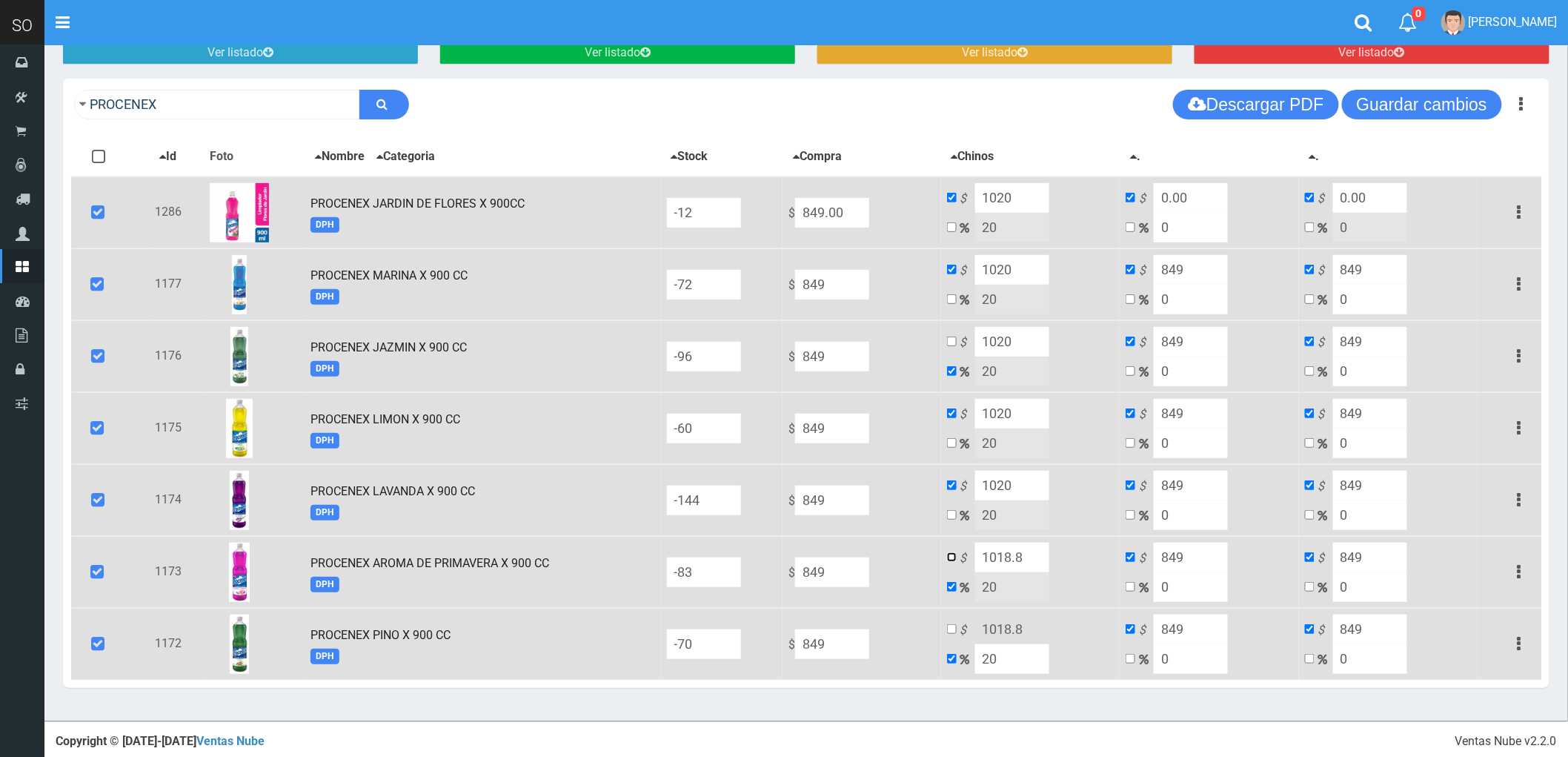
click at [957, 557] on input "checkbox" at bounding box center [951, 557] width 10 height 10
checkbox input "true"
checkbox input "false"
click at [1048, 558] on input "1018.8" at bounding box center [1012, 558] width 74 height 30
type input "8"
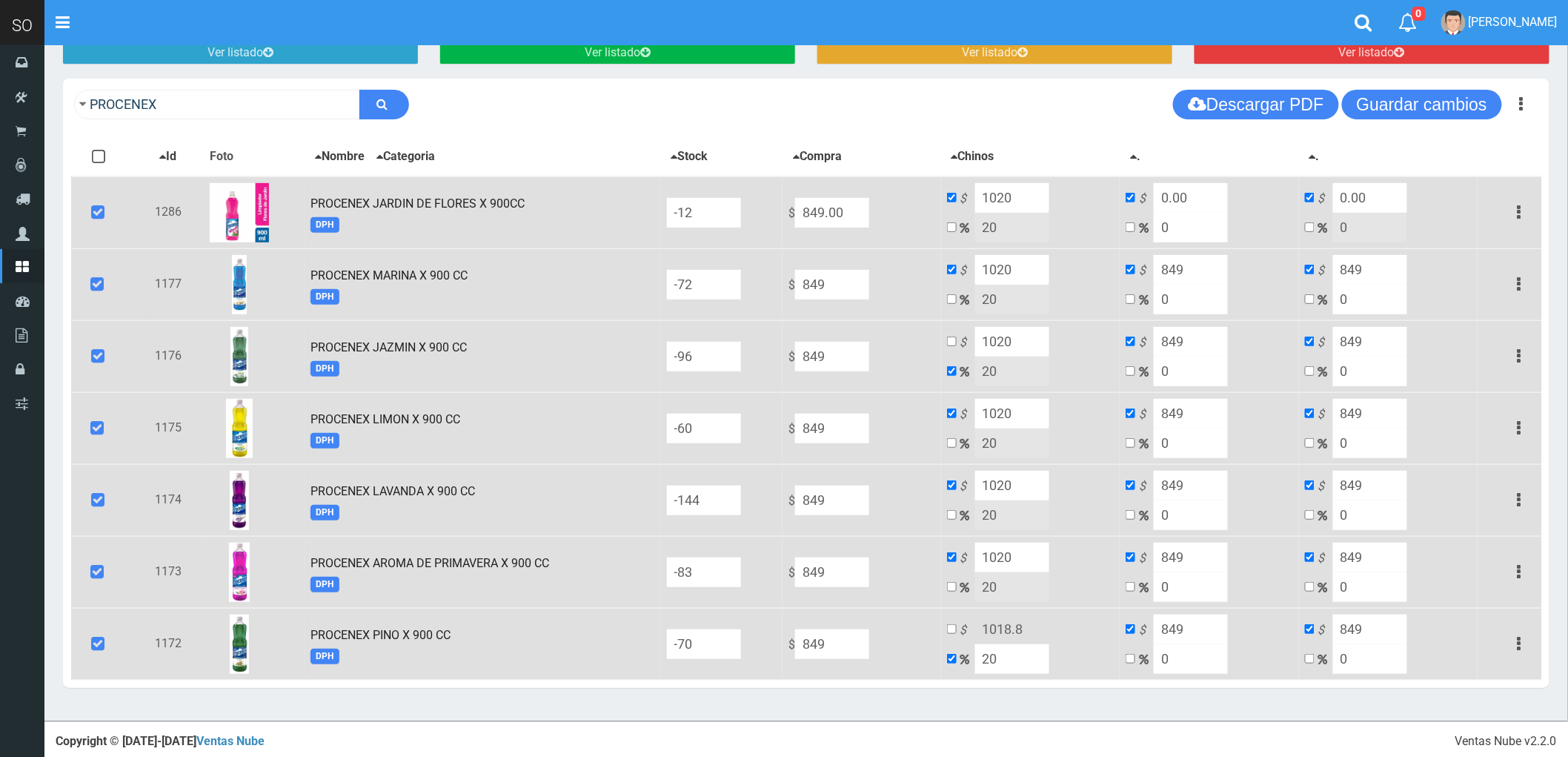
type input "1020"
click at [995, 627] on td "$ 1018.8 20" at bounding box center [1031, 643] width 179 height 72
click at [1049, 627] on input "1018.8" at bounding box center [1012, 629] width 74 height 30
click at [957, 630] on input "checkbox" at bounding box center [951, 629] width 10 height 10
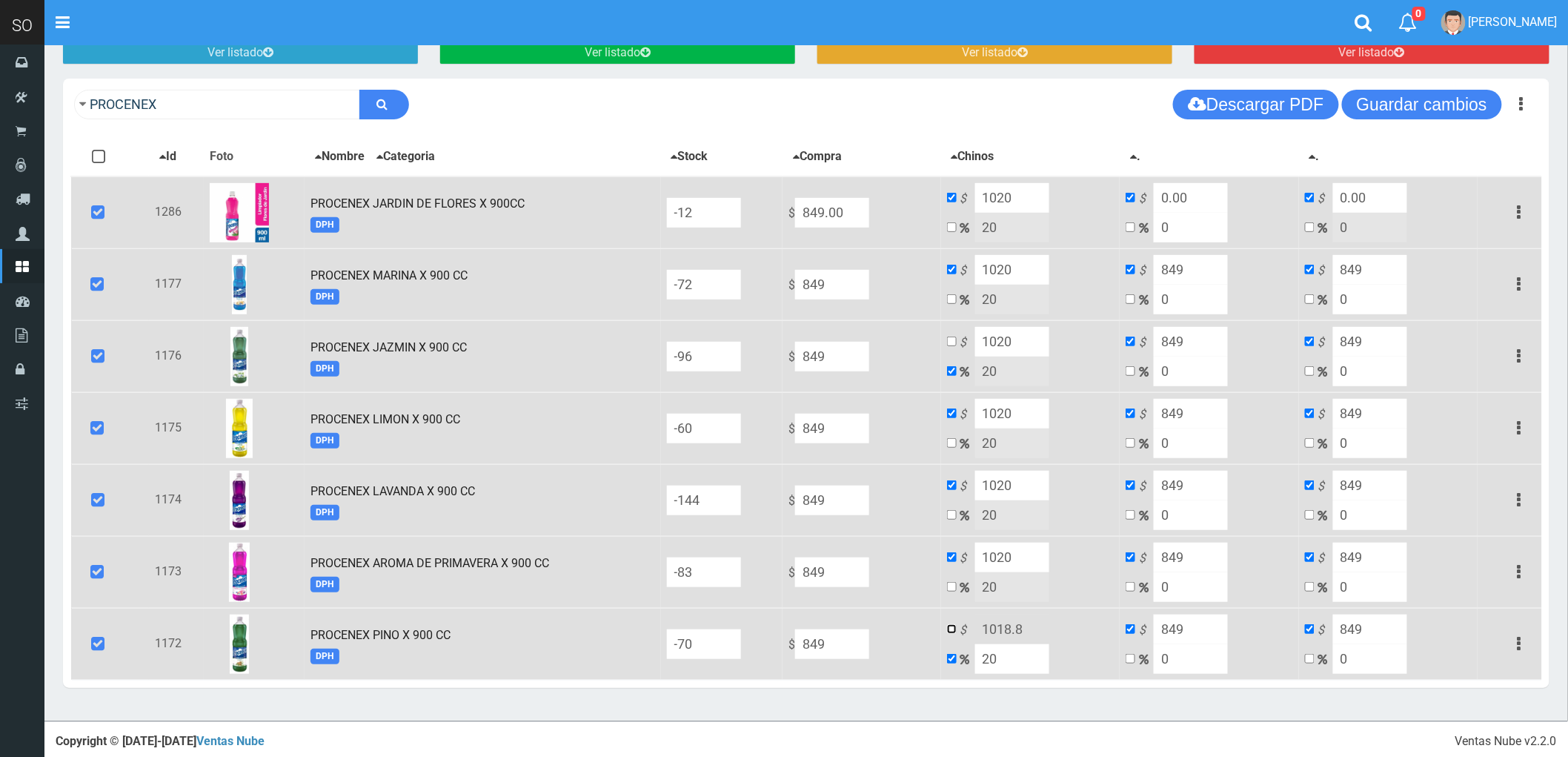
checkbox input "true"
checkbox input "false"
click at [1040, 620] on input "1018.8" at bounding box center [1012, 629] width 74 height 30
click at [1040, 619] on input "1018.8" at bounding box center [1012, 629] width 74 height 30
type input "1020"
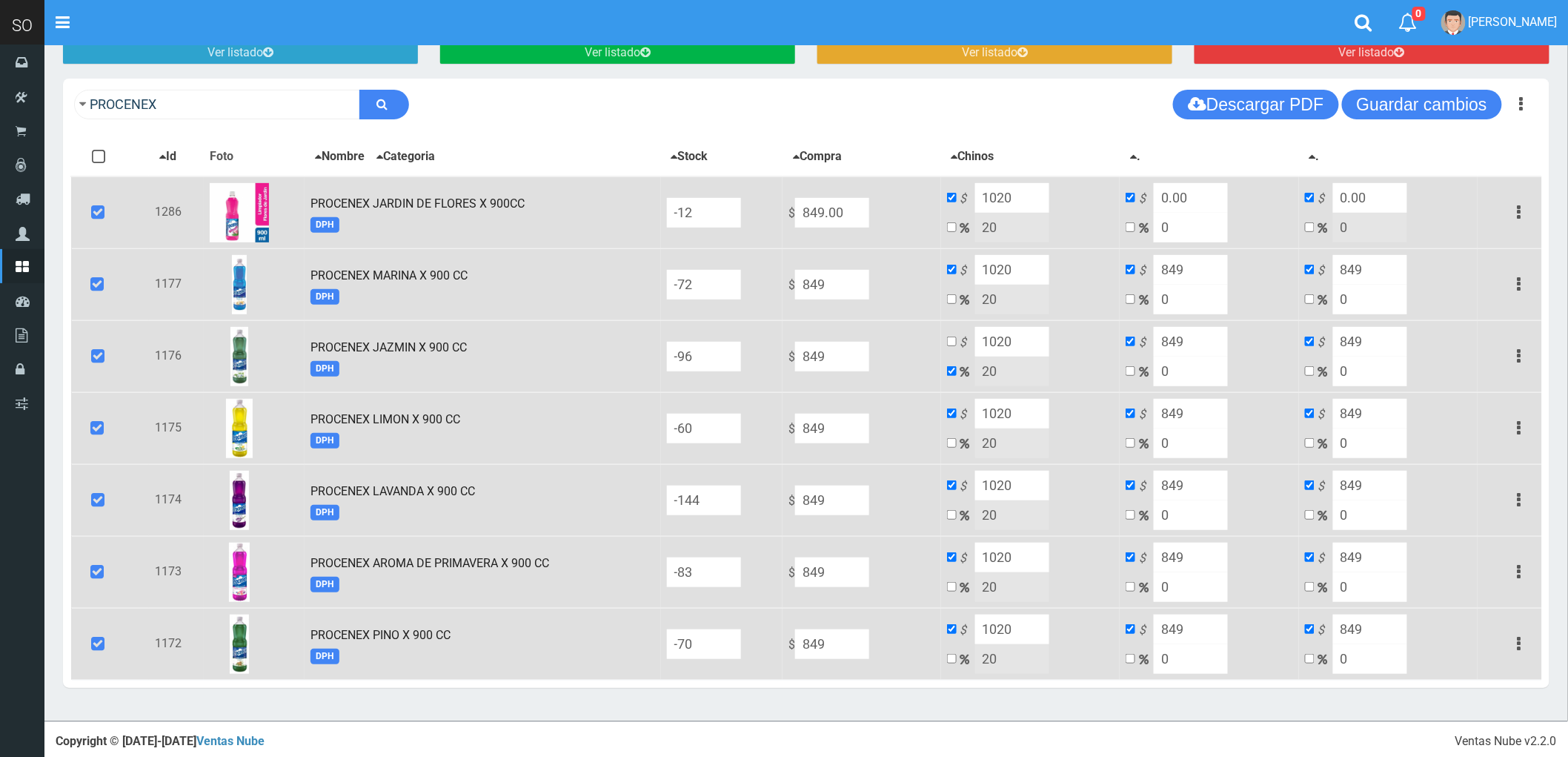
click at [1204, 270] on input "849" at bounding box center [1191, 270] width 74 height 30
type input "0"
click at [1372, 268] on input "849" at bounding box center [1370, 270] width 74 height 30
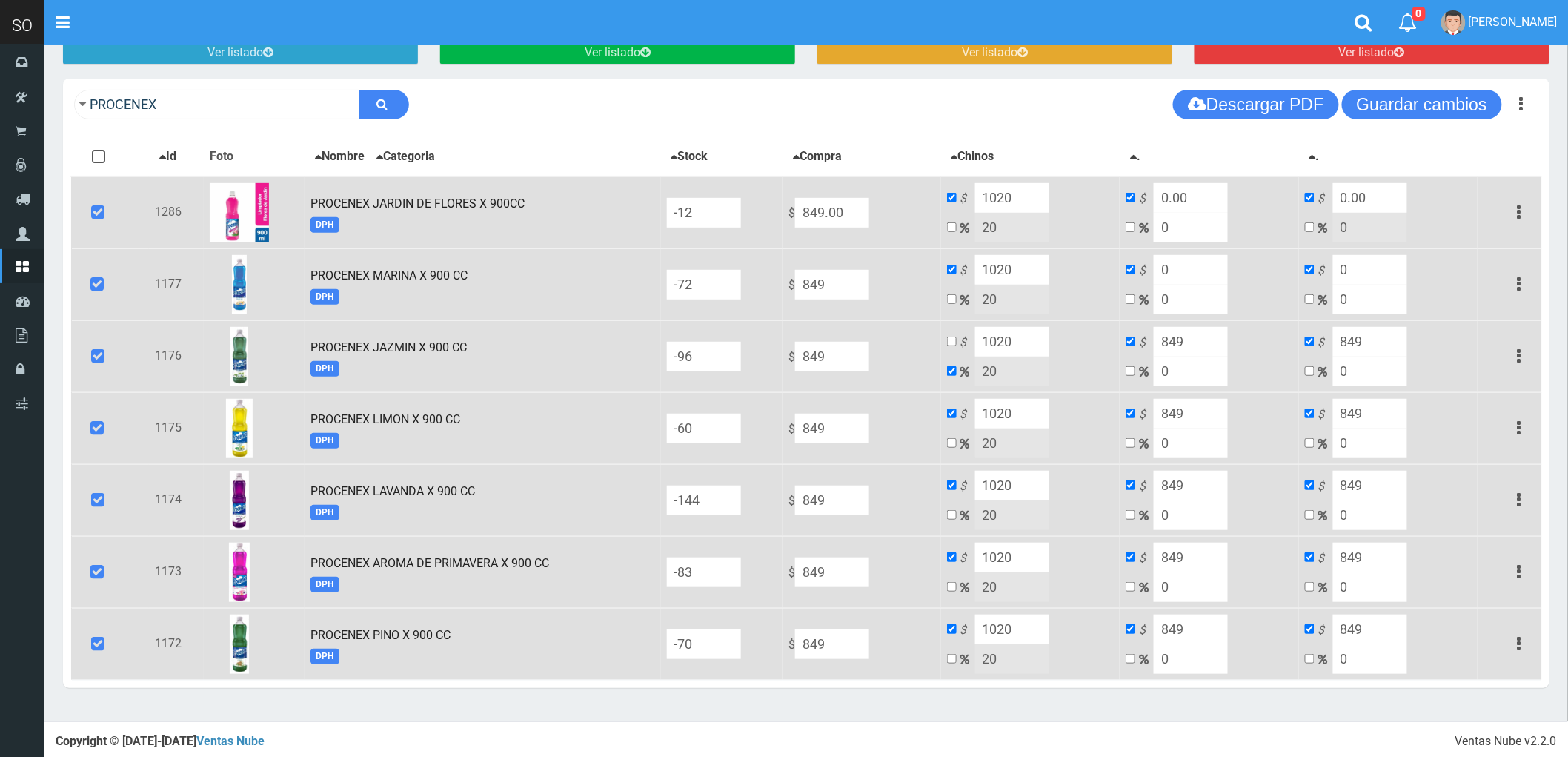
type input "0"
click at [1198, 347] on input "849" at bounding box center [1191, 342] width 74 height 30
type input "0"
click at [1376, 338] on input "849" at bounding box center [1370, 342] width 74 height 30
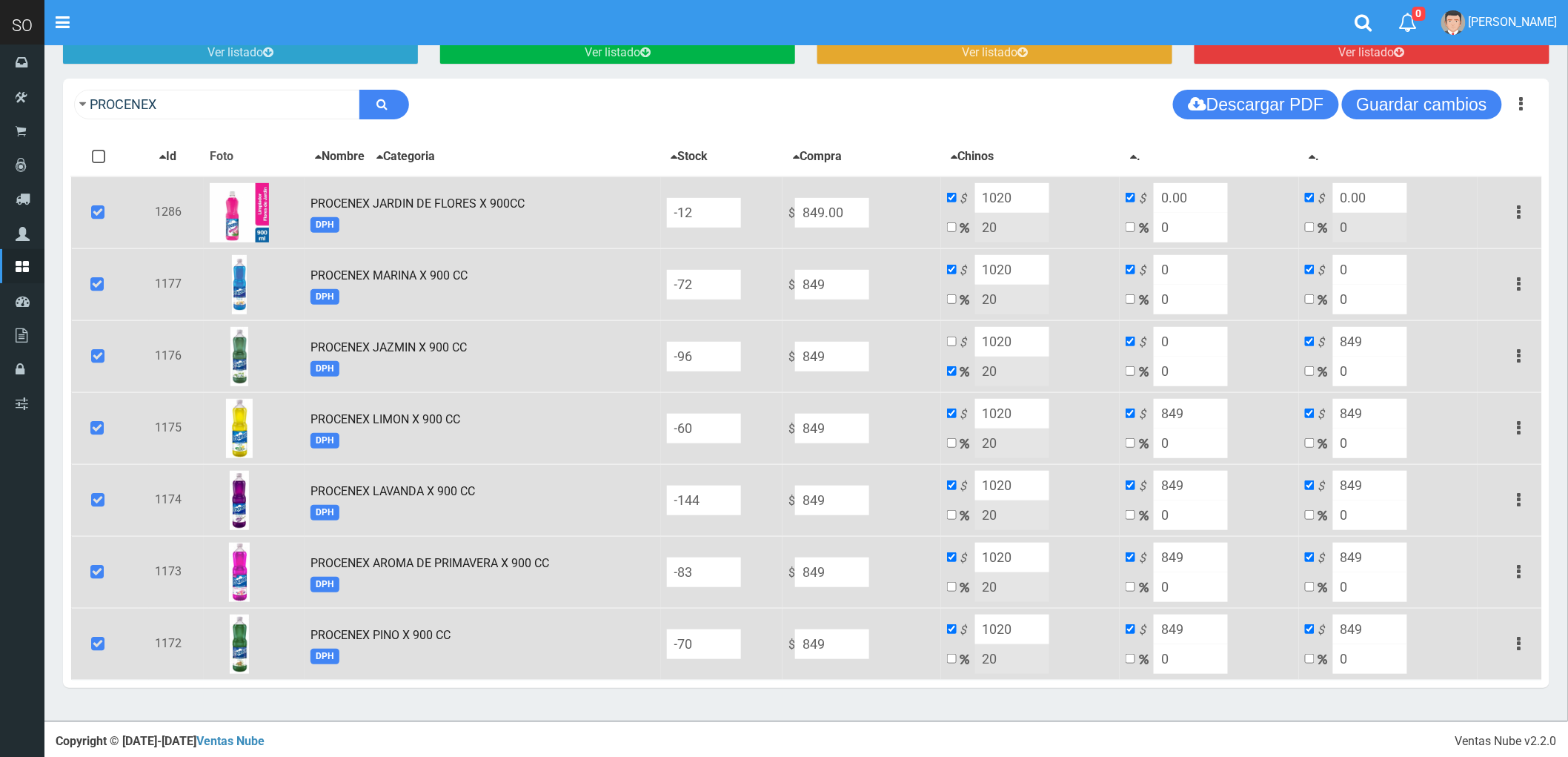
click at [1376, 338] on input "849" at bounding box center [1370, 342] width 74 height 30
type input "0"
click at [1204, 408] on input "849" at bounding box center [1191, 414] width 74 height 30
type input "0"
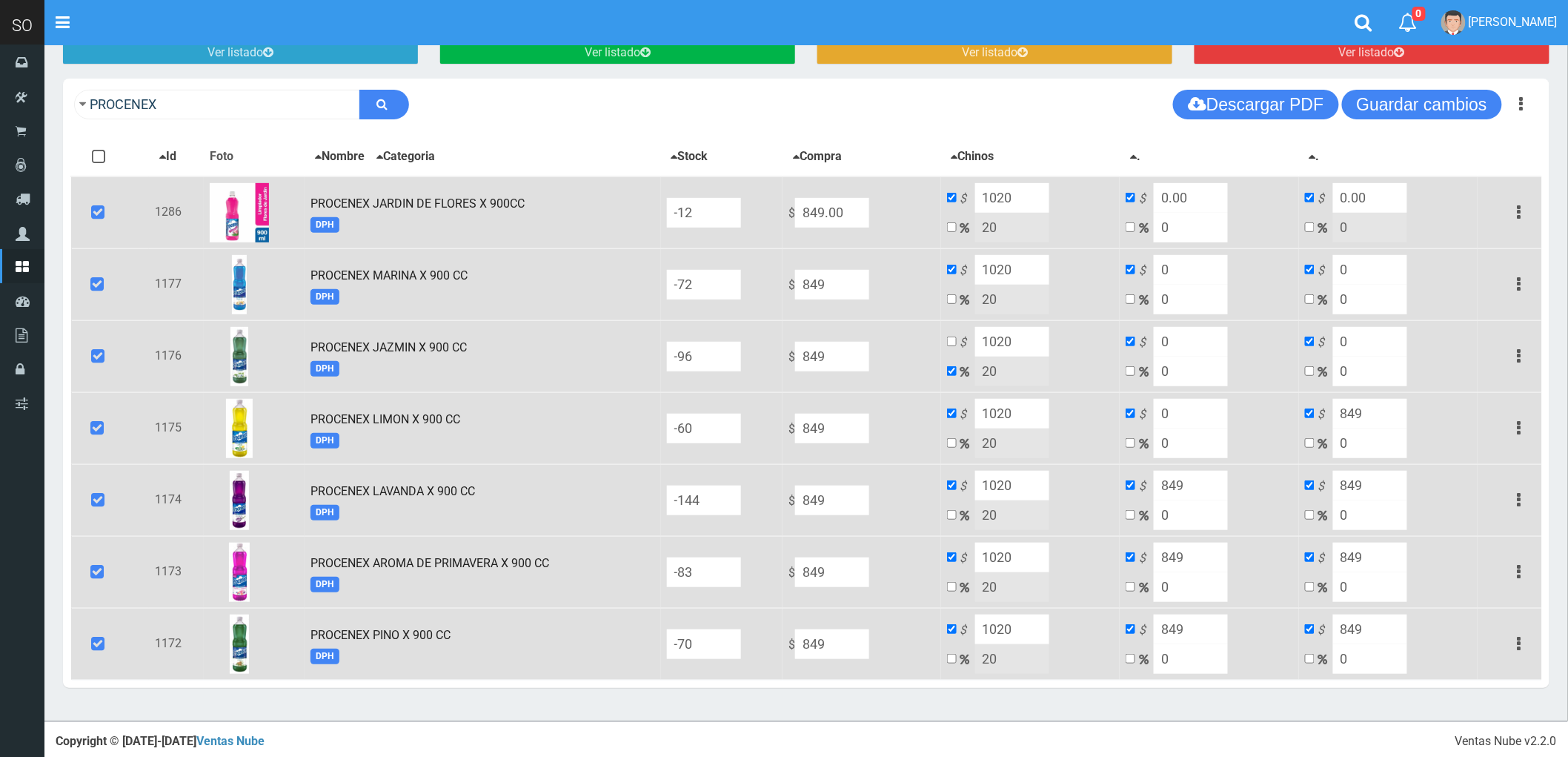
click at [1367, 411] on input "849" at bounding box center [1370, 414] width 74 height 30
type input "0"
click at [1195, 491] on input "849" at bounding box center [1191, 485] width 74 height 30
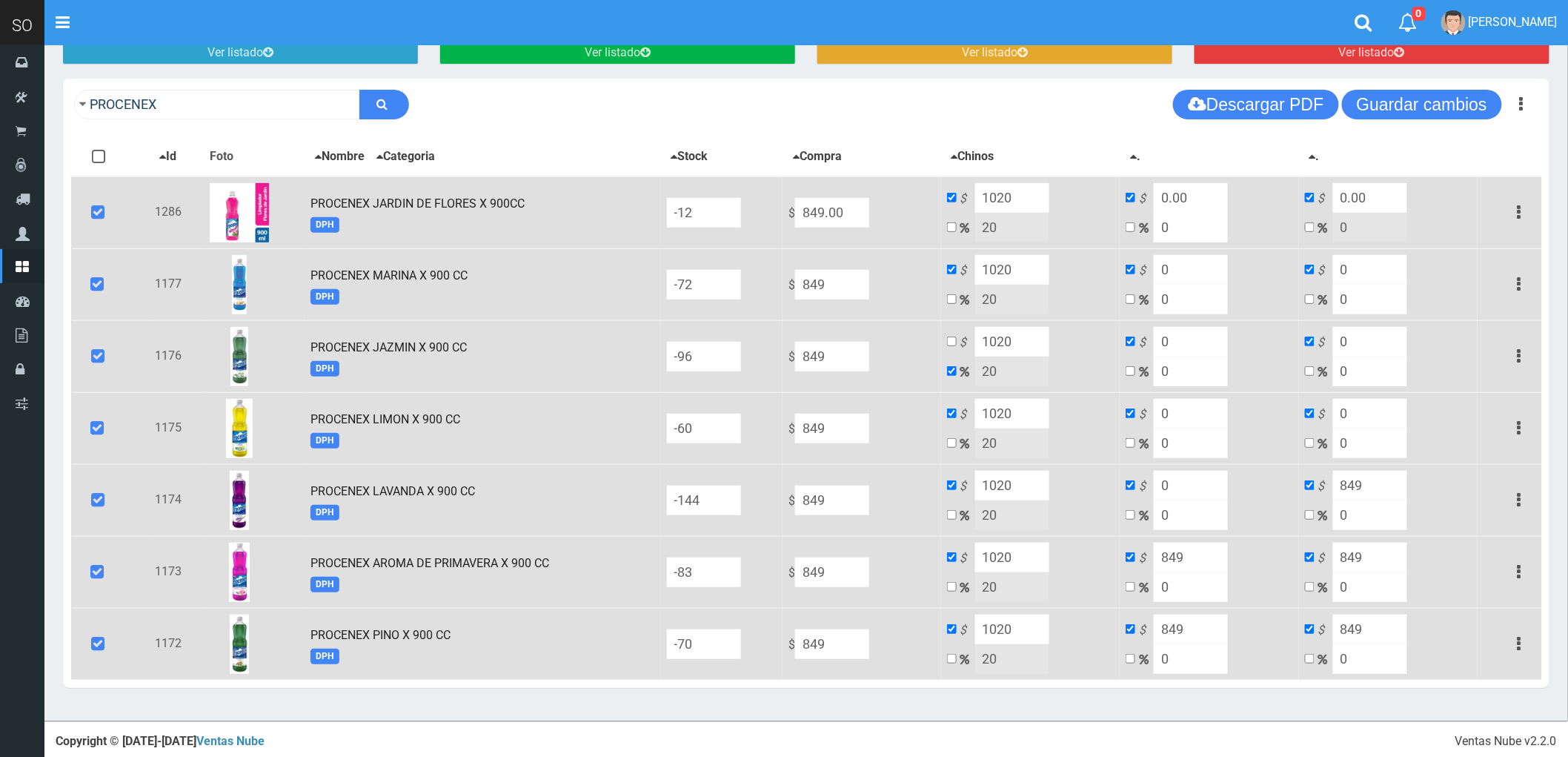
type input "0"
click at [1360, 485] on input "849" at bounding box center [1370, 485] width 74 height 30
type input "0"
click at [1193, 554] on input "849" at bounding box center [1191, 558] width 74 height 30
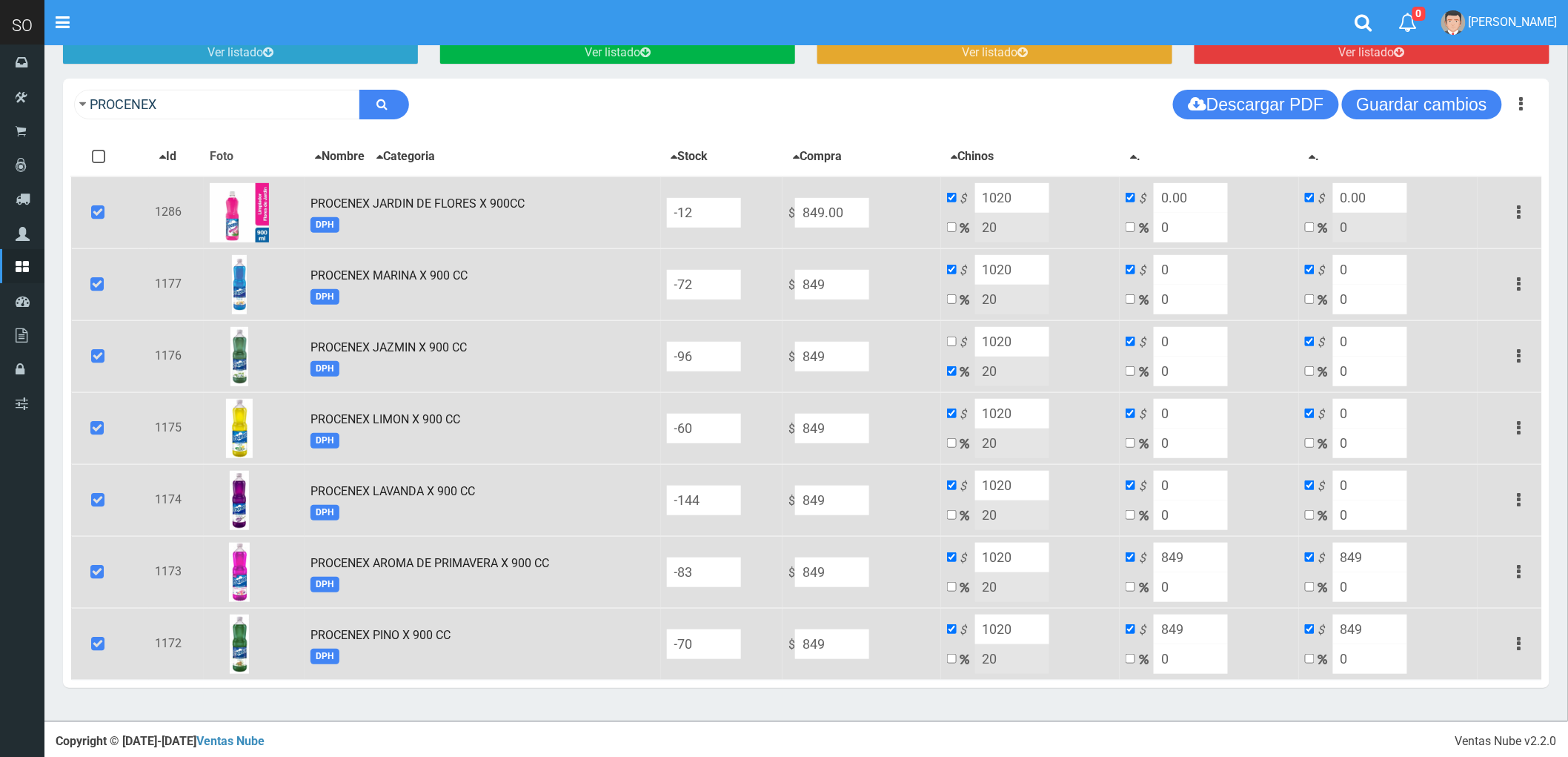
click at [1193, 554] on input "849" at bounding box center [1191, 558] width 74 height 30
type input "0"
click at [1372, 558] on input "849" at bounding box center [1370, 558] width 74 height 30
type input "0"
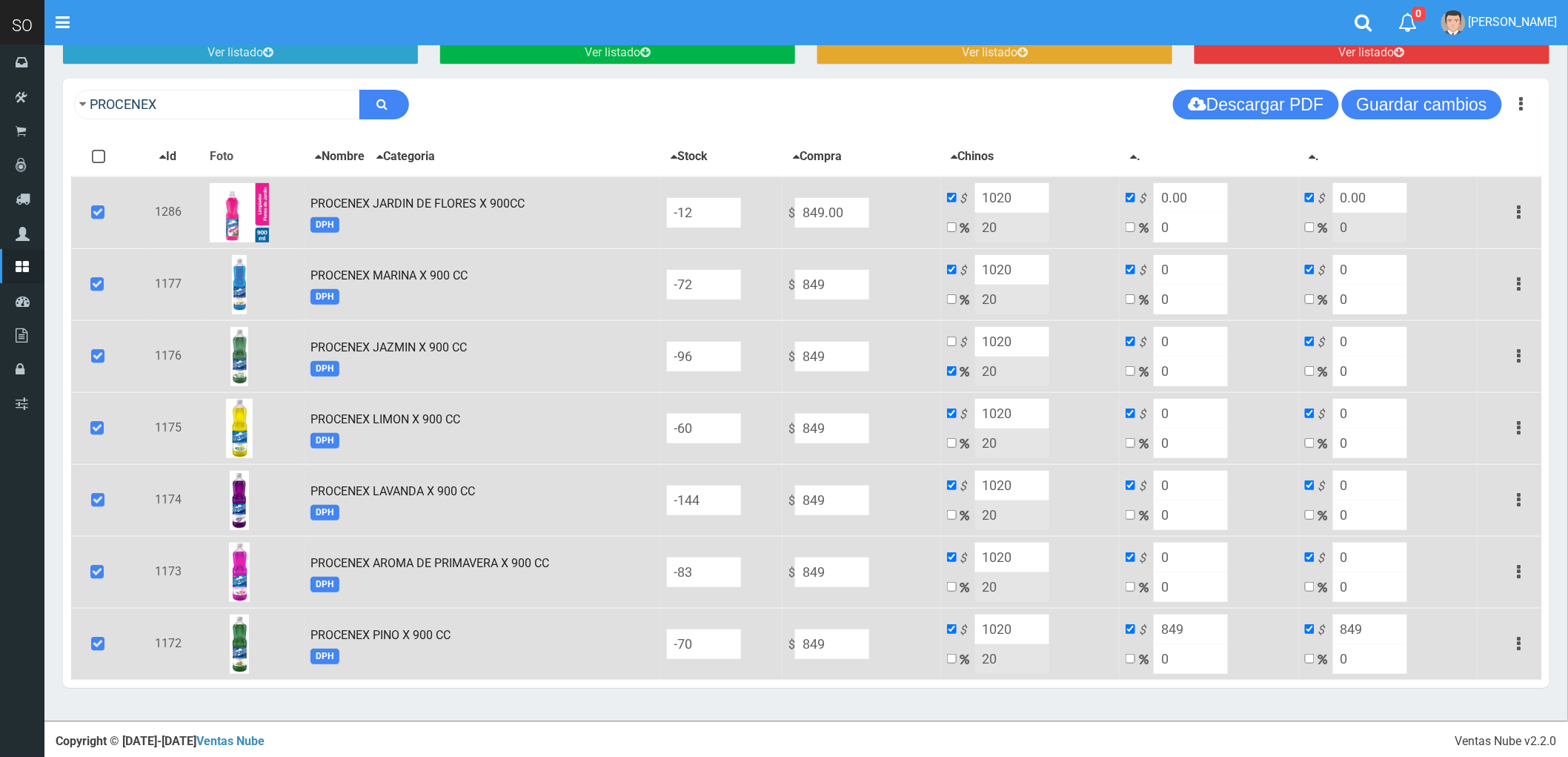
click at [1202, 626] on input "849" at bounding box center [1191, 629] width 74 height 30
type input "0"
click at [1360, 631] on input "849" at bounding box center [1370, 629] width 74 height 30
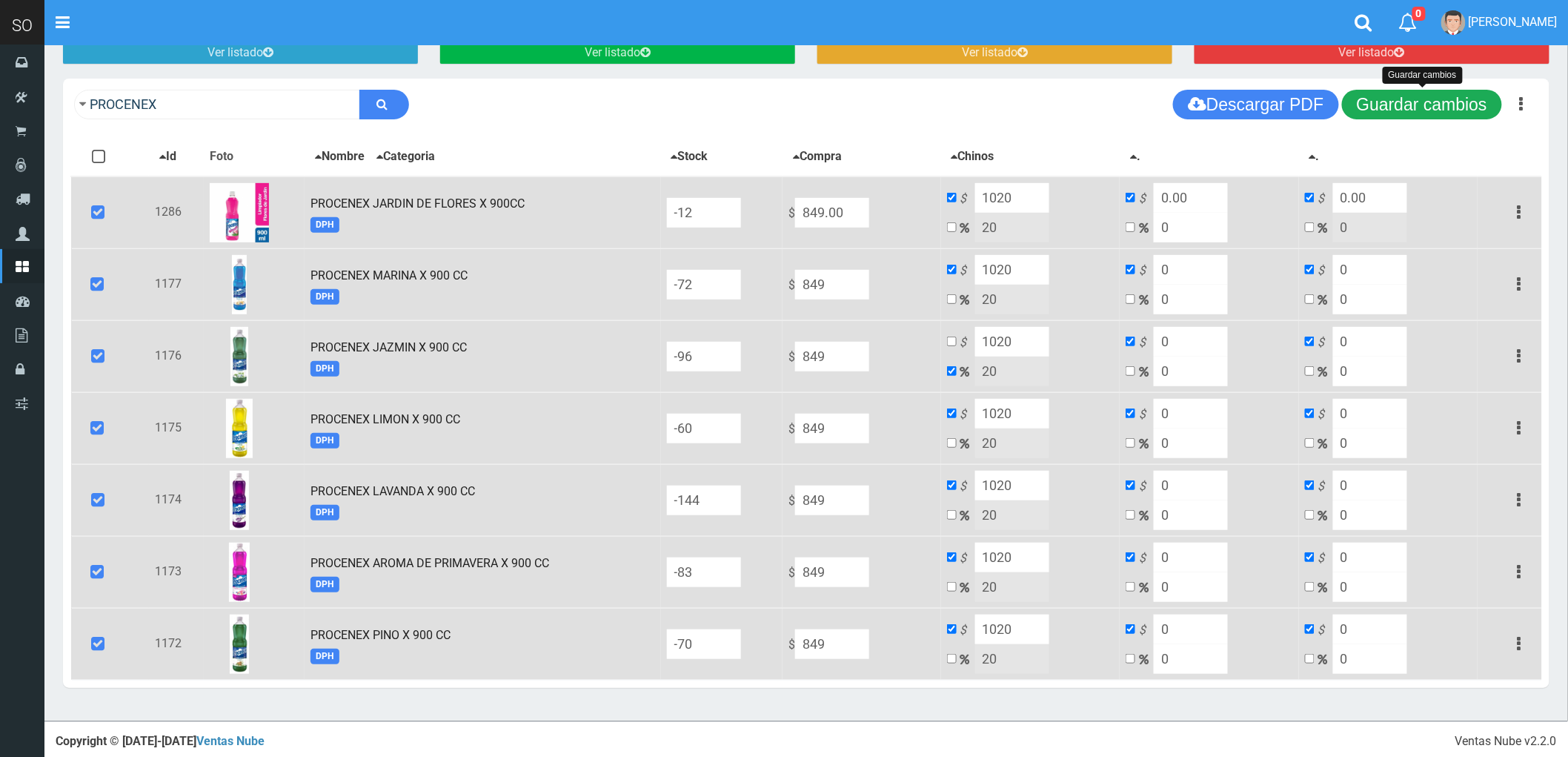
type input "0"
click at [1426, 112] on button "Guardar cambios" at bounding box center [1423, 104] width 160 height 30
click at [381, 198] on link "PROCENEX JARDIN DE FLORES X 900CC" at bounding box center [417, 203] width 214 height 14
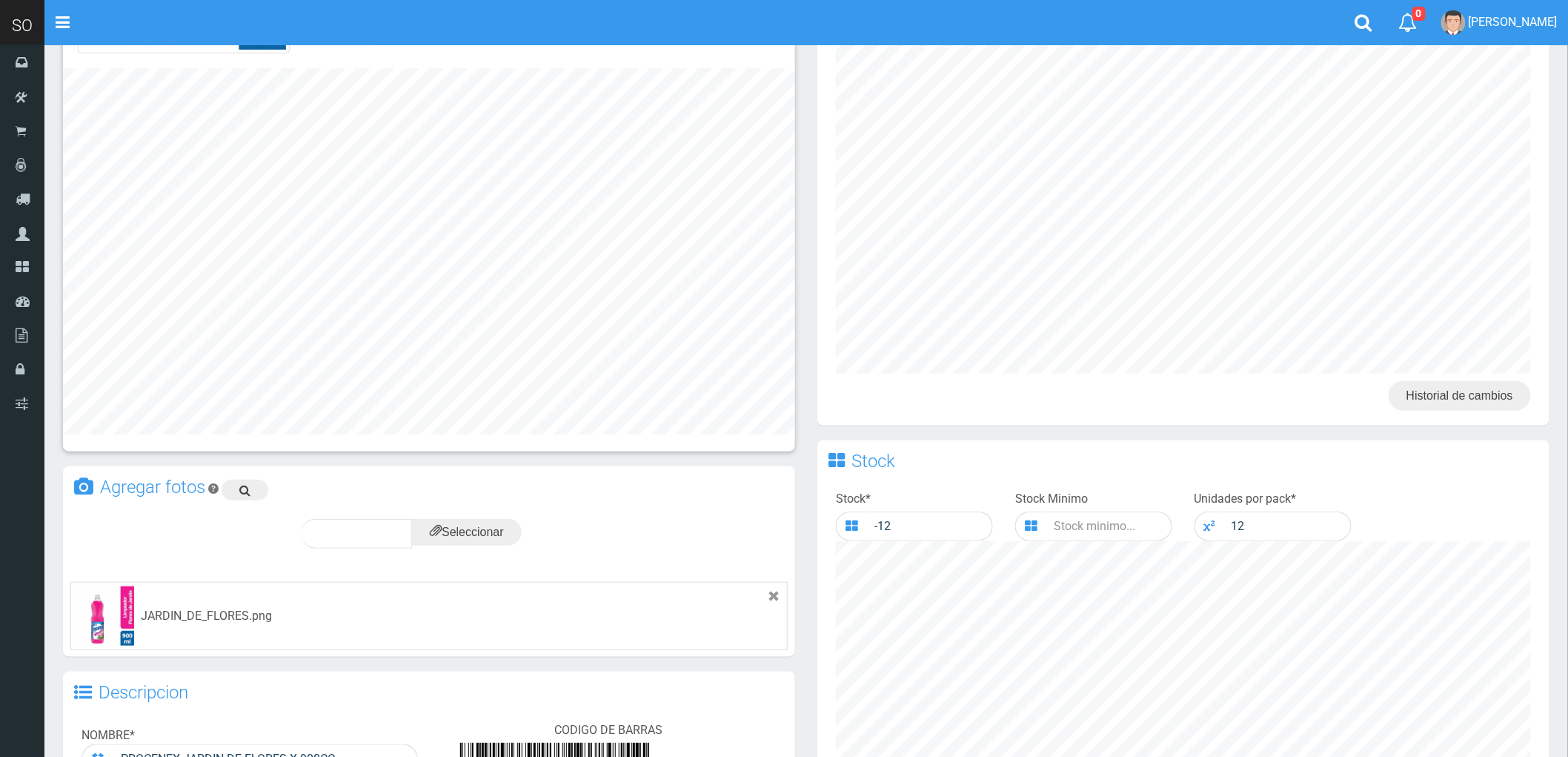
scroll to position [494, 0]
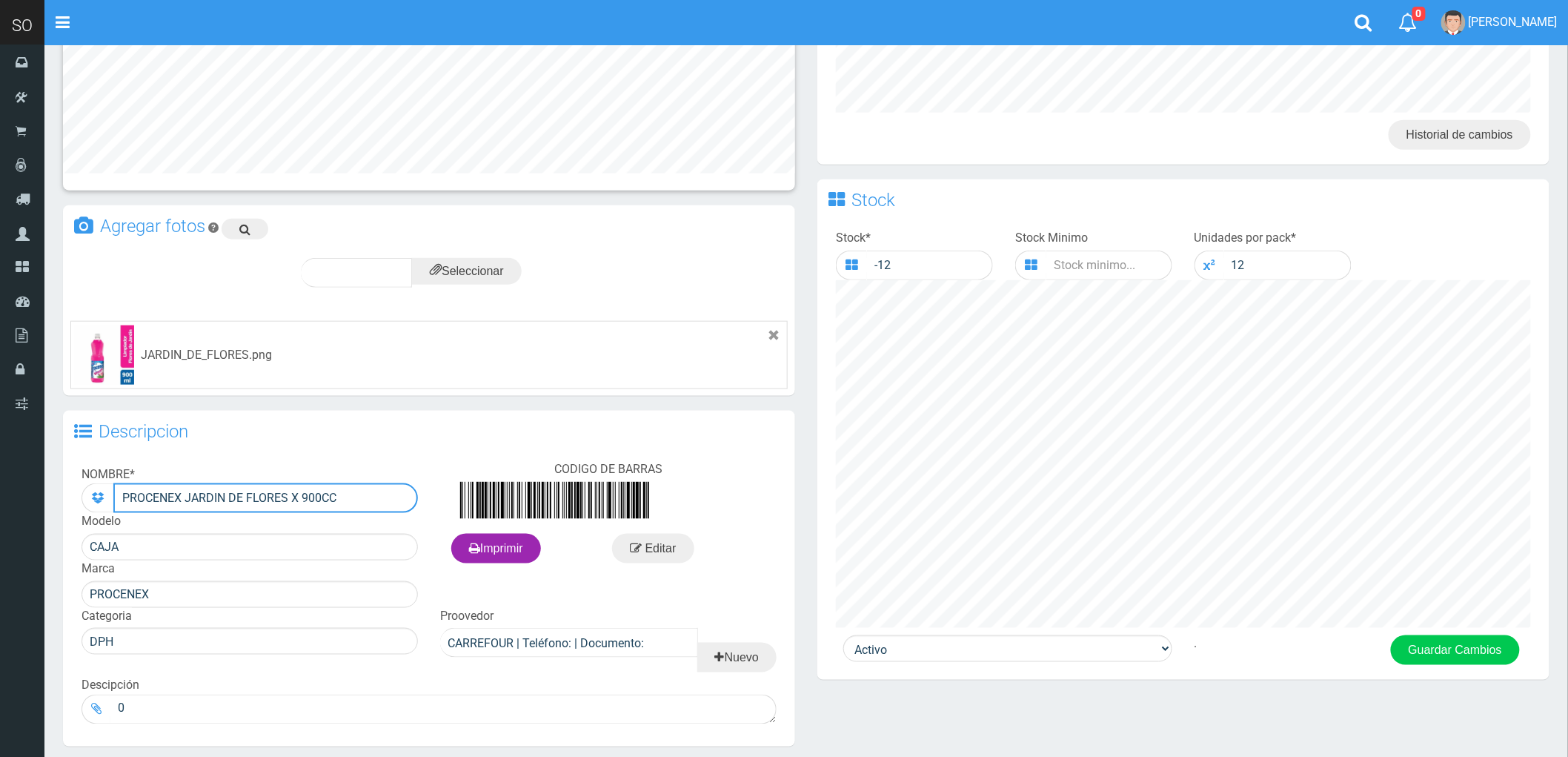
click at [206, 494] on input "PROCENEX JARDIN DE FLORES X 900CC" at bounding box center [266, 498] width 305 height 30
drag, startPoint x: 247, startPoint y: 493, endPoint x: 186, endPoint y: 498, distance: 61.2
click at [186, 498] on input "PROCENEX JARDIN DE FLORES X 900CC" at bounding box center [266, 498] width 305 height 30
click at [229, 492] on input "PROCENEX FLORES X 900CC" at bounding box center [266, 498] width 305 height 30
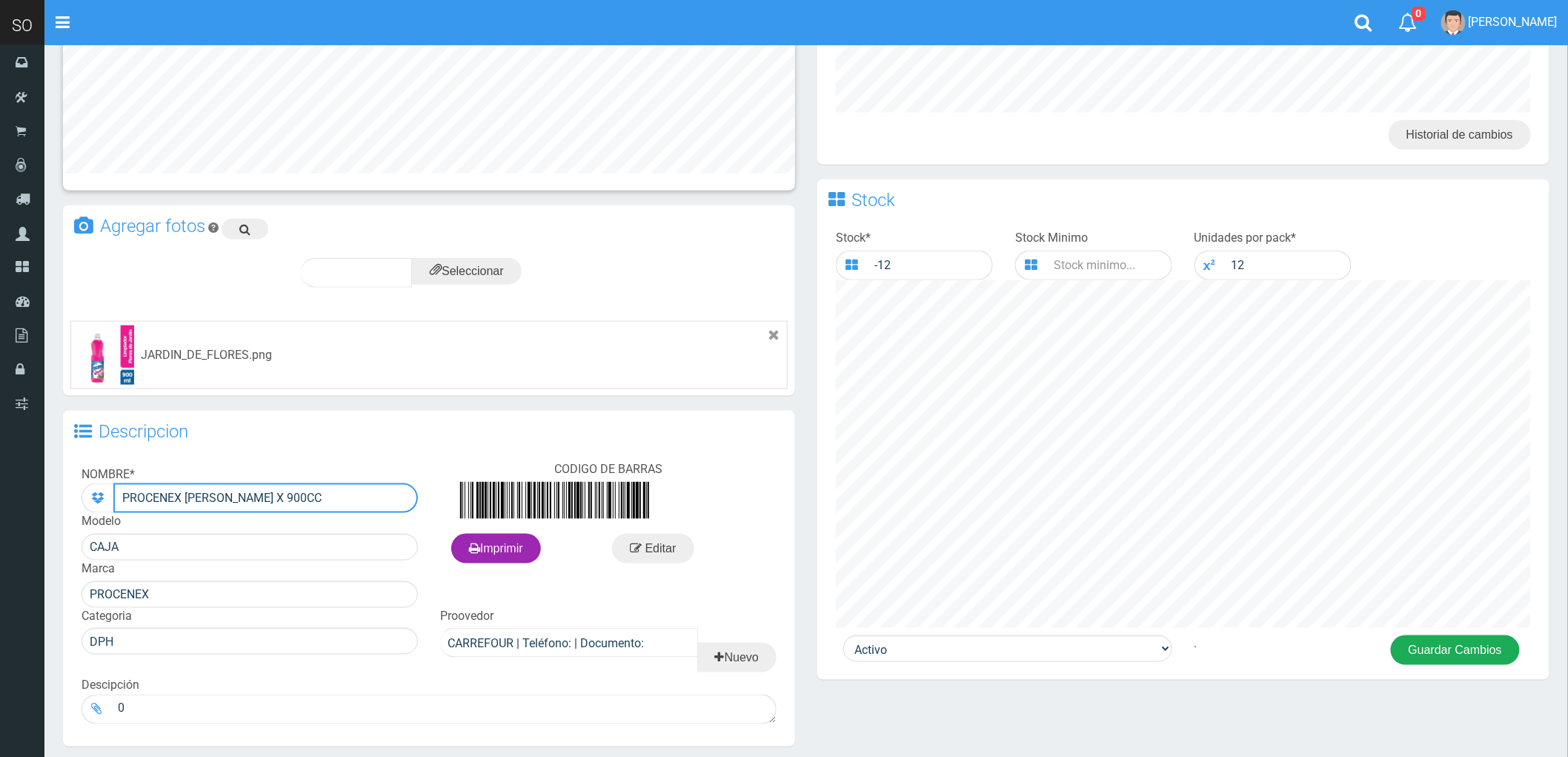
type input "PROCENEX FLORES DE JARDIN X 900CC"
click at [1472, 655] on button "Guardar Cambios" at bounding box center [1456, 650] width 129 height 30
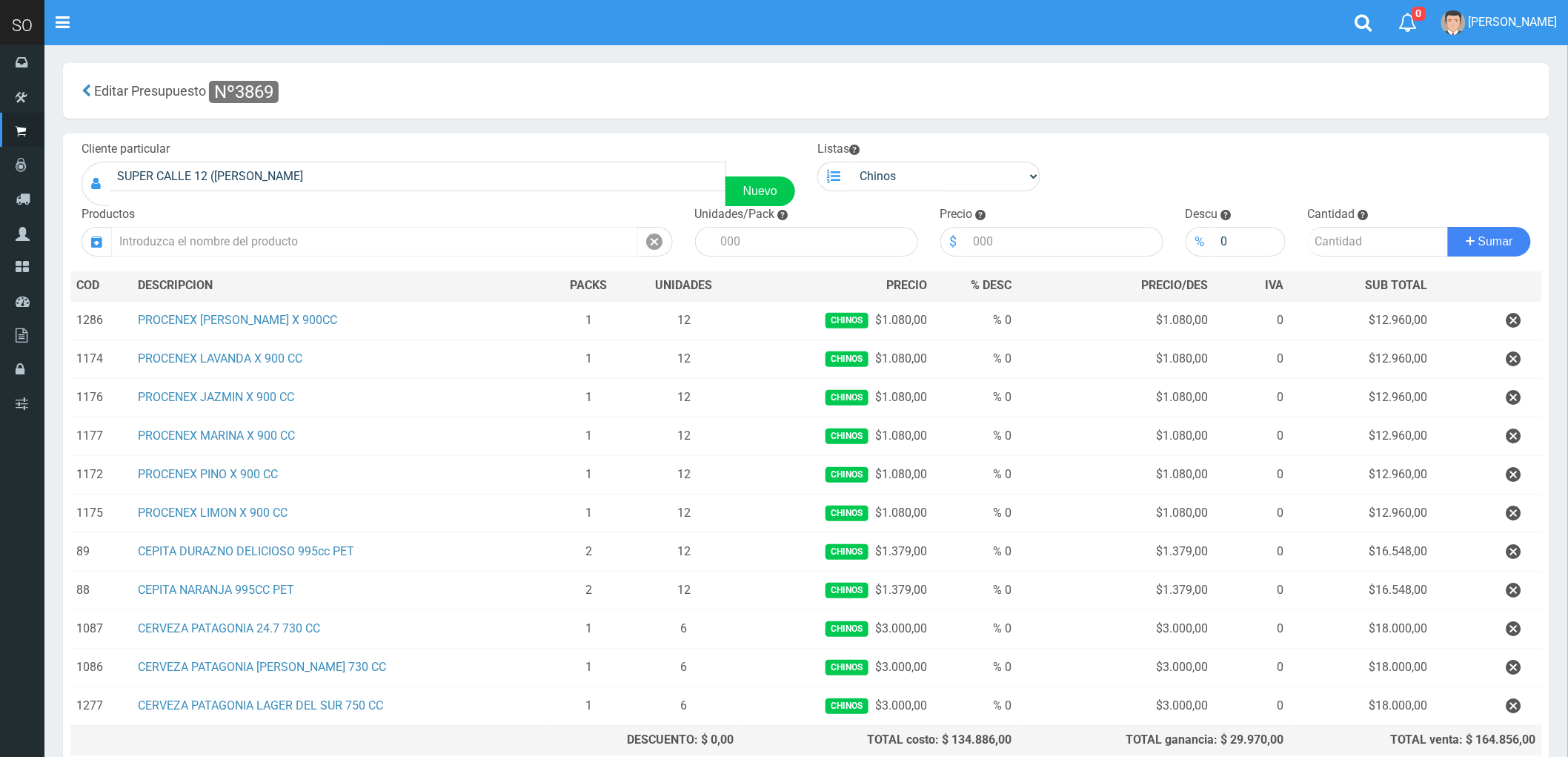
click at [219, 229] on input "text" at bounding box center [374, 242] width 527 height 30
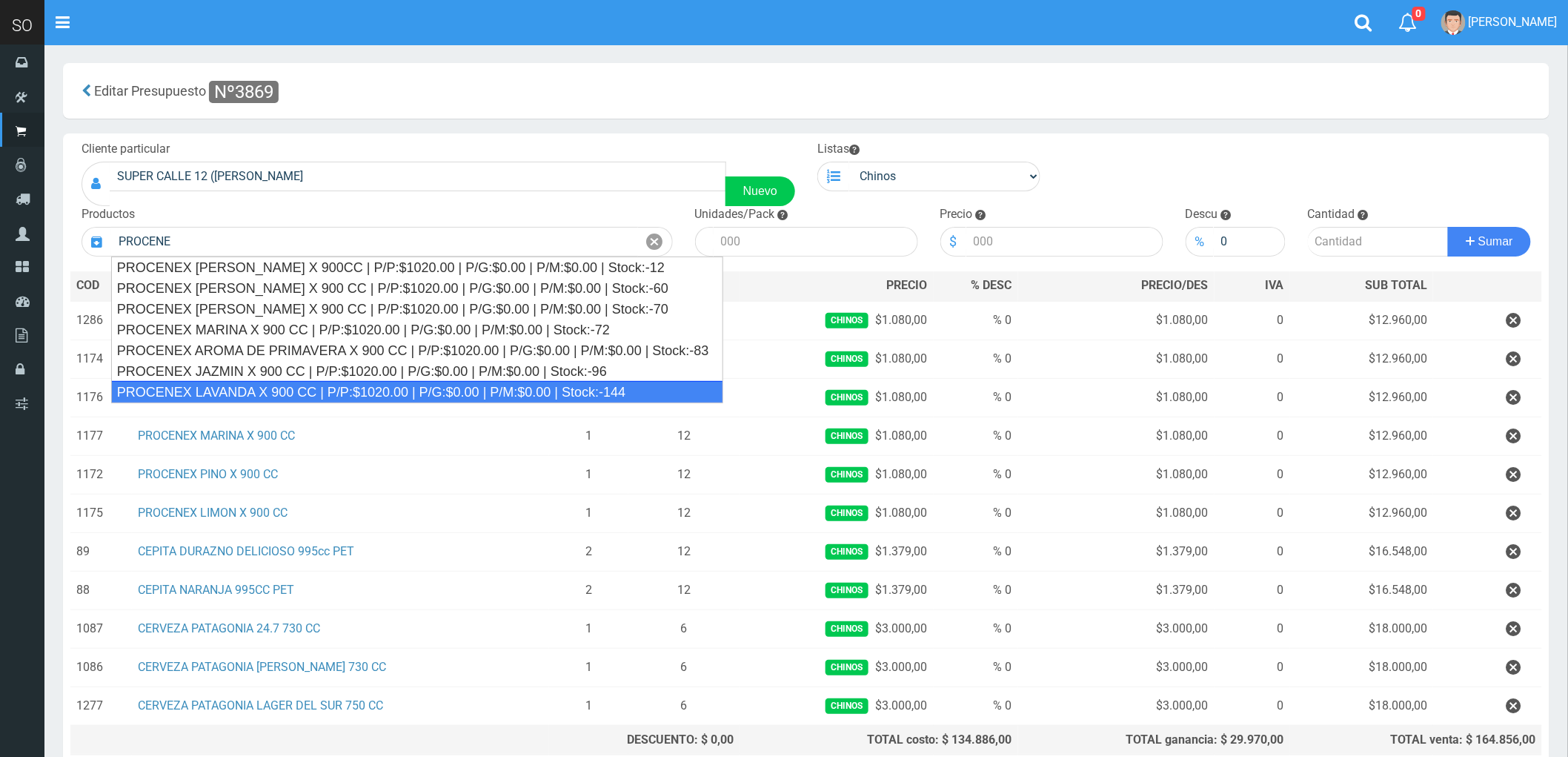
click at [268, 390] on div "PROCENEX LAVANDA X 900 CC | P/P:$1020.00 | P/G:$0.00 | P/M:$0.00 | Stock:-144" at bounding box center [417, 392] width 613 height 22
type input "PROCENEX LAVANDA X 900 CC | P/P:$1020.00 | P/G:$0.00 | P/M:$0.00 | Stock:-144"
type input "12"
type input "1020.00"
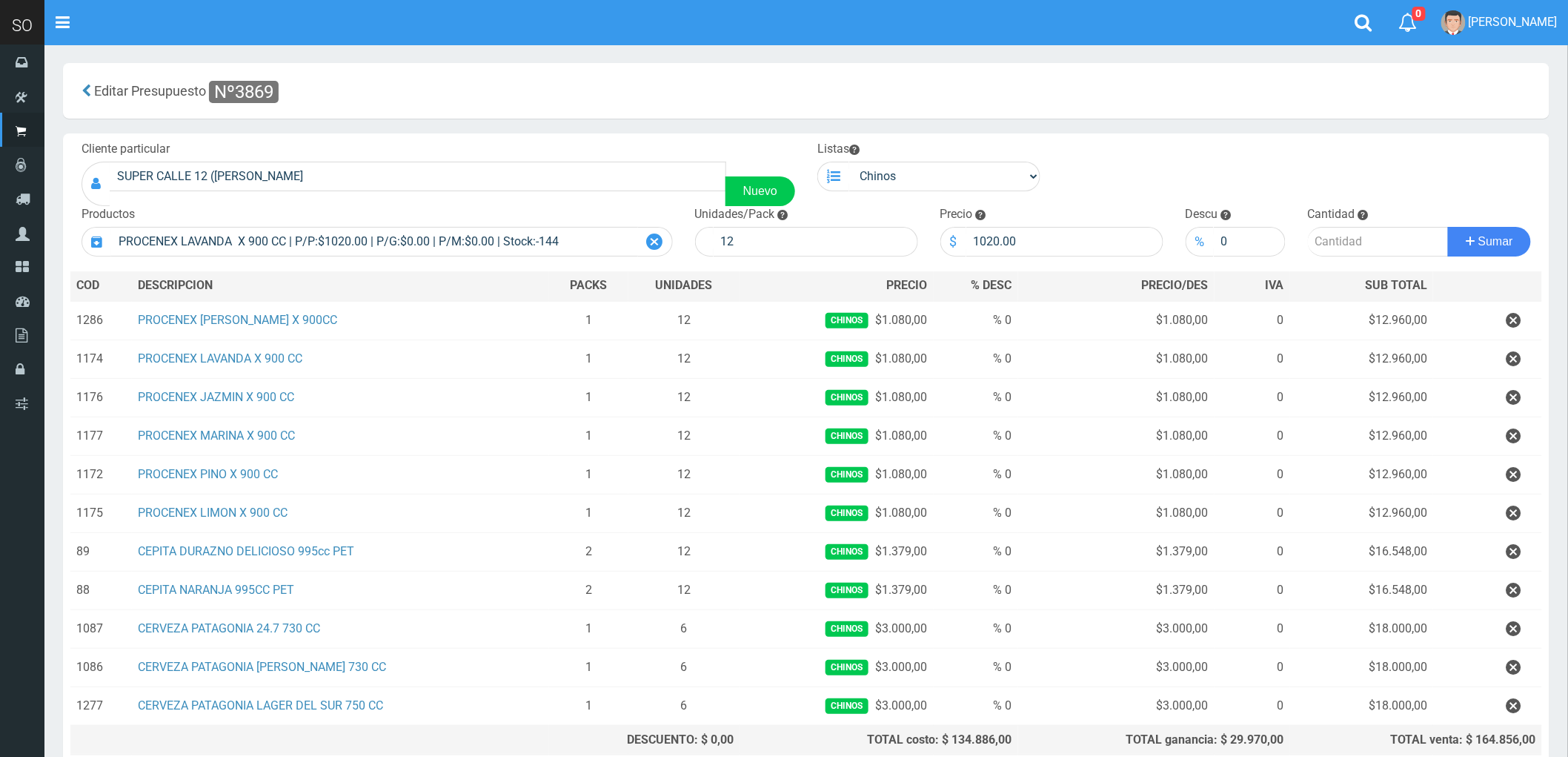
click at [653, 238] on icon at bounding box center [654, 242] width 16 height 22
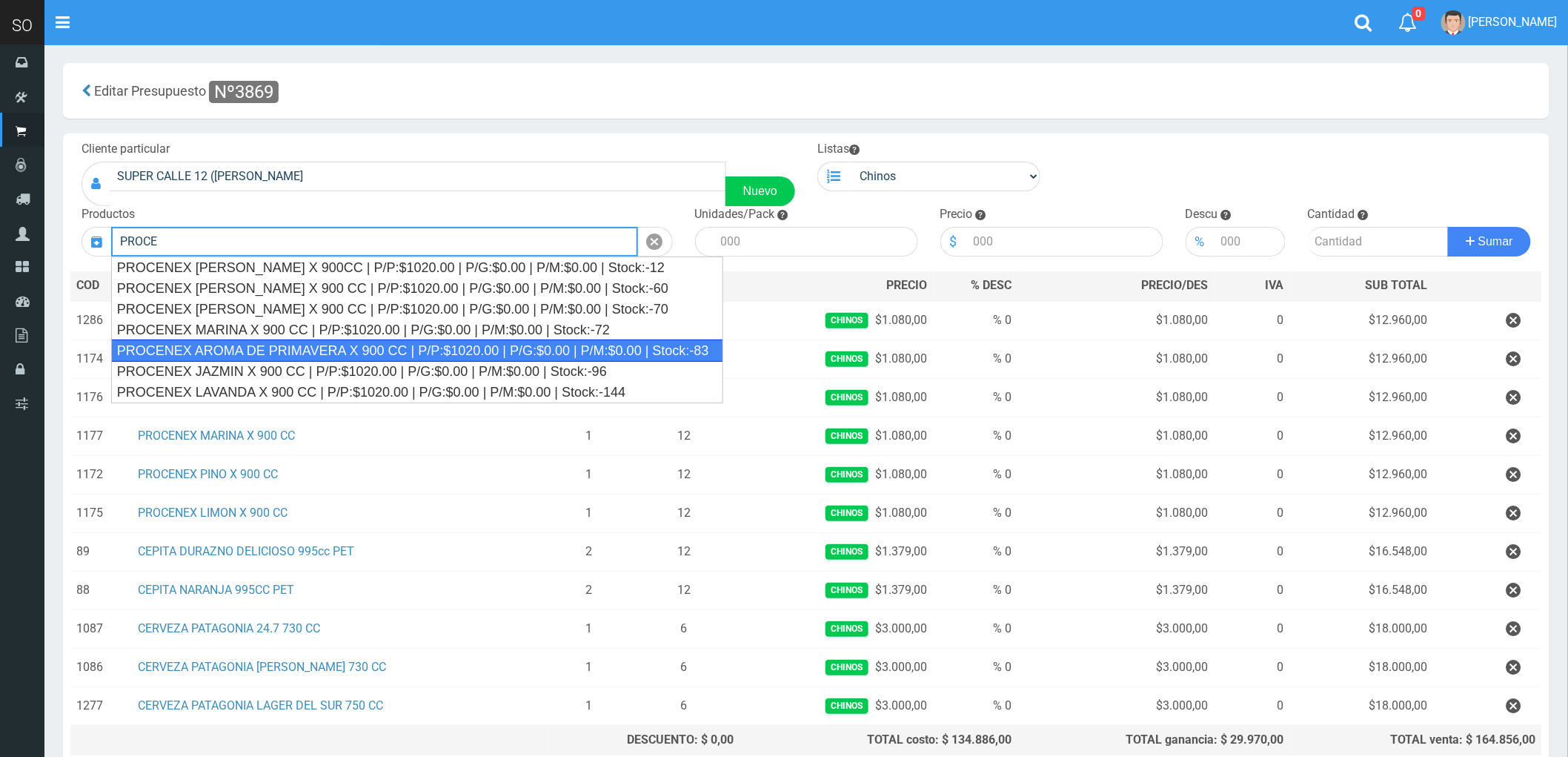
click at [296, 352] on div "PROCENEX AROMA DE PRIMAVERA X 900 CC | P/P:$1020.00 | P/G:$0.00 | P/M:$0.00 | S…" at bounding box center [417, 350] width 613 height 22
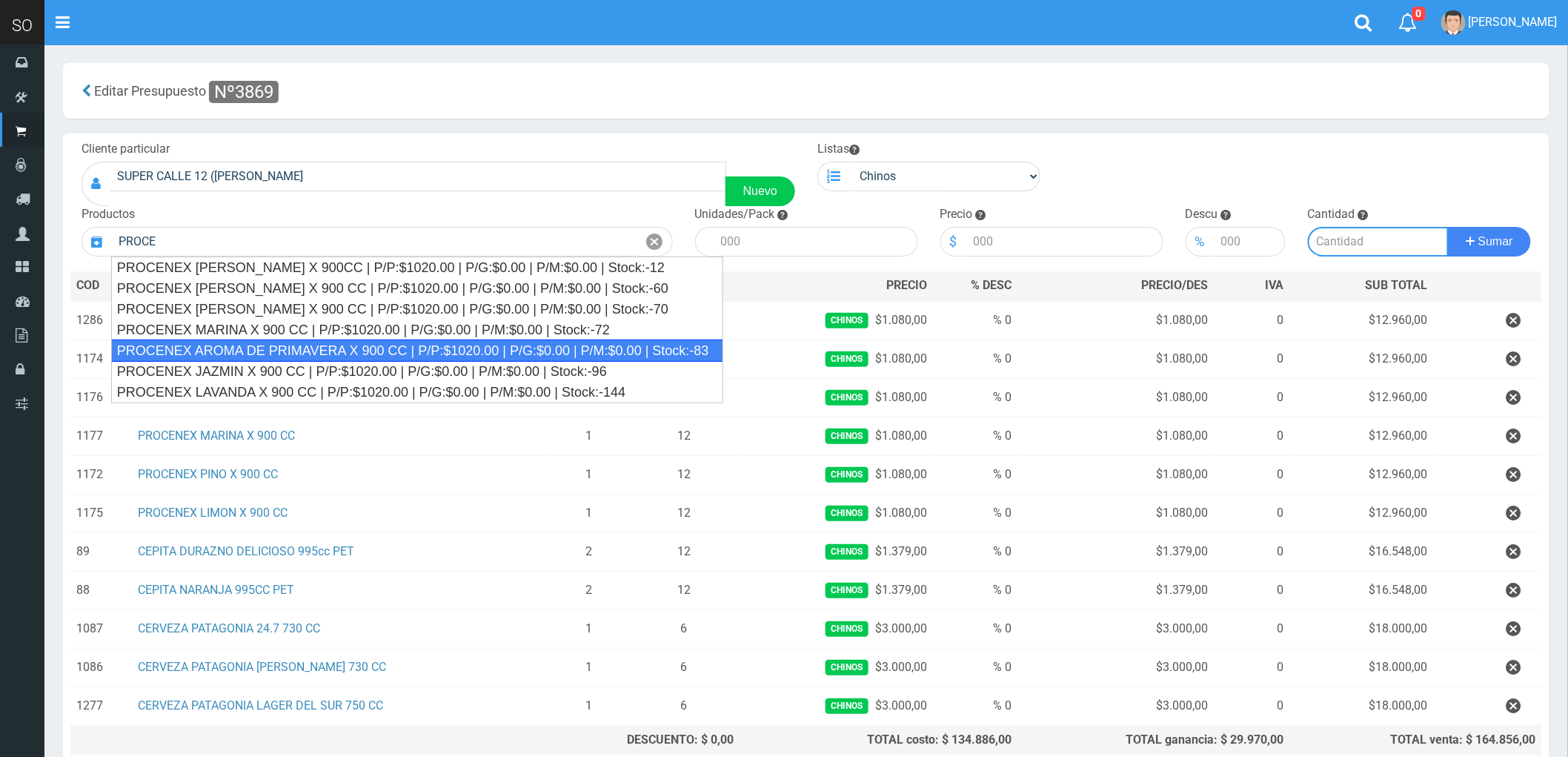
type input "PROCENEX AROMA DE PRIMAVERA X 900 CC | P/P:$1020.00 | P/G:$0.00 | P/M:$0.00 | S…"
type input "12"
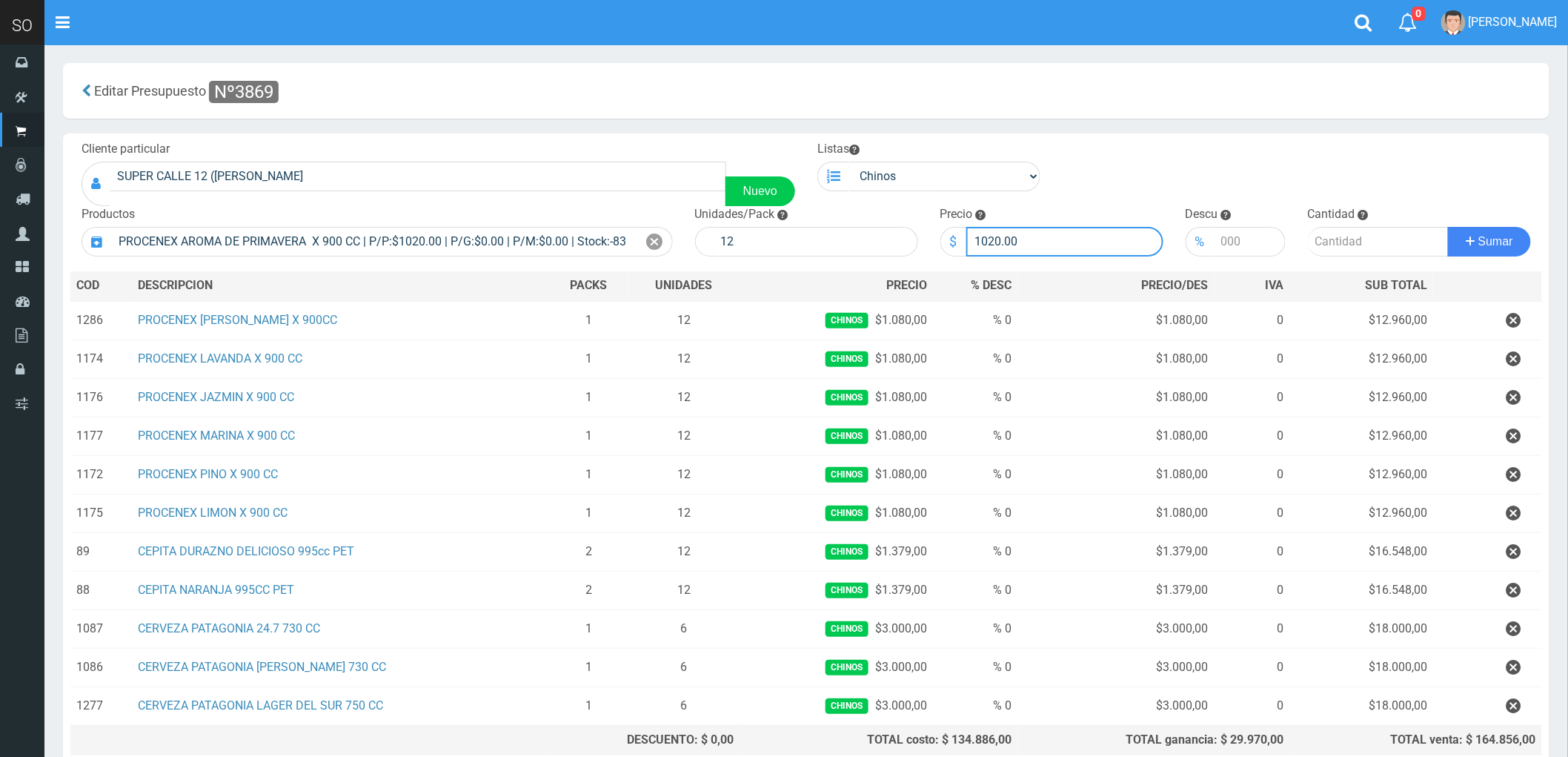
drag, startPoint x: 1017, startPoint y: 235, endPoint x: 947, endPoint y: 253, distance: 72.3
click at [947, 253] on div "$ 1020.00" at bounding box center [1052, 242] width 223 height 30
type input "1080"
click at [1349, 242] on input "number" at bounding box center [1378, 242] width 141 height 30
type input "1"
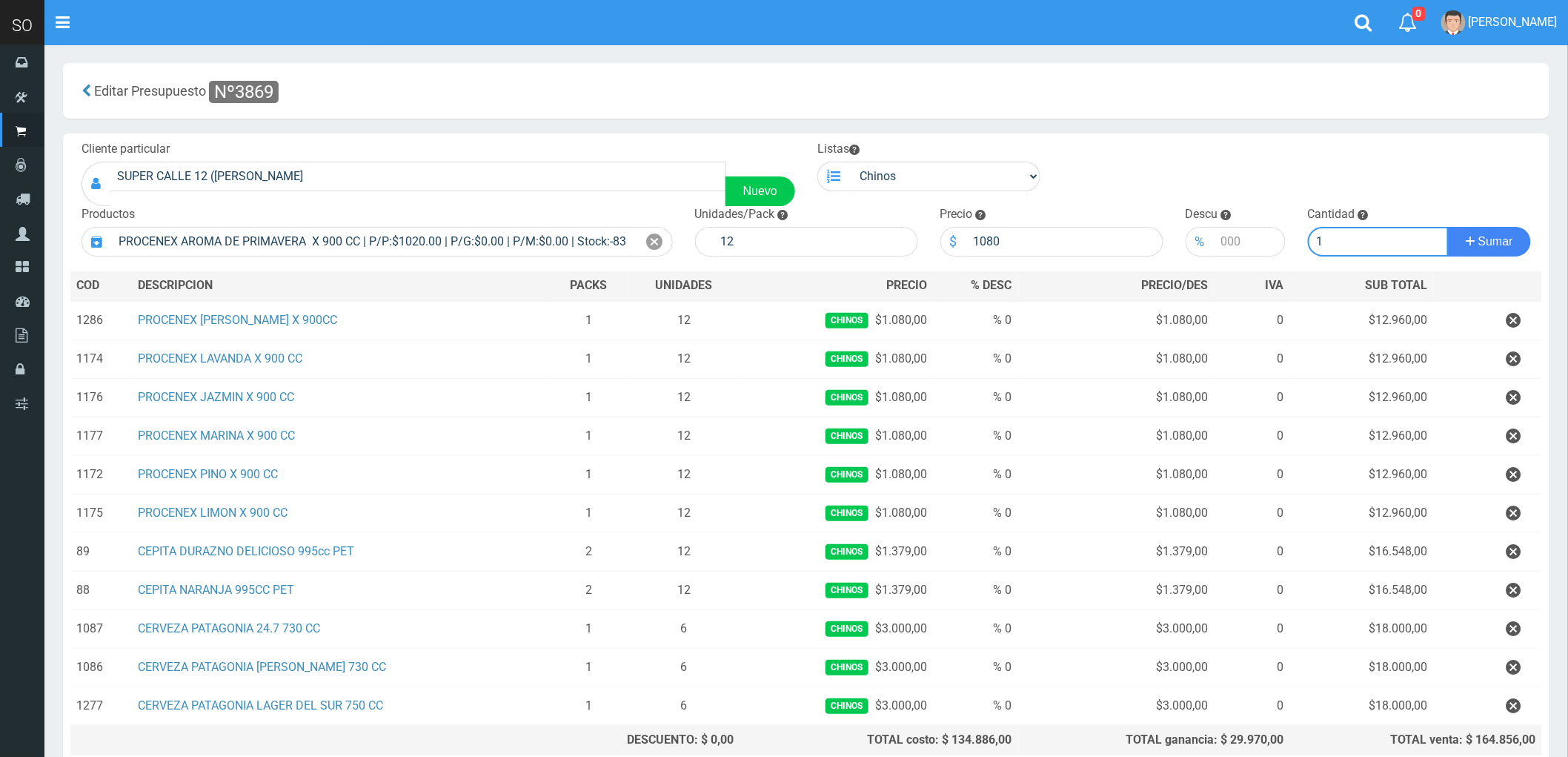
click at [1448, 227] on button "Sumar" at bounding box center [1489, 242] width 83 height 30
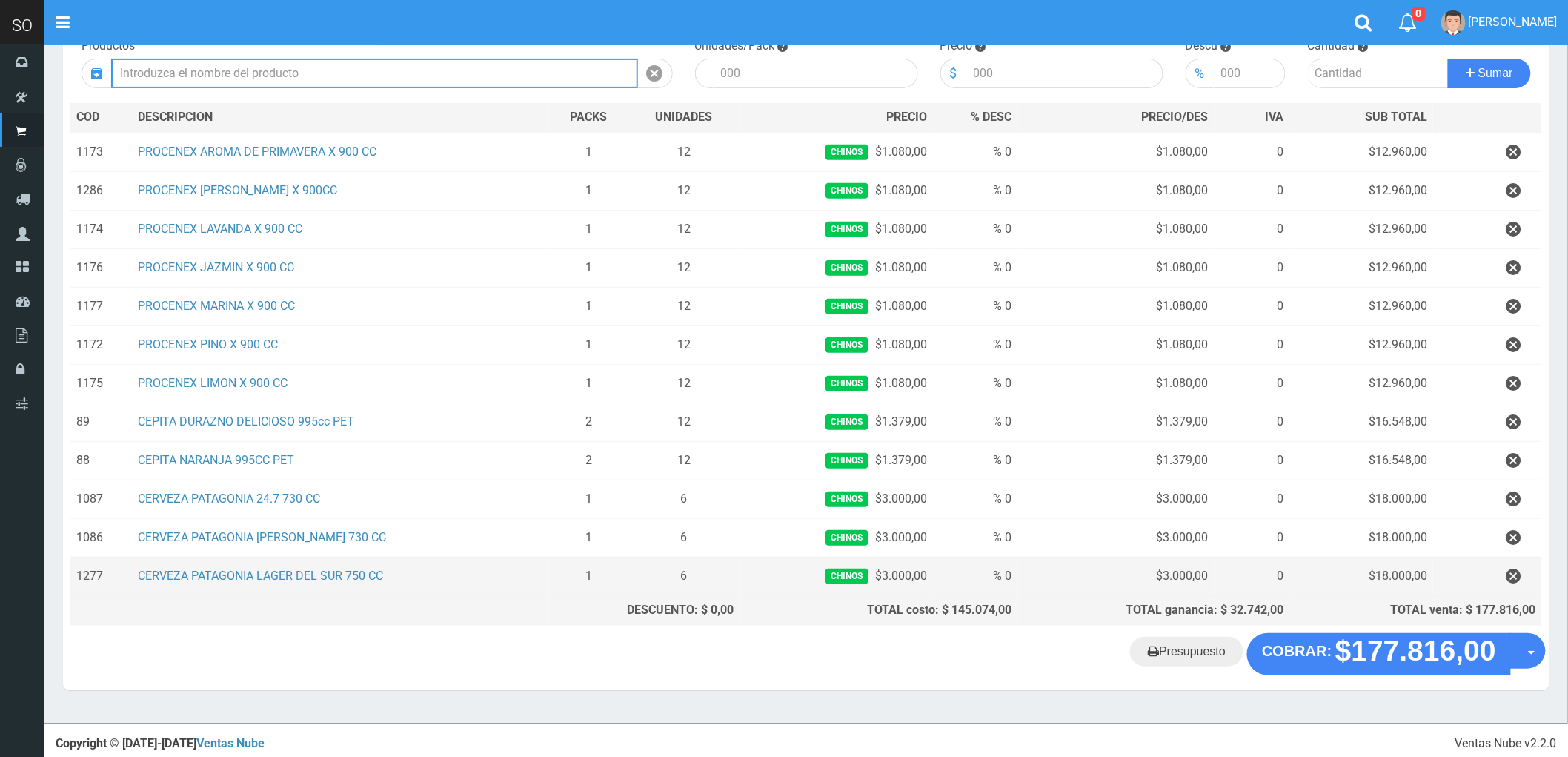
scroll to position [178, 0]
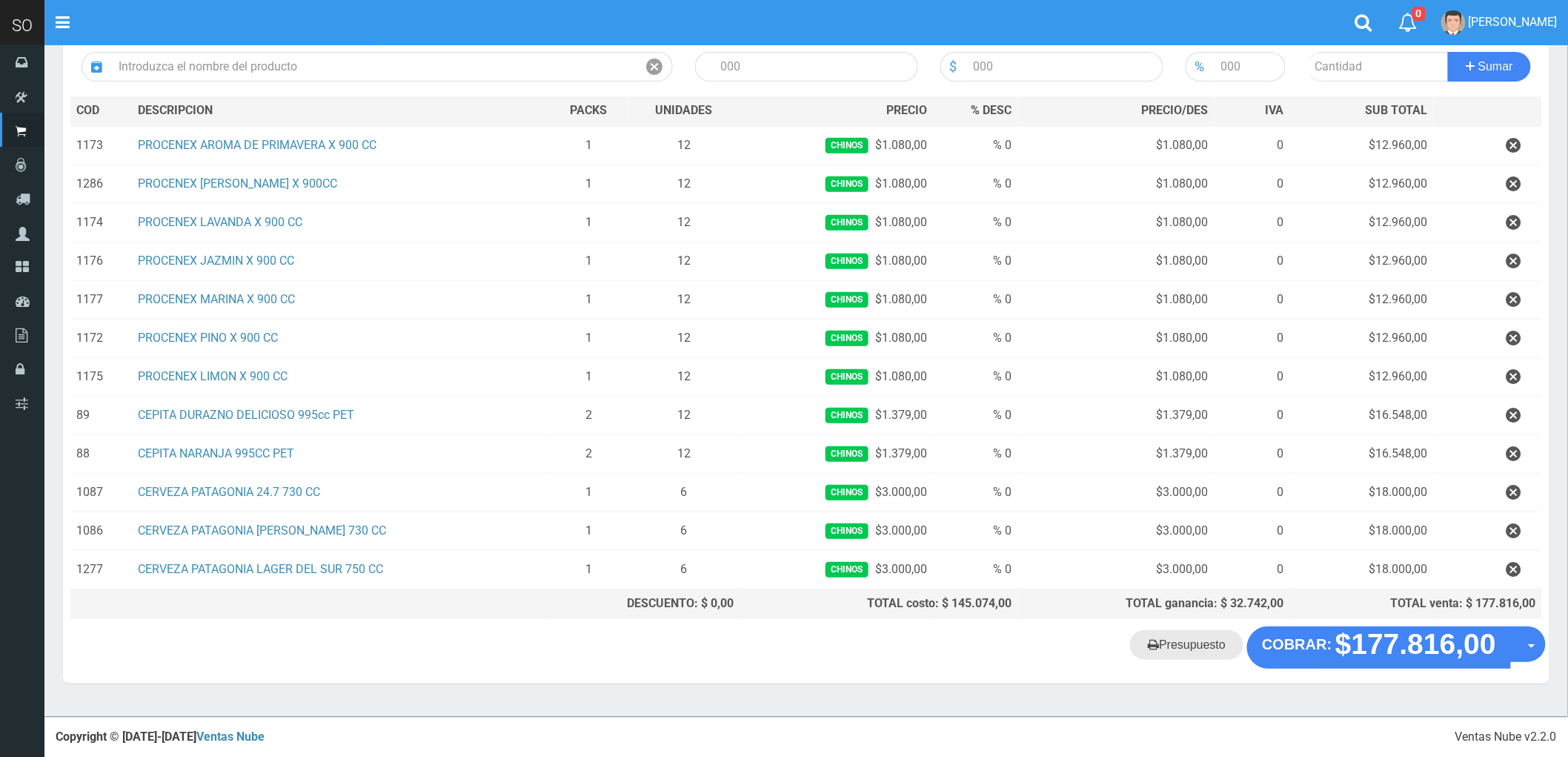
click at [1189, 641] on link "Presupuesto" at bounding box center [1186, 645] width 113 height 30
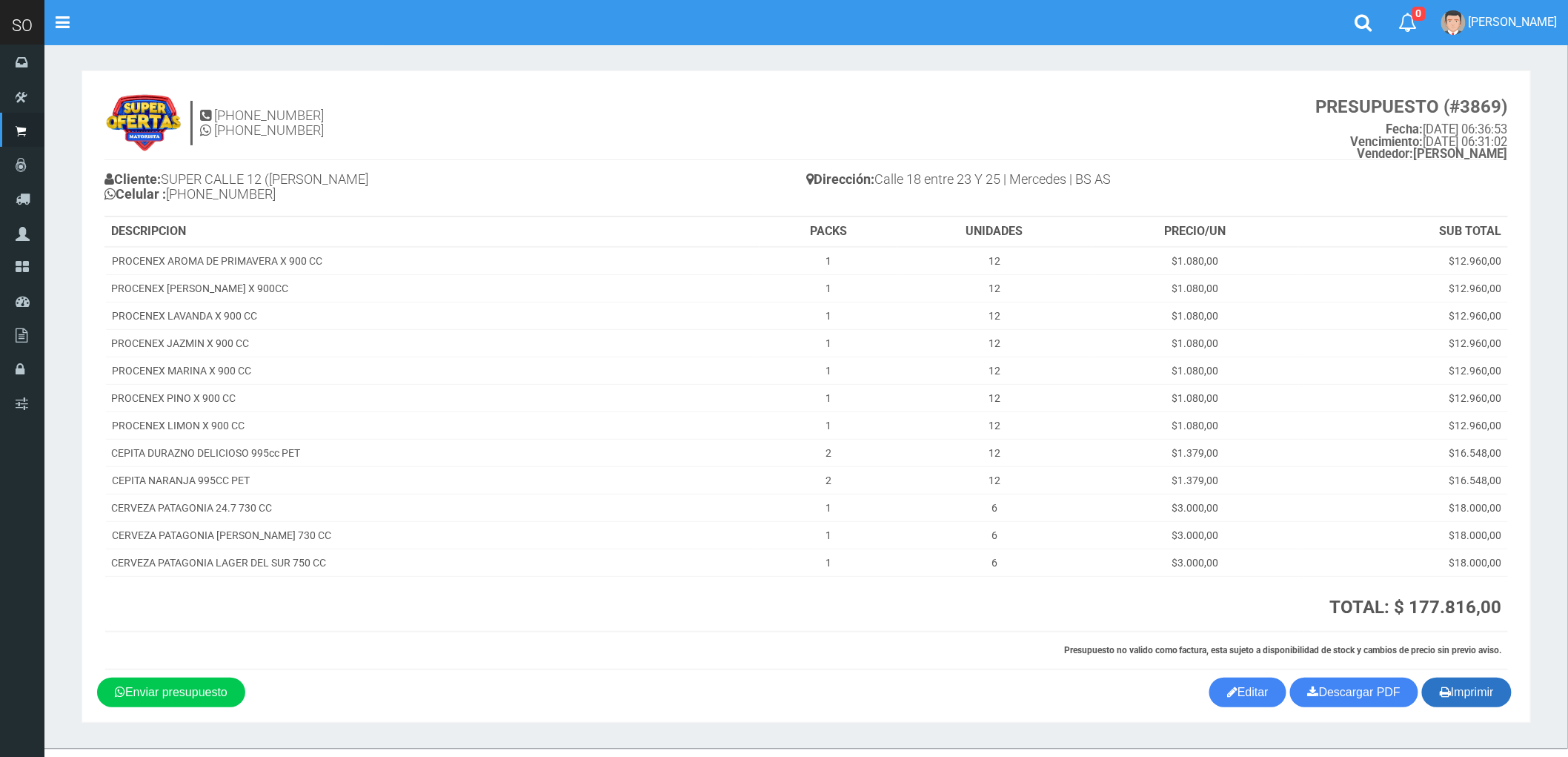
click at [1468, 686] on button "Imprimir" at bounding box center [1467, 692] width 89 height 30
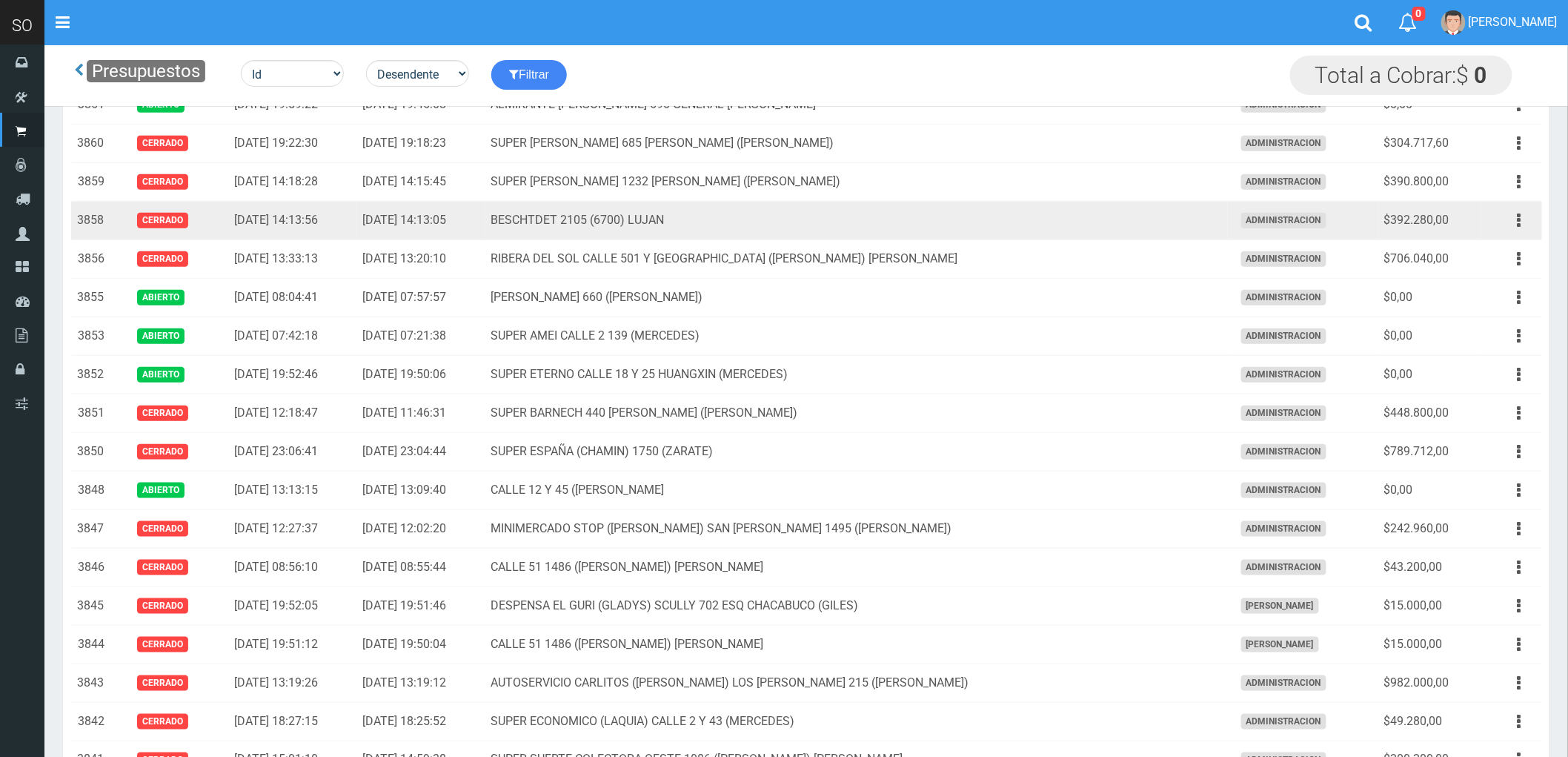
scroll to position [452, 0]
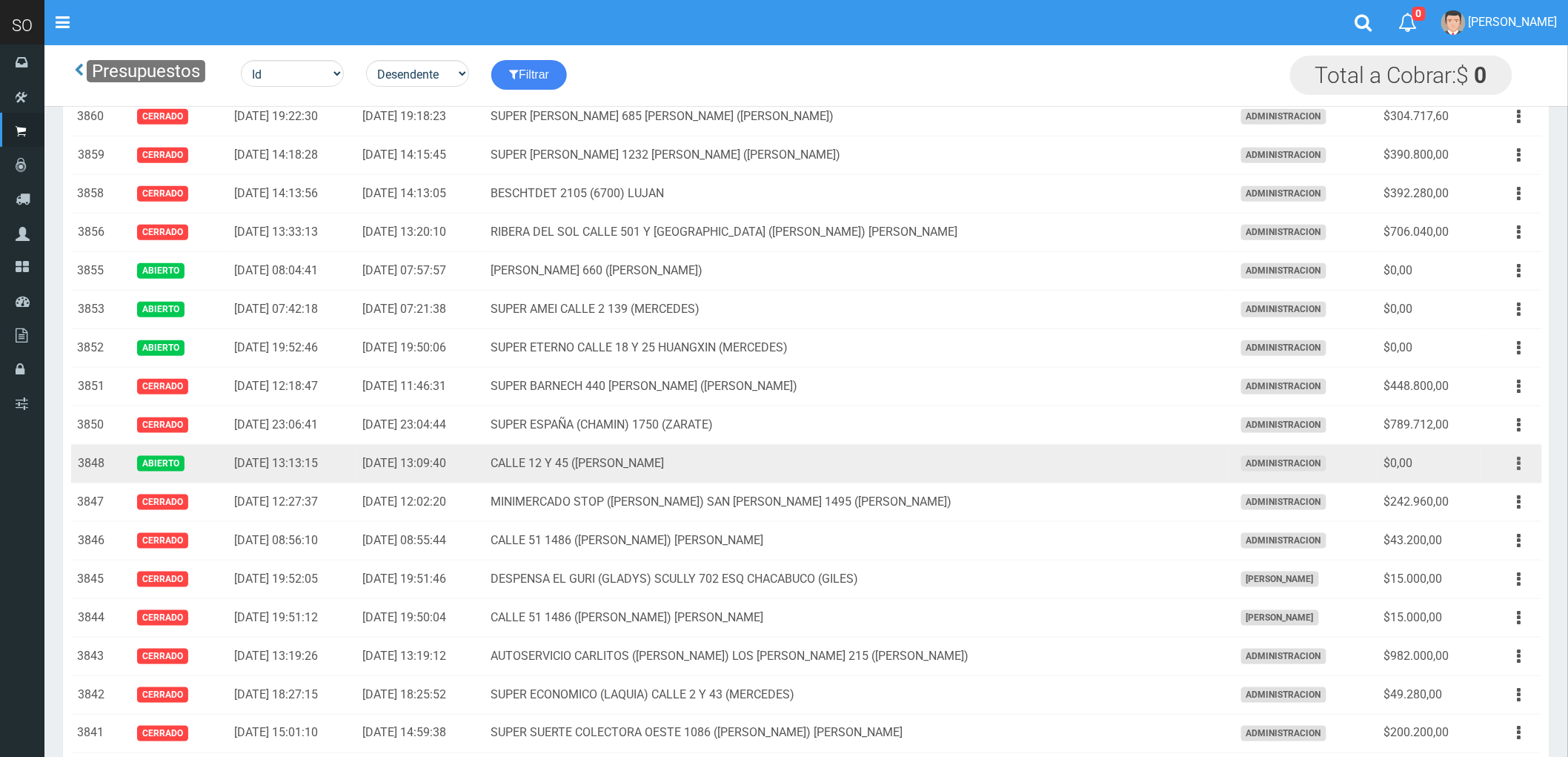
click at [1518, 464] on icon "button" at bounding box center [1520, 464] width 4 height 26
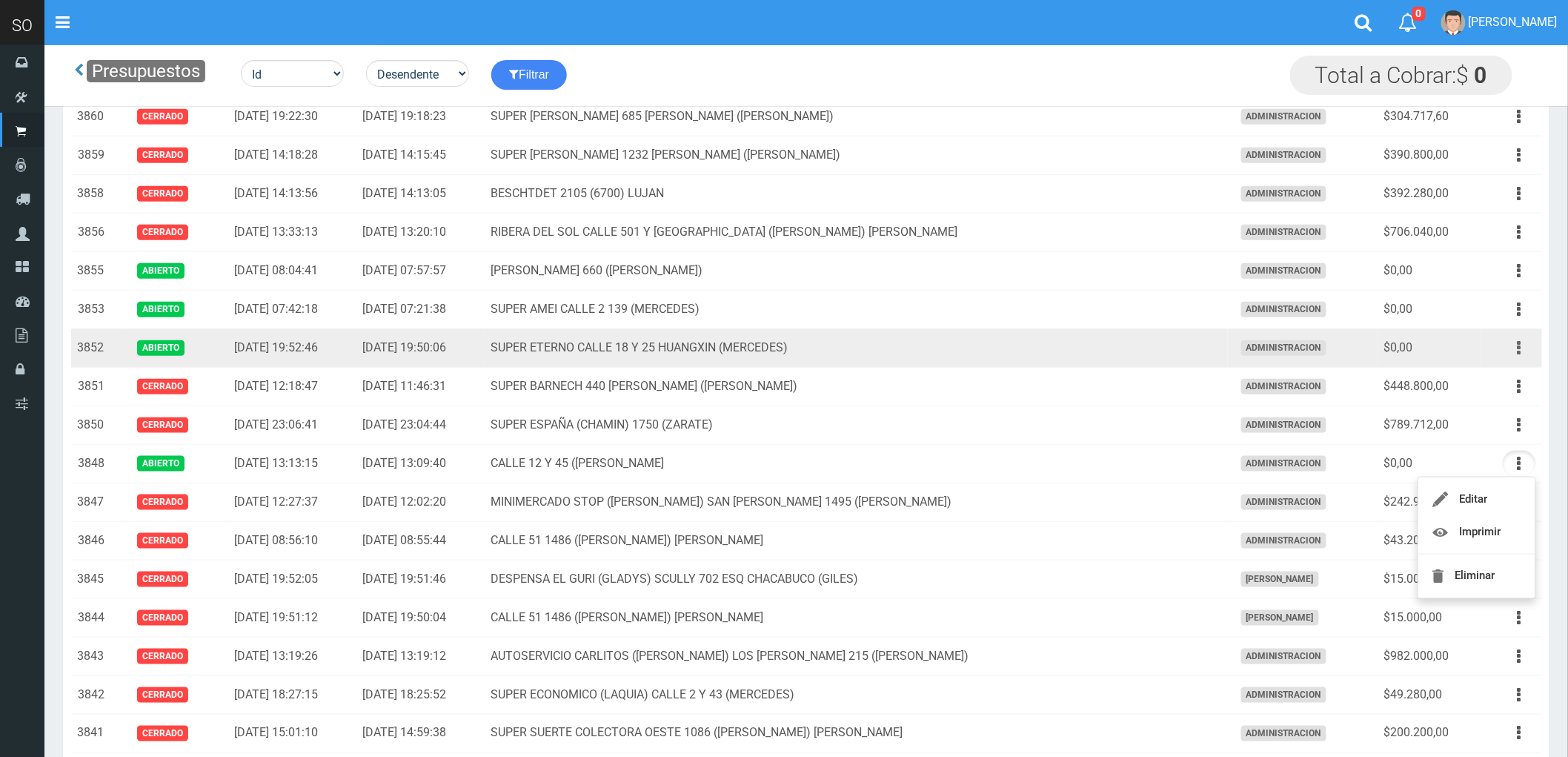
click at [1518, 349] on icon "button" at bounding box center [1520, 348] width 4 height 26
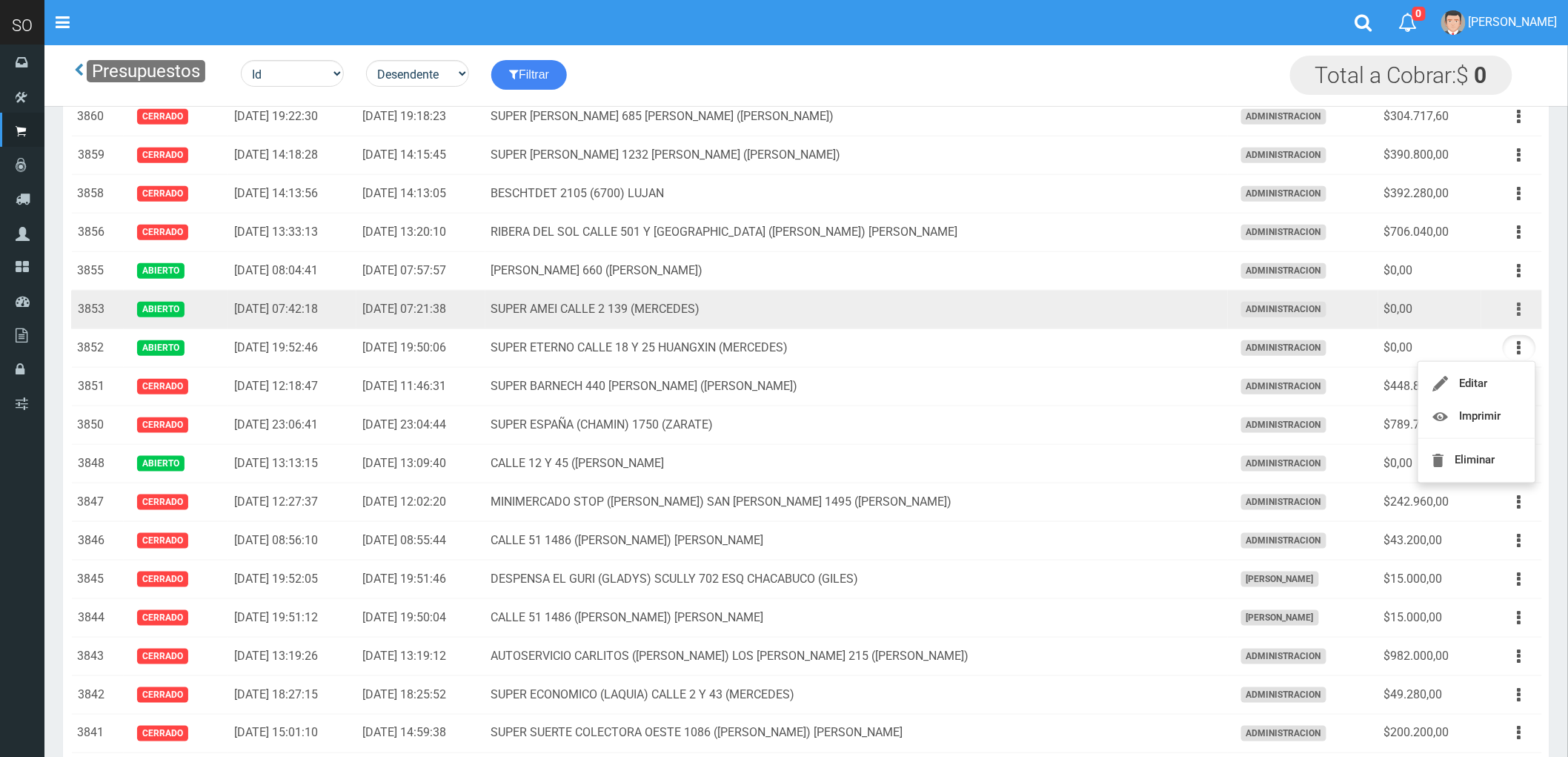
click at [1520, 313] on icon "button" at bounding box center [1520, 310] width 4 height 26
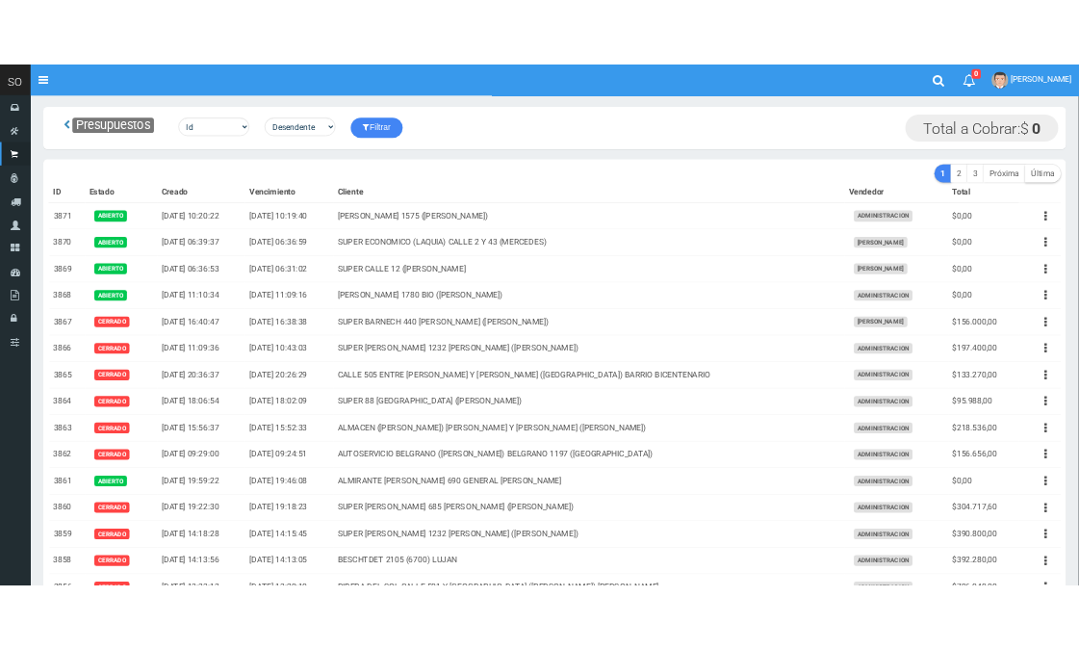
scroll to position [0, 0]
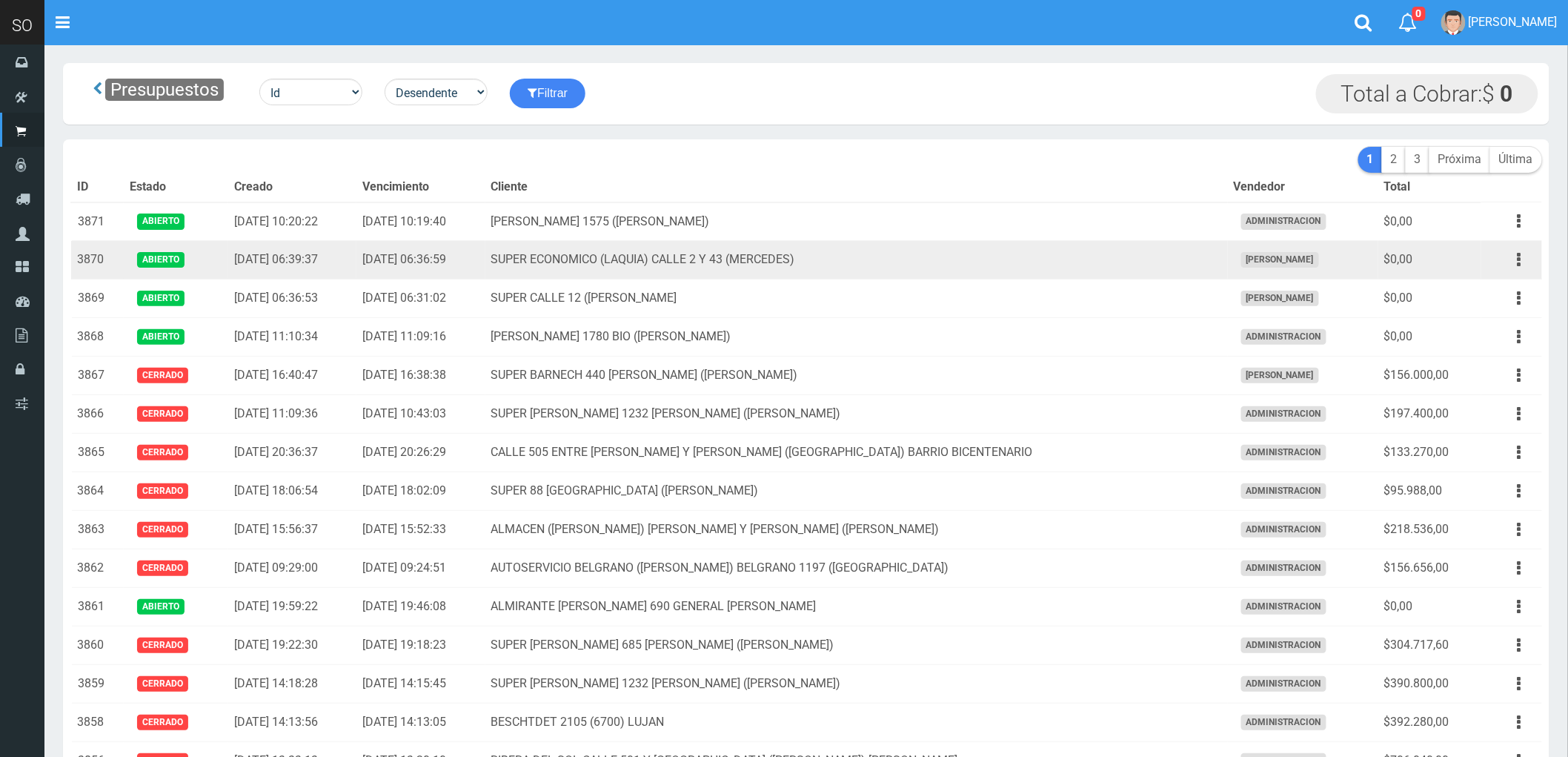
click at [1112, 270] on td "SUPER ECONOMICO (LAQUIA) CALLE 2 Y 43 (MERCEDES)" at bounding box center [857, 260] width 743 height 39
click at [1518, 260] on icon "button" at bounding box center [1520, 260] width 4 height 26
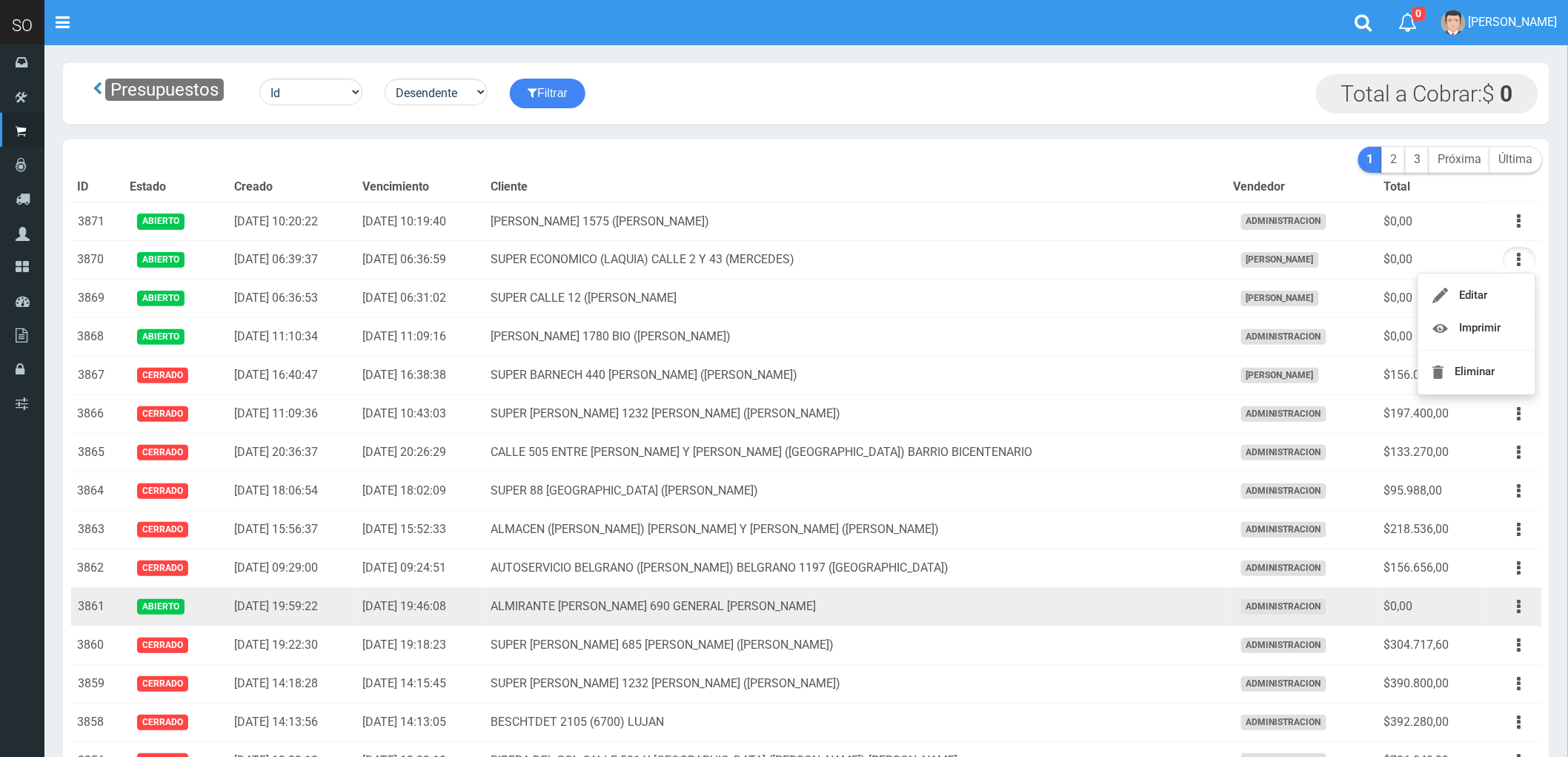
click at [965, 601] on td "ALMIRANTE BROWN 690 GENERAL RODRIGUEZ" at bounding box center [857, 607] width 743 height 39
click at [1520, 605] on icon "button" at bounding box center [1520, 607] width 4 height 26
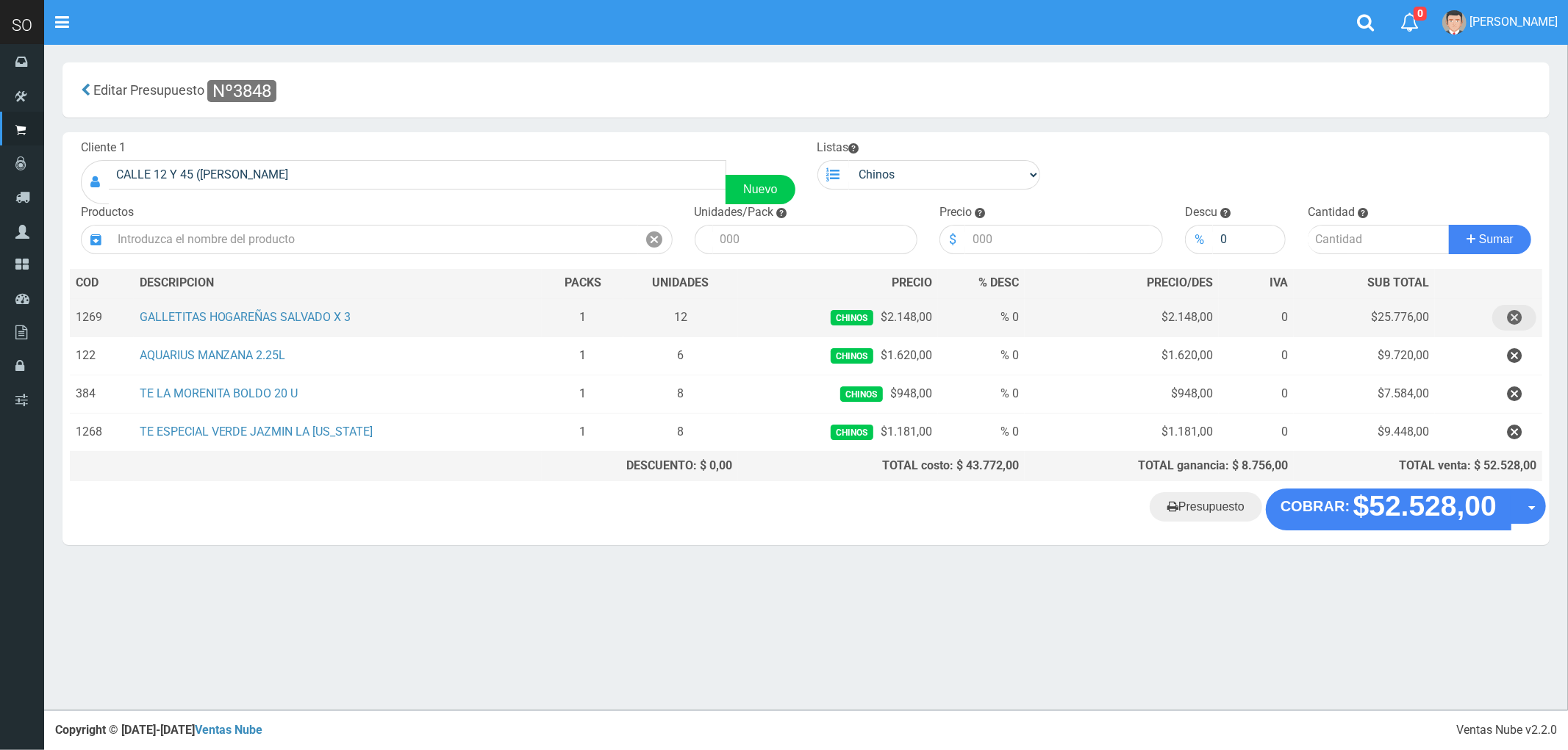
click at [1515, 316] on icon "button" at bounding box center [1514, 318] width 15 height 26
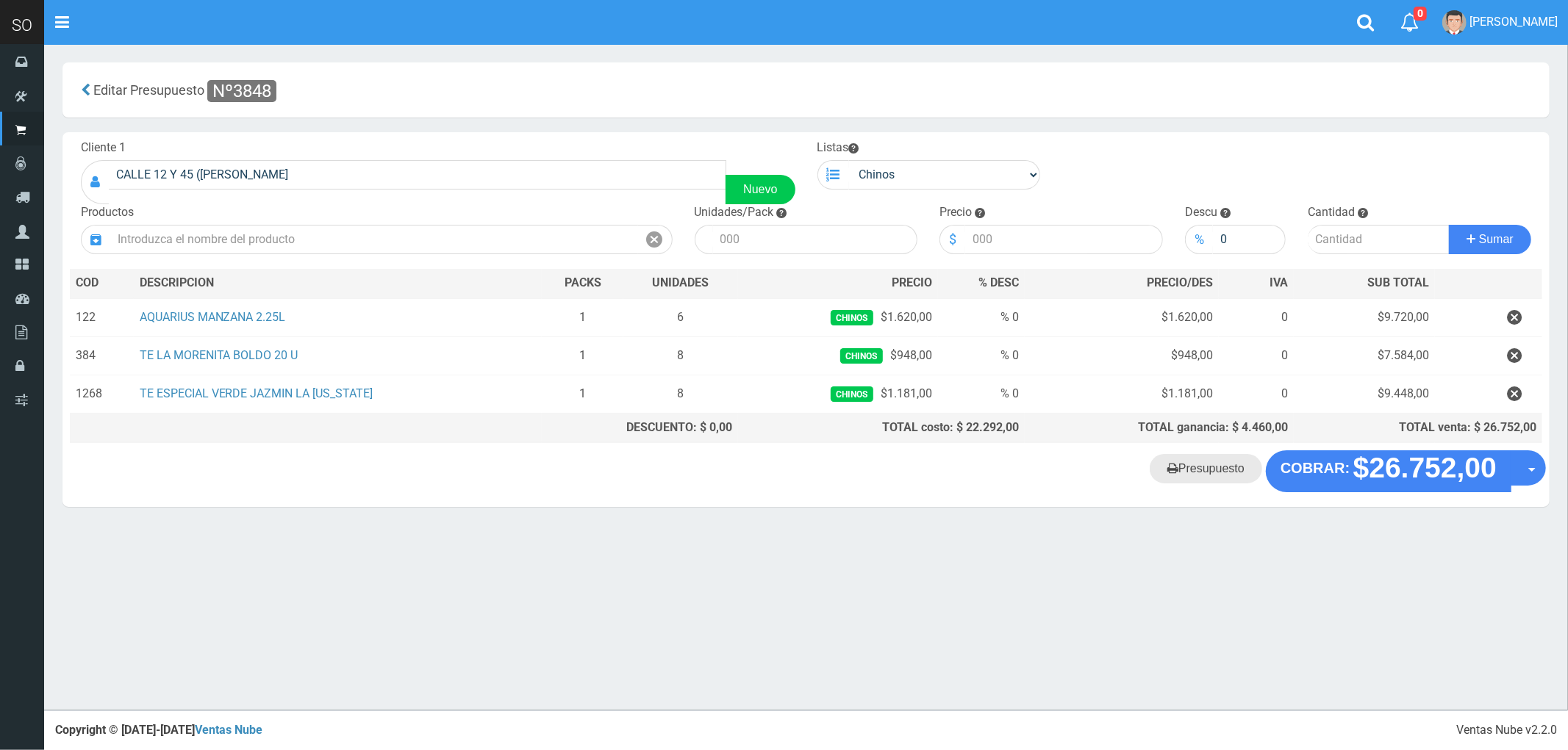
click at [1210, 475] on link "Presupuesto" at bounding box center [1205, 468] width 112 height 30
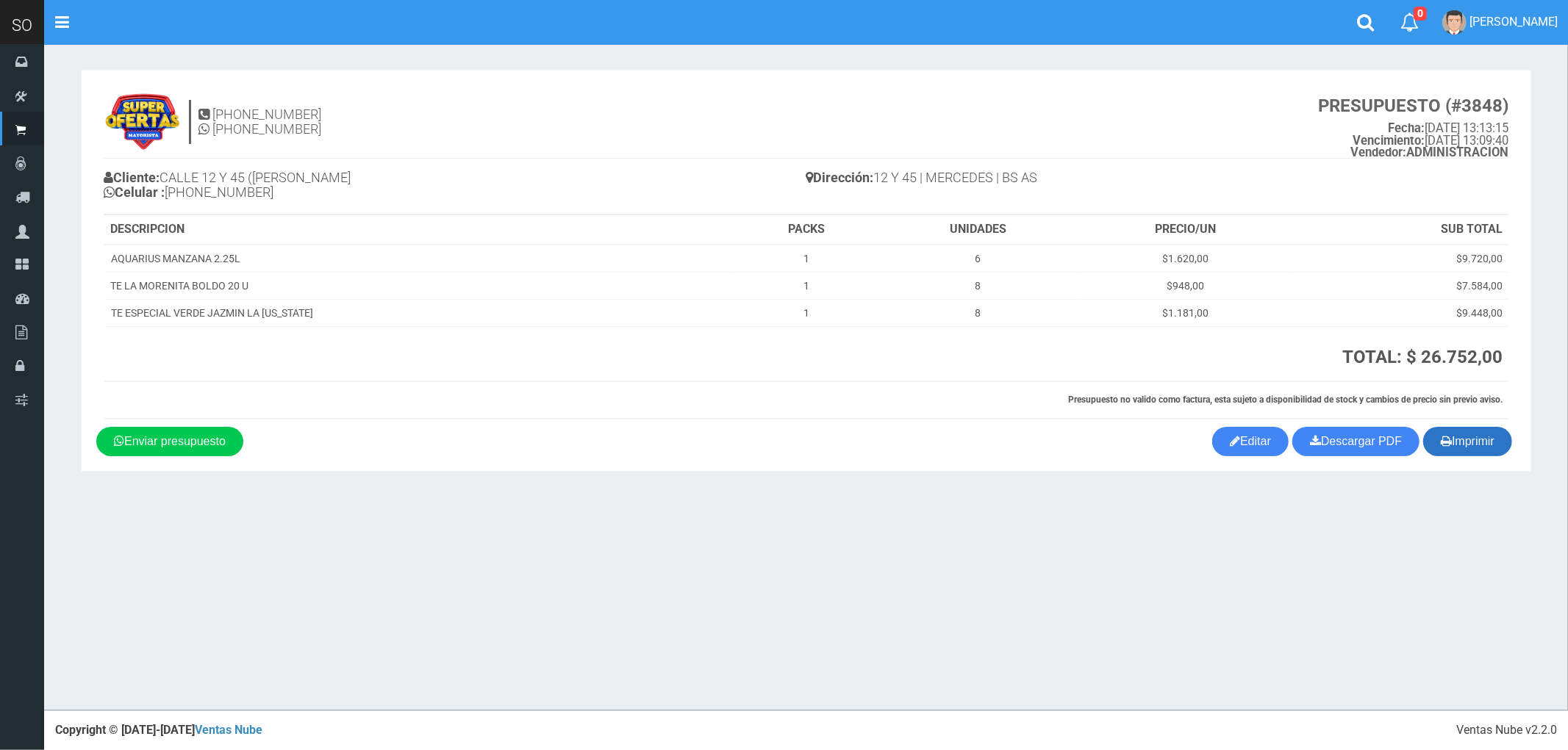
click at [1466, 446] on button "Imprimir" at bounding box center [1467, 441] width 89 height 30
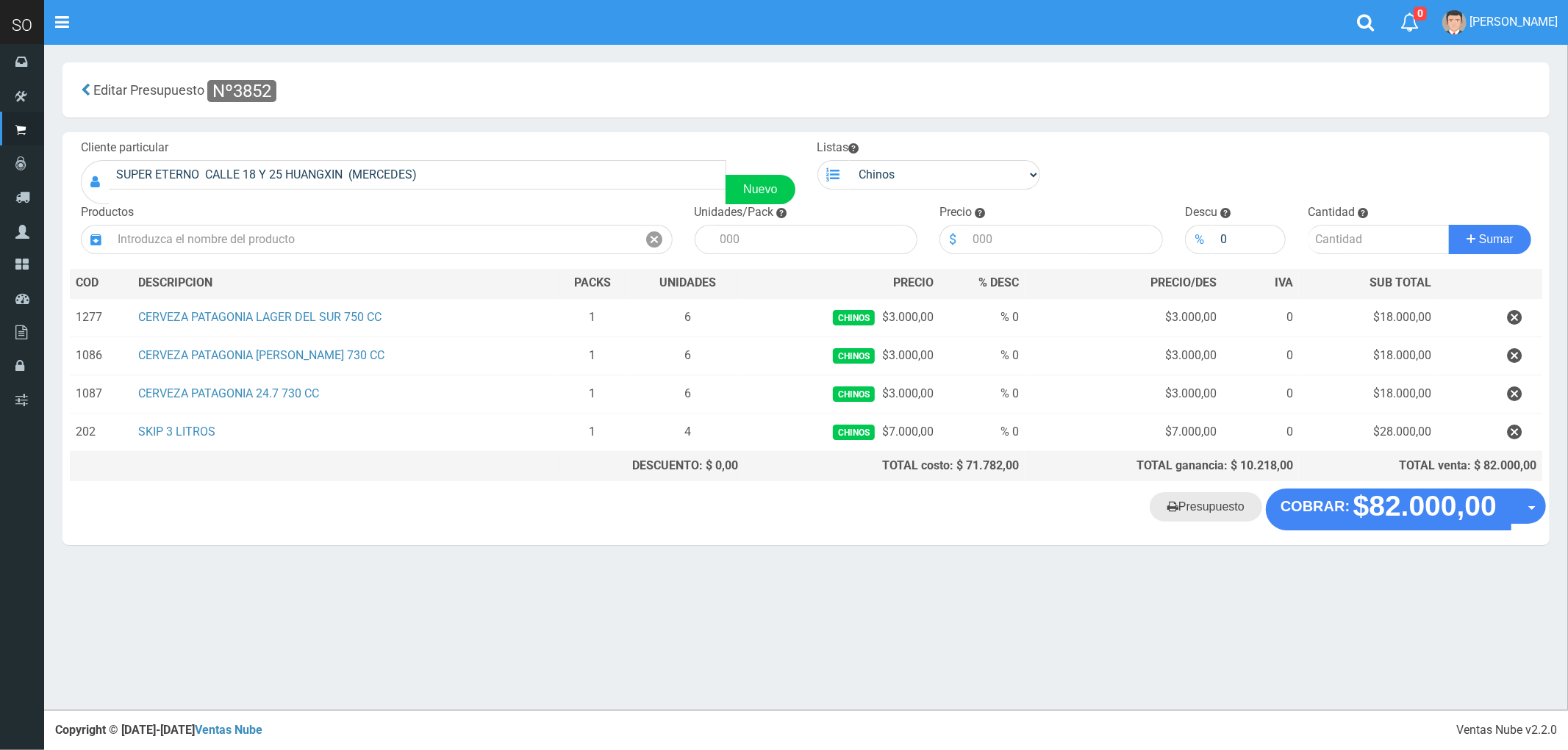
click at [1208, 508] on link "Presupuesto" at bounding box center [1205, 507] width 112 height 30
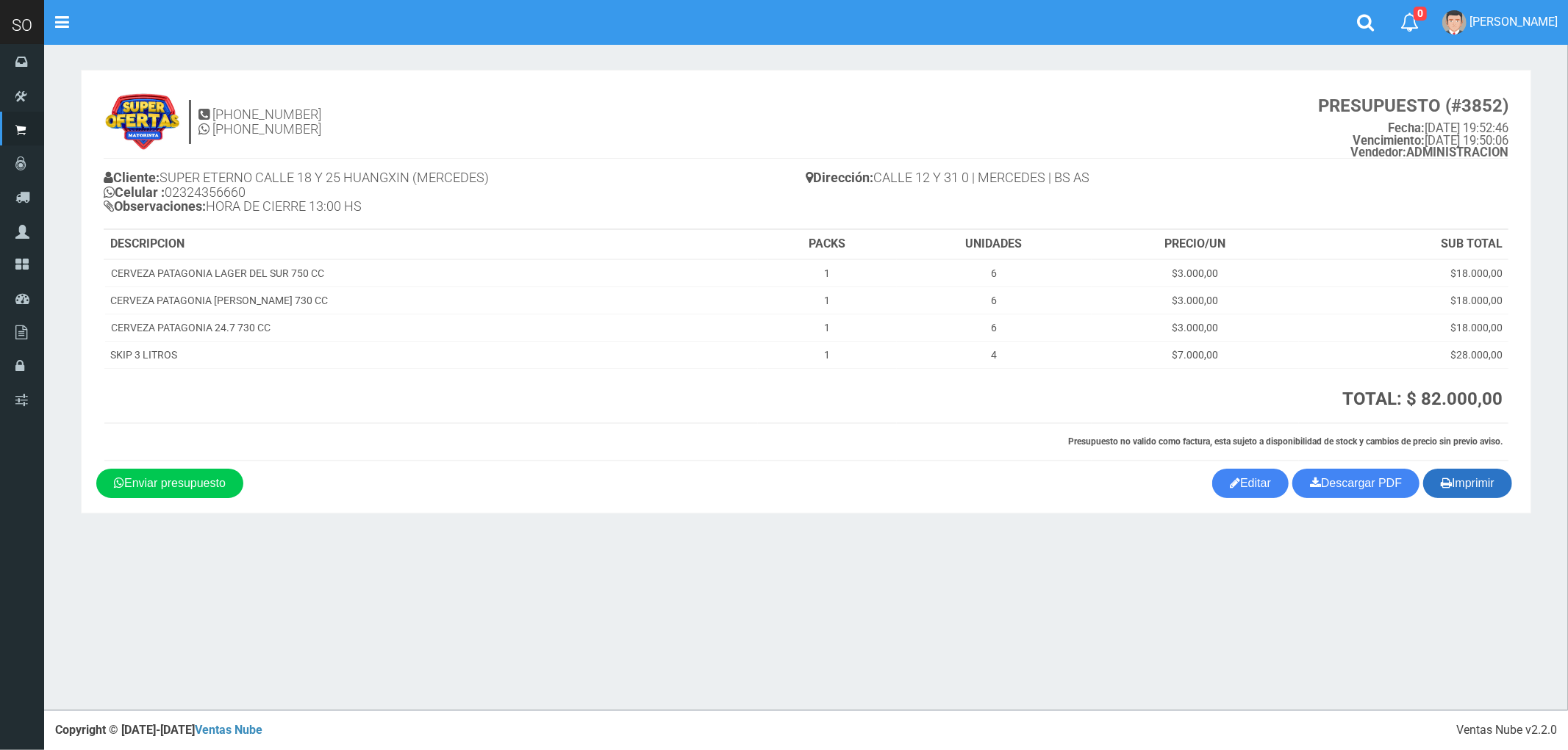
click at [1486, 485] on button "Imprimir" at bounding box center [1467, 483] width 89 height 30
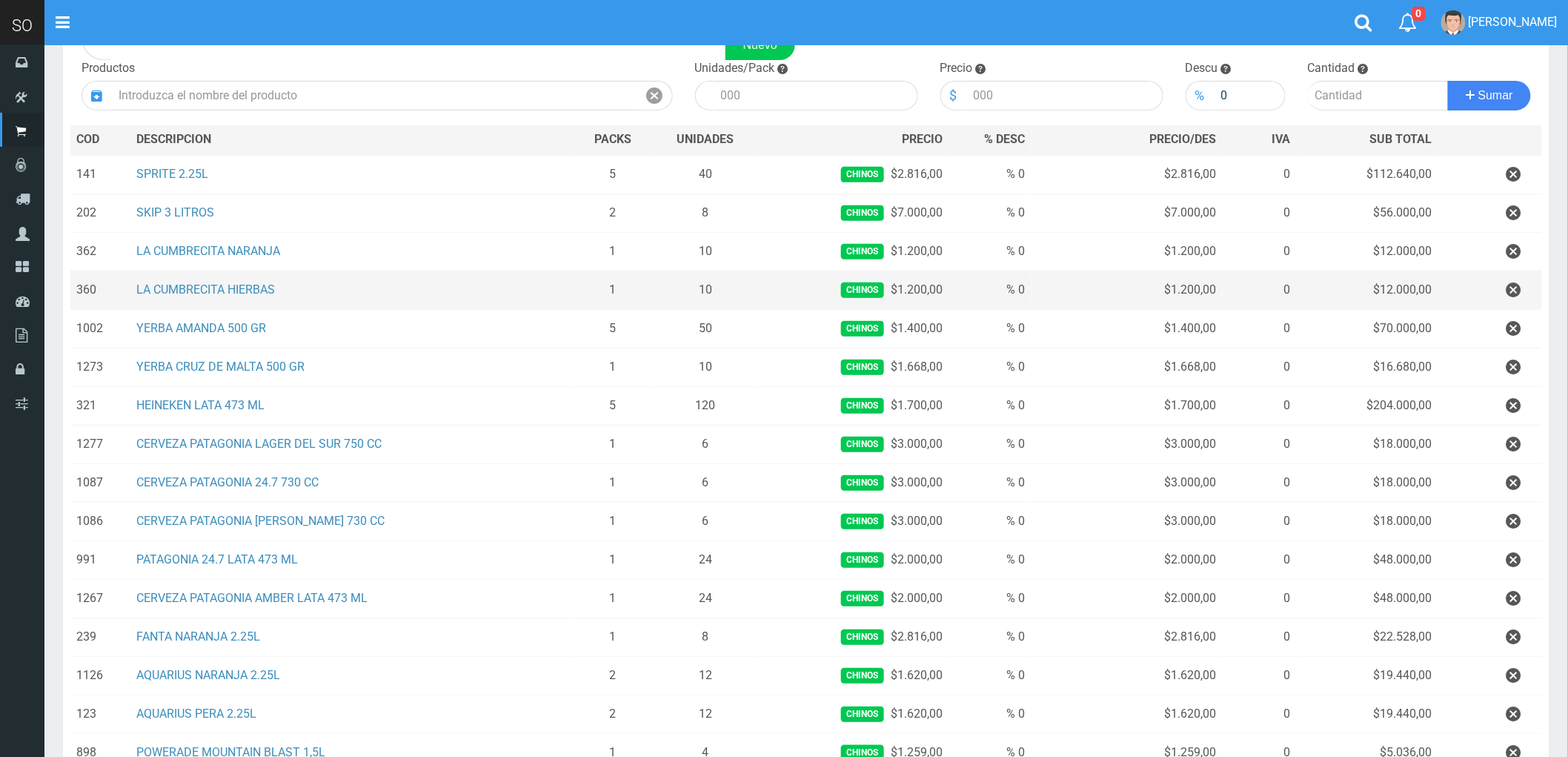
scroll to position [165, 0]
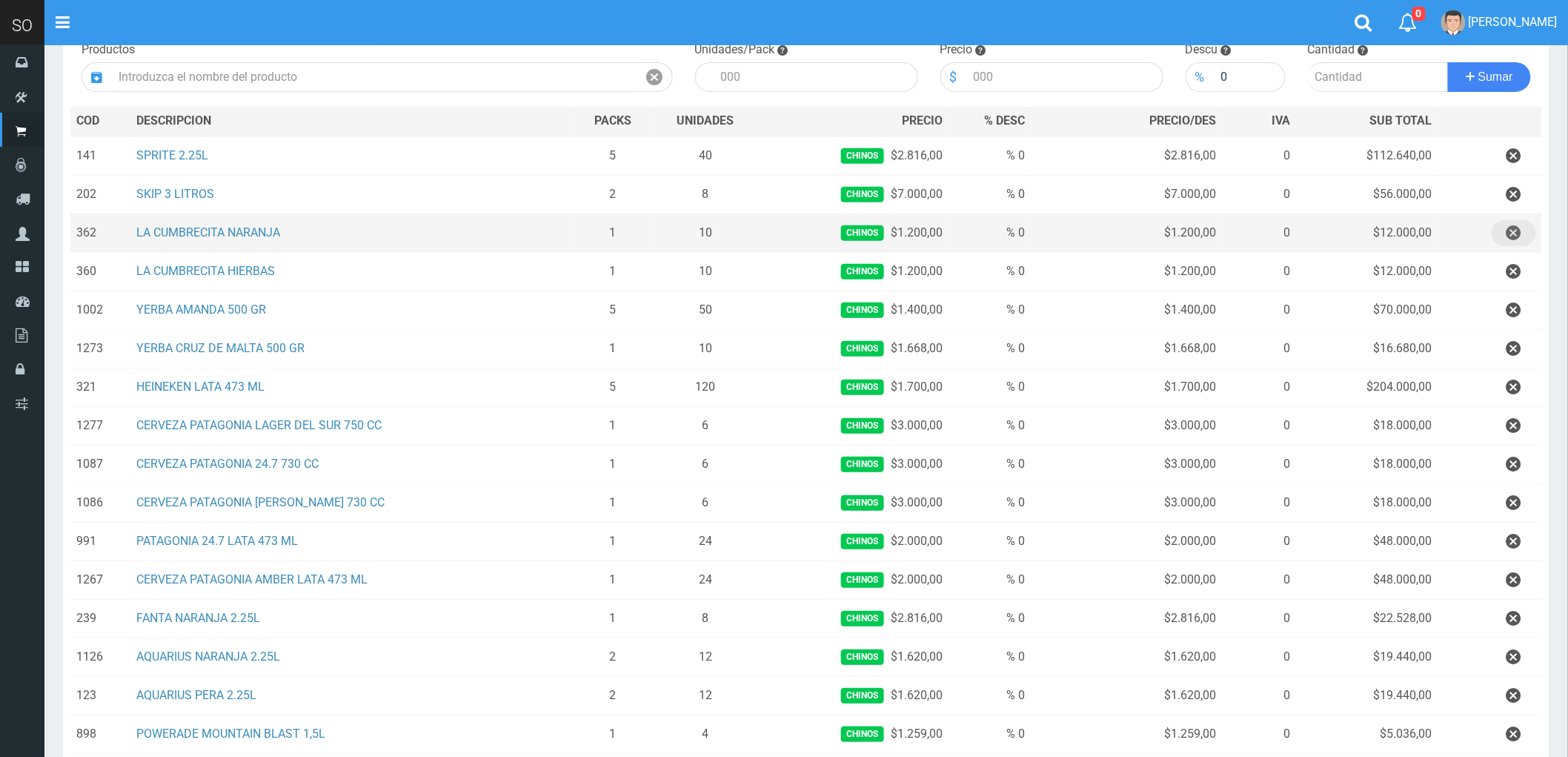
click at [1513, 230] on icon "button" at bounding box center [1513, 233] width 15 height 26
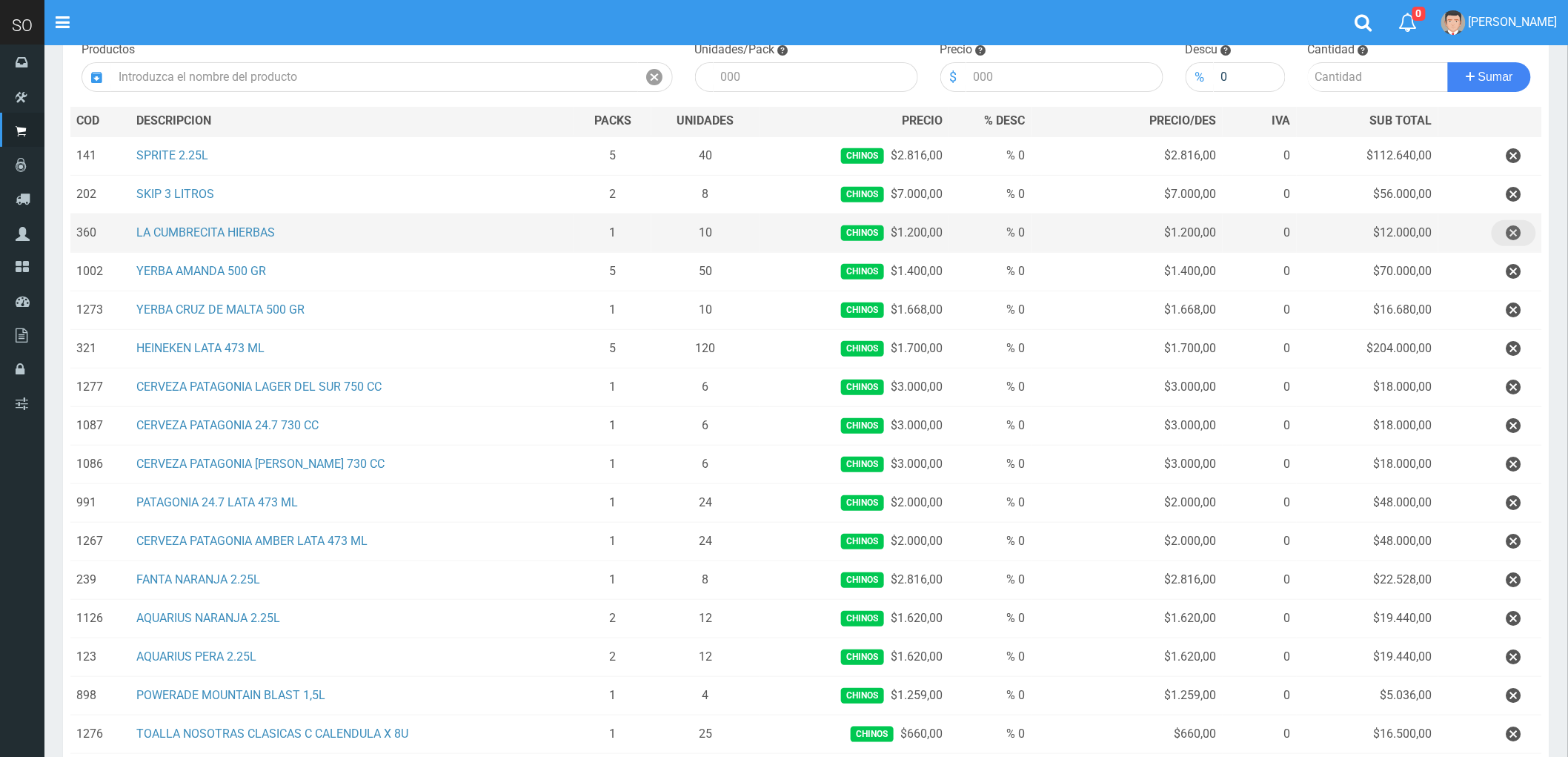
click at [1513, 230] on icon "button" at bounding box center [1513, 233] width 15 height 26
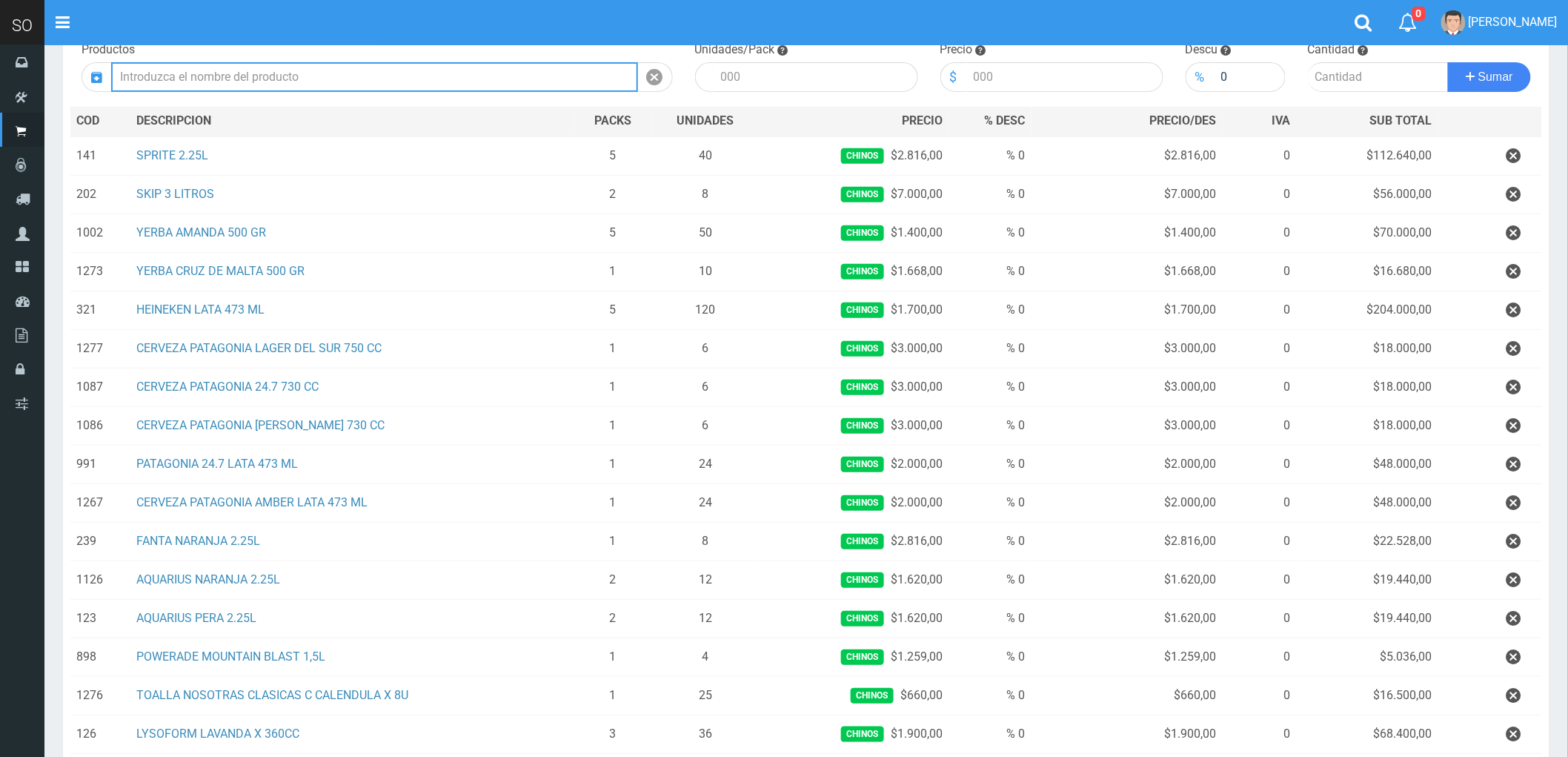
click at [196, 78] on input "text" at bounding box center [374, 77] width 527 height 30
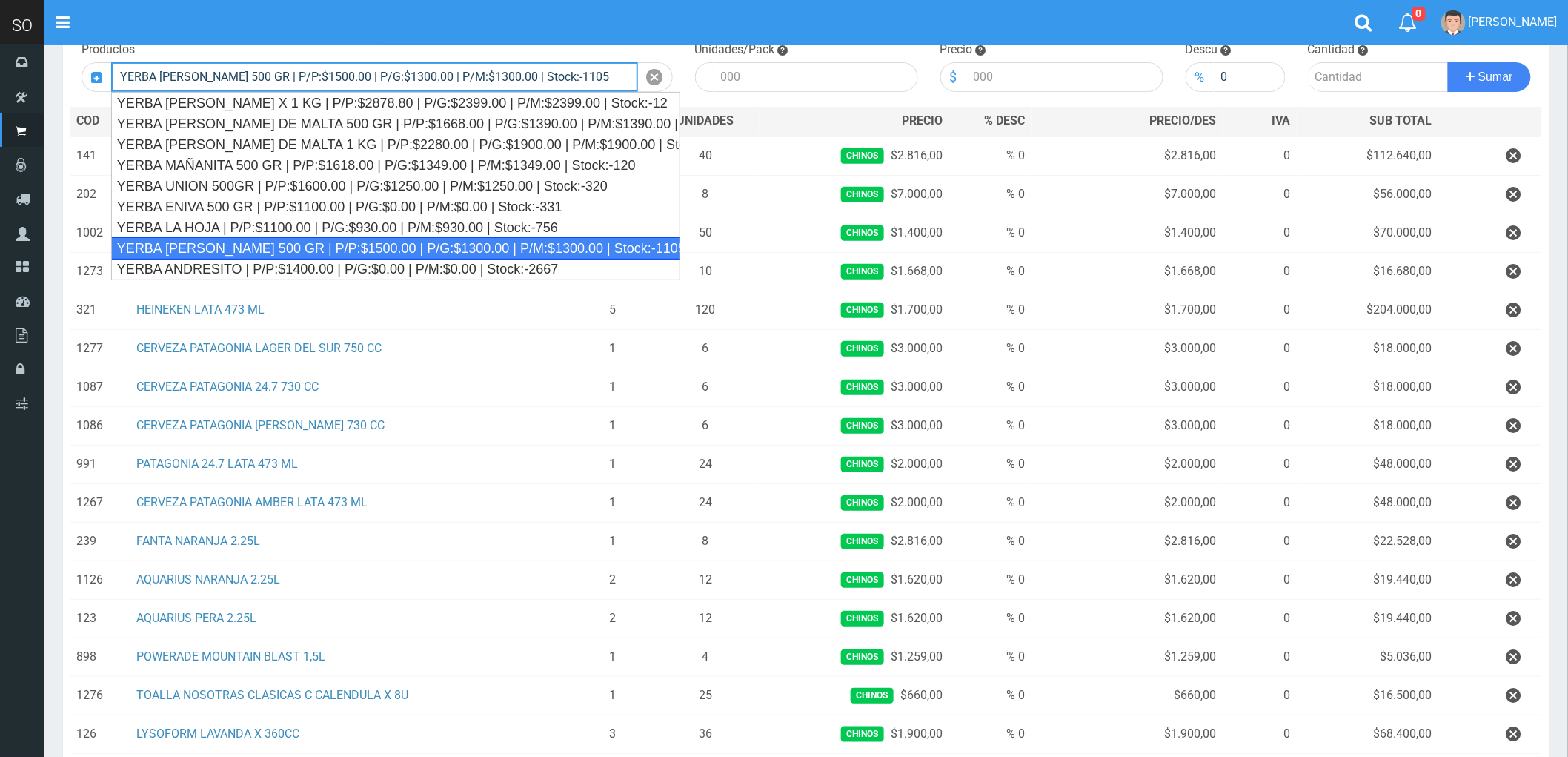
type input "YERBA AMANDA 500 GR | P/P:$1500.00 | P/G:$1300.00 | P/M:$1300.00 | Stock:-1105"
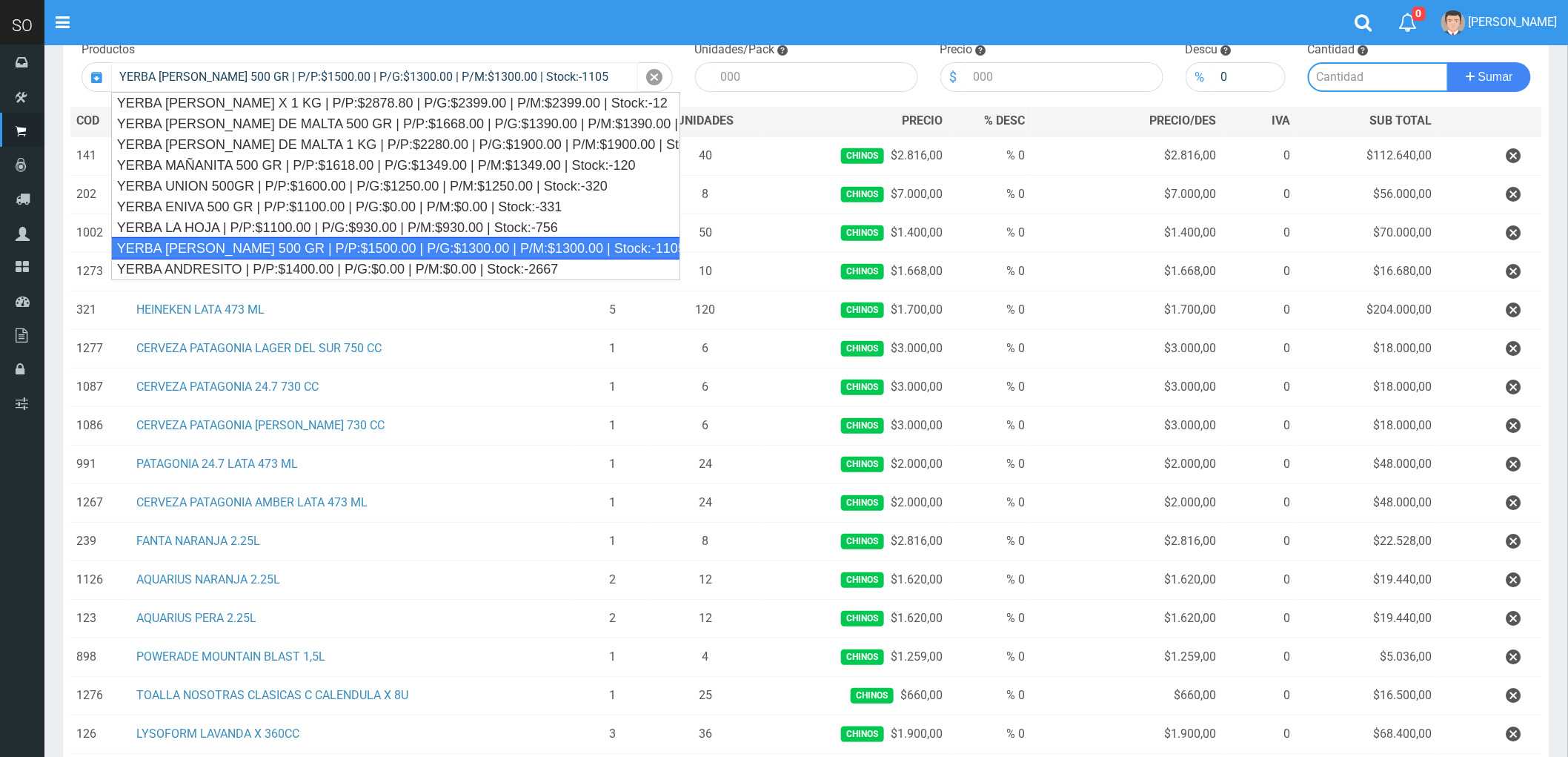
type input "10"
type input "1500.00"
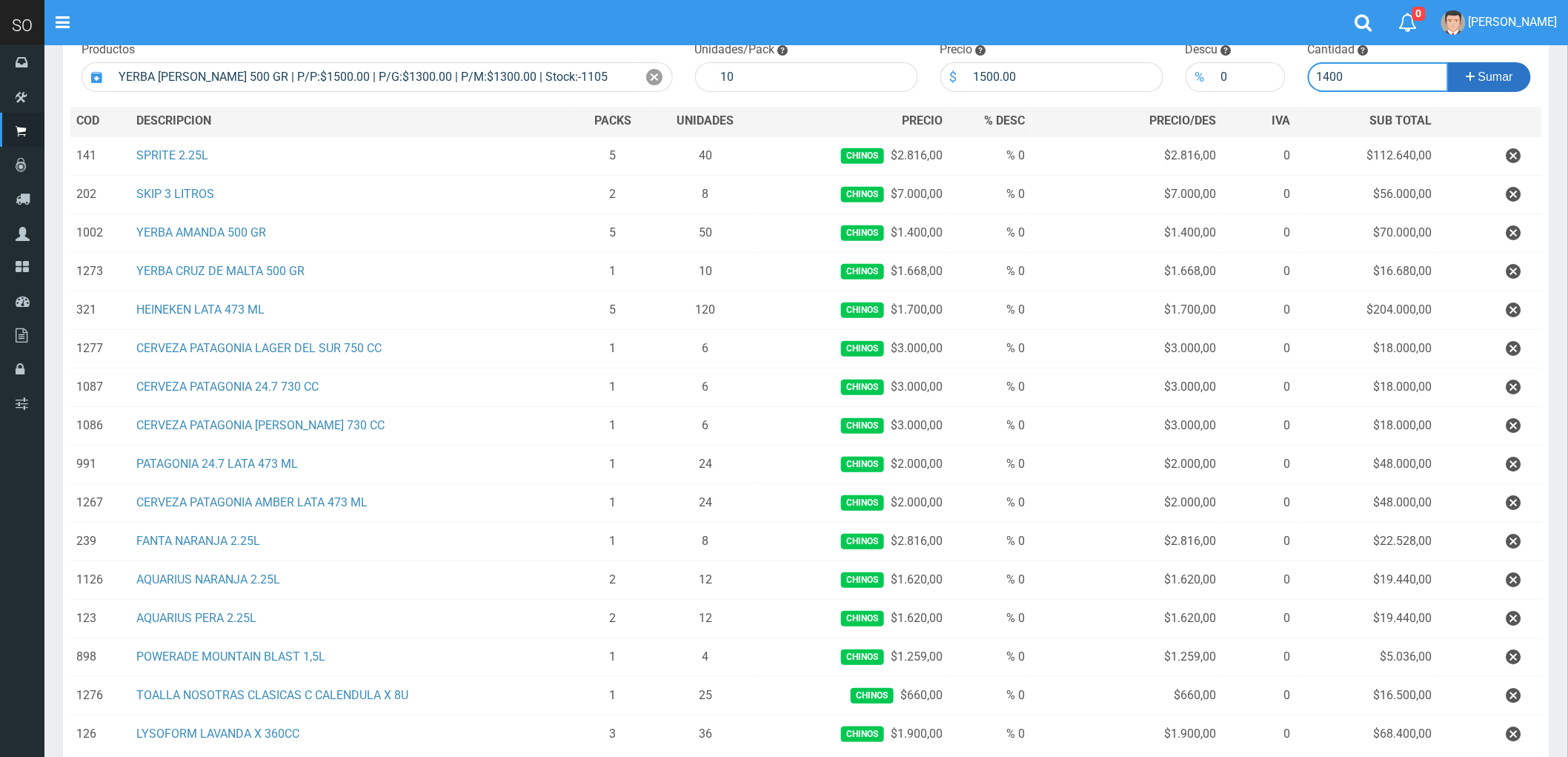
type input "1400"
click at [1494, 70] on span "Sumar" at bounding box center [1496, 76] width 35 height 12
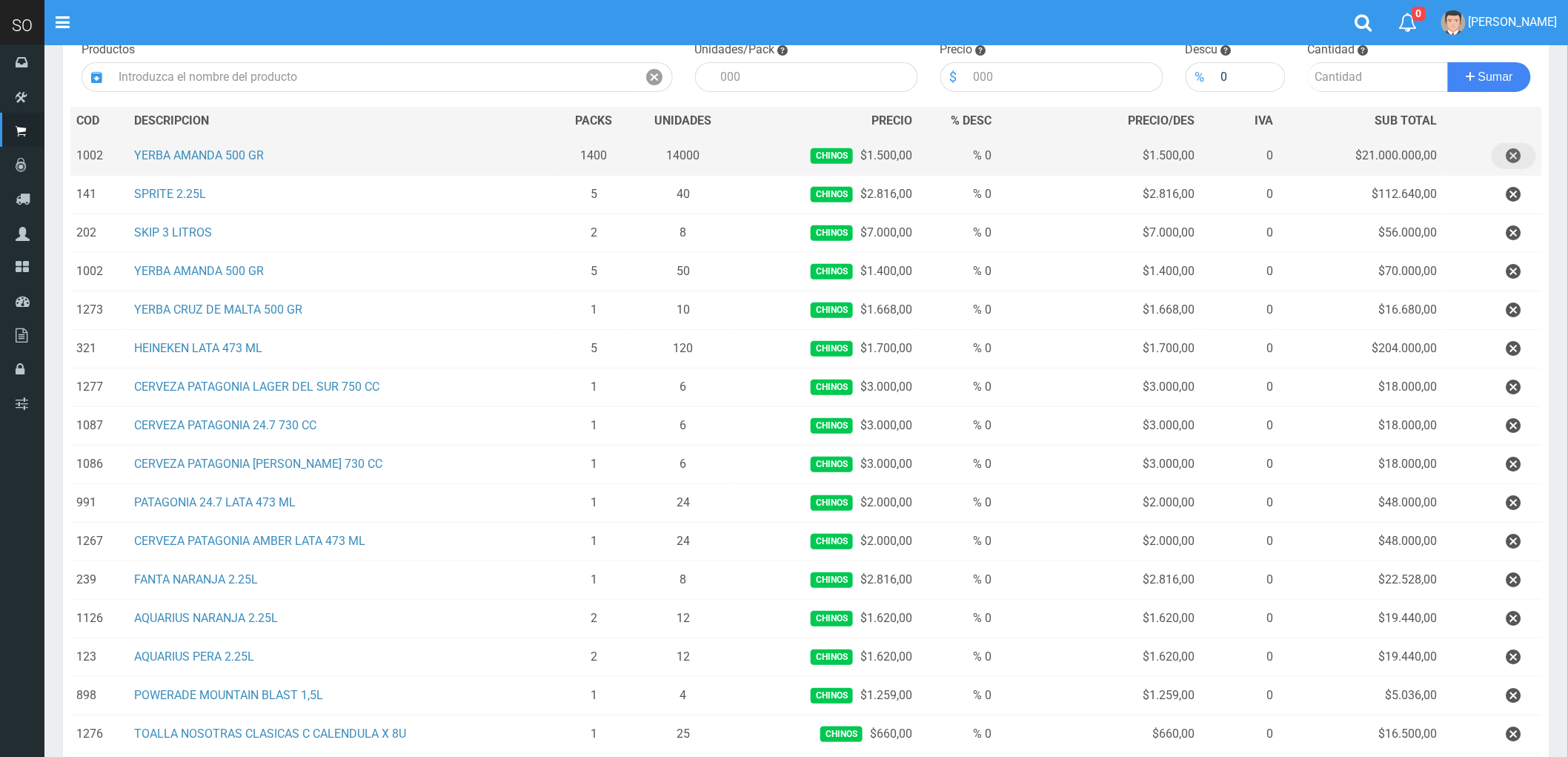
click at [1514, 156] on icon "button" at bounding box center [1513, 156] width 15 height 26
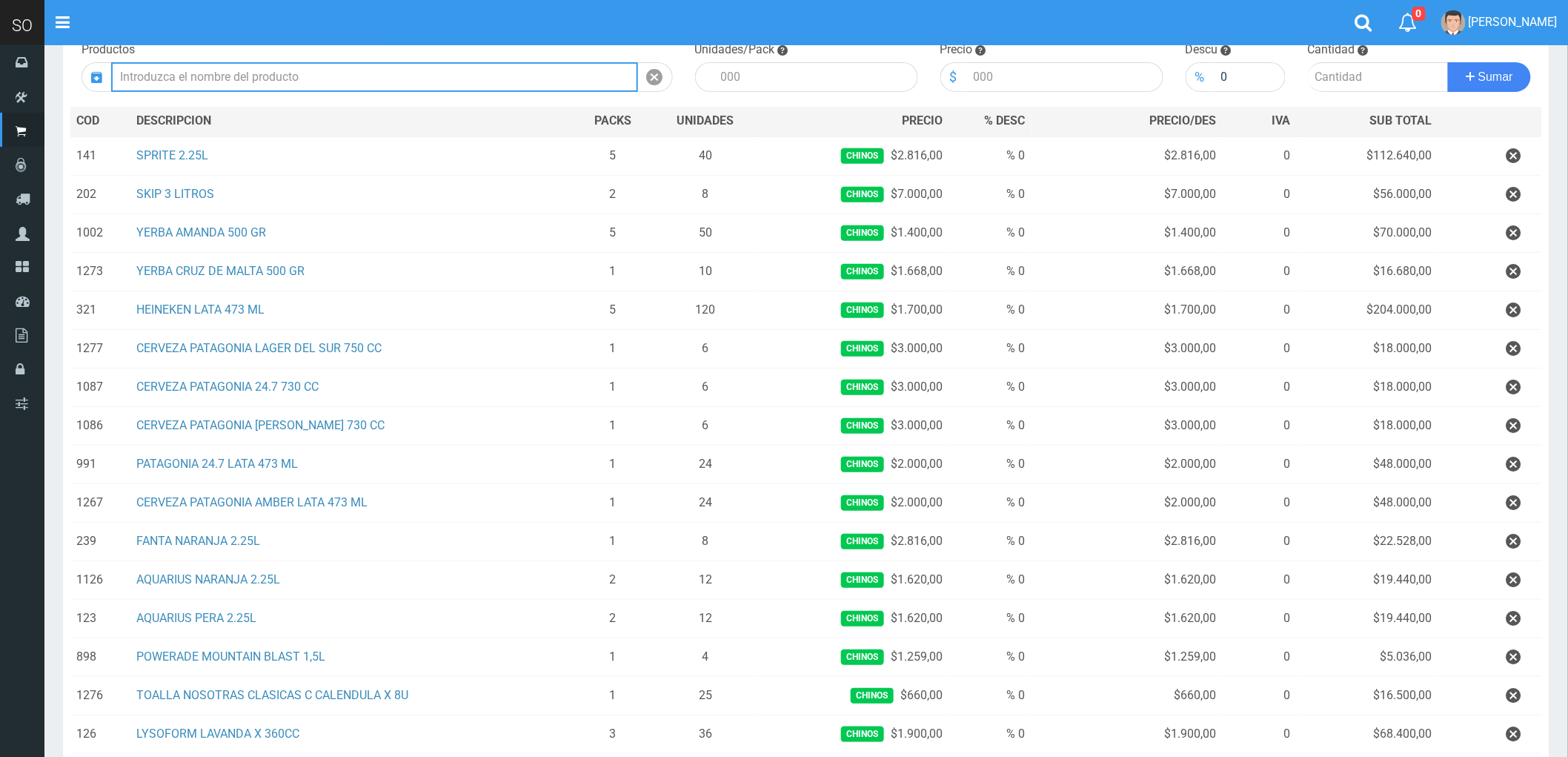
click at [259, 78] on input "text" at bounding box center [374, 77] width 527 height 30
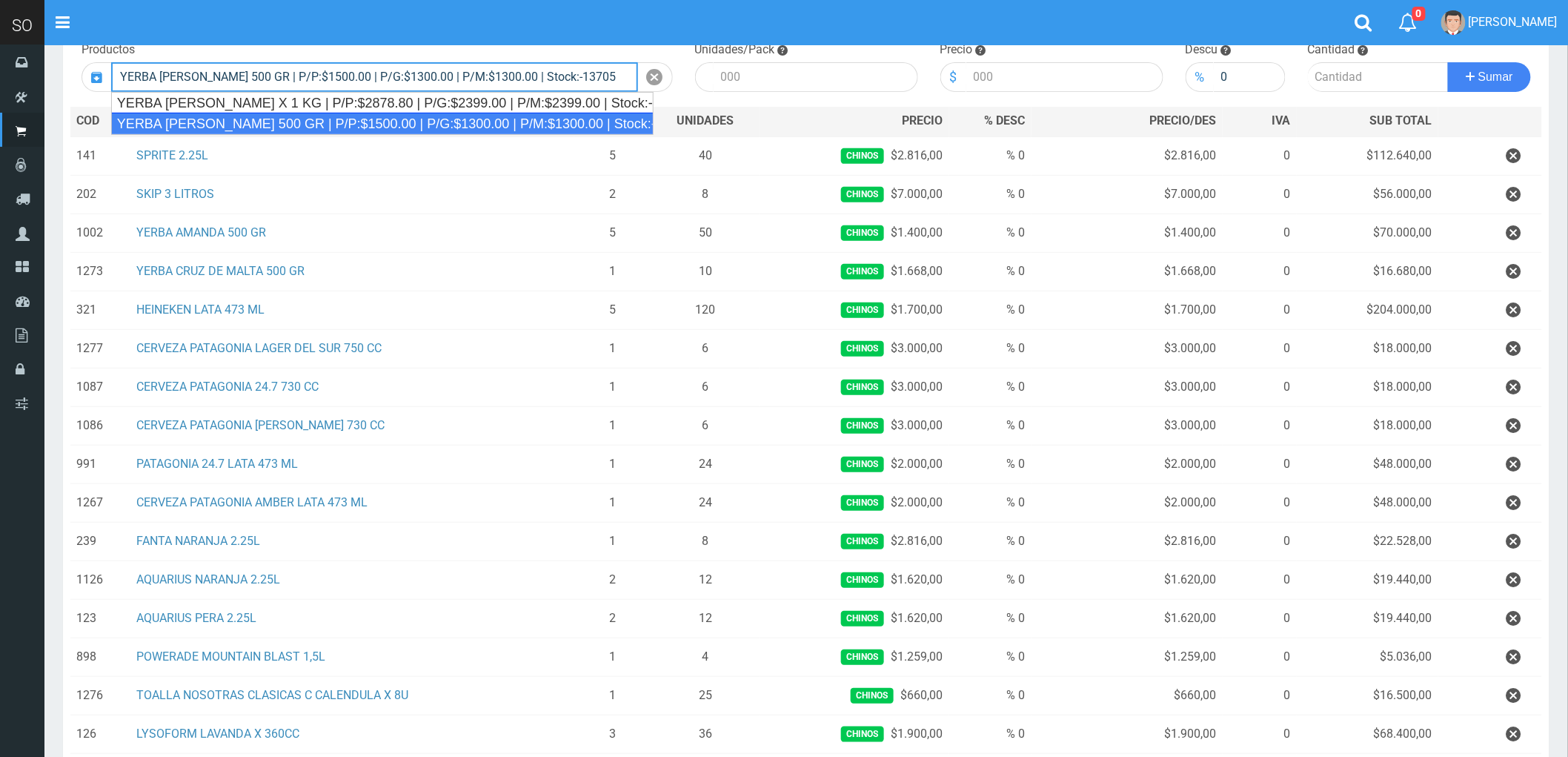
type input "YERBA AMANDA 500 GR | P/P:$1500.00 | P/G:$1300.00 | P/M:$1300.00 | Stock:-13705"
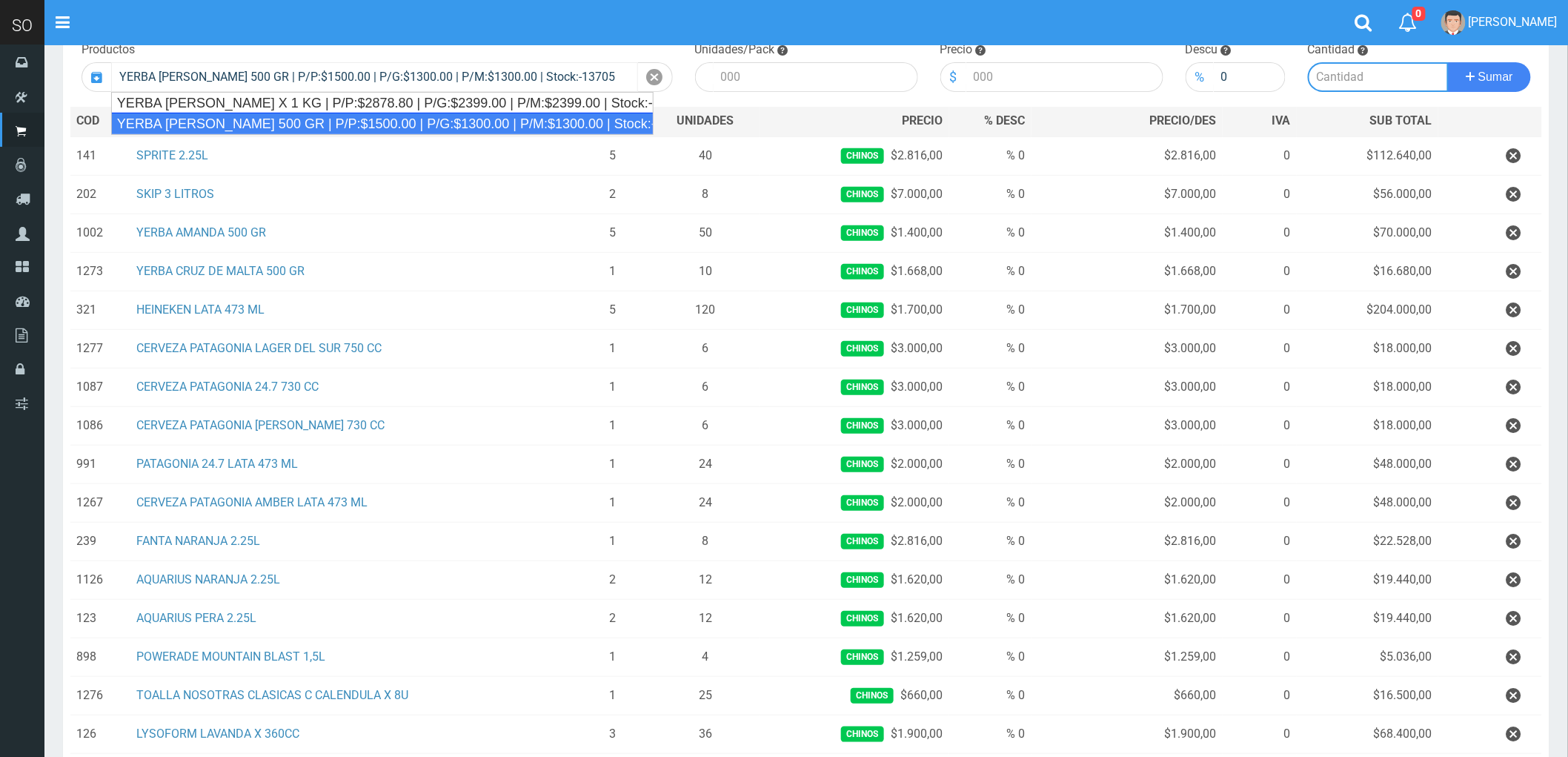
type input "10"
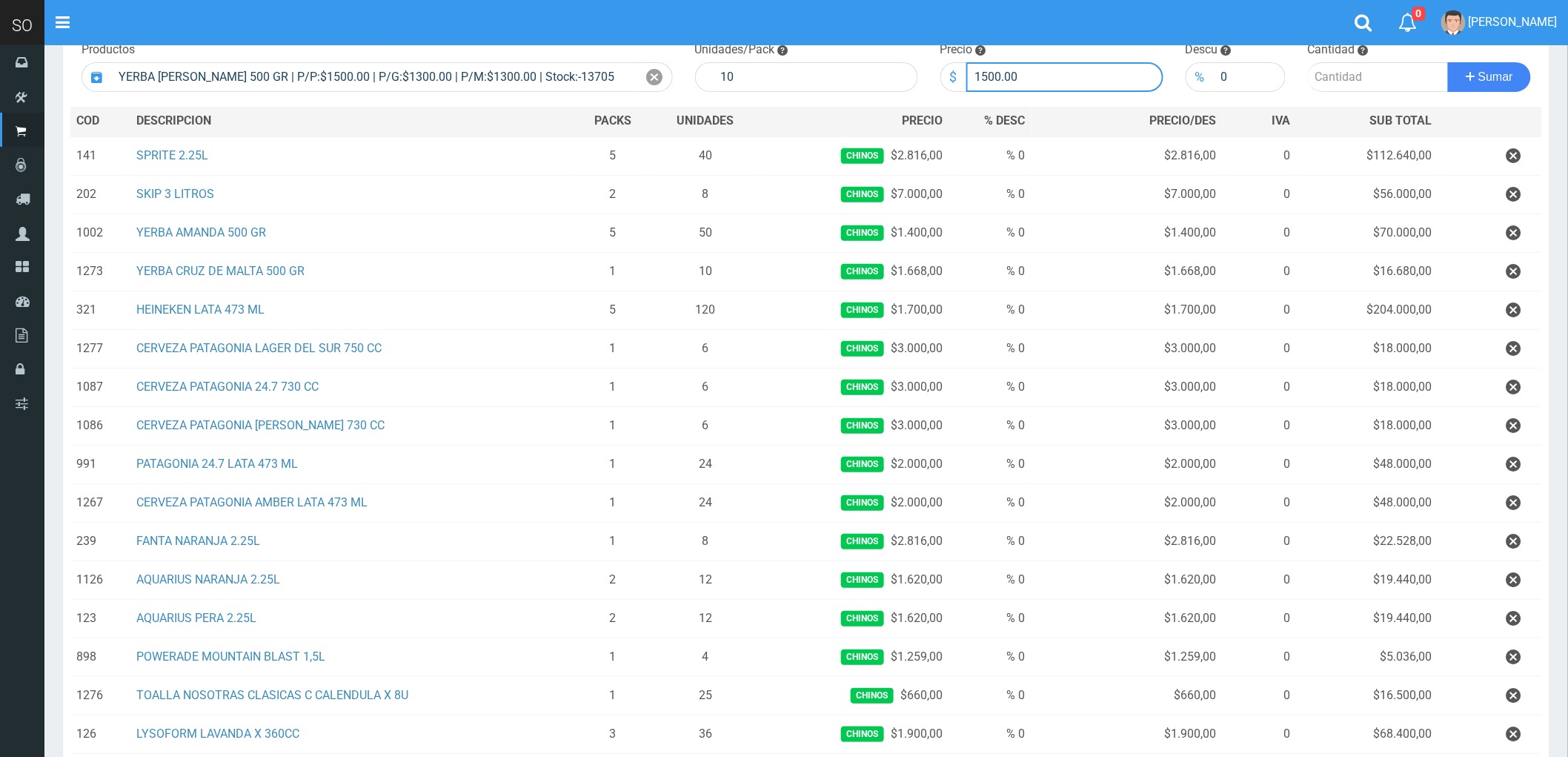
click at [950, 79] on div "$ 1500.00" at bounding box center [1052, 77] width 223 height 30
type input "1400"
type input "1"
click at [1499, 75] on span "Sumar" at bounding box center [1496, 76] width 35 height 12
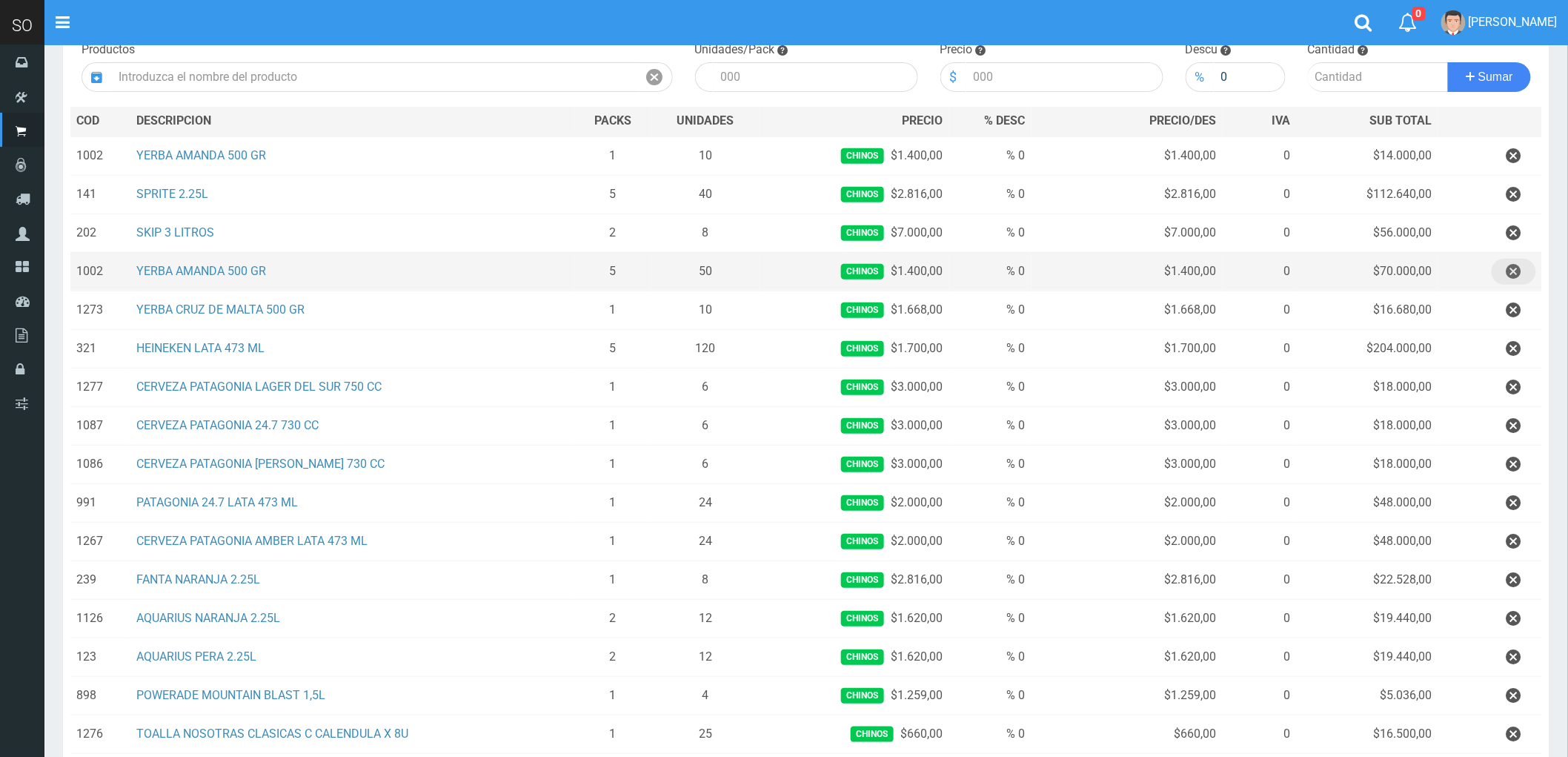
click at [1517, 270] on icon "button" at bounding box center [1513, 272] width 15 height 26
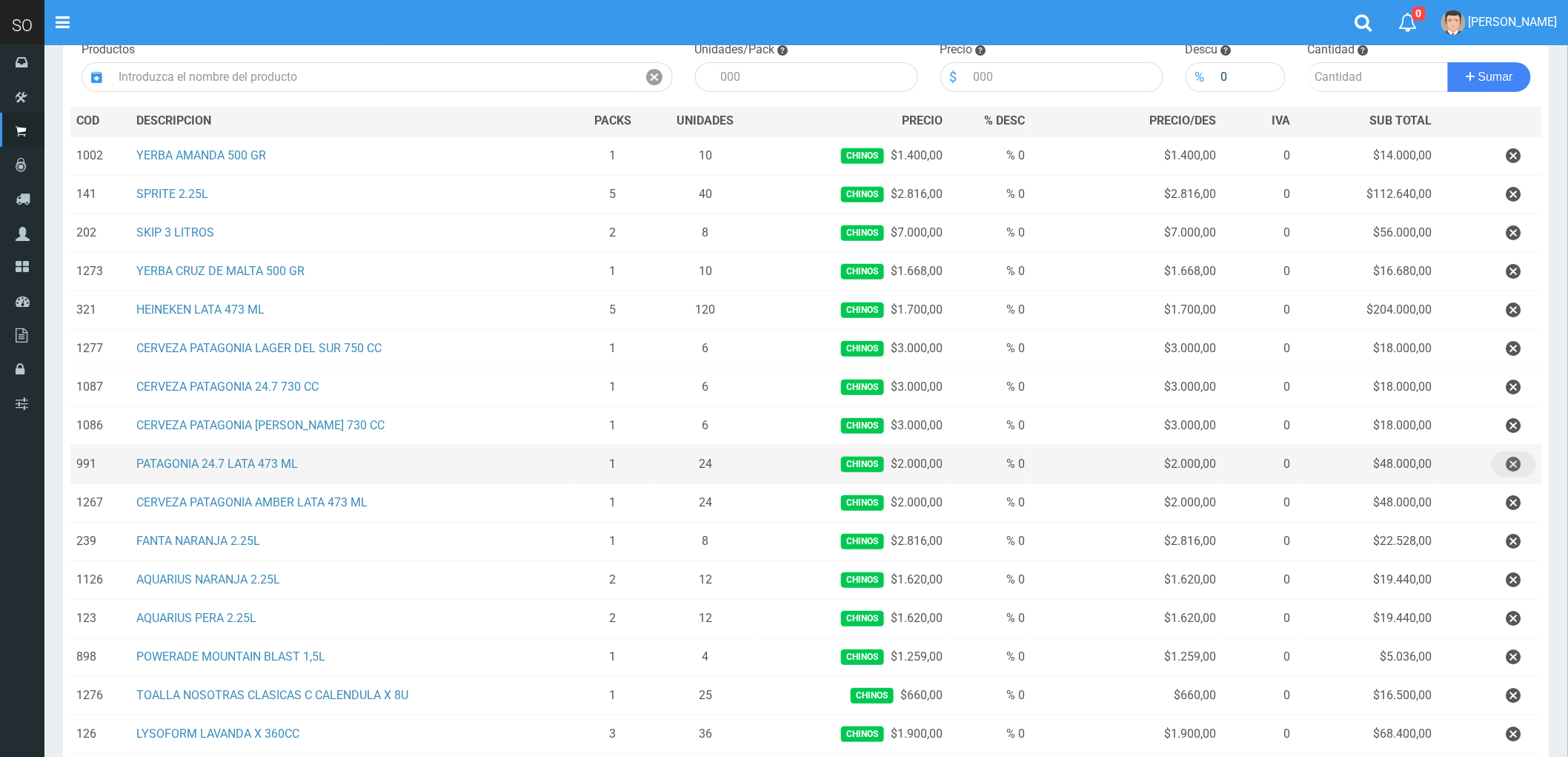
click at [1510, 463] on icon "button" at bounding box center [1513, 464] width 15 height 26
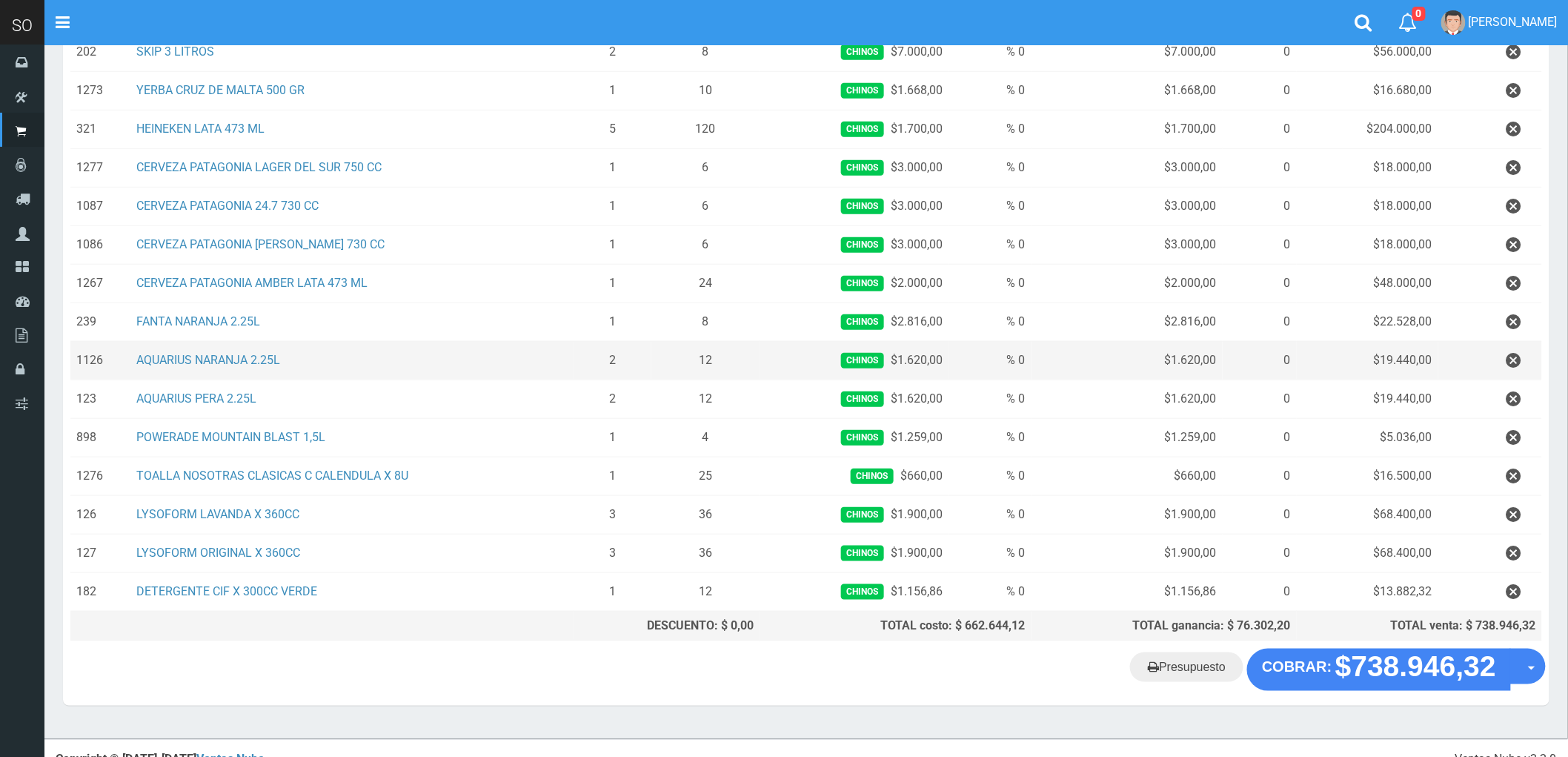
scroll to position [370, 0]
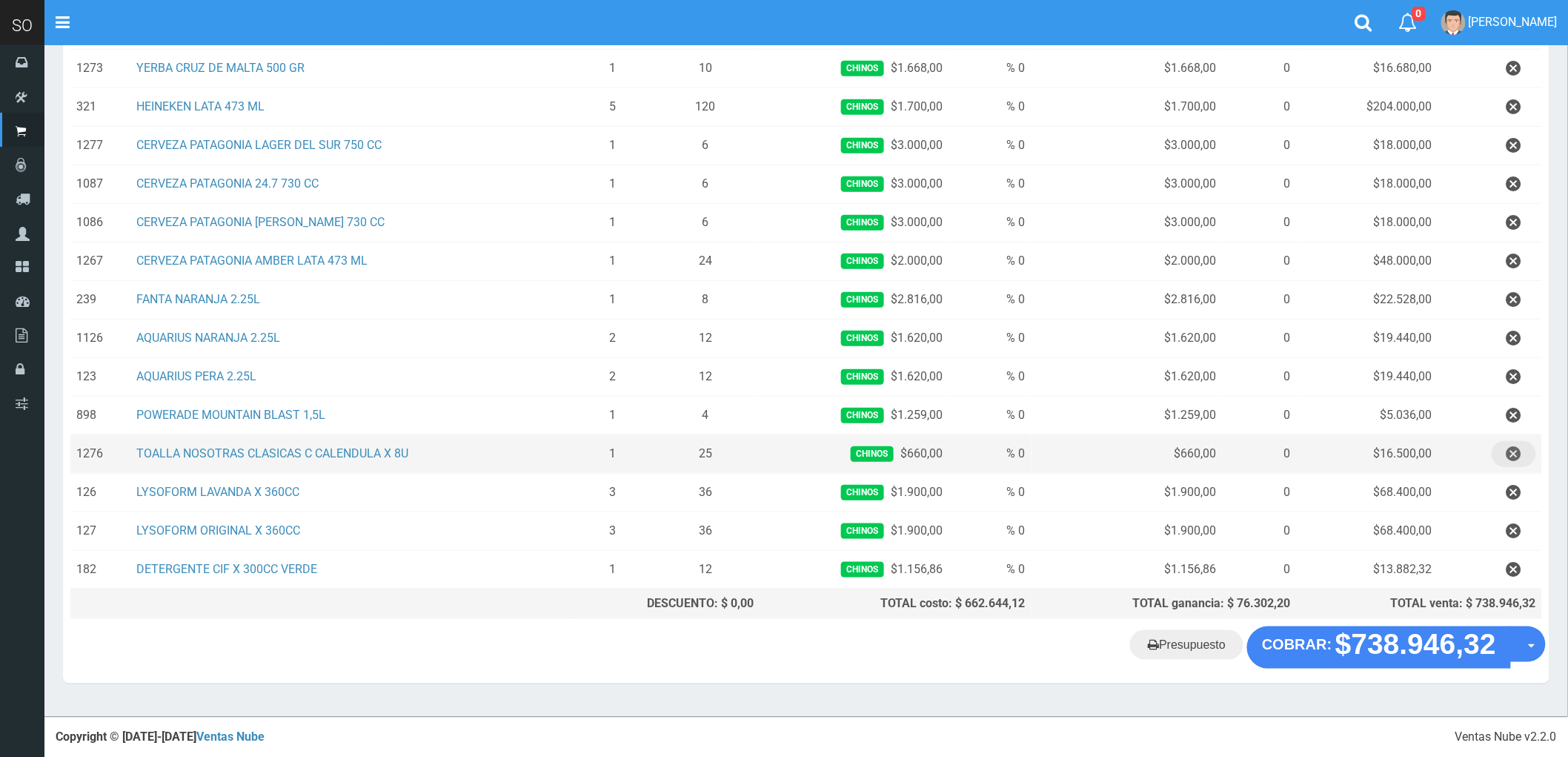
click at [1514, 450] on icon "button" at bounding box center [1513, 454] width 15 height 26
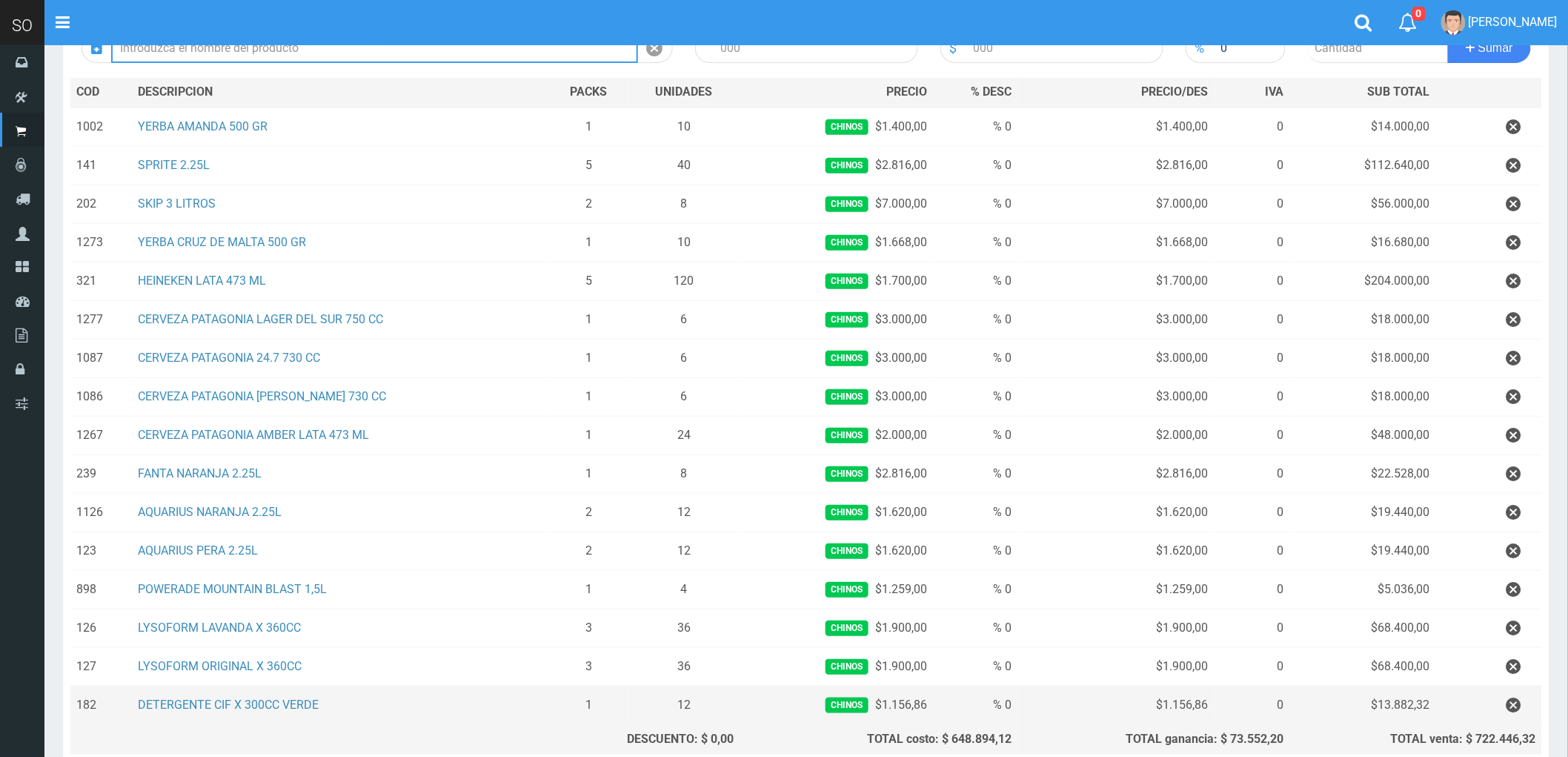
scroll to position [331, 0]
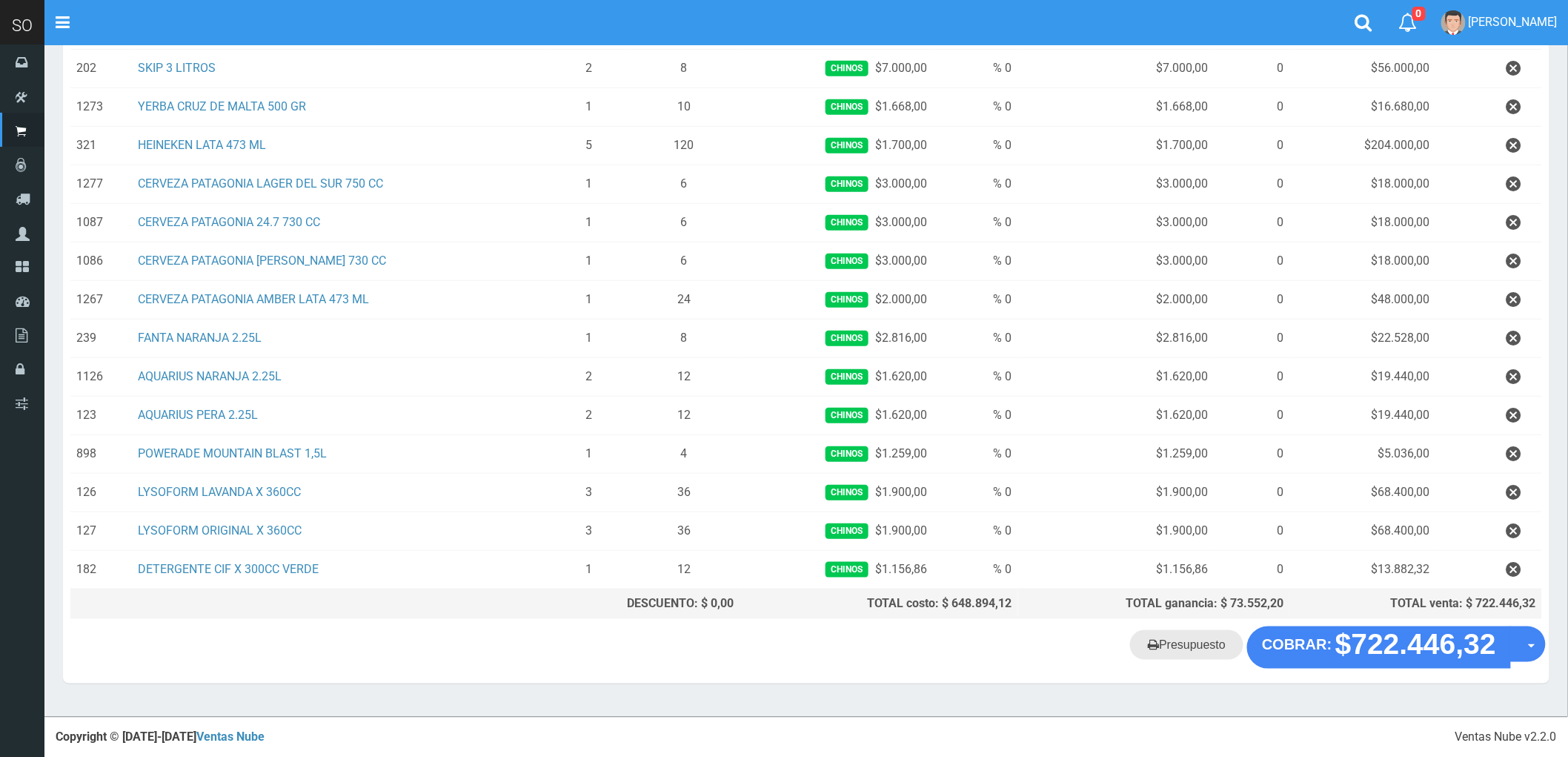
click at [1192, 641] on link "Presupuesto" at bounding box center [1186, 645] width 113 height 30
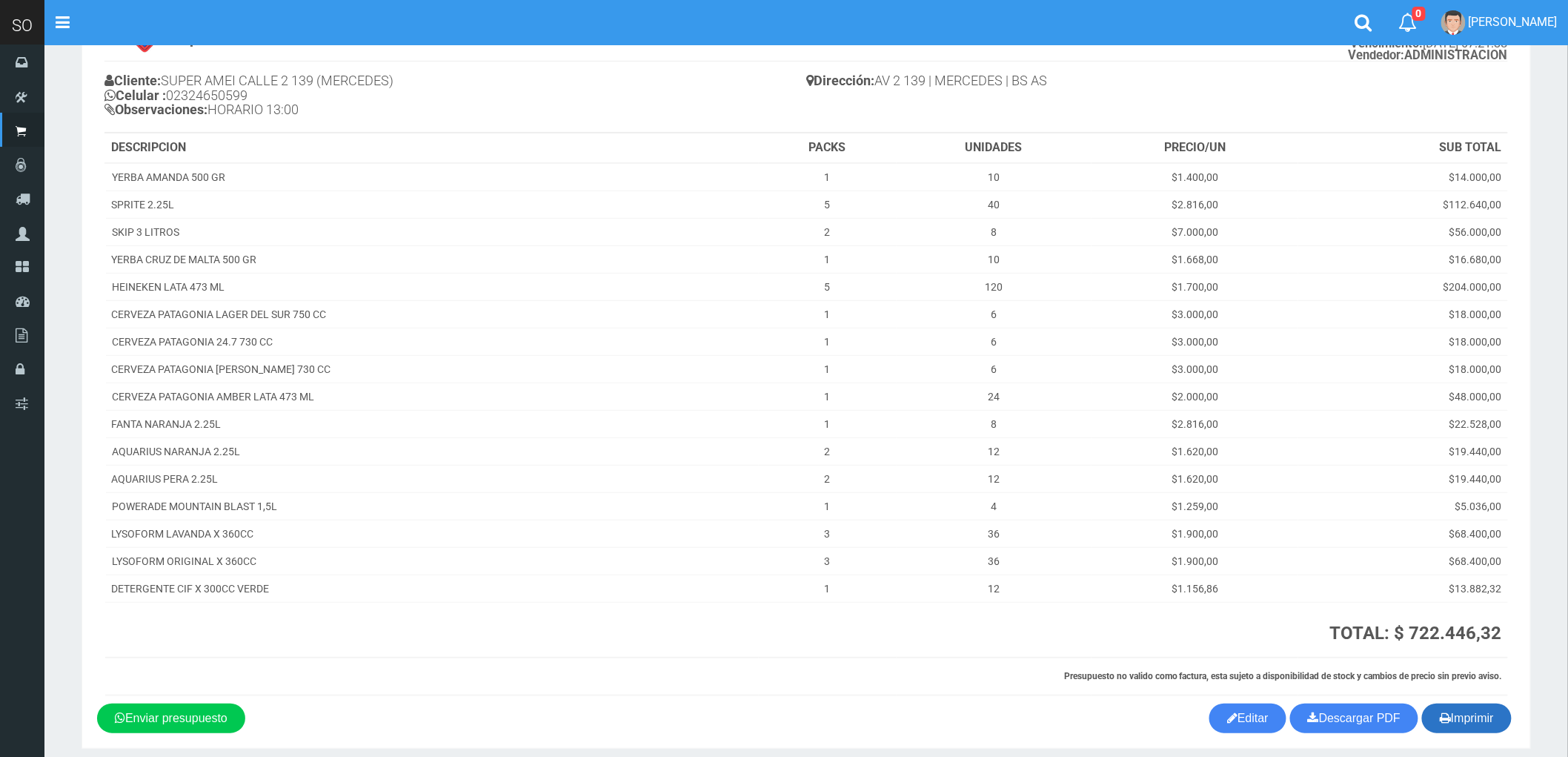
scroll to position [159, 0]
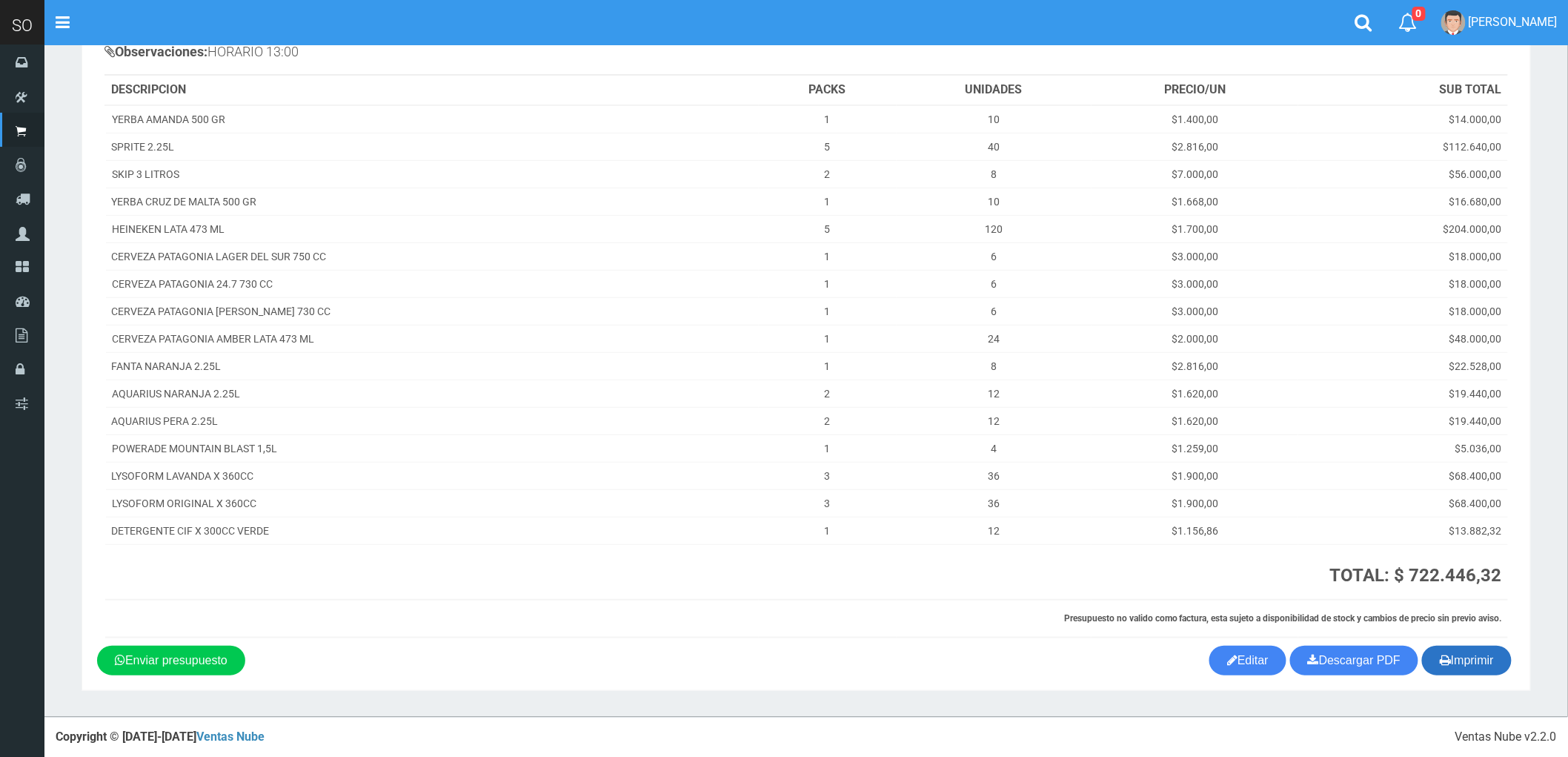
click at [1485, 658] on button "Imprimir" at bounding box center [1467, 661] width 89 height 30
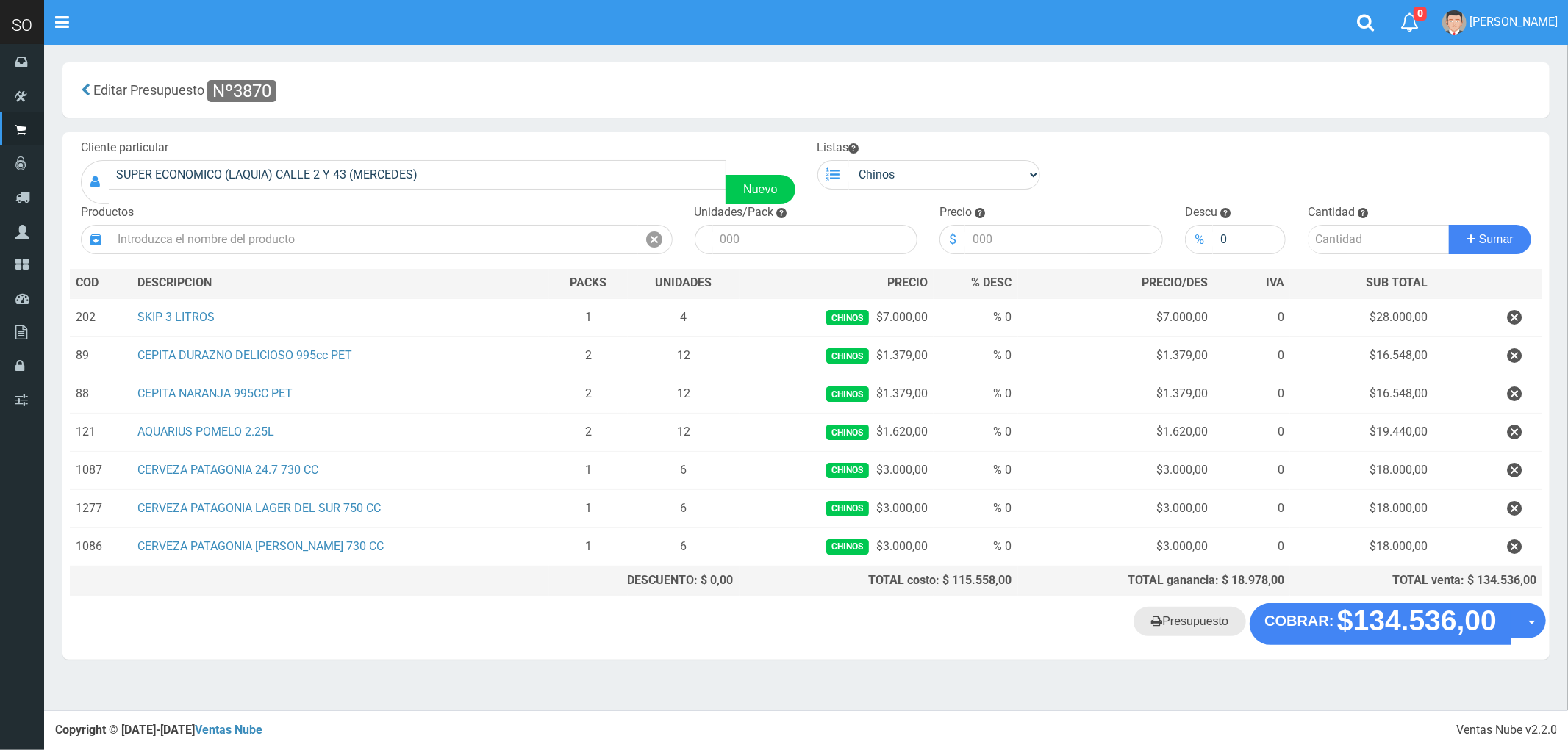
click at [1186, 629] on link "Presupuesto" at bounding box center [1189, 621] width 112 height 30
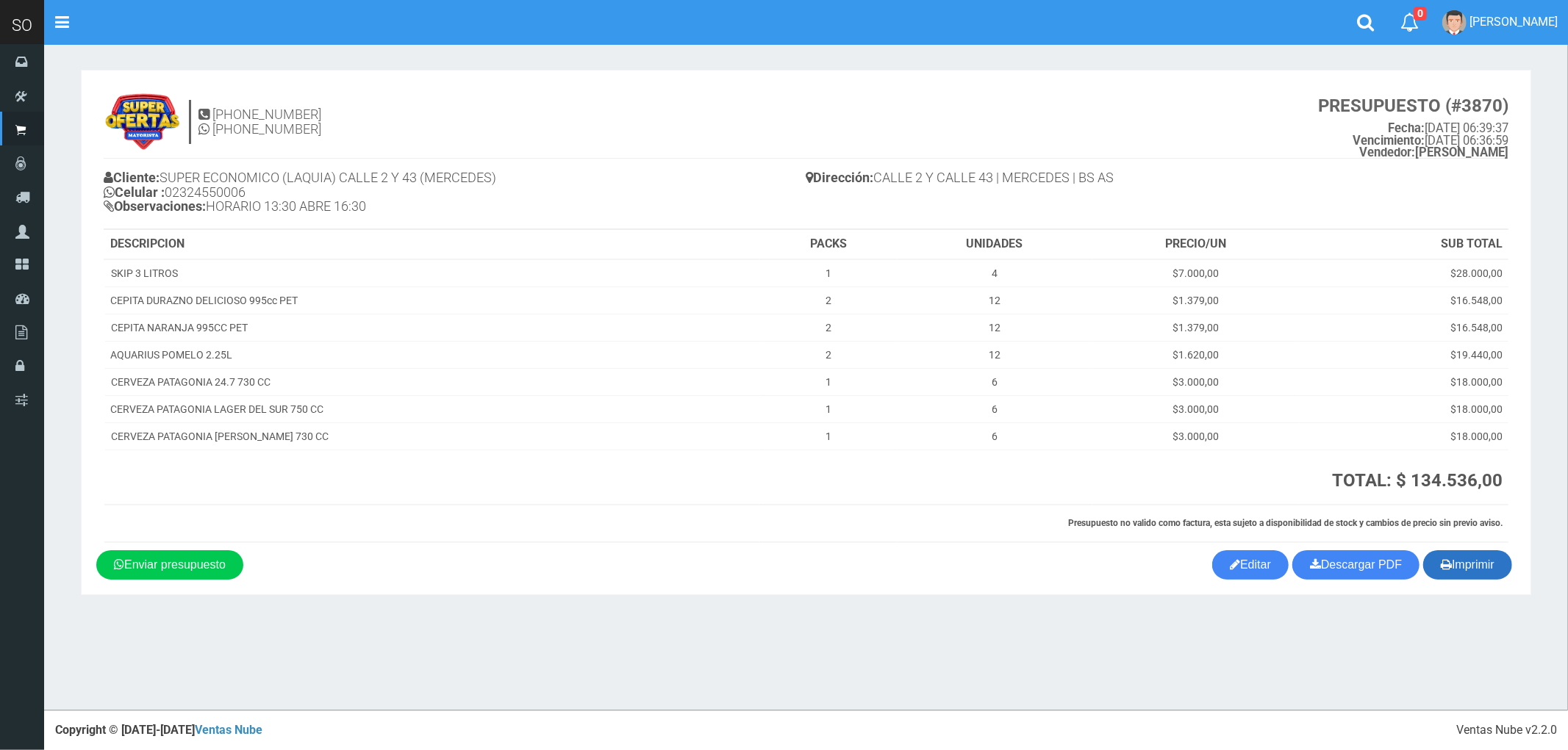
click at [1479, 554] on button "Imprimir" at bounding box center [1467, 565] width 89 height 30
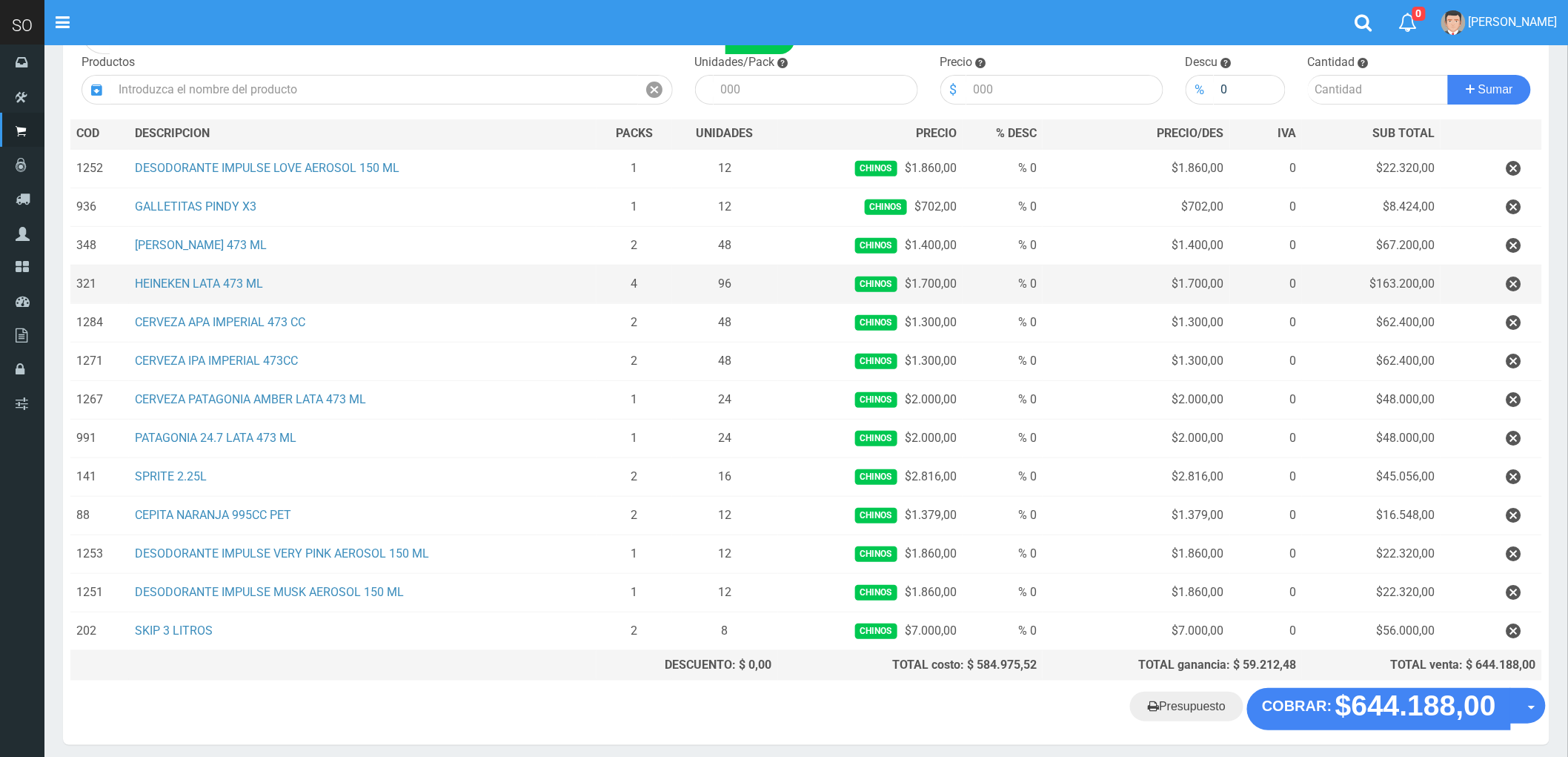
scroll to position [165, 0]
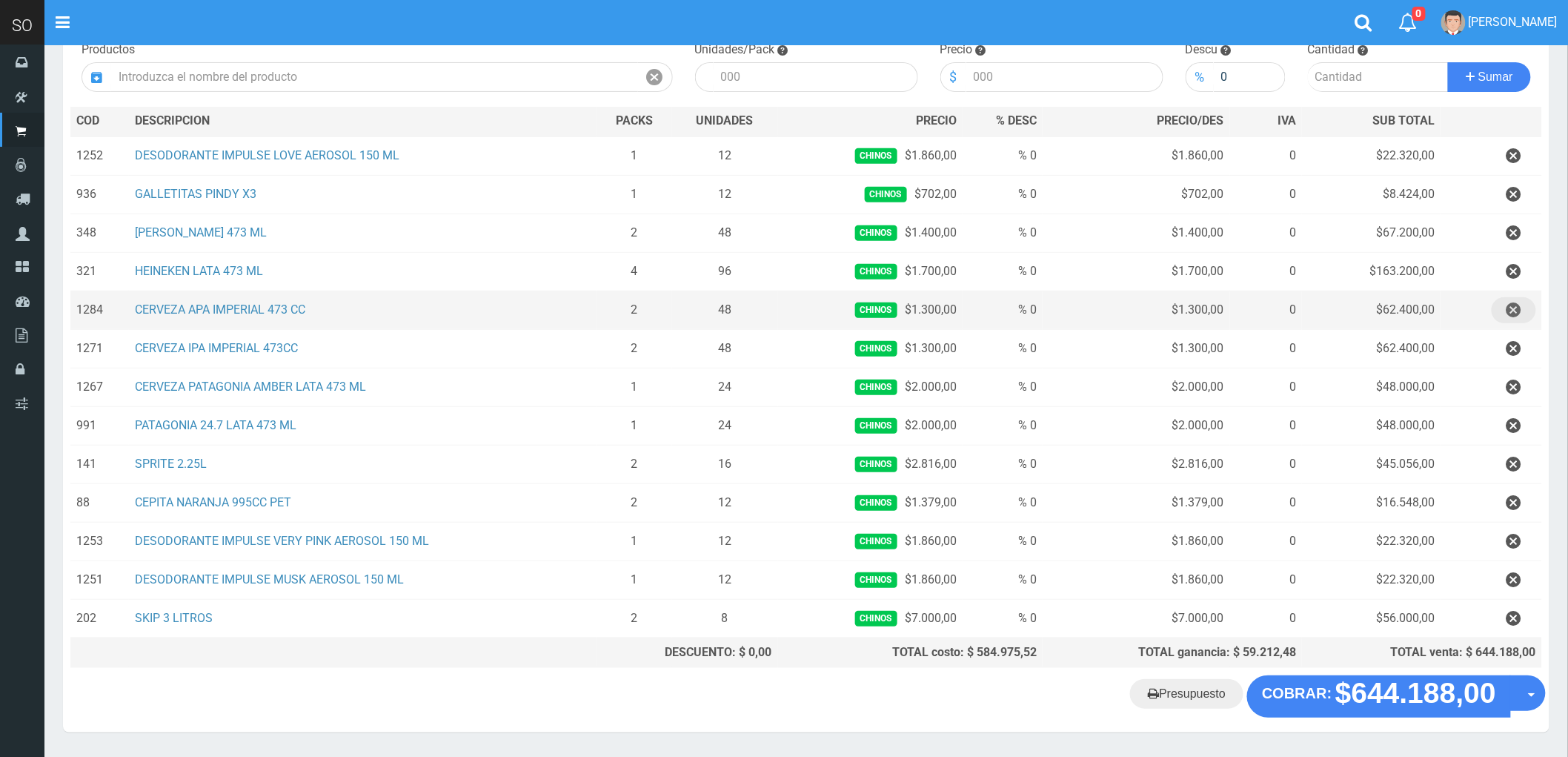
click at [1513, 312] on icon "button" at bounding box center [1513, 310] width 15 height 26
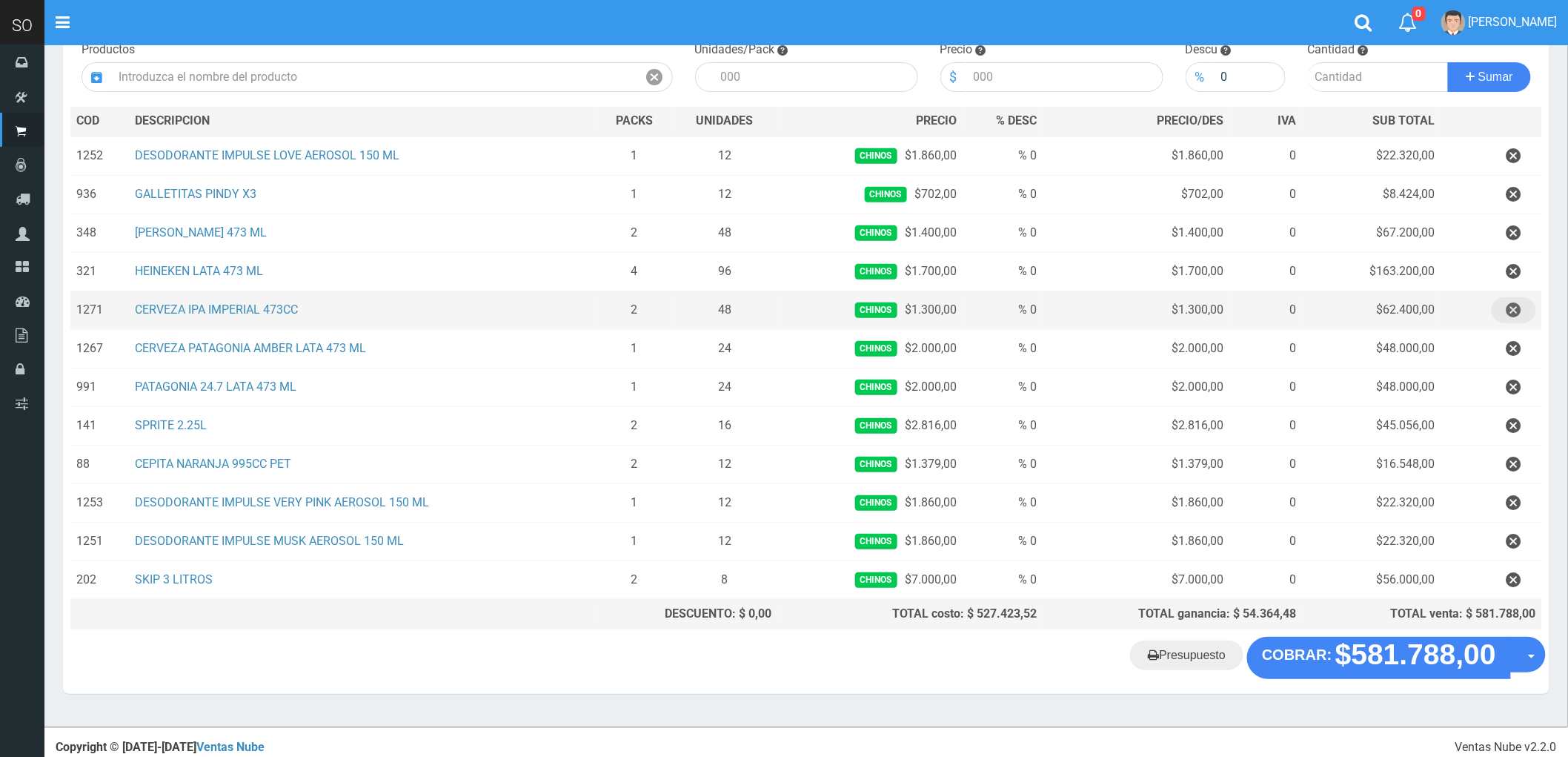
click at [1513, 312] on icon "button" at bounding box center [1513, 310] width 15 height 26
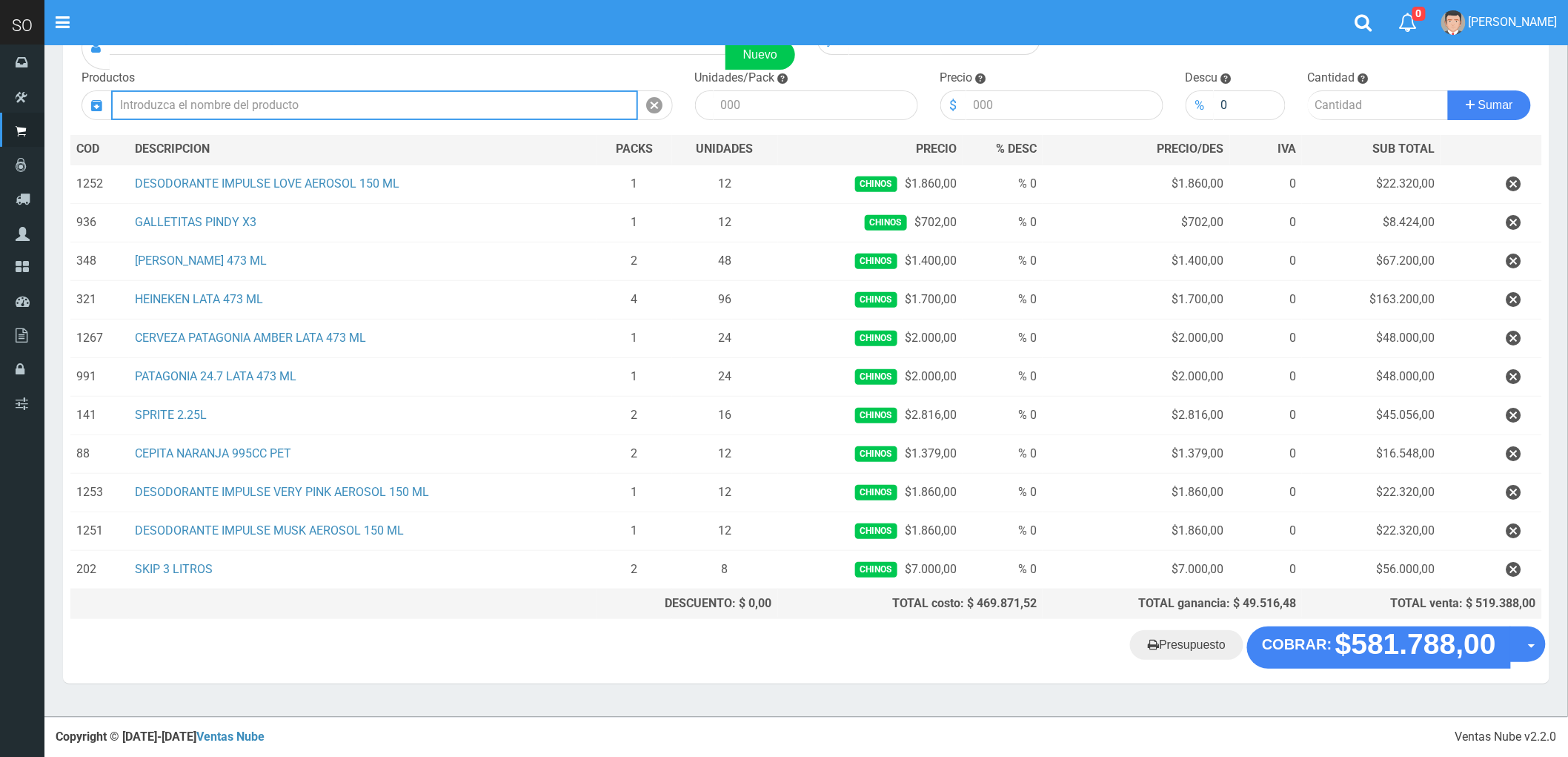
scroll to position [139, 0]
click at [216, 99] on input "text" at bounding box center [374, 105] width 527 height 30
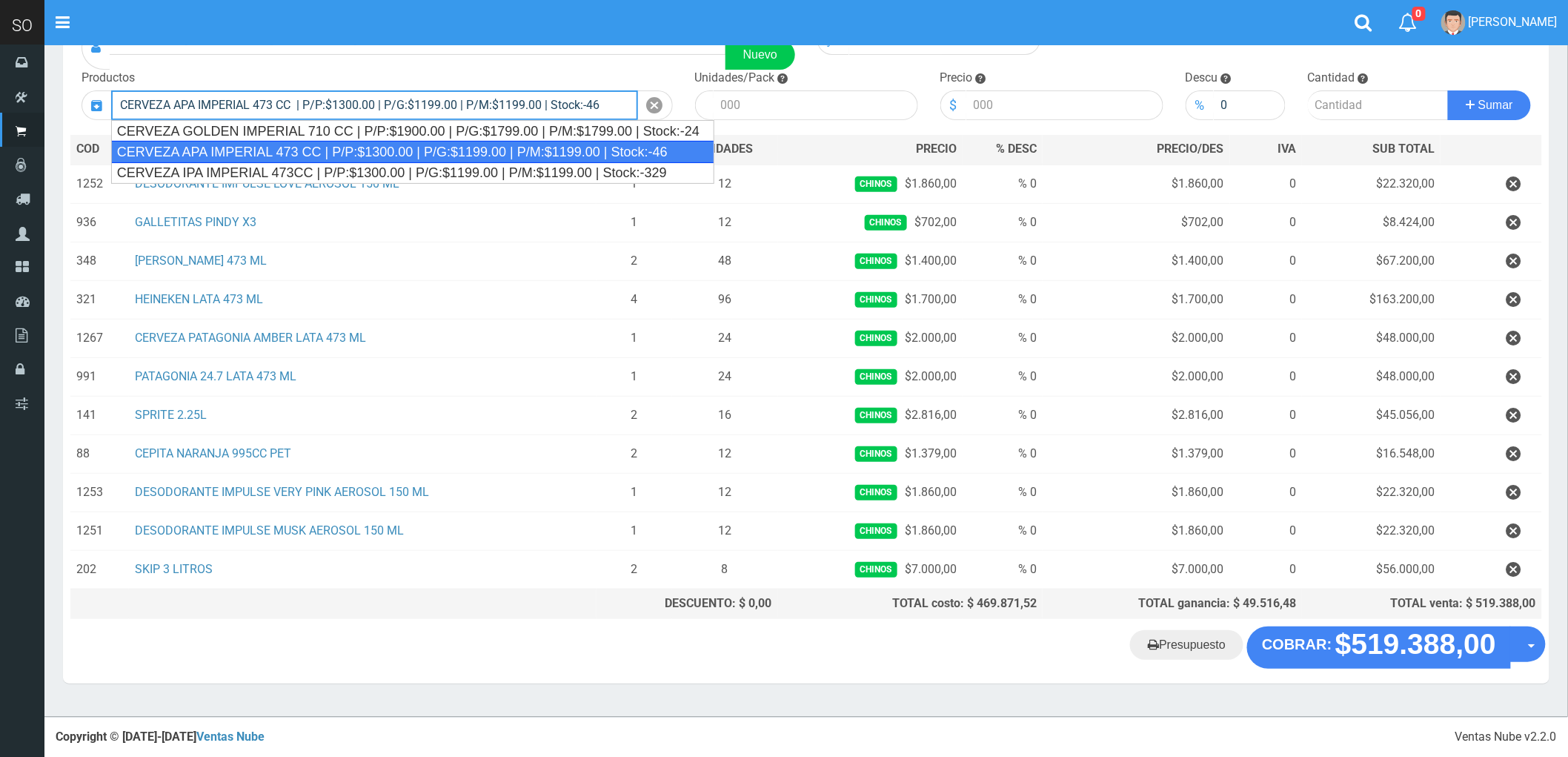
type input "CERVEZA APA IMPERIAL 473 CC | P/P:$1300.00 | P/G:$1199.00 | P/M:$1199.00 | Stoc…"
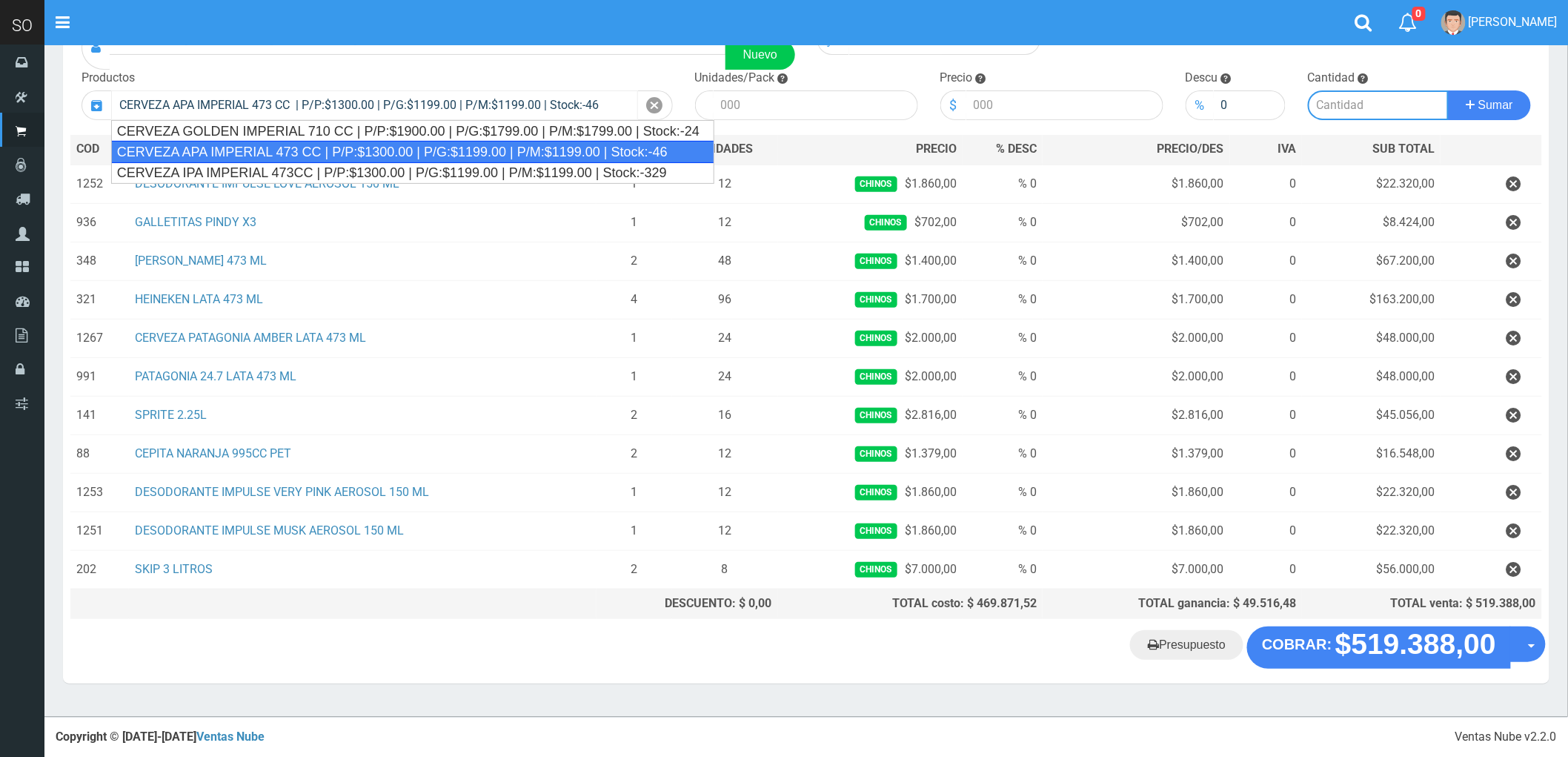
type input "24"
type input "1300.00"
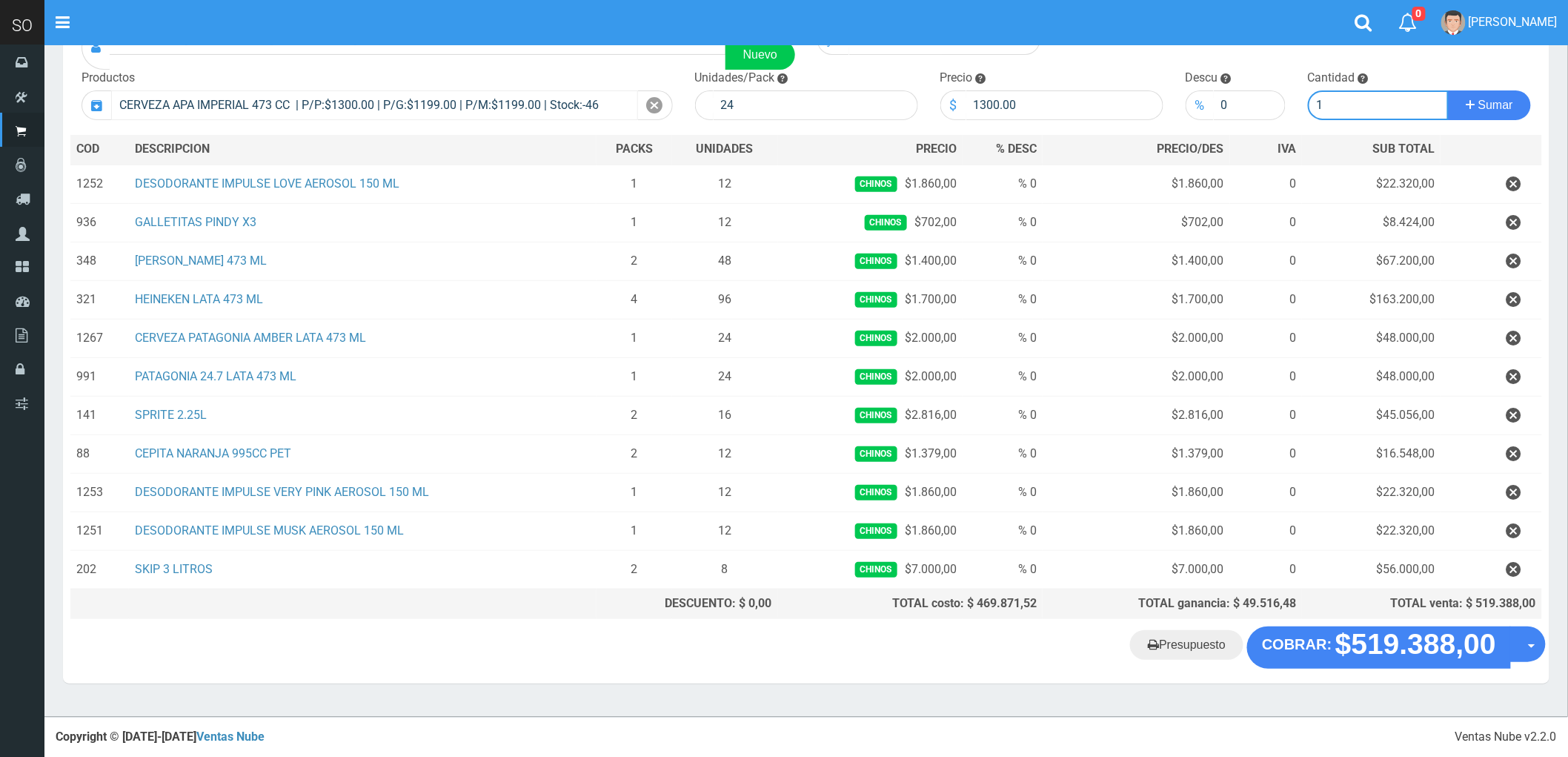
type input "1"
click at [1448, 90] on button "Sumar" at bounding box center [1489, 105] width 83 height 30
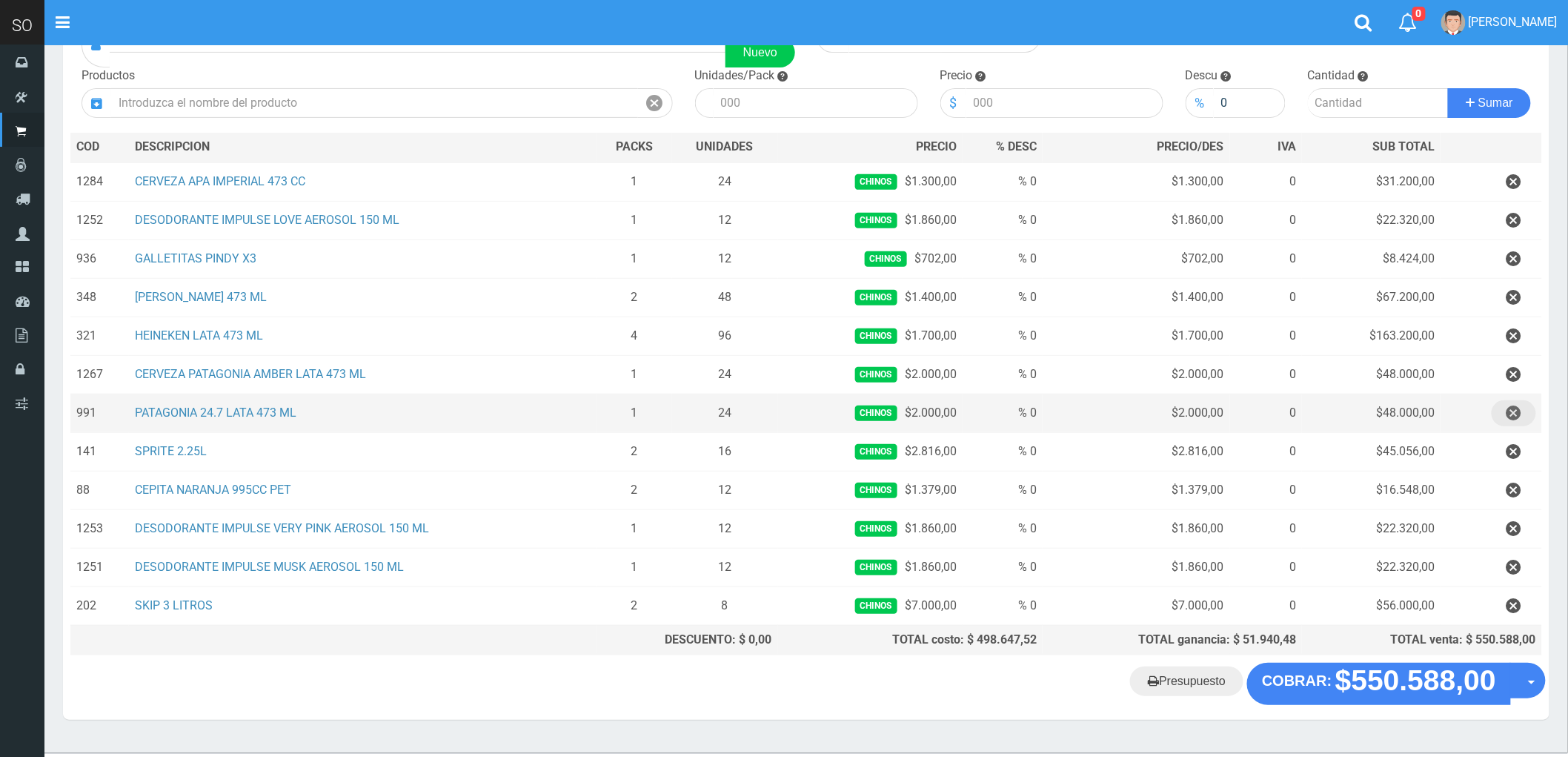
click at [1513, 413] on icon "button" at bounding box center [1513, 414] width 15 height 26
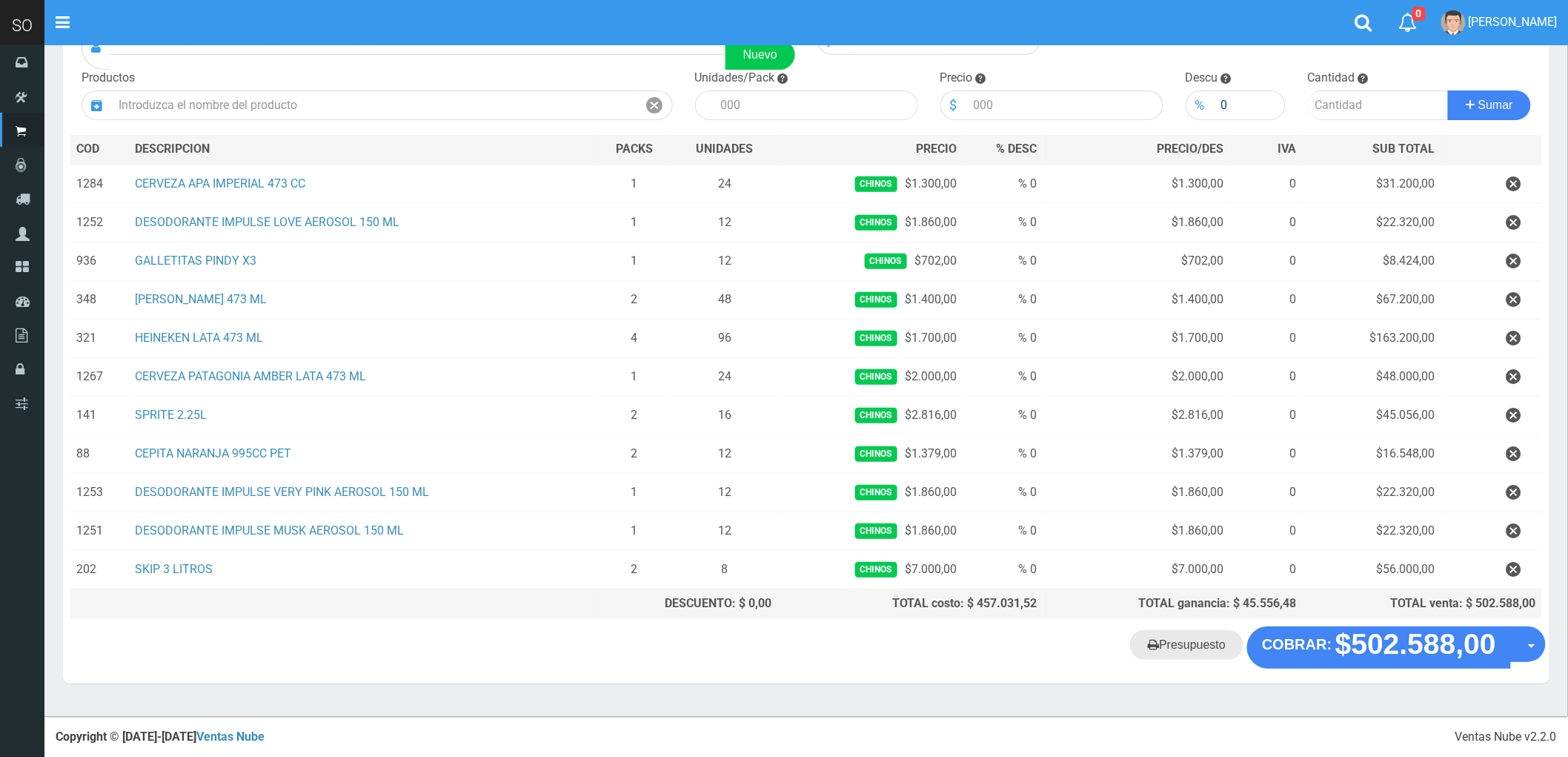
click at [1175, 648] on link "Presupuesto" at bounding box center [1186, 645] width 113 height 30
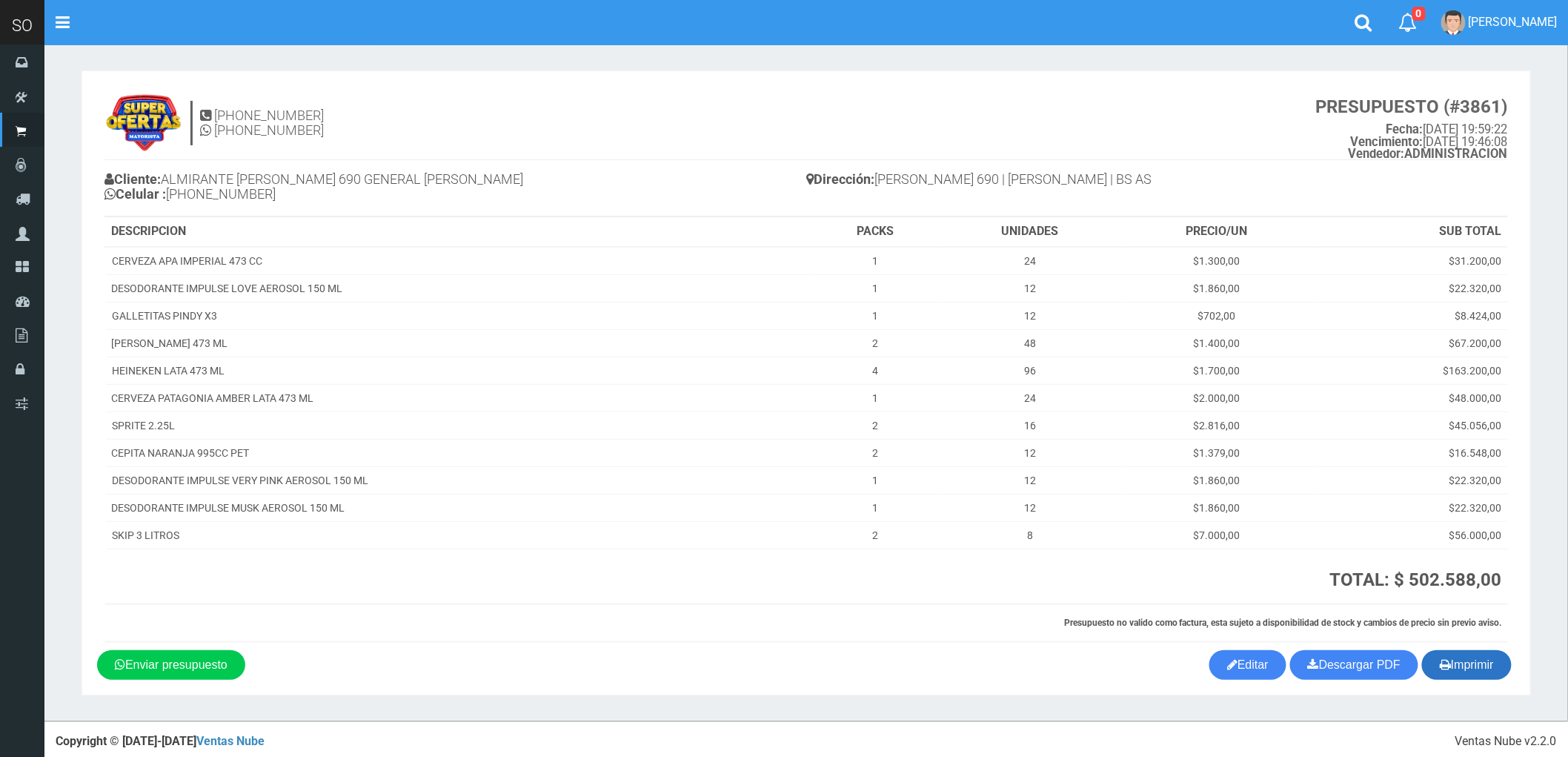
click at [1467, 664] on button "Imprimir" at bounding box center [1467, 665] width 89 height 30
